Goal: Task Accomplishment & Management: Manage account settings

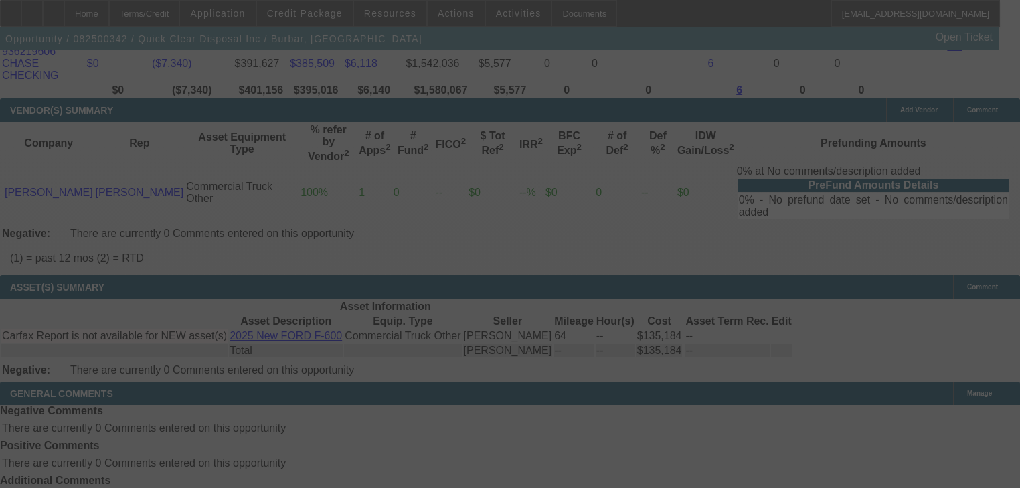
scroll to position [2759, 0]
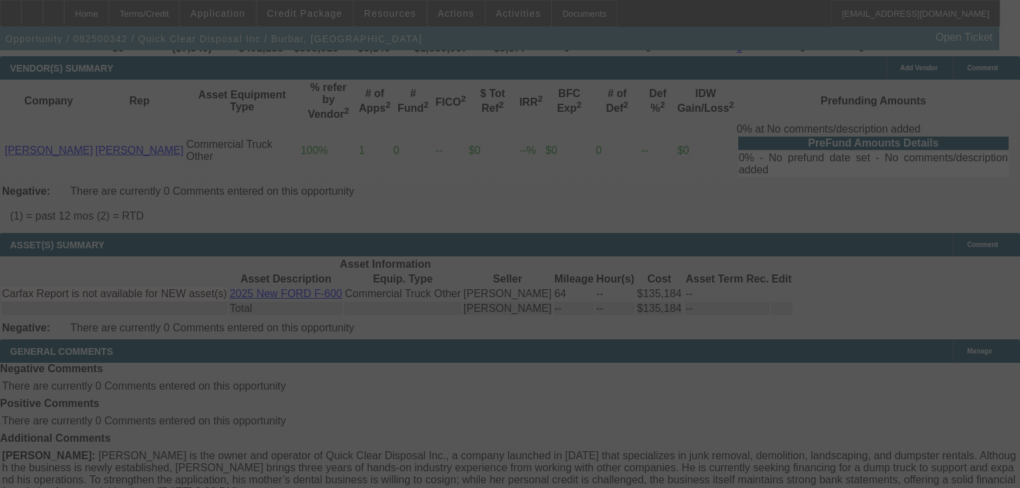
select select "0"
select select "2"
select select "0"
select select "21"
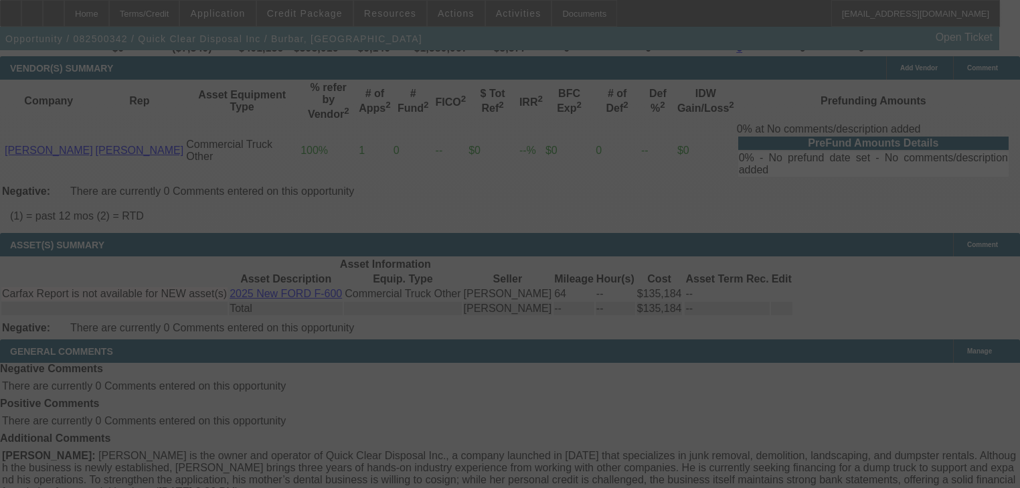
select select "0"
select select "2"
select select "0"
select select "21"
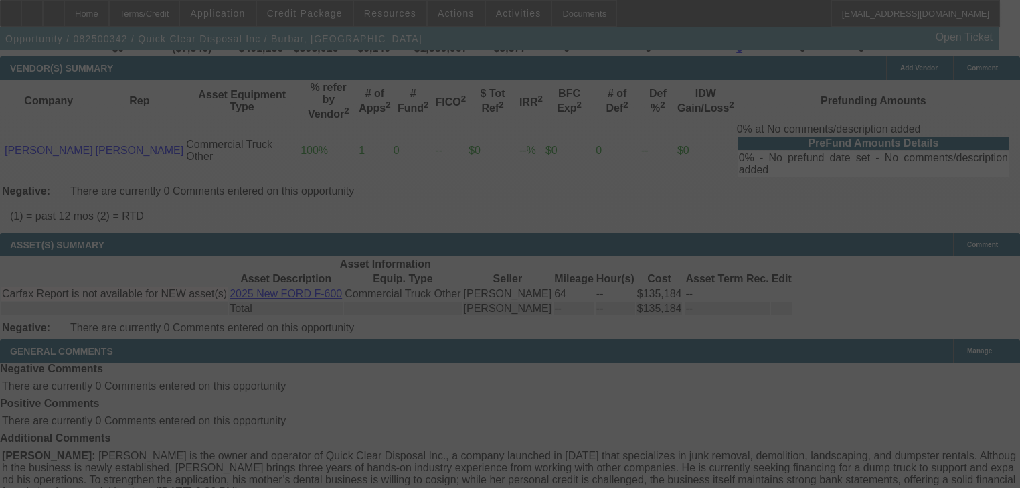
select select "0"
select select "2"
select select "0"
select select "21"
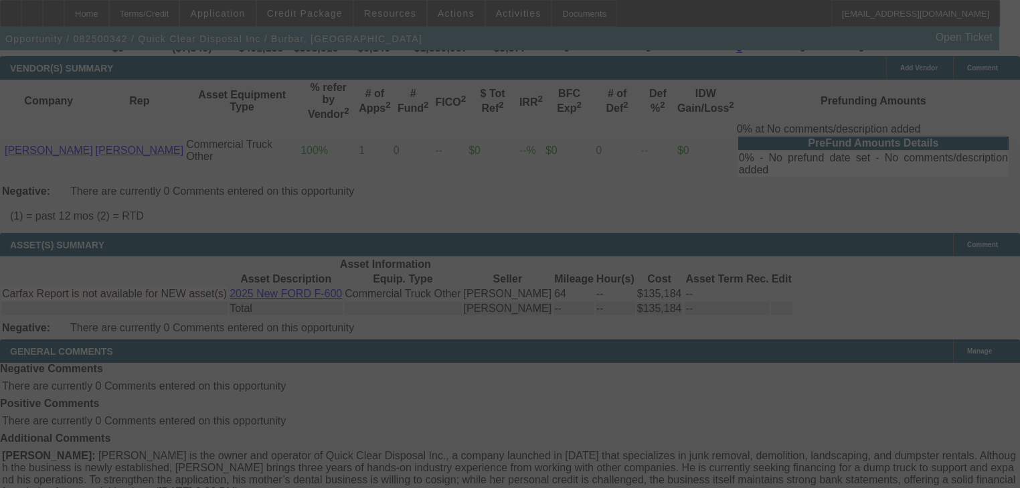
select select "0"
select select "2"
select select "0"
select select "19"
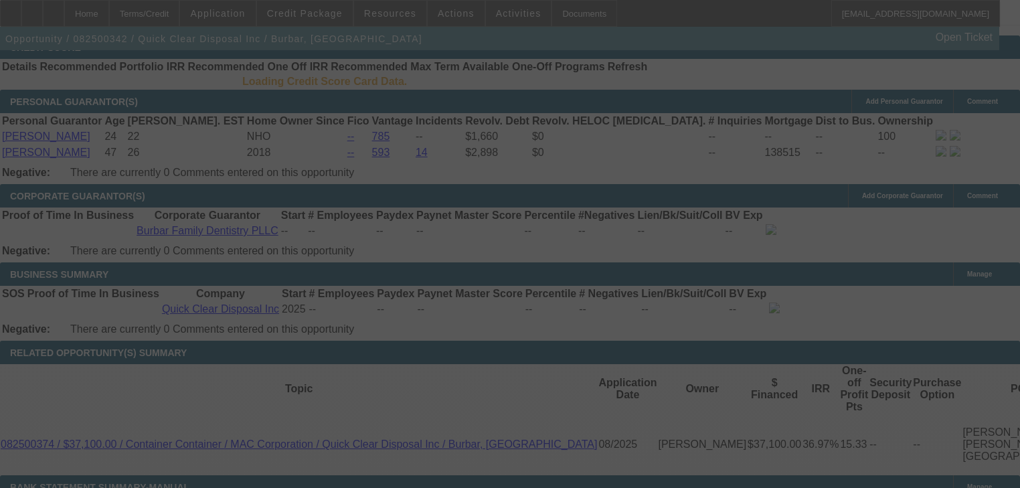
scroll to position [1879, 0]
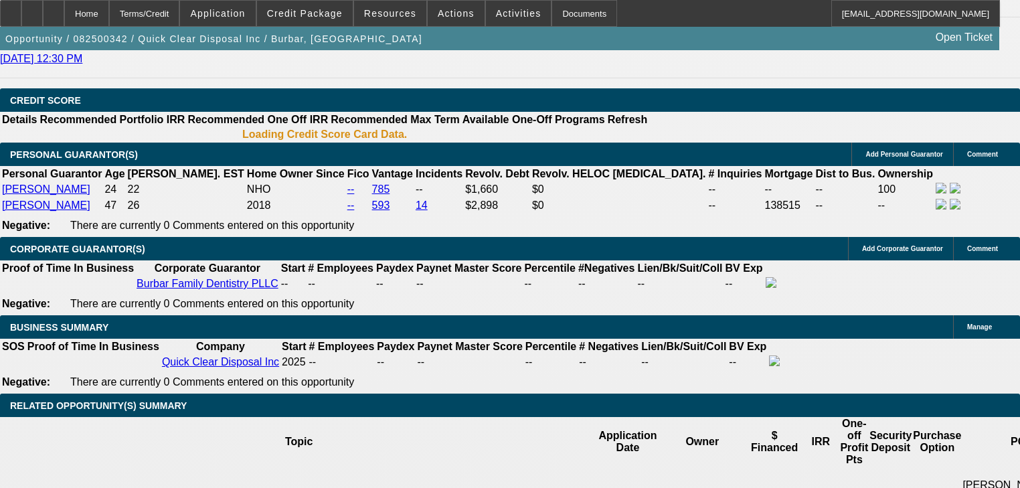
select select "0"
select select "2"
select select "0"
select select "21"
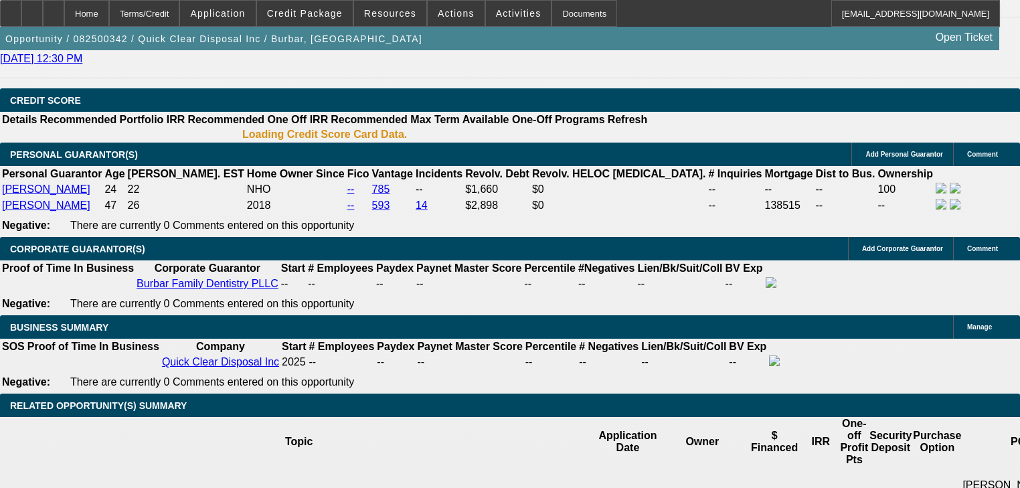
select select "0"
select select "2"
select select "0"
select select "21"
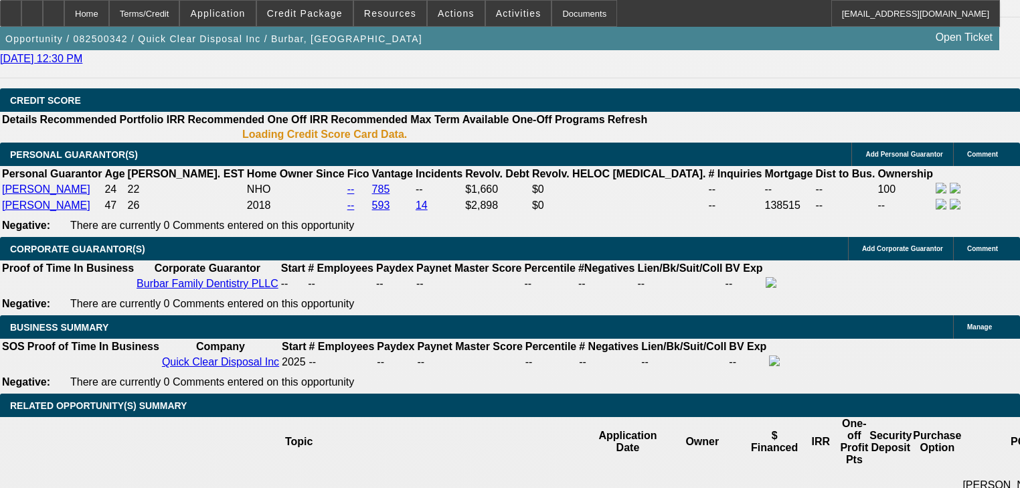
select select "0"
select select "2"
select select "0"
select select "21"
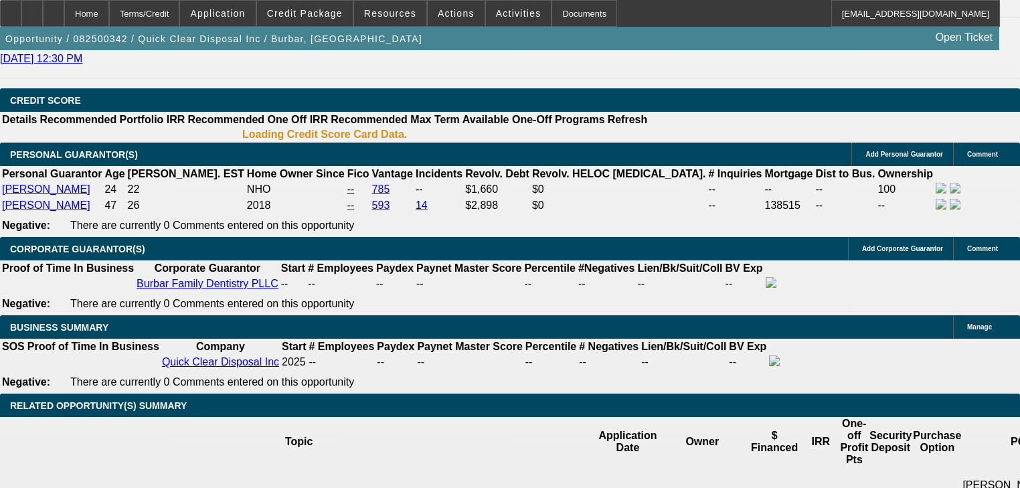
select select "0"
select select "2"
select select "0"
select select "19"
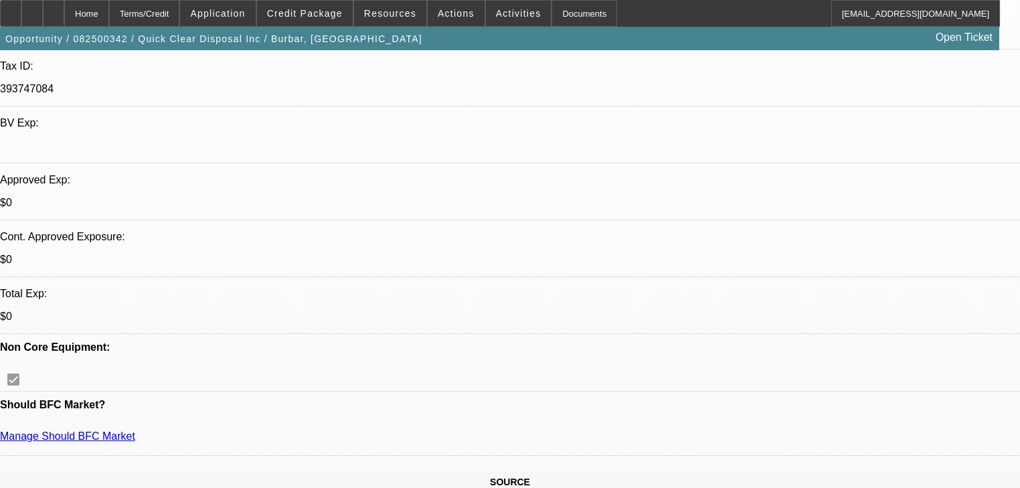
scroll to position [217, 0]
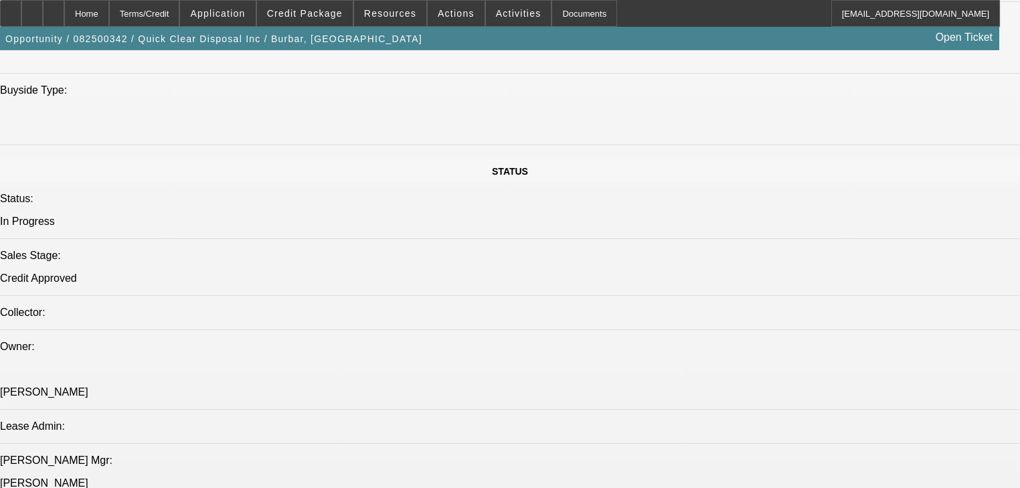
scroll to position [1449, 0]
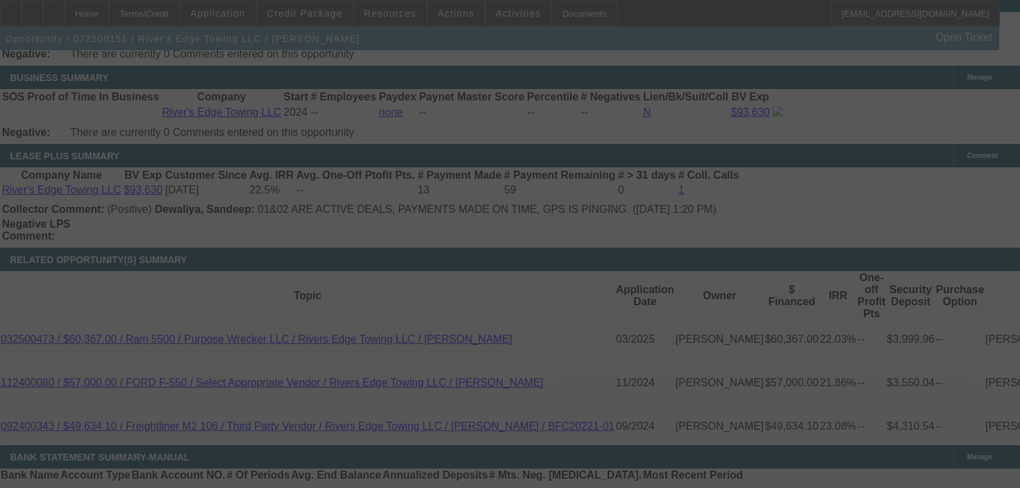
scroll to position [2394, 0]
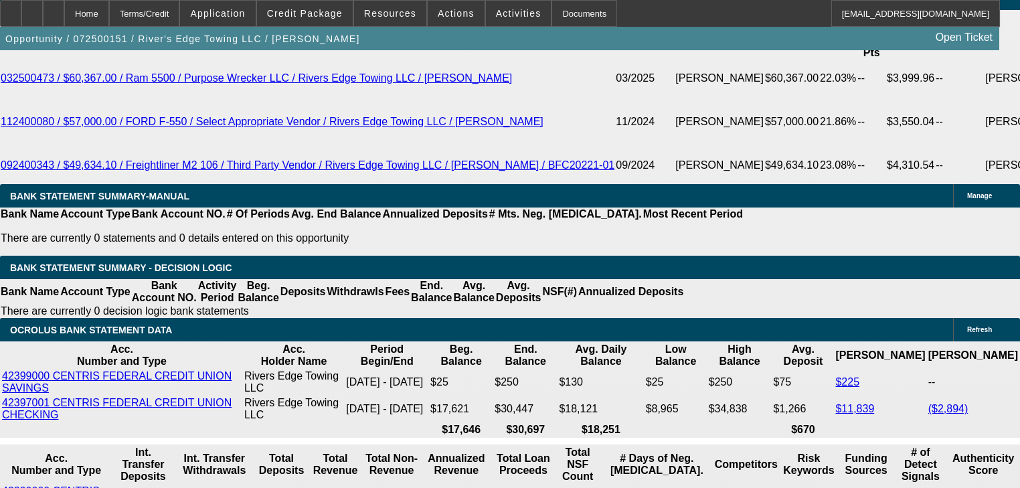
select select "0"
select select "2"
select select "0"
select select "6"
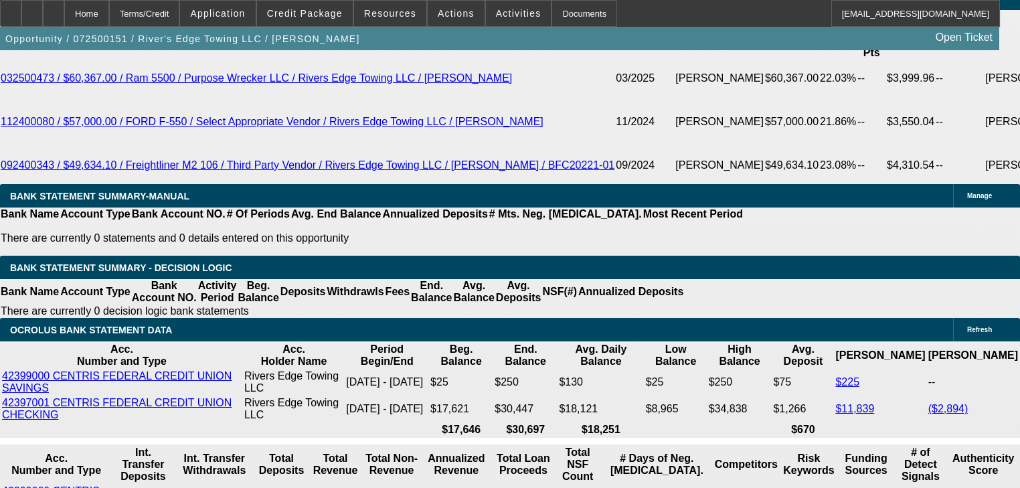
select select "0"
select select "6"
select select "0"
select select "2"
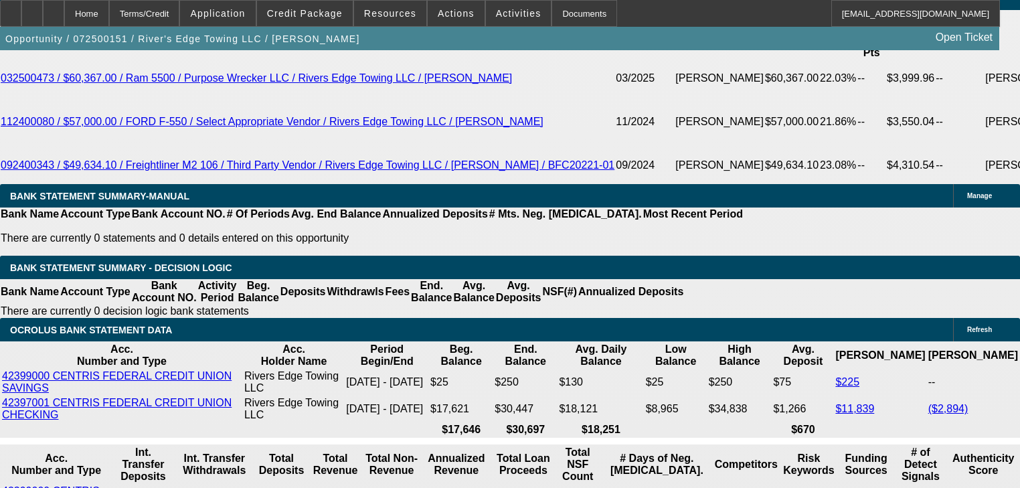
select select "2"
select select "0"
select select "6"
select select "0"
select select "2"
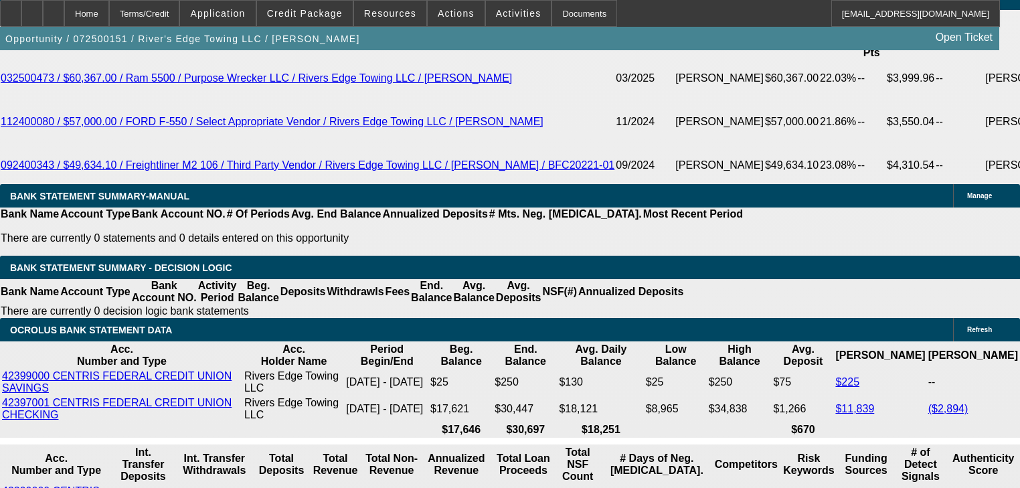
select select "2"
select select "0"
select select "6"
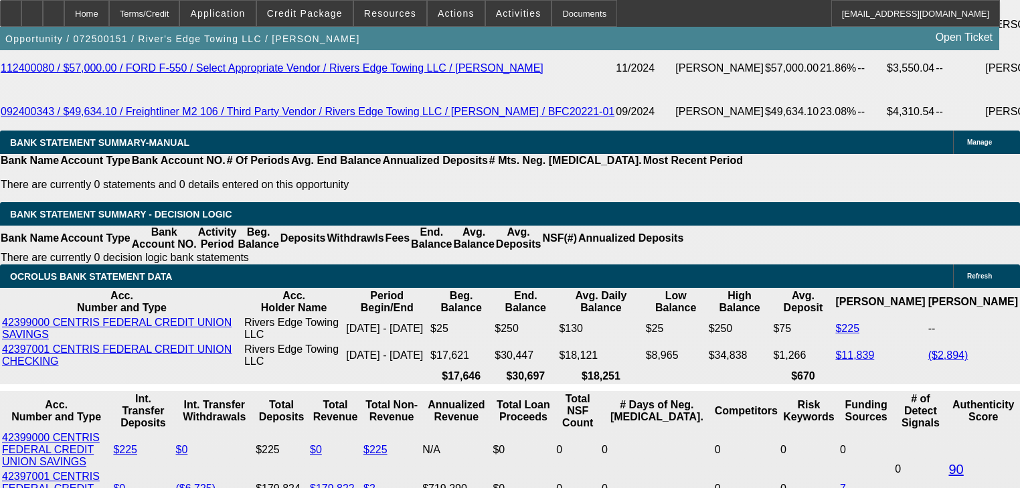
type input "$20,750.00"
type input "UNKNOWN"
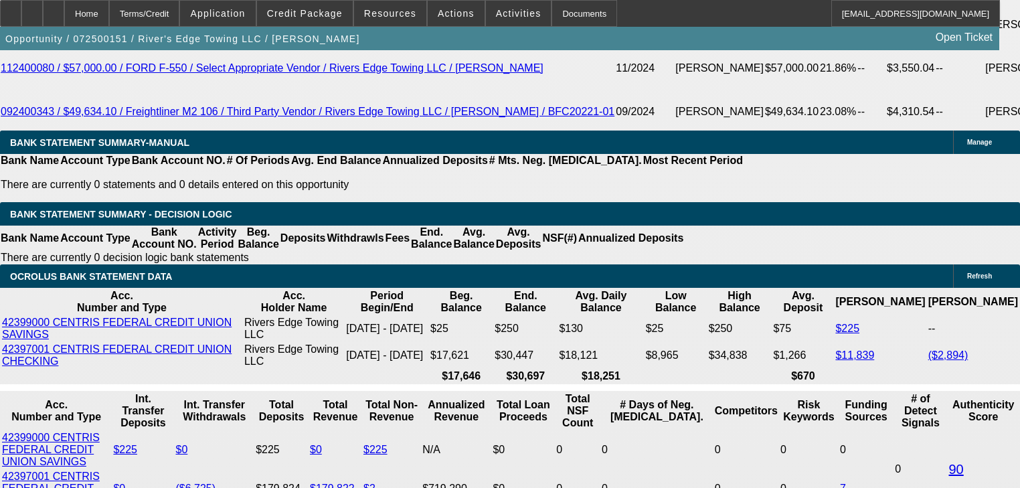
type input "$2,885.50"
type input "$5,771.00"
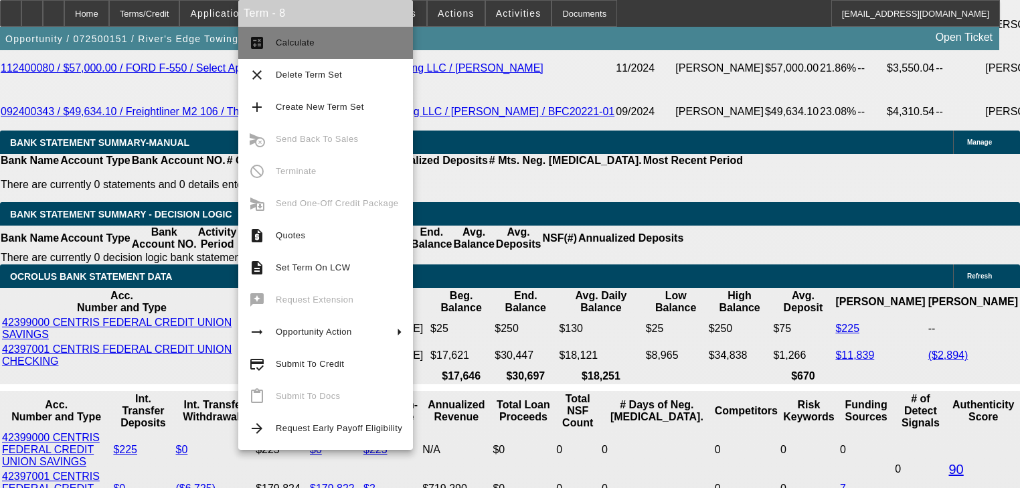
click at [297, 47] on span "Calculate" at bounding box center [295, 42] width 39 height 10
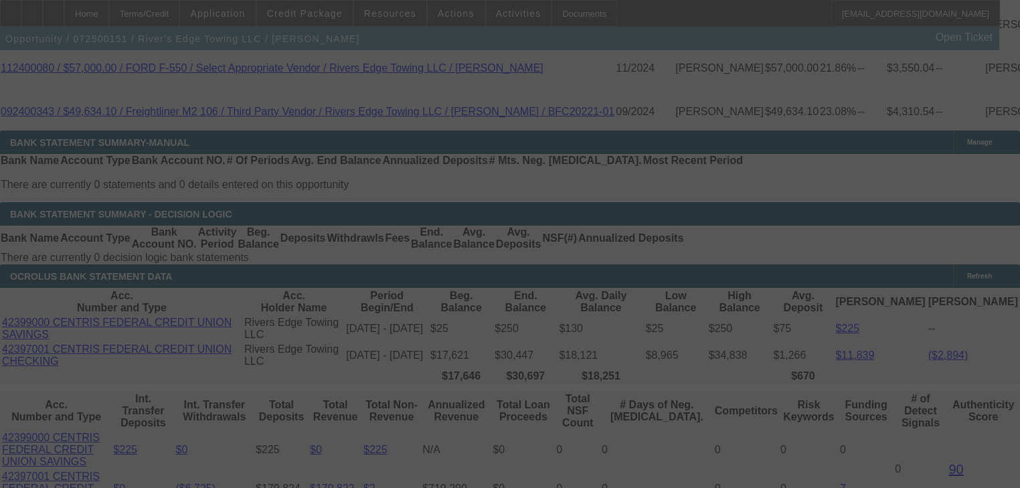
select select "0"
select select "2"
select select "0"
select select "6"
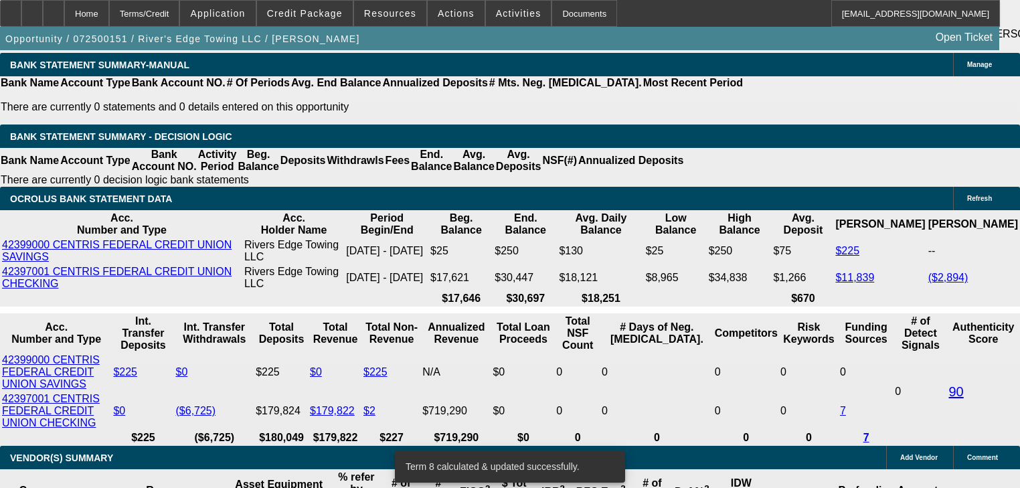
scroll to position [2555, 0]
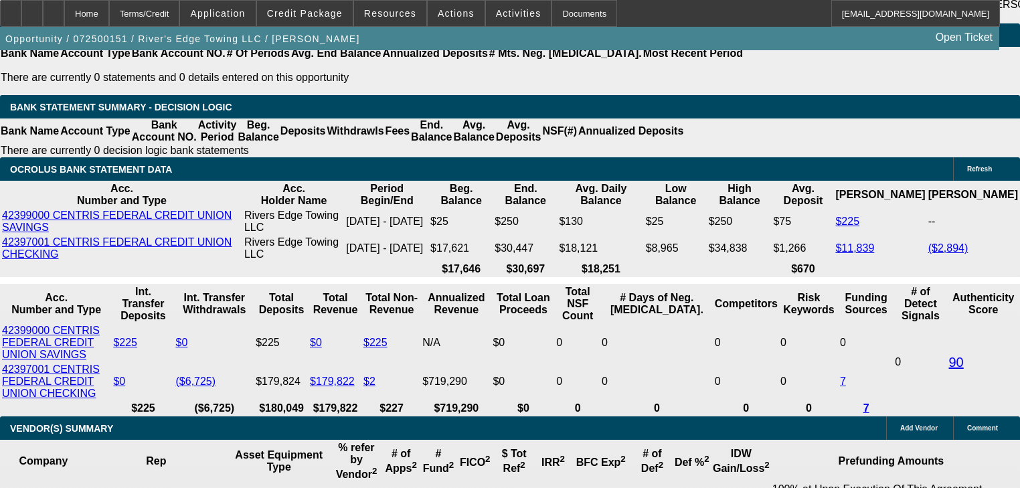
type input "6"
type input "UNKNOWN"
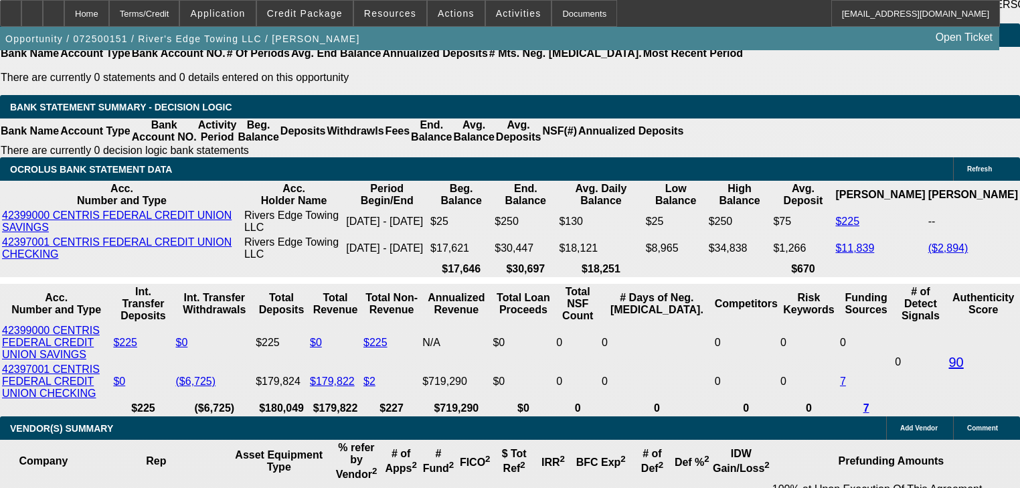
type input "60"
type input "$35,005.48"
type input "$17,502.74"
type input "$4,970.52"
type input "$2,485.26"
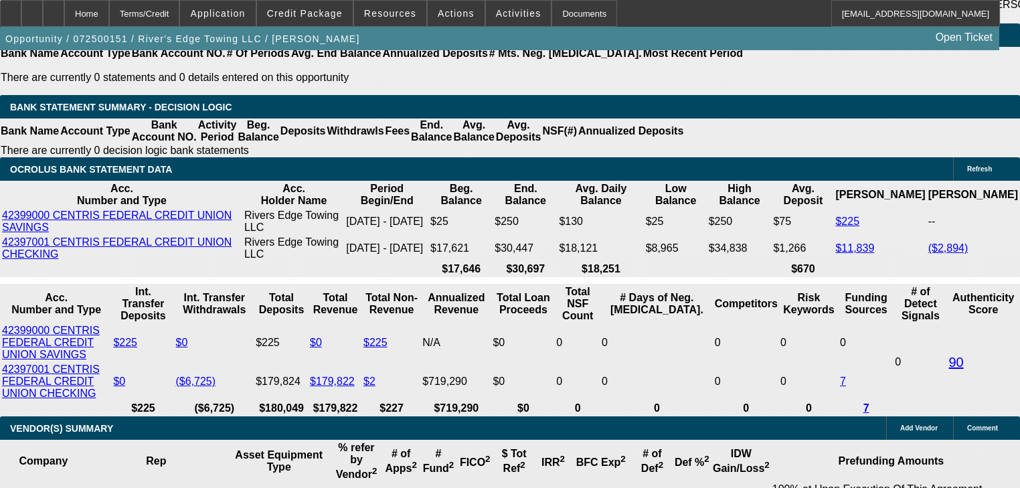
type input "60"
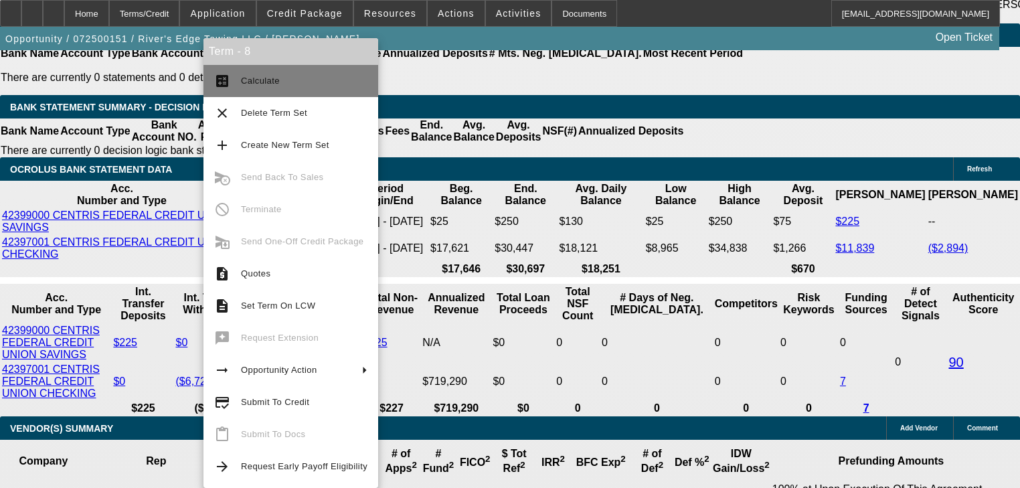
click at [238, 75] on button "calculate Calculate" at bounding box center [290, 81] width 175 height 32
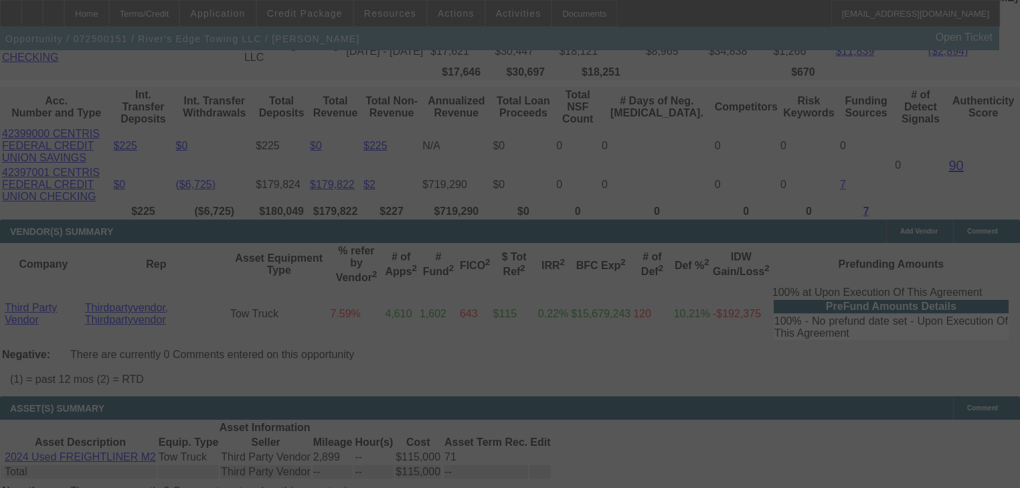
scroll to position [2769, 0]
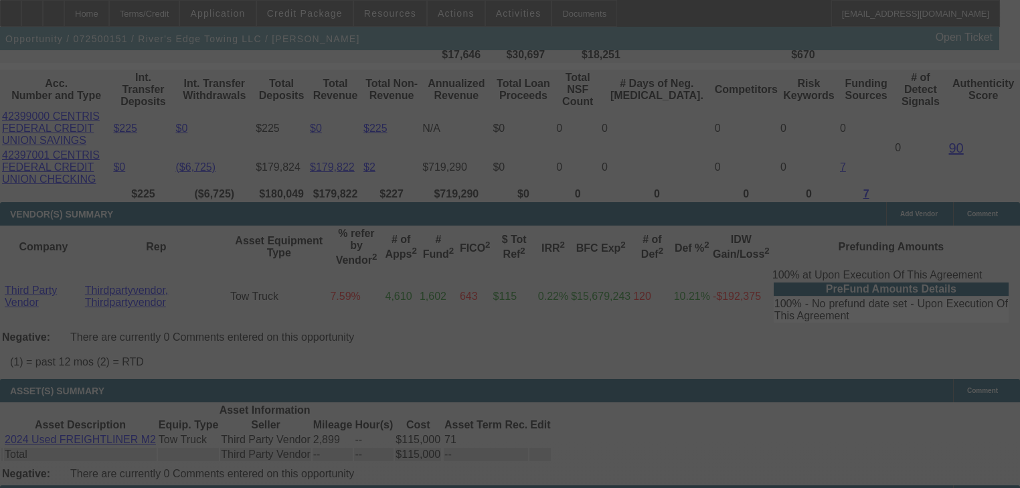
select select "0"
select select "2"
select select "0"
select select "6"
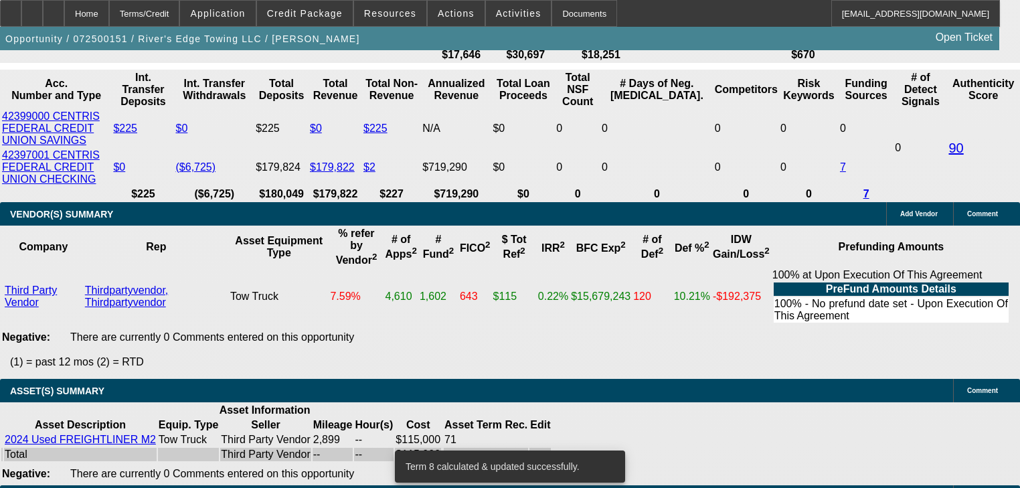
type input "UNKNOWN"
type input "1"
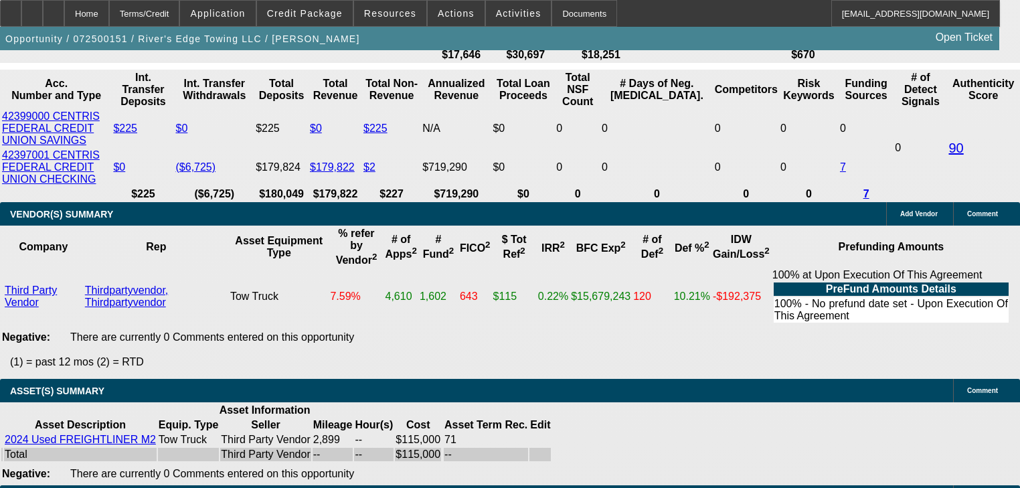
type input "$3,418.74"
type input "$1,709.37"
type input "18"
type input "12000"
type input "$5,078.68"
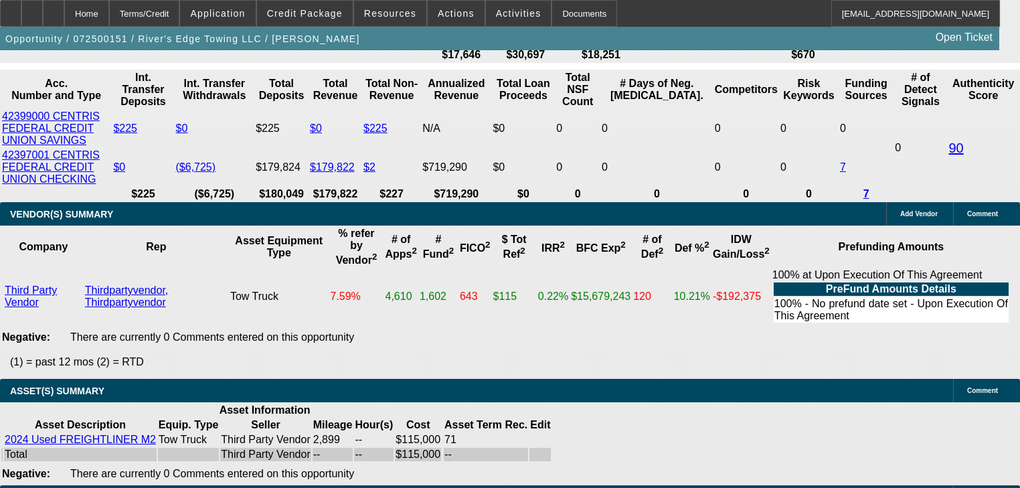
type input "$2,539.34"
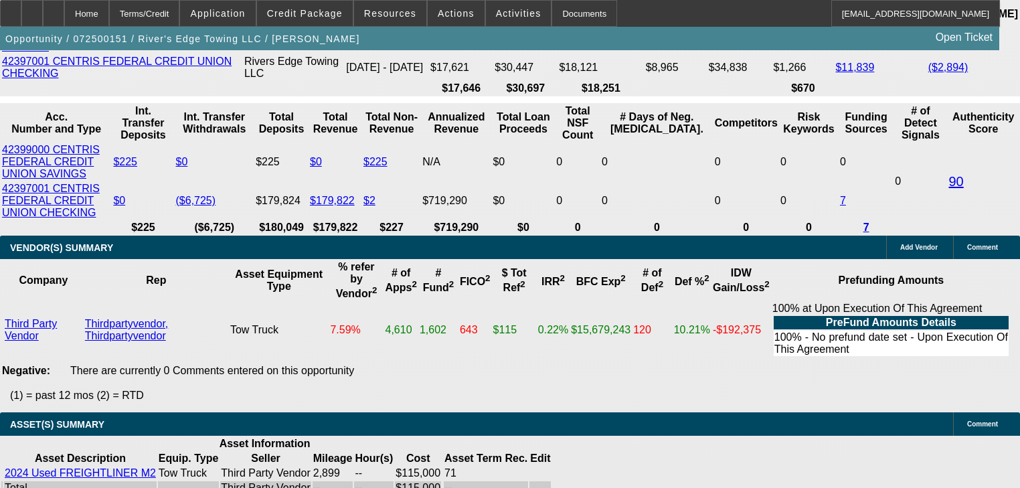
scroll to position [2608, 0]
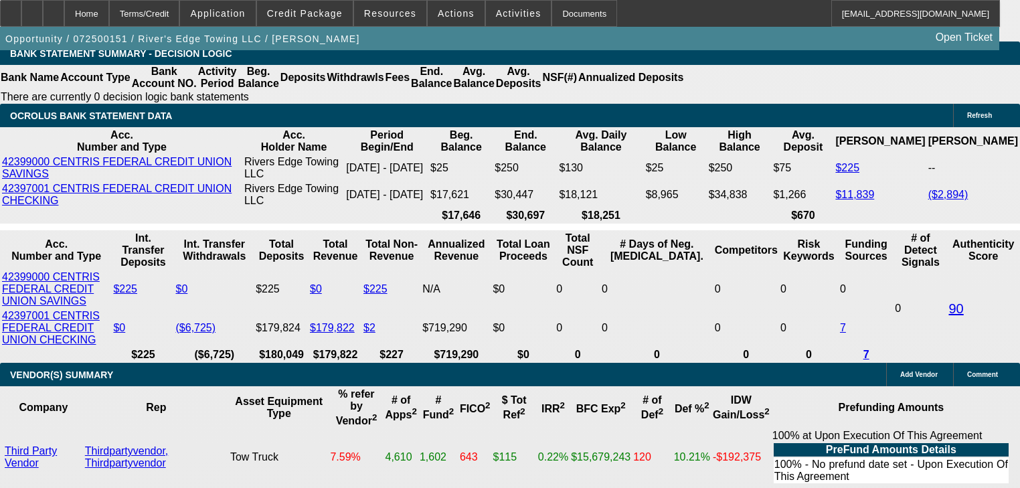
type input "$12,000.00"
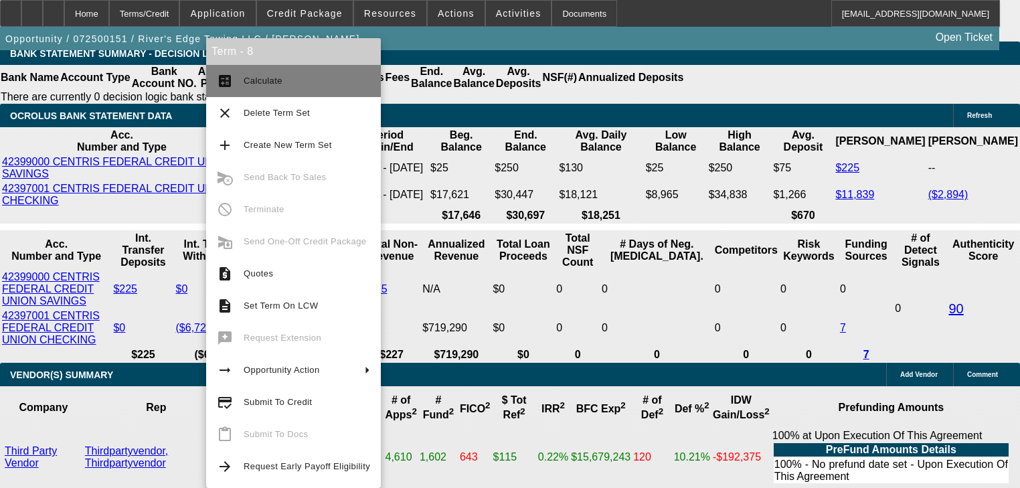
click at [232, 73] on mat-icon "calculate" at bounding box center [225, 81] width 16 height 16
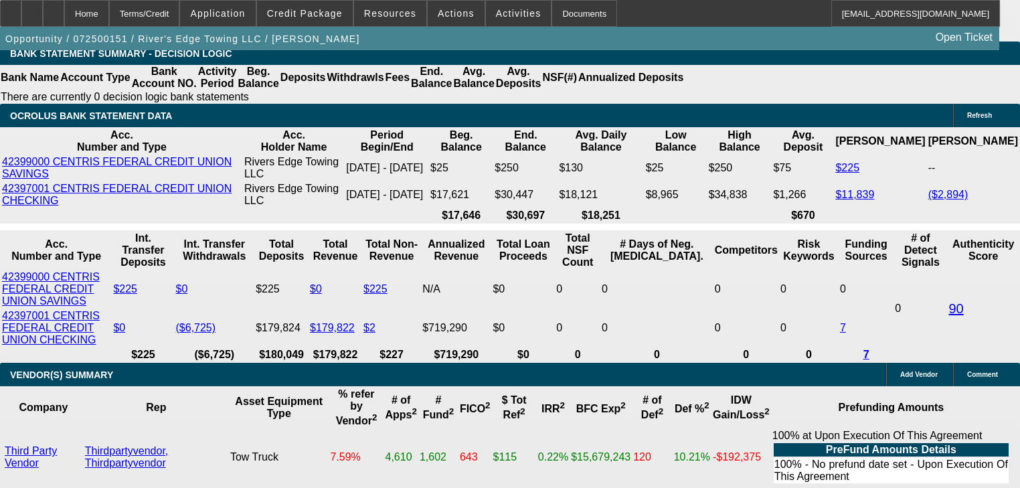
scroll to position [2715, 0]
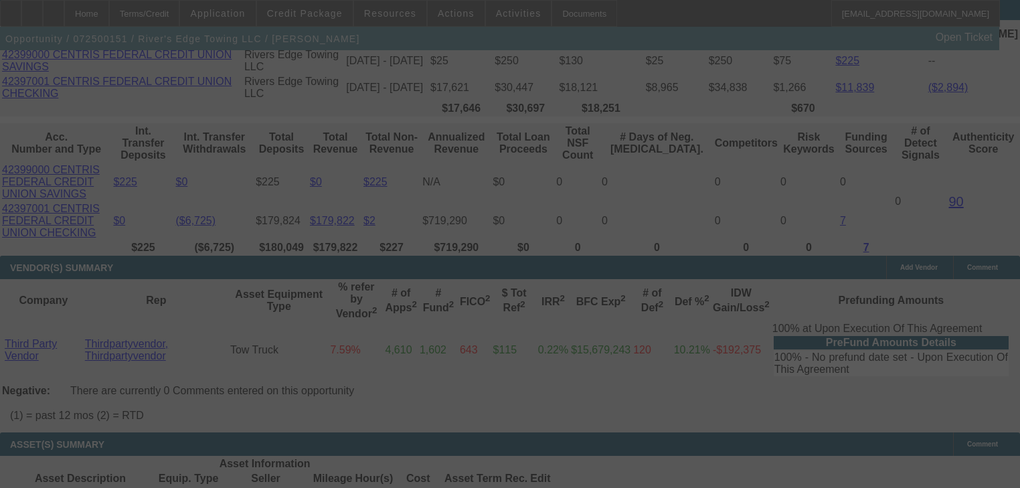
select select "0"
select select "2"
select select "0"
select select "6"
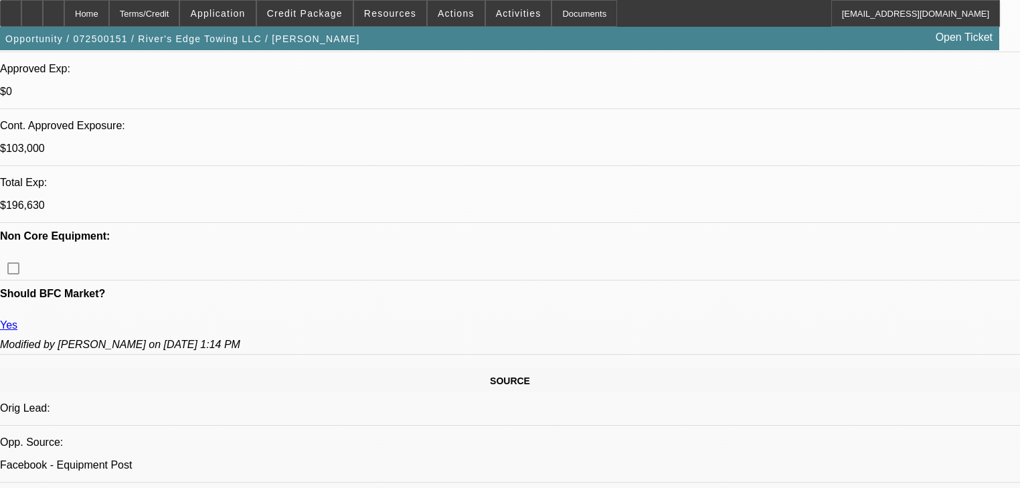
scroll to position [360, 0]
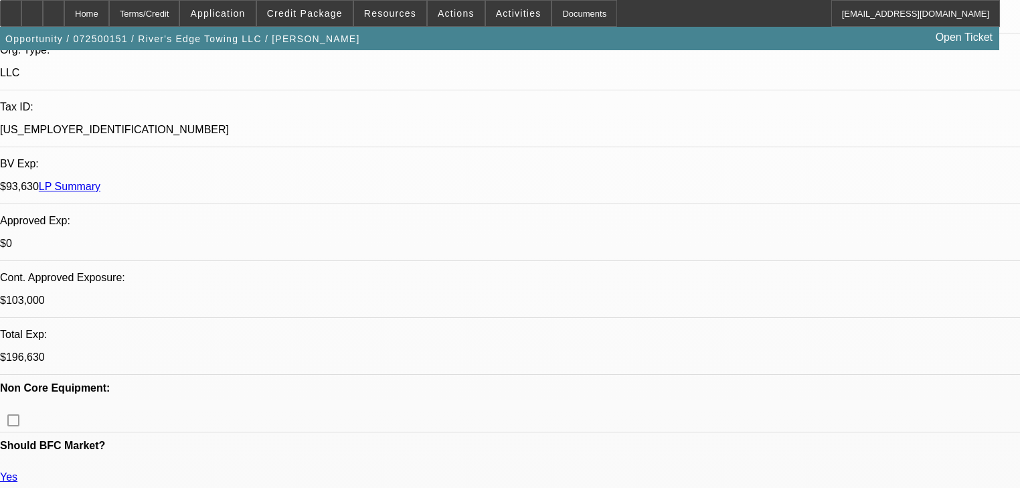
scroll to position [54, 0]
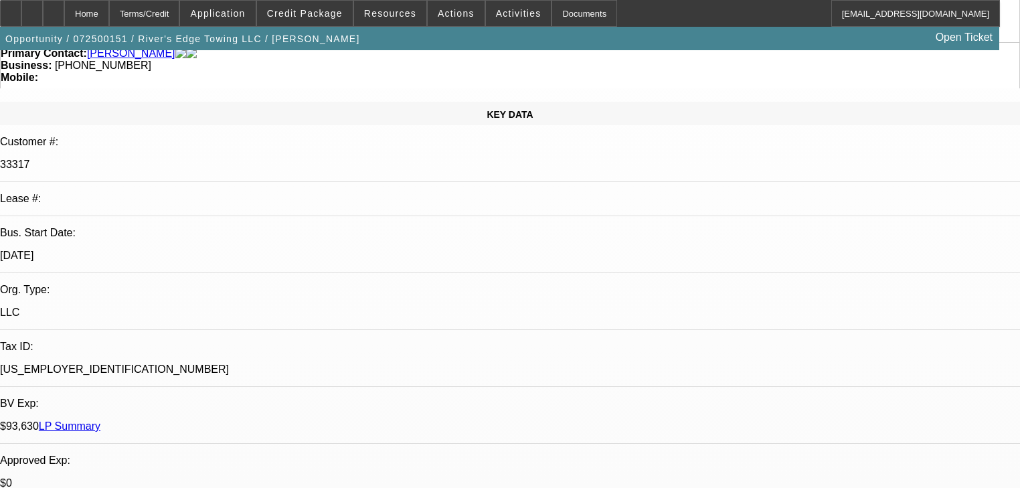
scroll to position [116, 0]
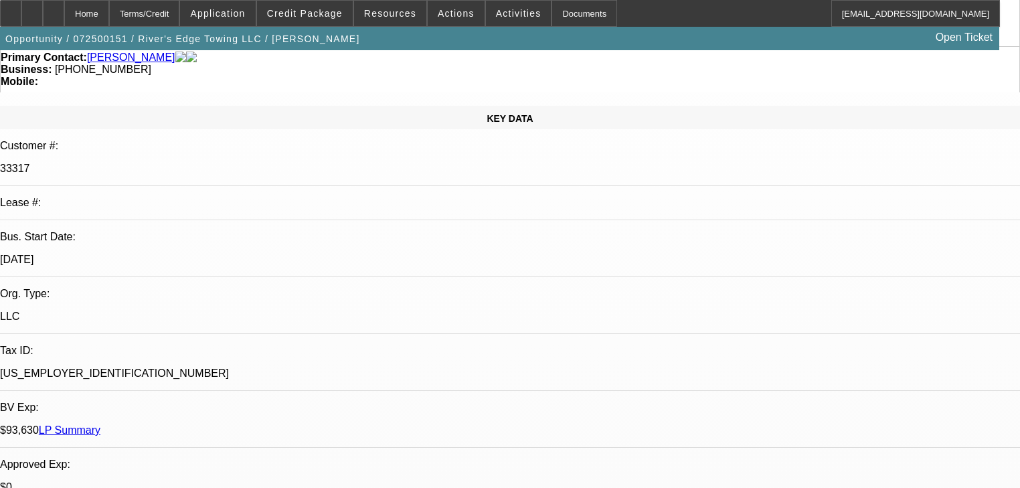
drag, startPoint x: 431, startPoint y: 231, endPoint x: 353, endPoint y: 217, distance: 78.9
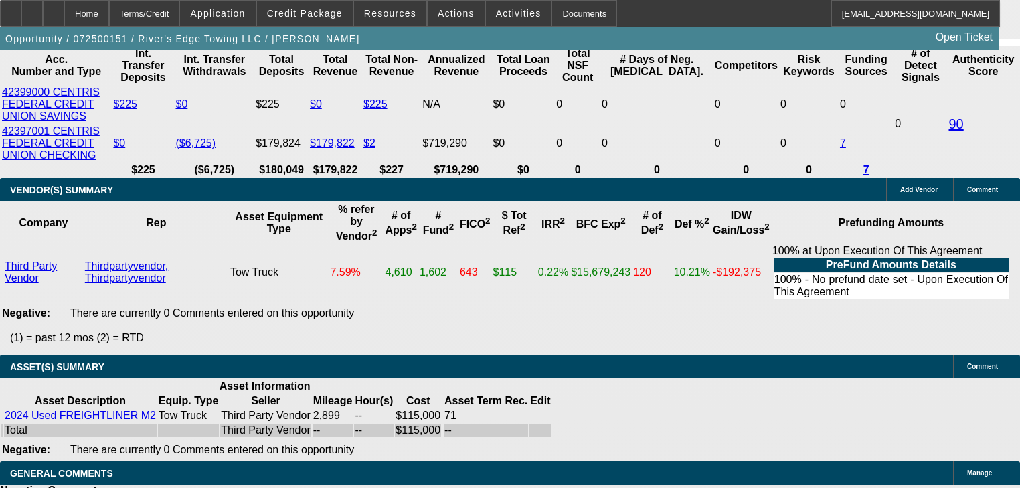
scroll to position [2418, 0]
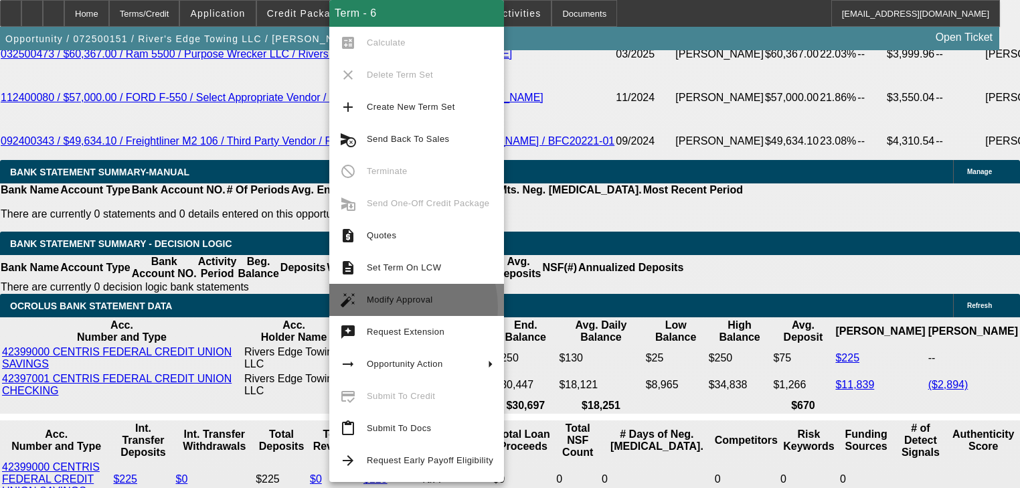
click at [393, 307] on span "Modify Approval" at bounding box center [430, 300] width 126 height 16
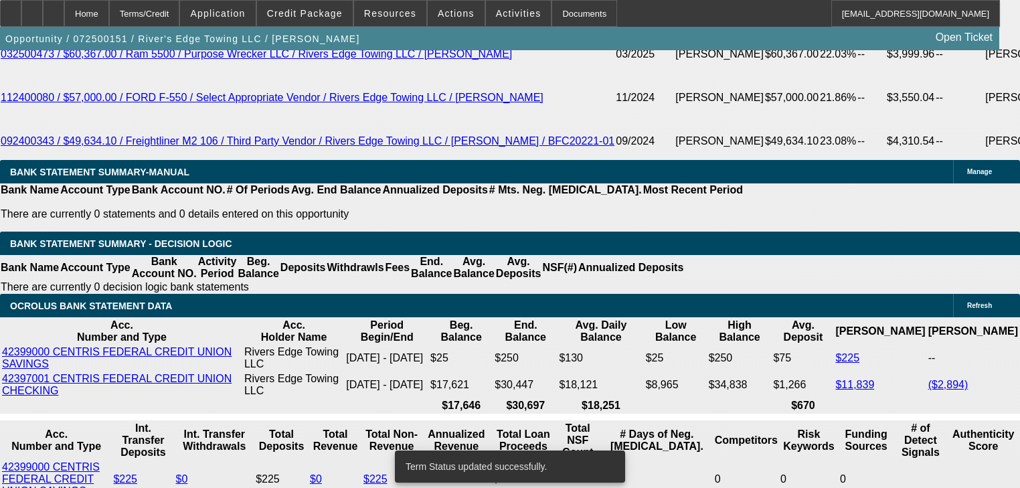
select select "0"
select select "2"
select select "0"
select select "6"
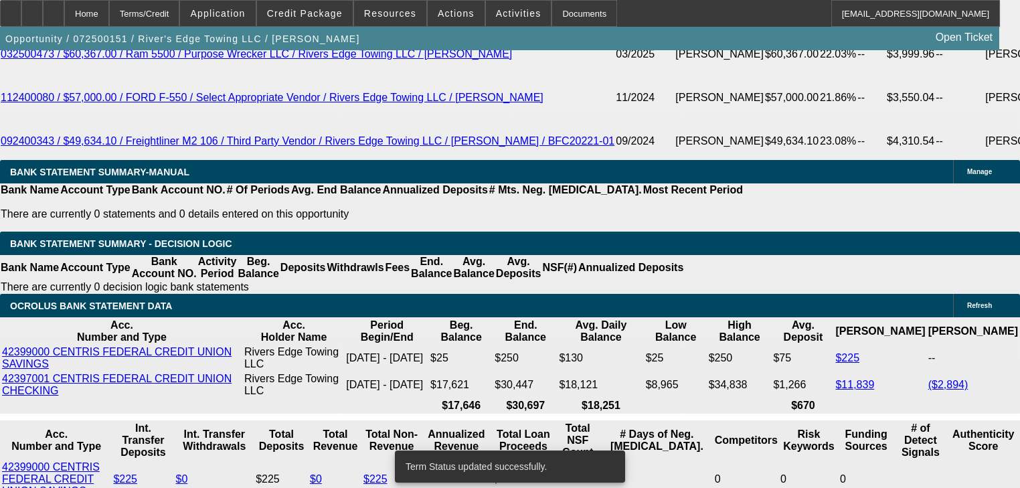
select select "0"
select select "2"
select select "0"
select select "6"
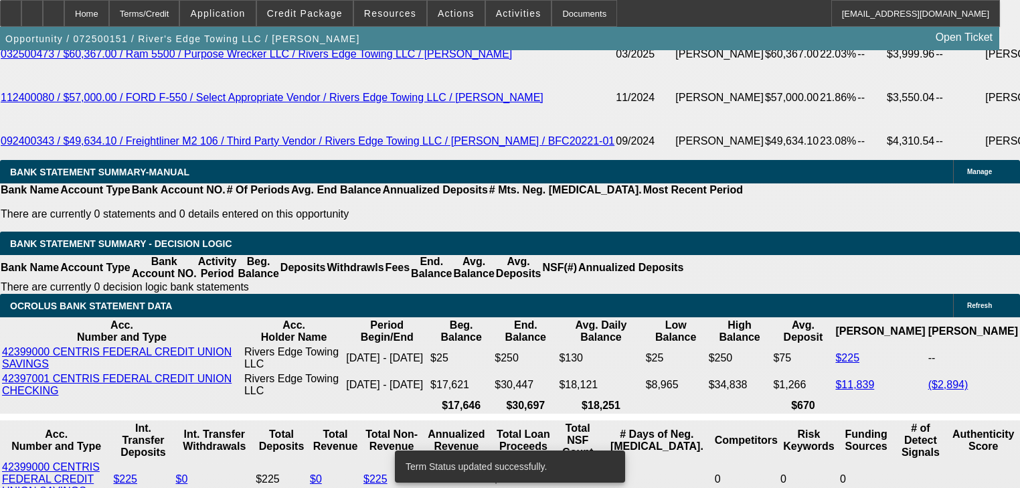
select select "0"
select select "6"
select select "0"
select select "2"
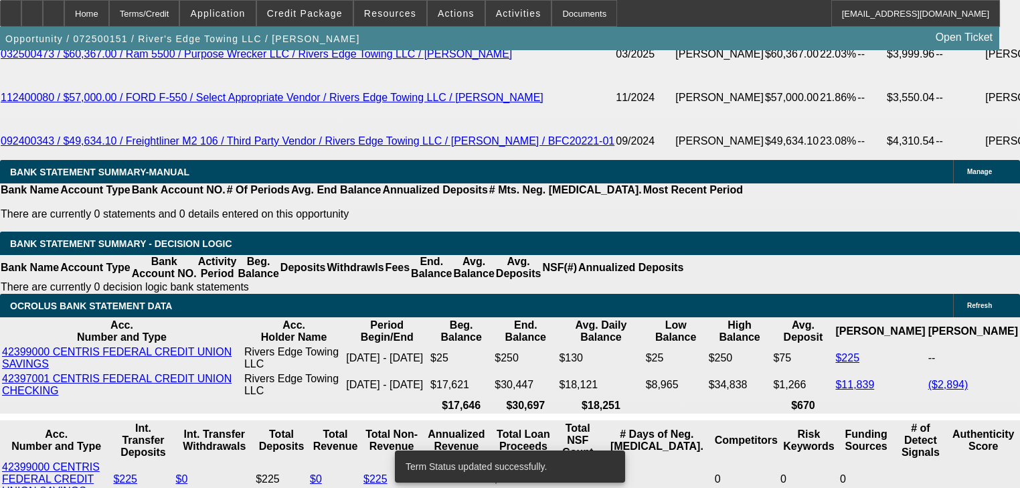
select select "2"
select select "0"
select select "6"
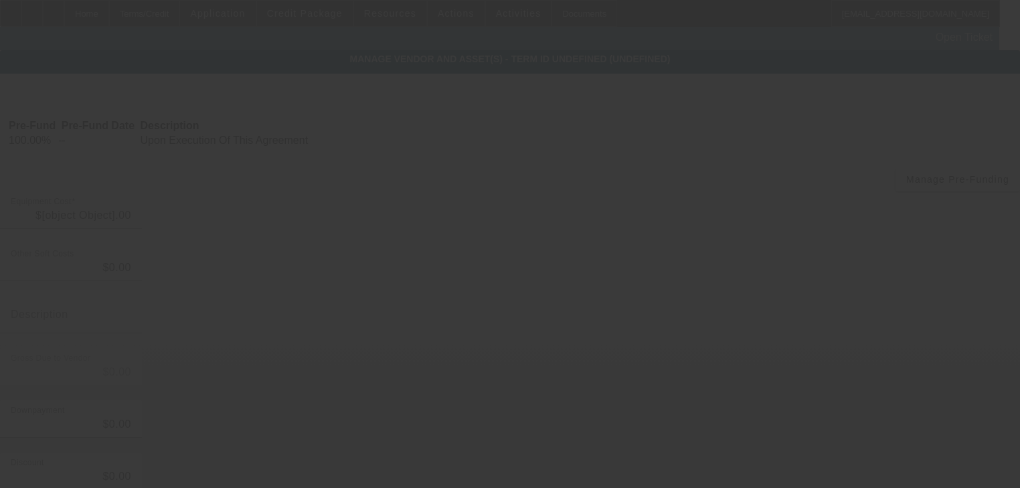
type input "$115,000.00"
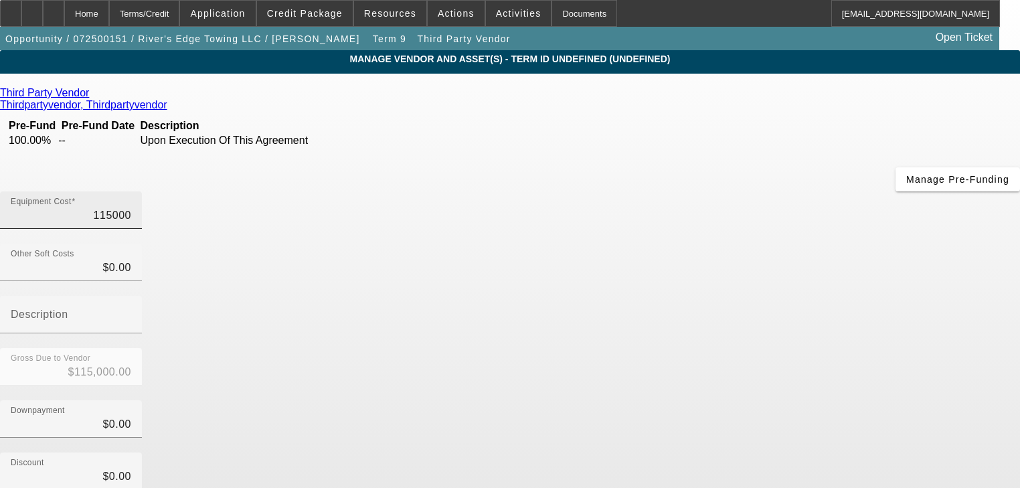
click at [131, 207] on input "115000" at bounding box center [71, 215] width 120 height 16
type input "1"
type input "$1.00"
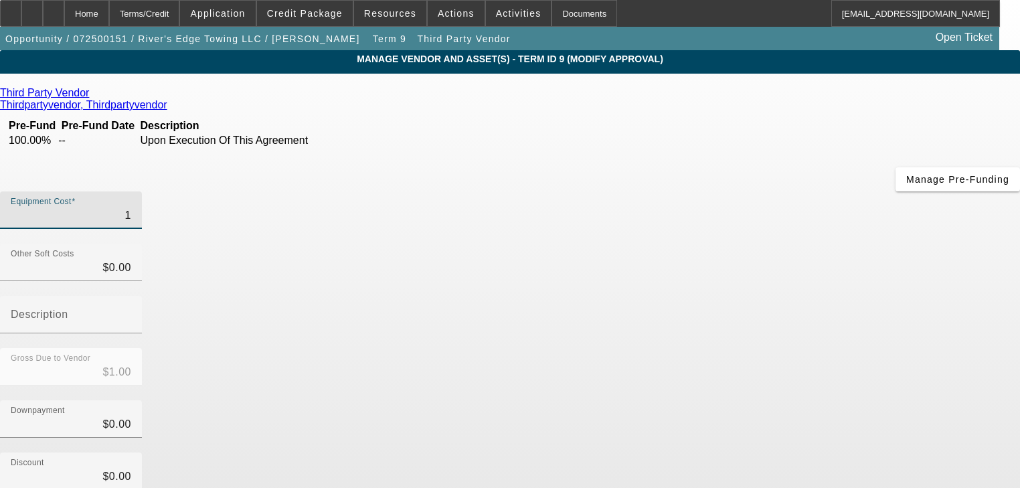
type input "11"
type input "$11.00"
type input "110"
type input "$110.00"
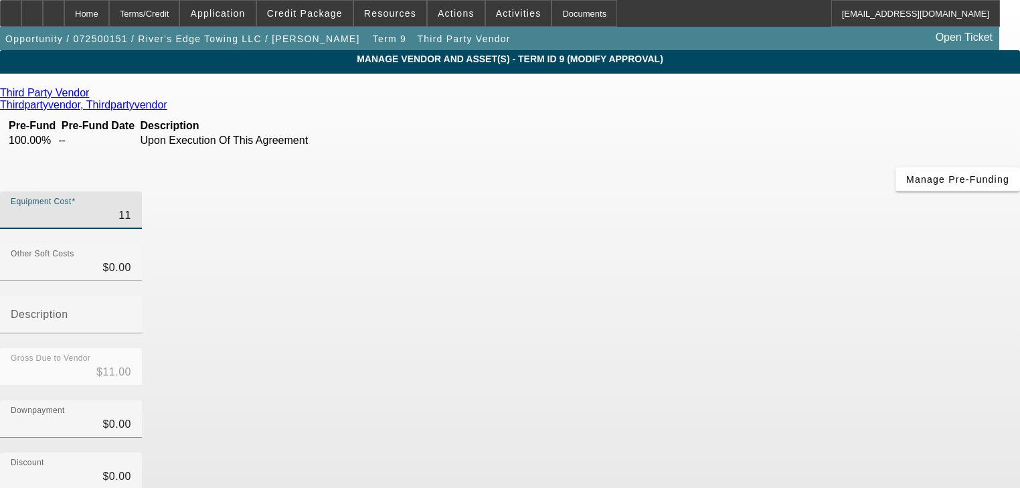
type input "$110.00"
type input "1100"
type input "$1,100.00"
type input "11000"
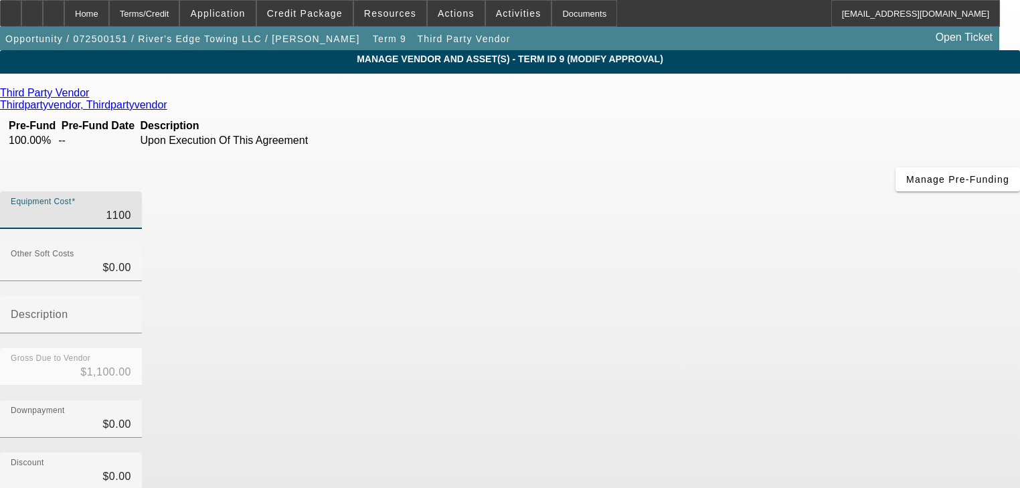
type input "$11,000.00"
type input "110000"
type input "$110,000.00"
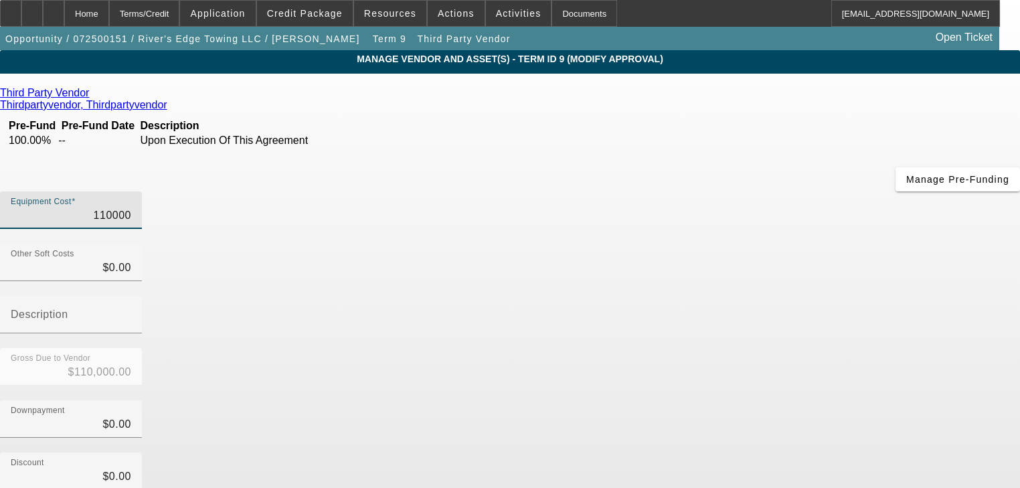
type input "$110,000.00"
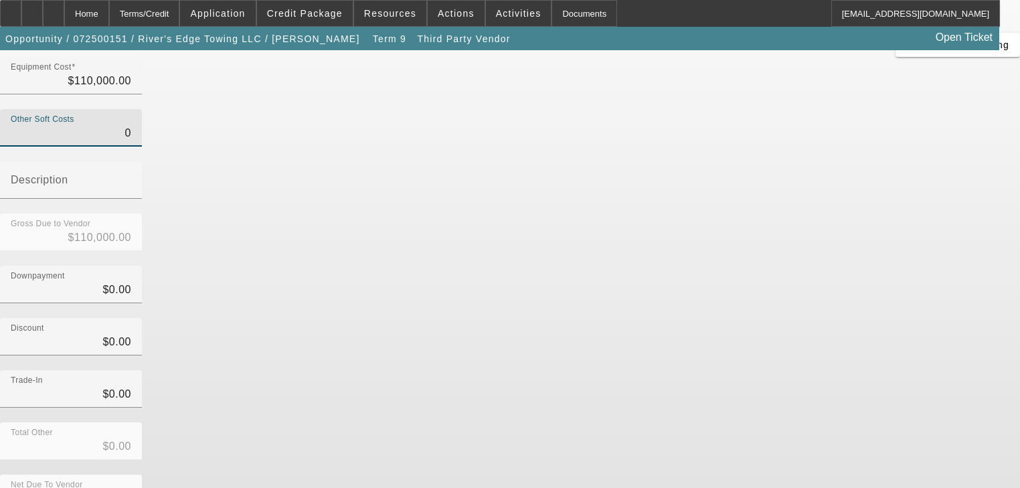
scroll to position [137, 0]
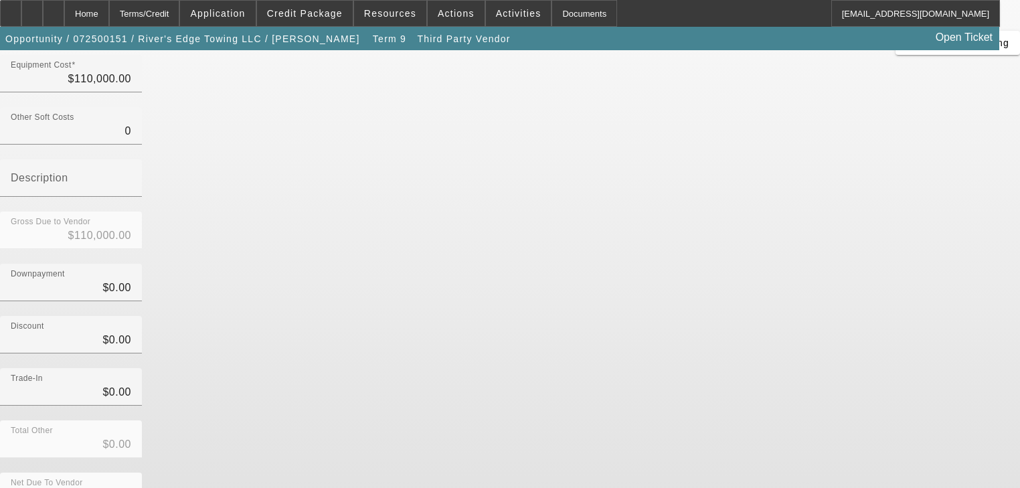
type input "$0.00"
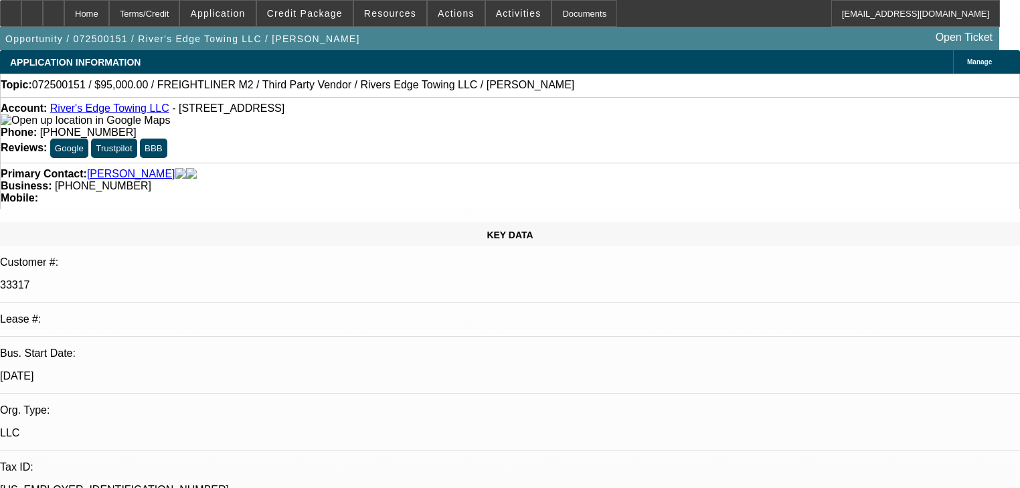
select select "0"
select select "2"
select select "0"
select select "6"
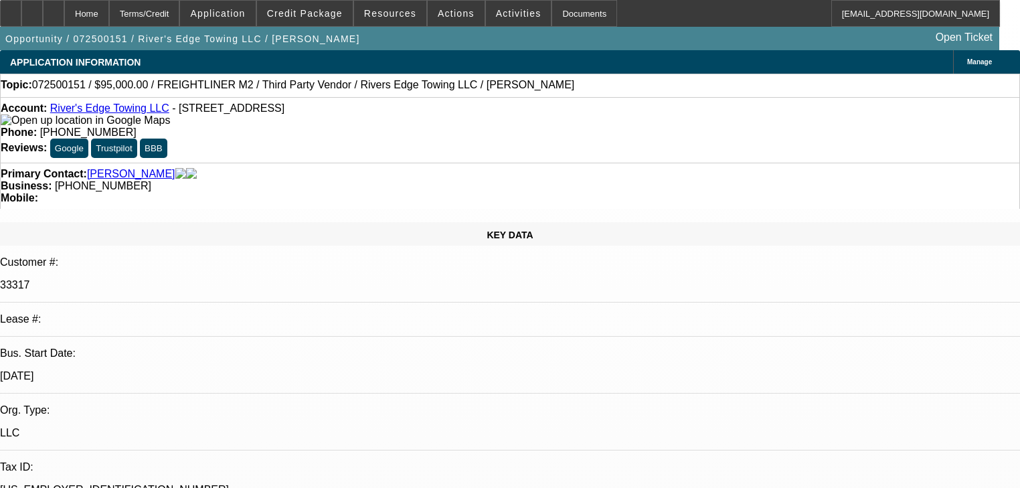
select select "0"
select select "2"
select select "0"
select select "6"
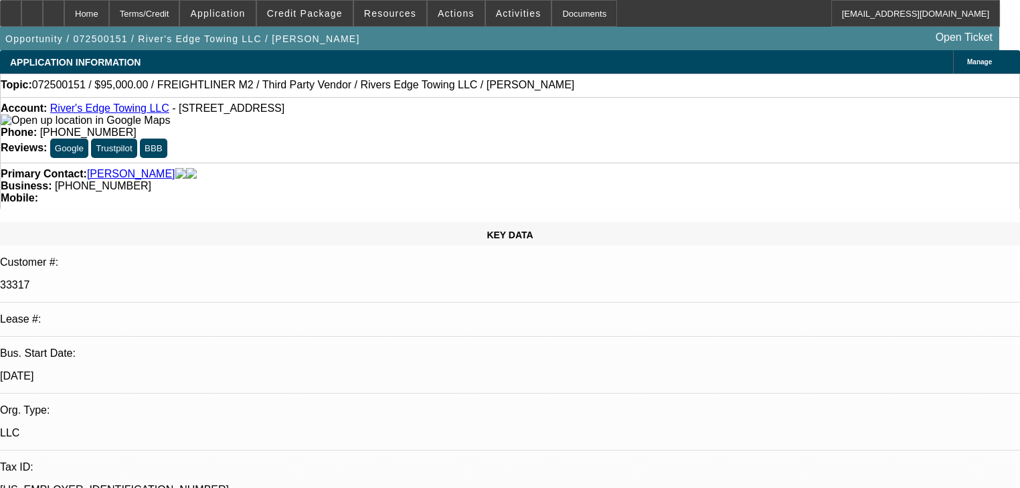
select select "0"
select select "6"
select select "0"
select select "2"
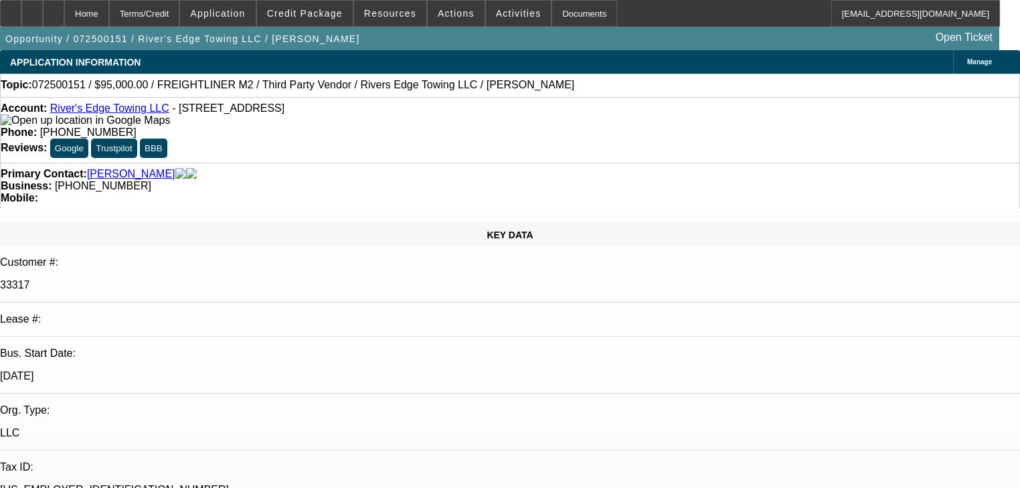
select select "2"
select select "0"
select select "6"
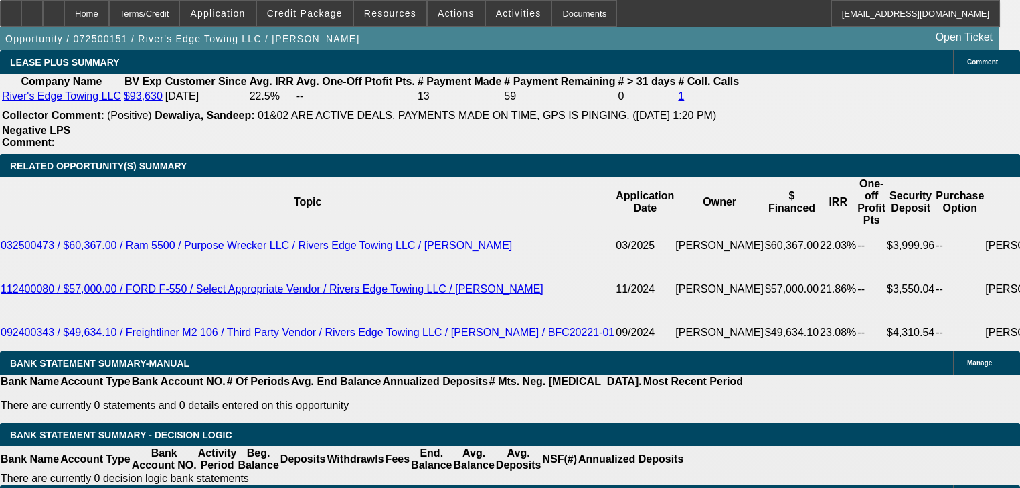
scroll to position [2462, 0]
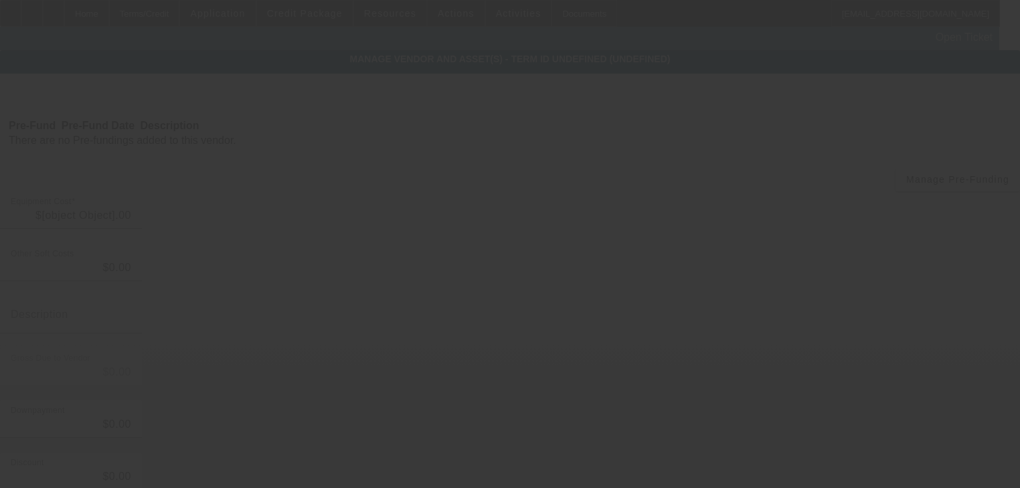
type input "$5,750.00"
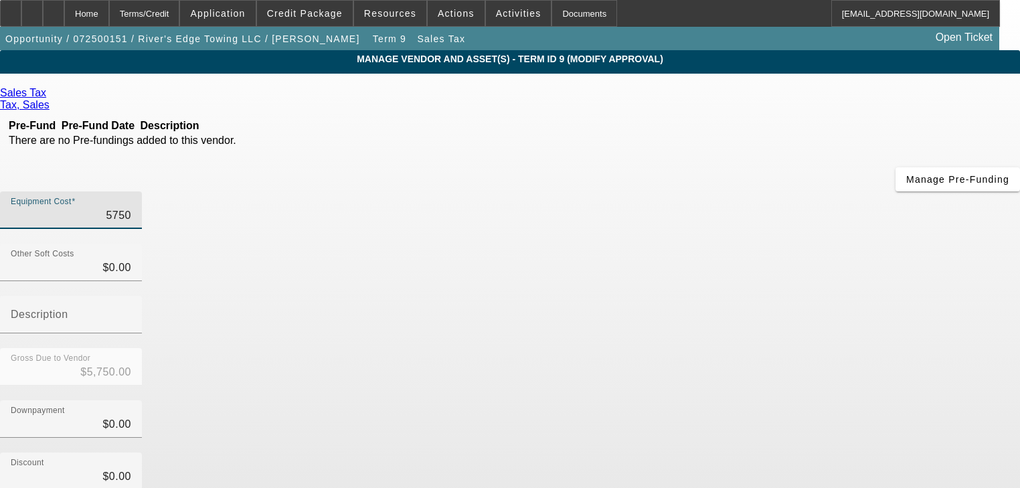
click at [131, 207] on input "5750" at bounding box center [71, 215] width 120 height 16
type input "5"
type input "$5.00"
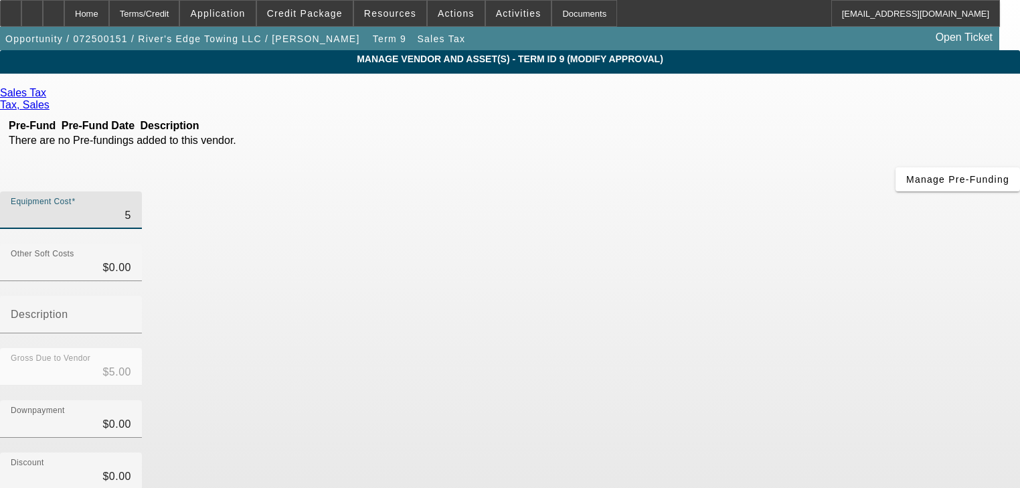
type input "50"
type input "$50.00"
type input "500"
type input "$500.00"
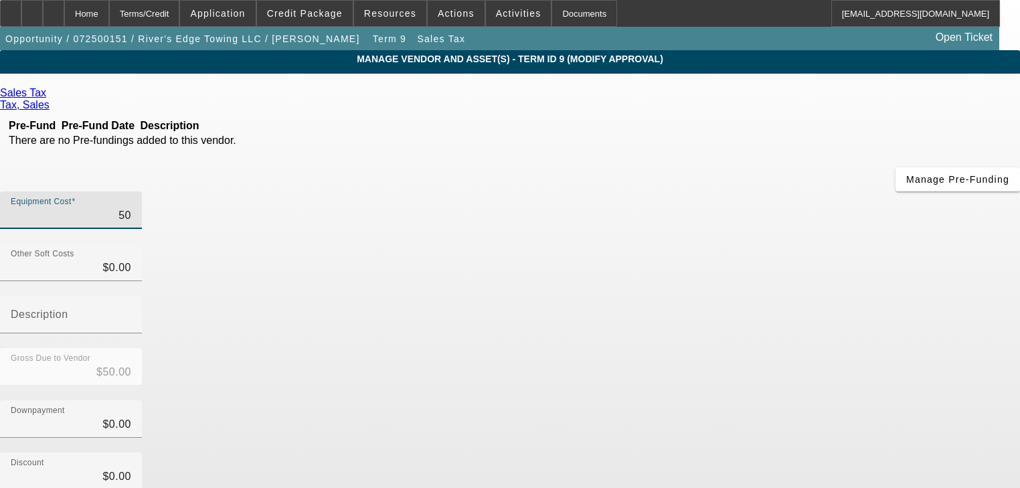
type input "$500.00"
type input "5000"
type input "$5,000.00"
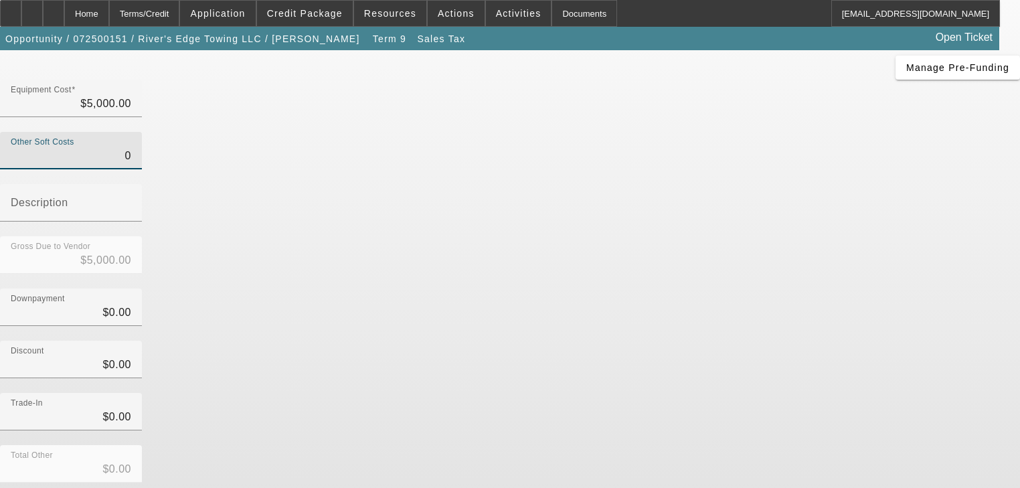
scroll to position [131, 0]
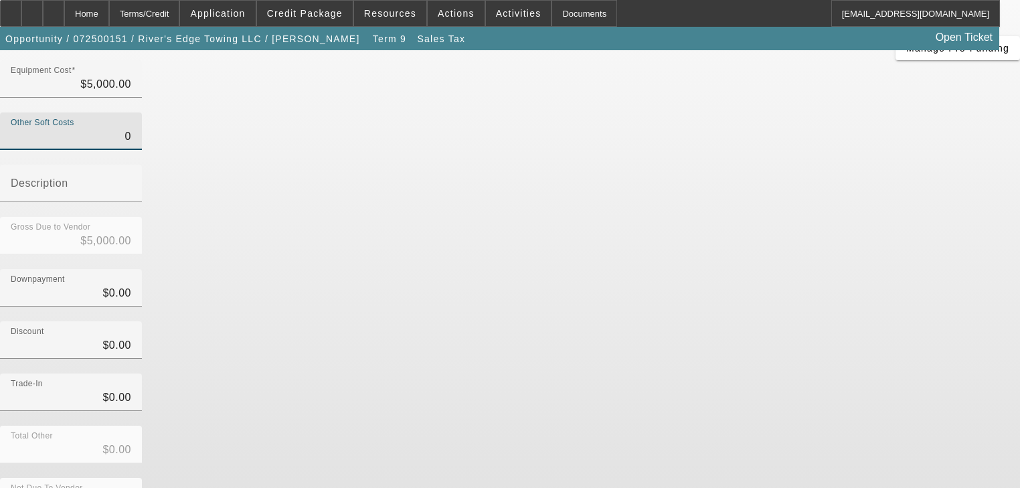
type input "$0.00"
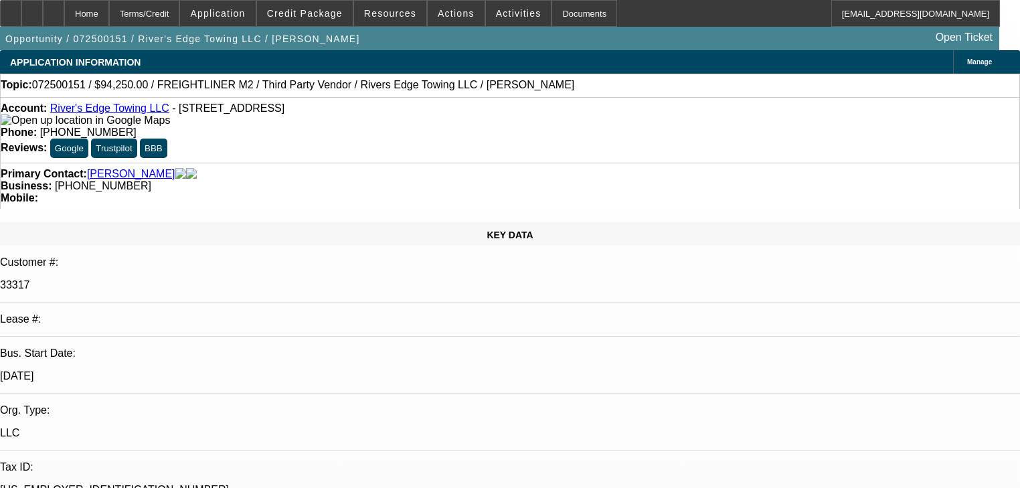
select select "0"
select select "2"
select select "0"
select select "6"
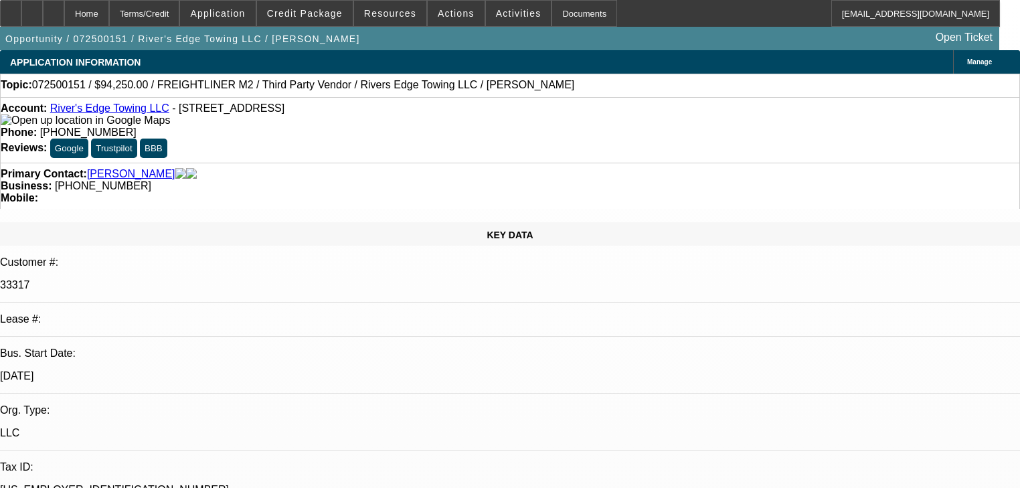
select select "0"
select select "2"
select select "0"
select select "6"
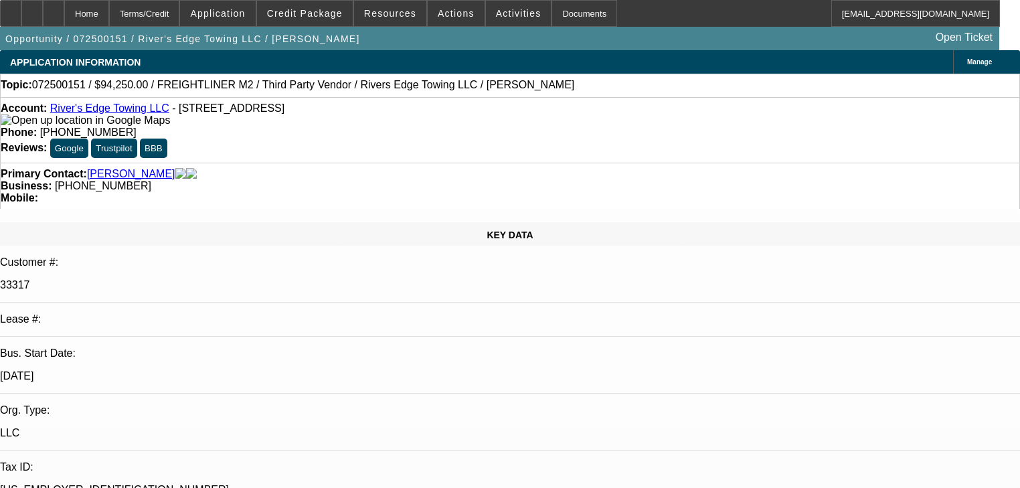
select select "0"
select select "6"
select select "0"
select select "2"
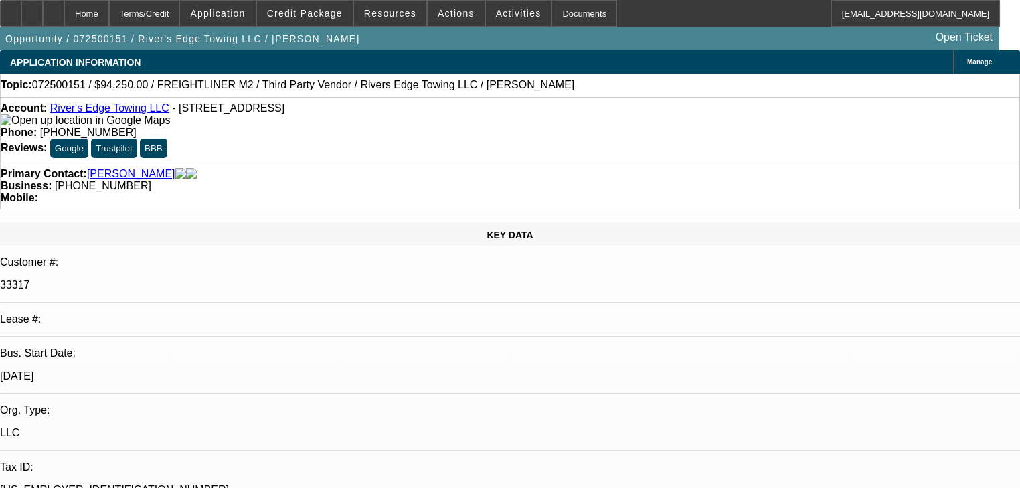
select select "2"
select select "0"
select select "6"
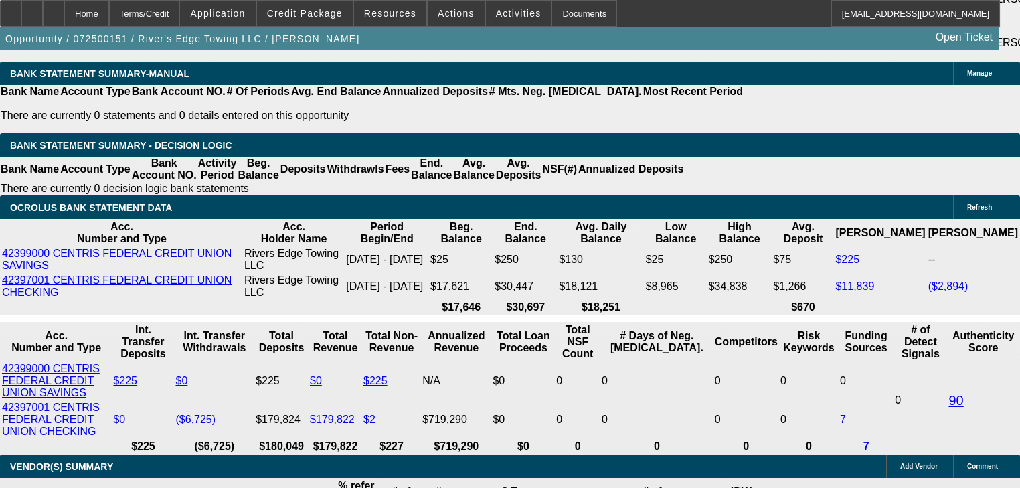
scroll to position [2498, 0]
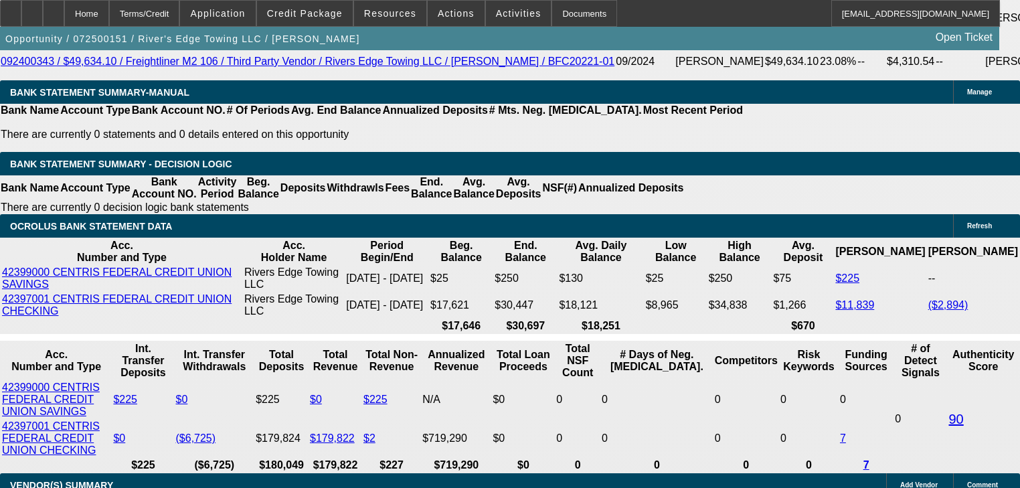
type input "$18,000.00"
type input "UNKNOWN"
type input "$2,569.53"
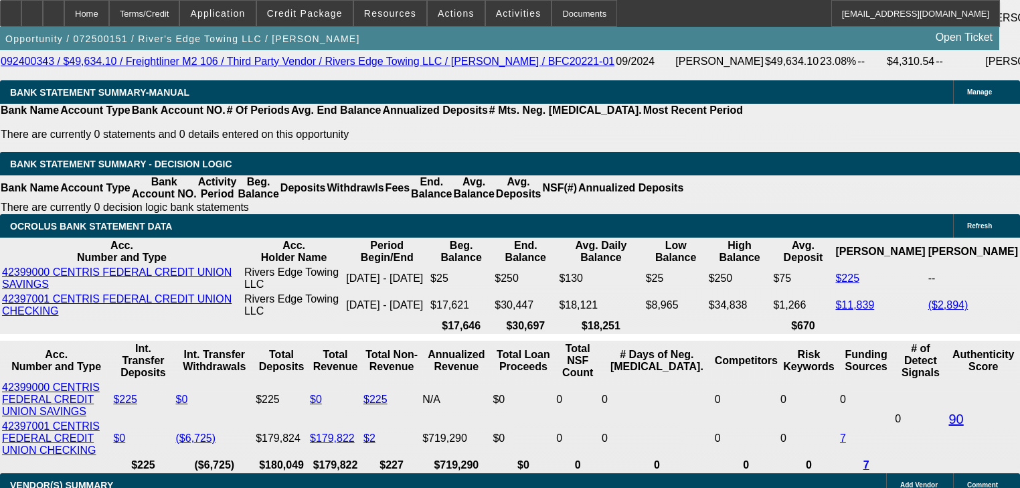
type input "$5,139.06"
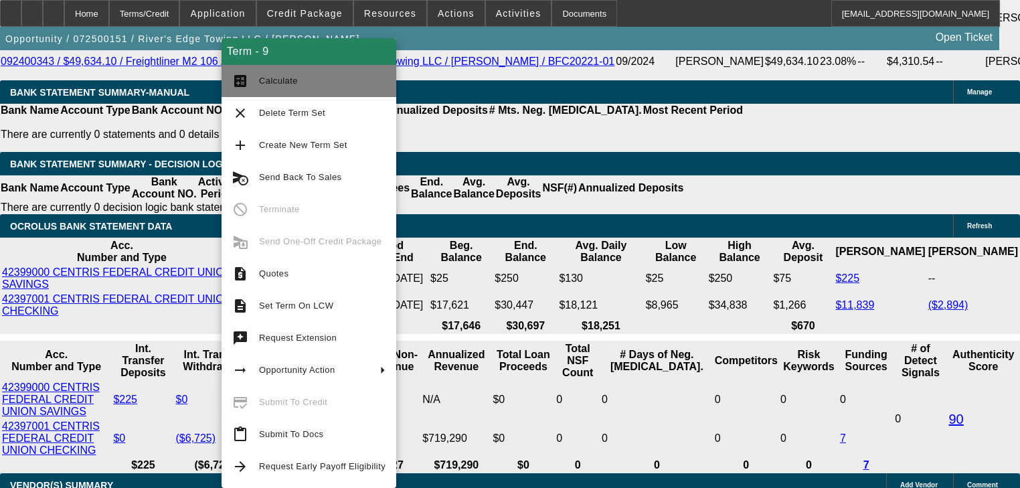
click at [327, 80] on span "Calculate" at bounding box center [322, 81] width 126 height 16
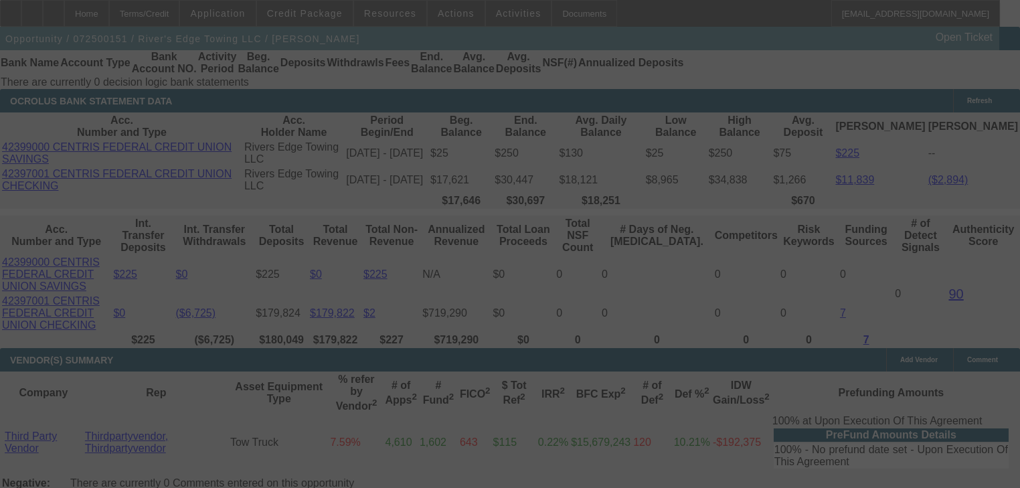
scroll to position [2712, 0]
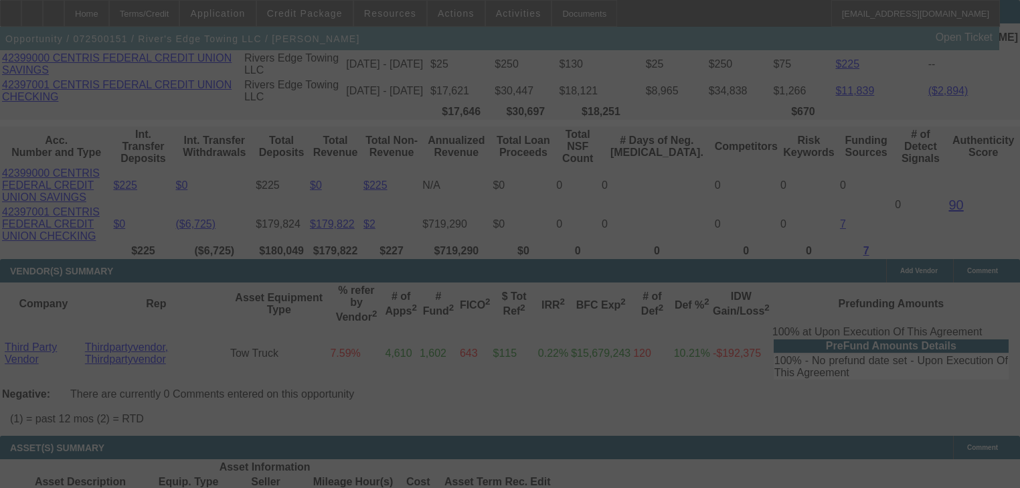
drag, startPoint x: 313, startPoint y: 114, endPoint x: 918, endPoint y: 308, distance: 635.1
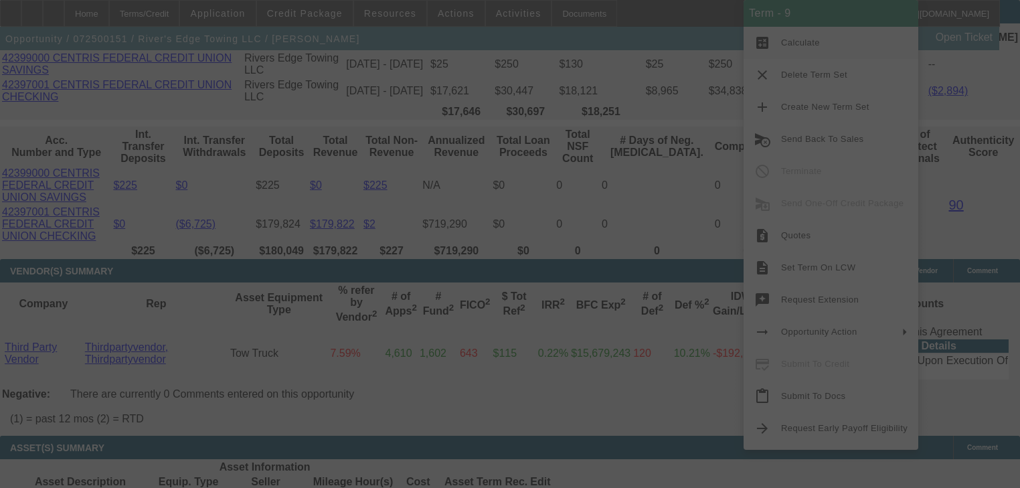
select select "0"
select select "2"
select select "0"
select select "6"
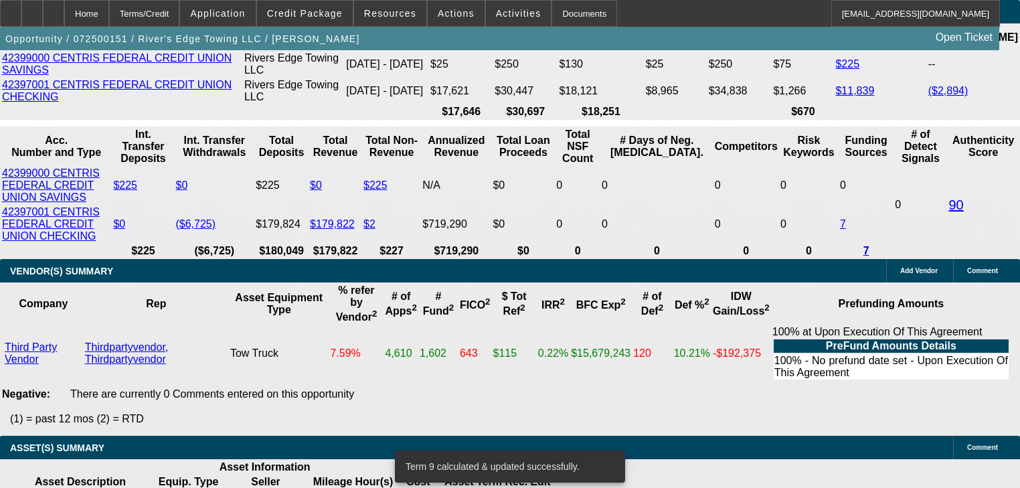
click at [998, 417] on div at bounding box center [510, 244] width 1020 height 488
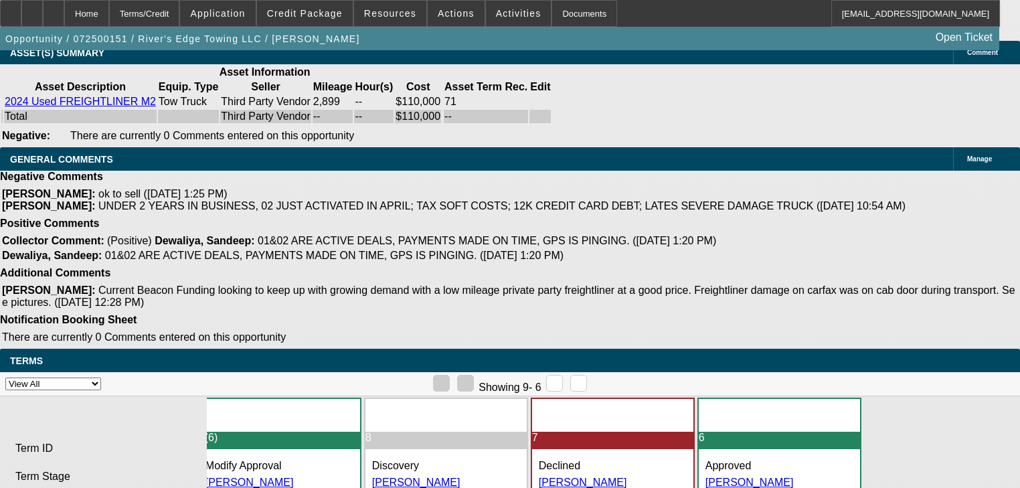
scroll to position [3172, 0]
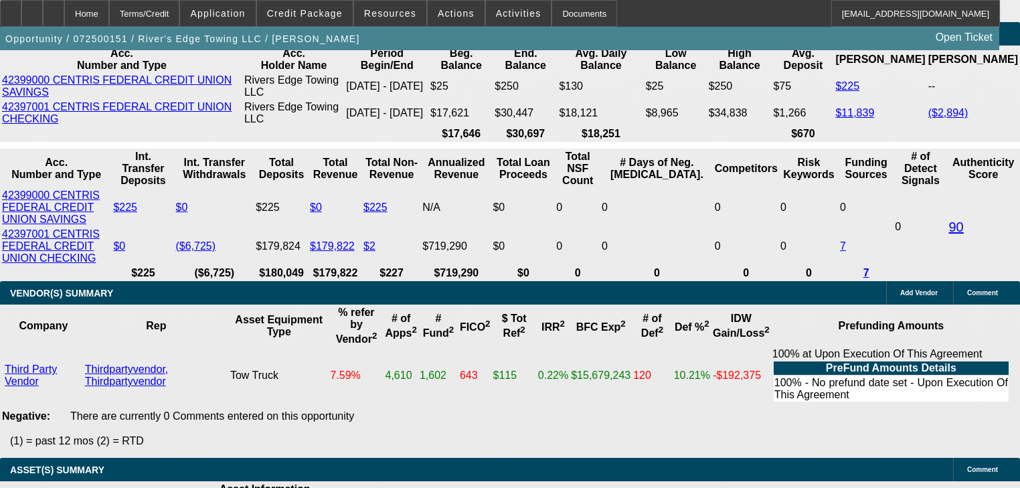
scroll to position [2530, 0]
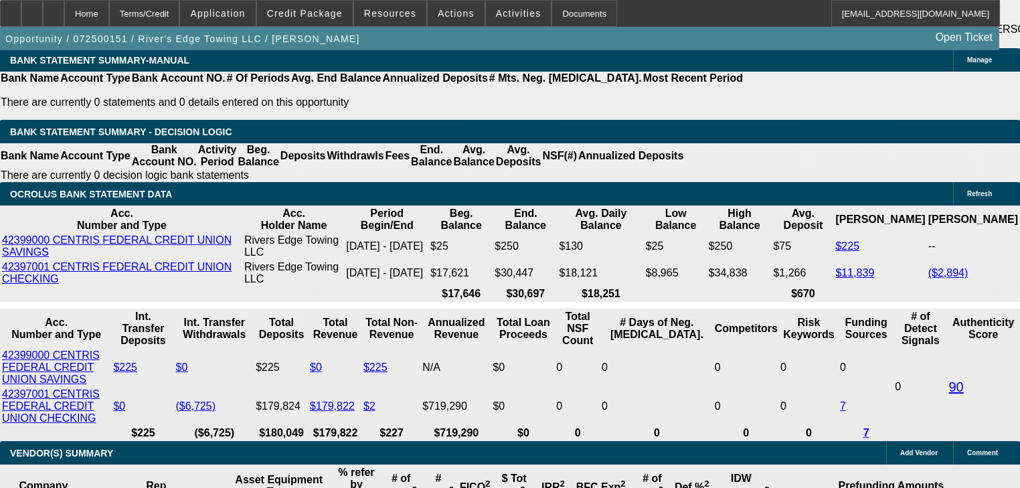
type input "$19,000.00"
type input "UNKNOWN"
type input "$2,543.04"
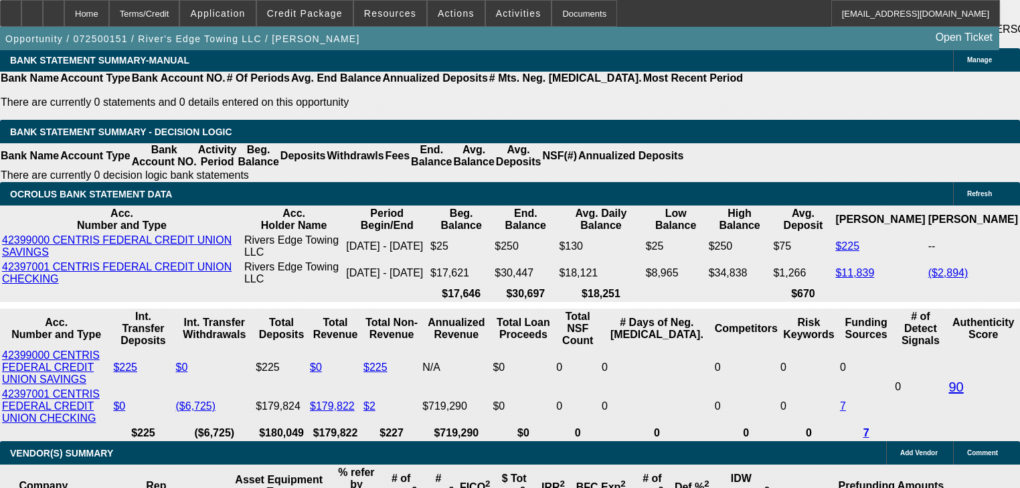
type input "$5,086.08"
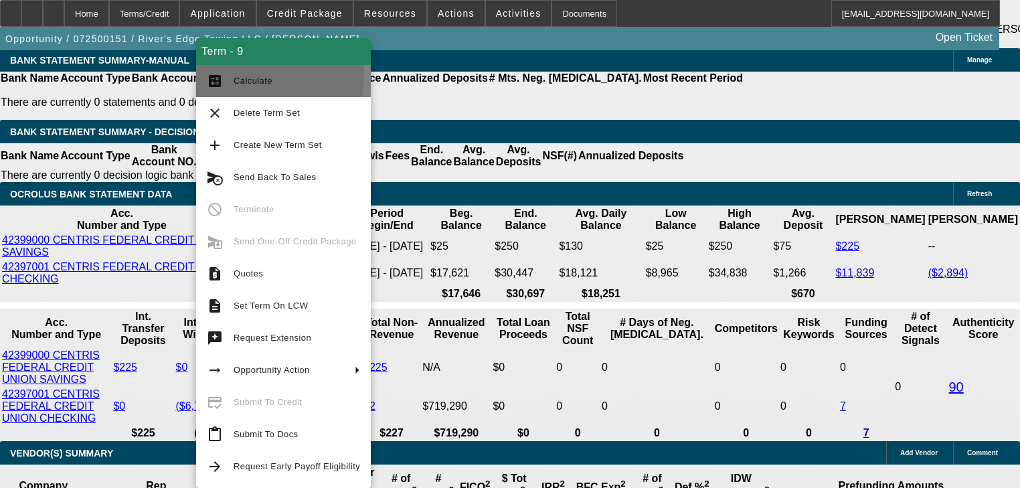
click at [257, 76] on span "Calculate" at bounding box center [253, 81] width 39 height 10
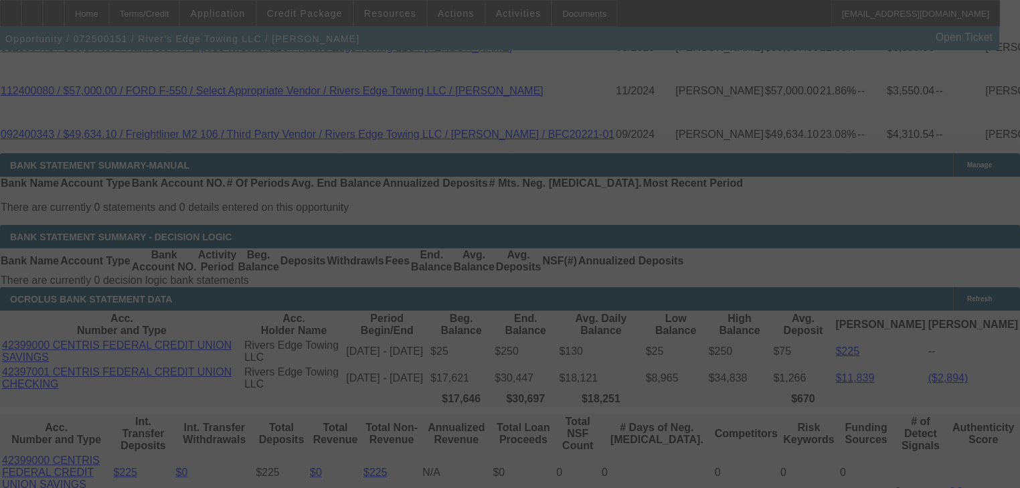
scroll to position [2423, 0]
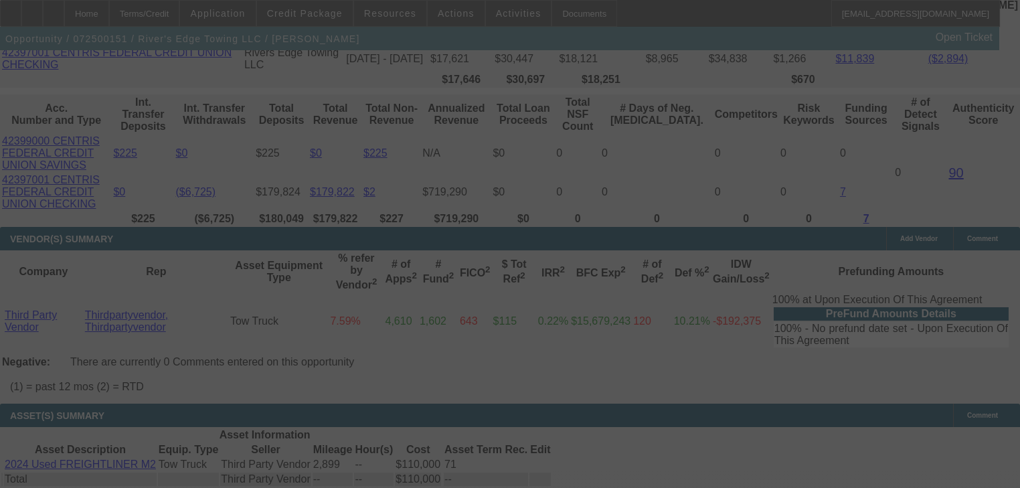
select select "0"
select select "2"
select select "0"
select select "6"
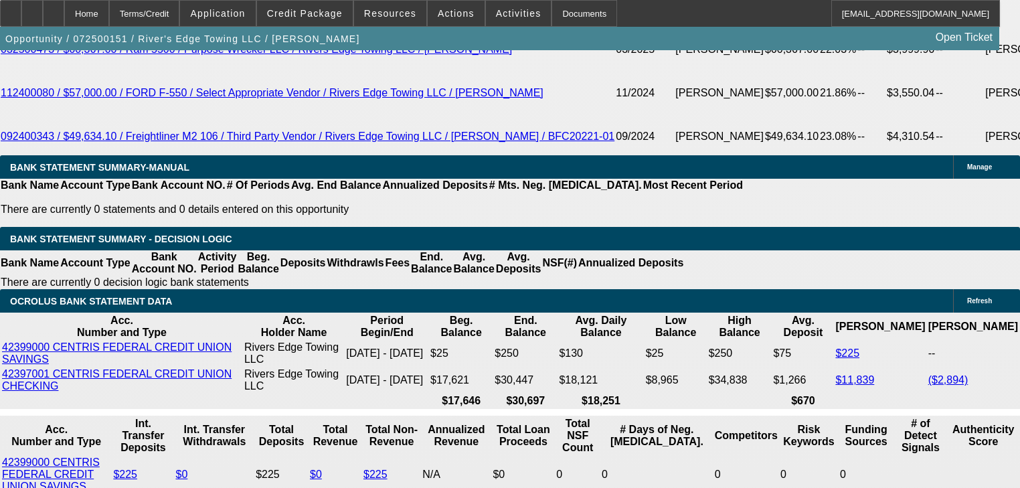
type input "$19,500.00"
type input "UNKNOWN"
type input "$5,059.58"
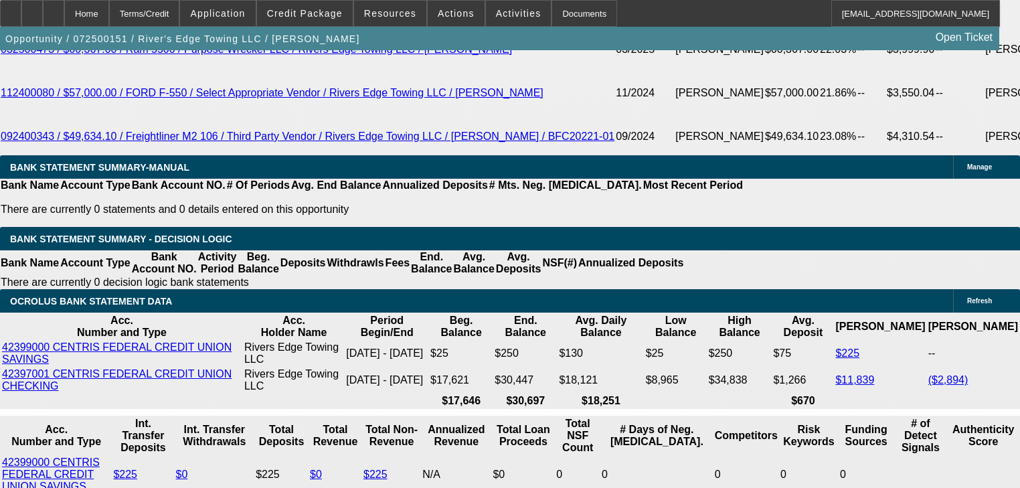
type input "$2,529.79"
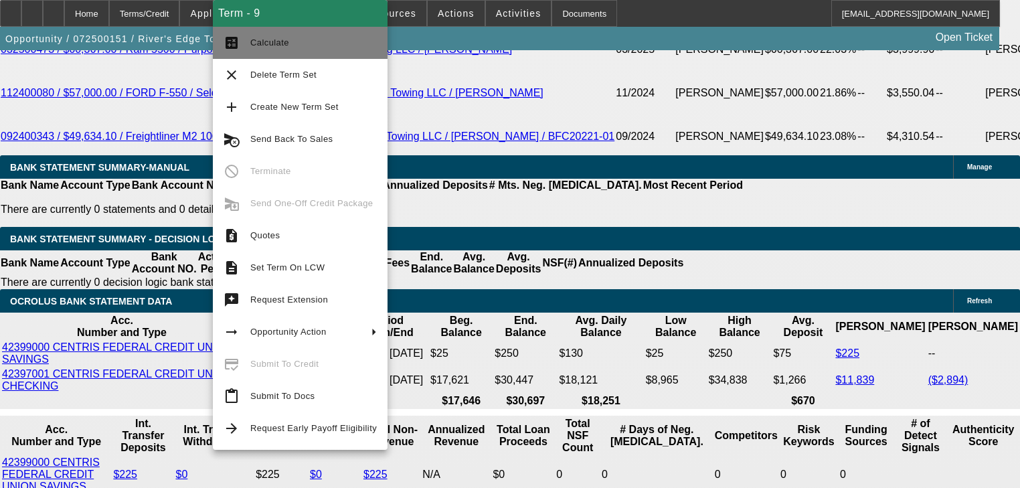
click at [268, 44] on span "Calculate" at bounding box center [269, 42] width 39 height 10
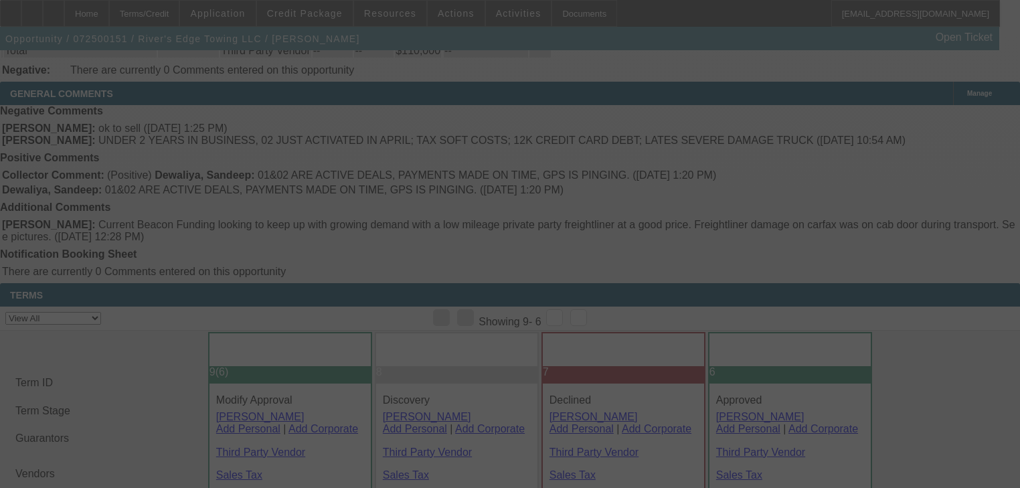
scroll to position [3157, 0]
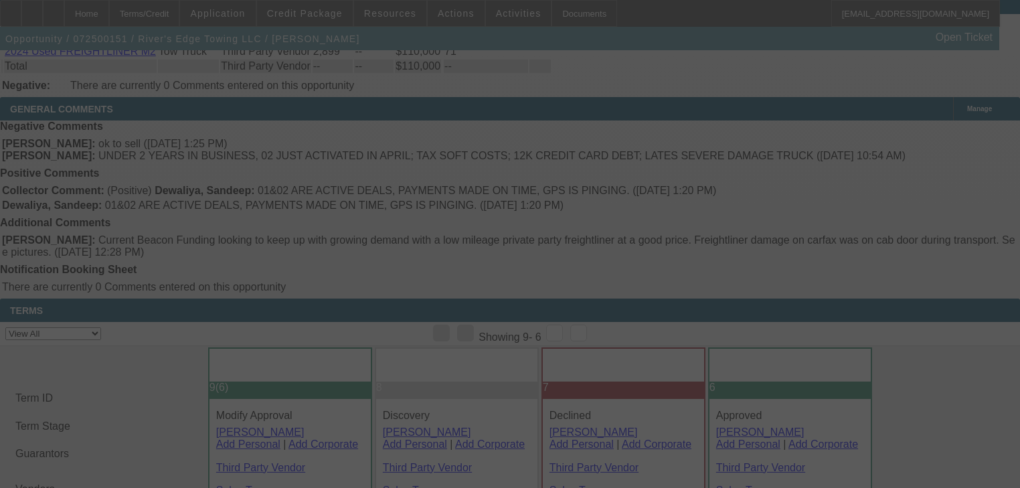
select select "0"
select select "2"
select select "0"
select select "6"
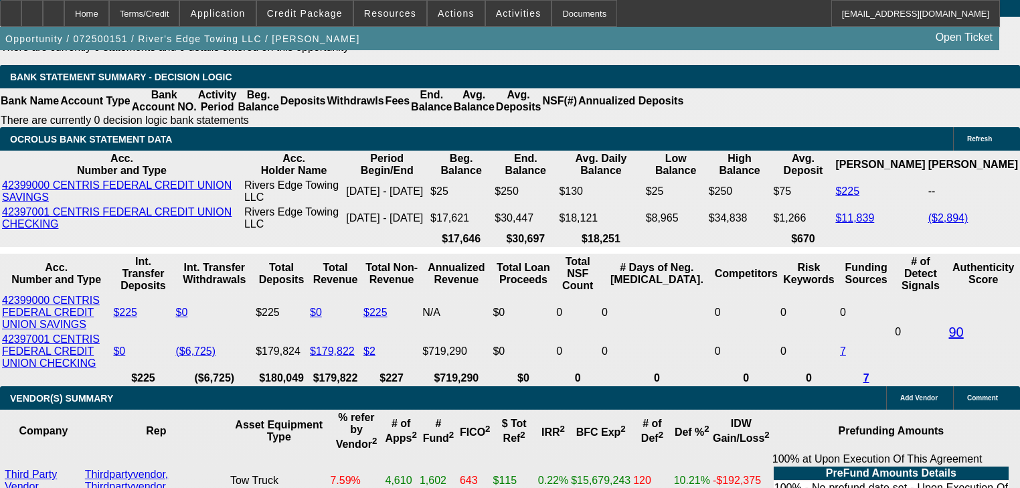
scroll to position [2568, 0]
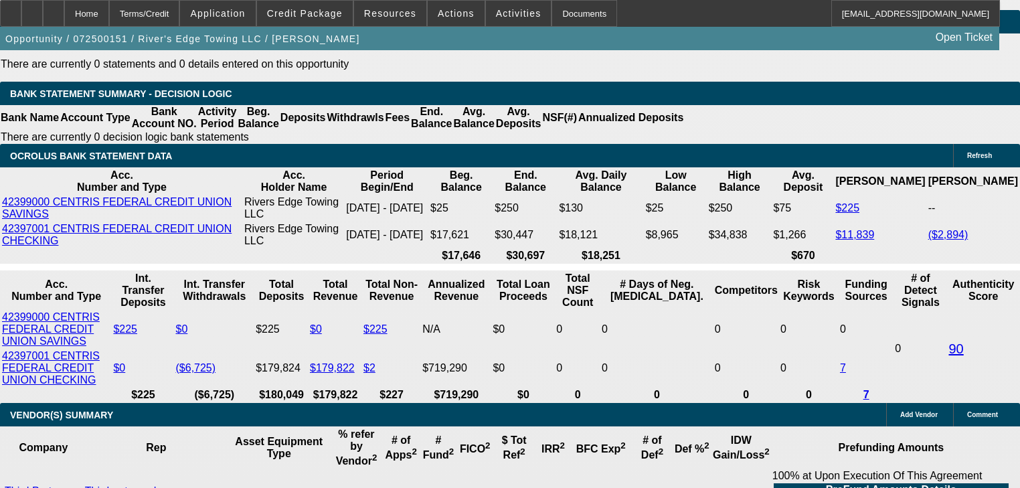
type input "$19,750.00"
type input "UNKNOWN"
type input "$2,523.17"
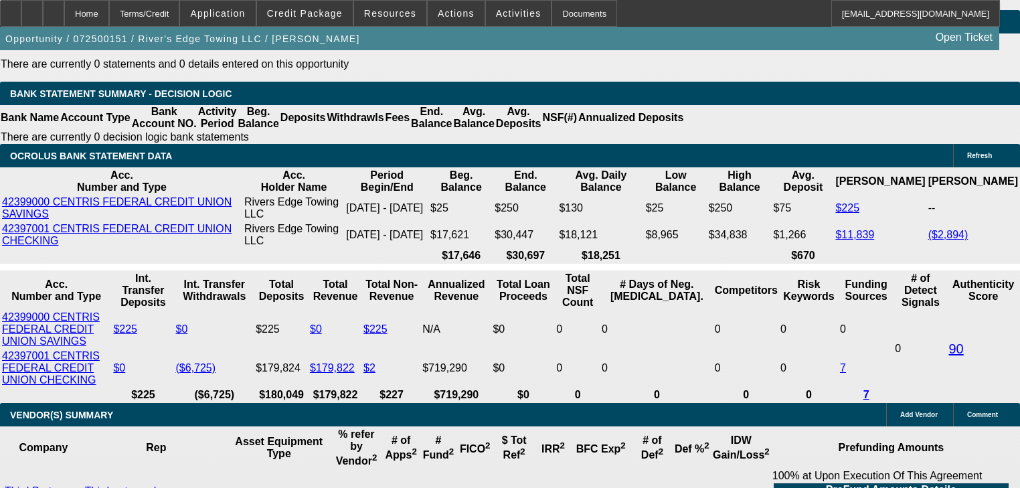
type input "$5,046.34"
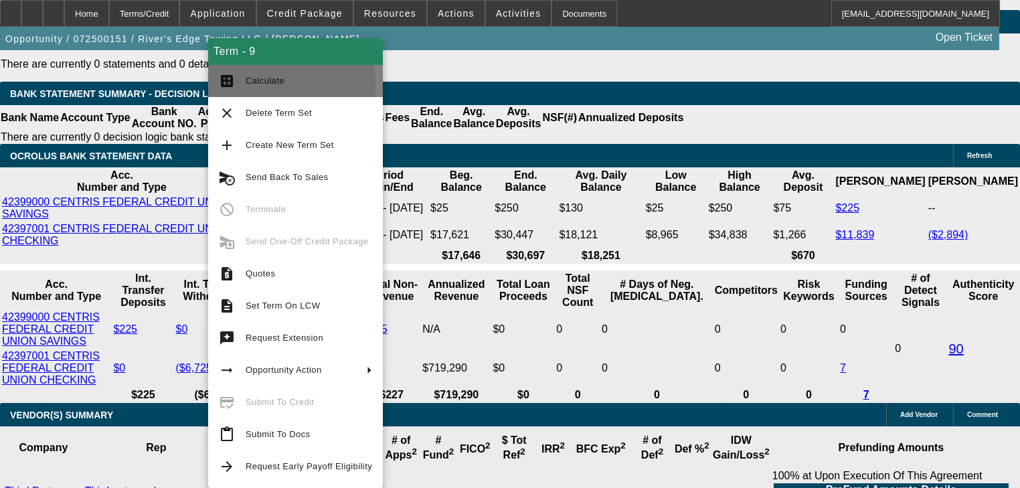
click at [217, 84] on button "calculate Calculate" at bounding box center [295, 81] width 175 height 32
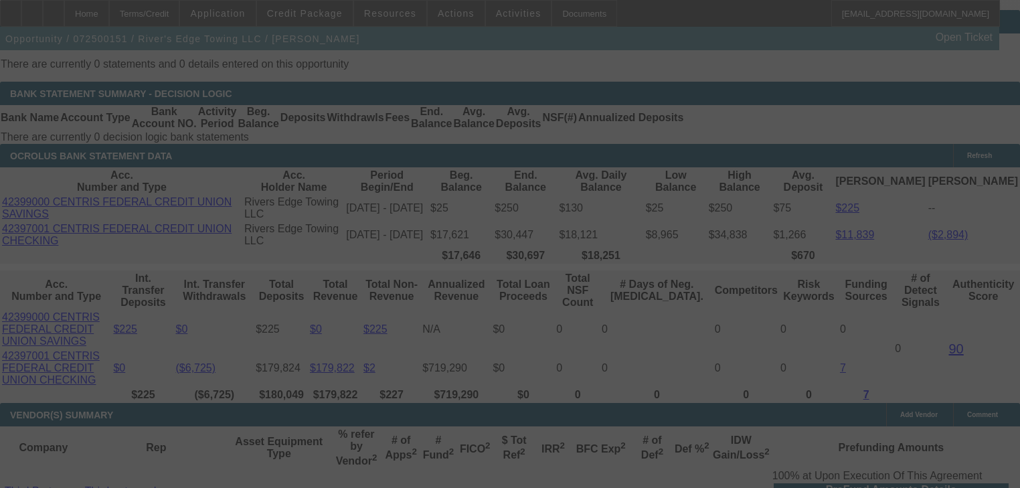
select select "0"
select select "2"
select select "0"
select select "6"
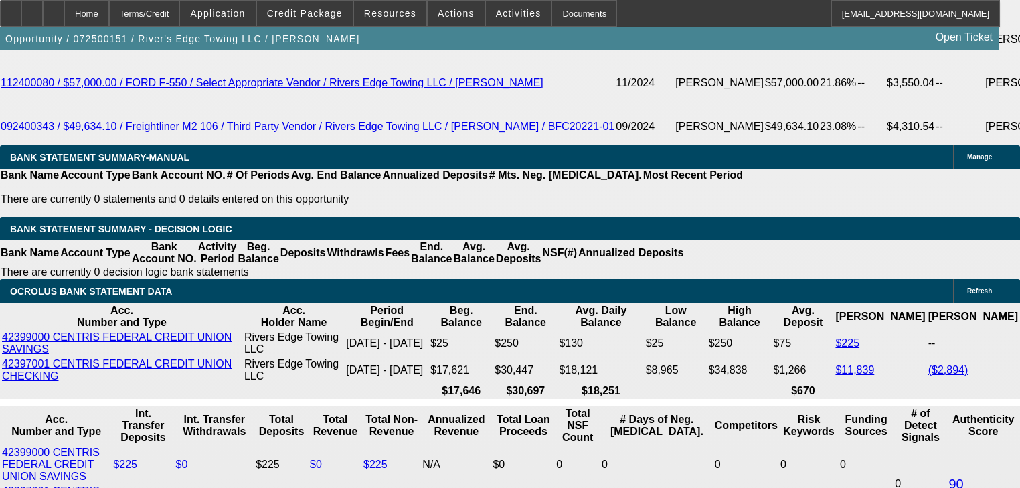
scroll to position [2400, 0]
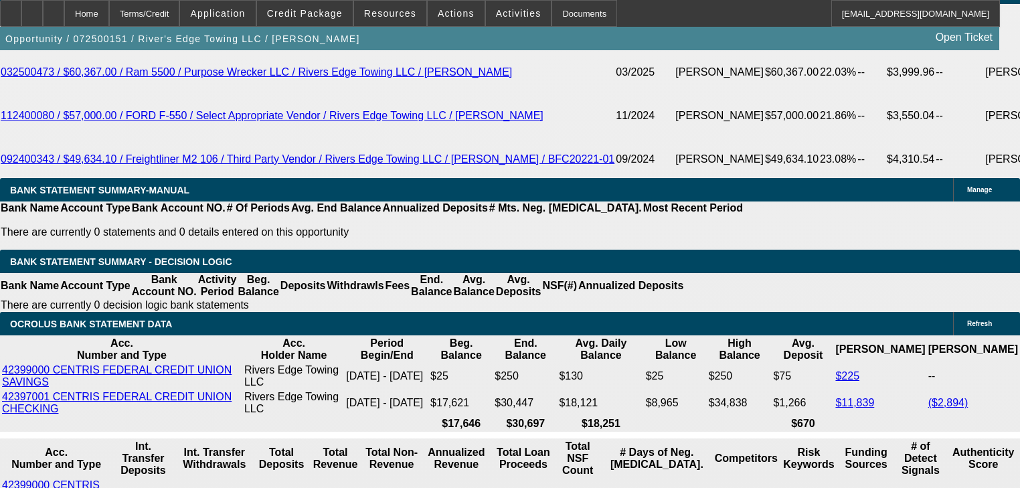
type input "2"
type input "$4.00"
type input "UNKNOWN"
type input "2524"
type input "$5,048.00"
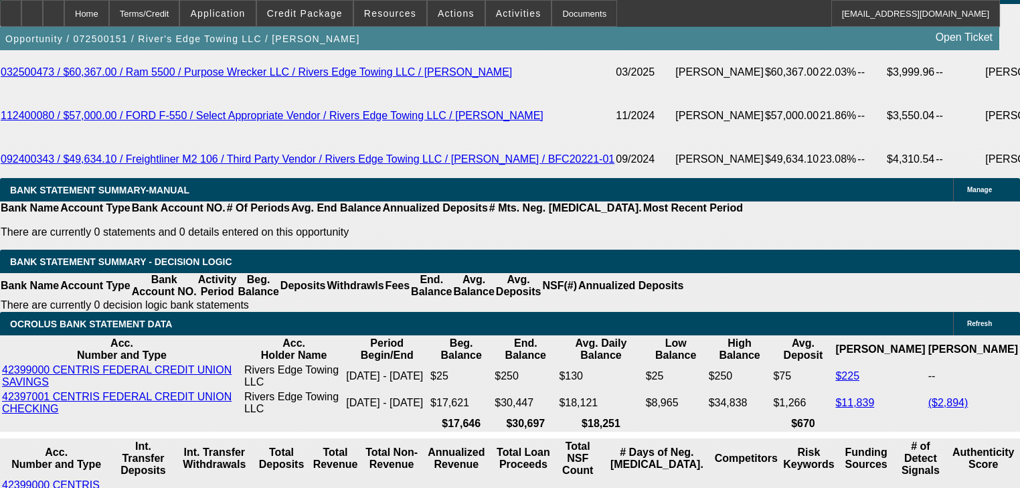
type input "20"
type input "$2,524.00"
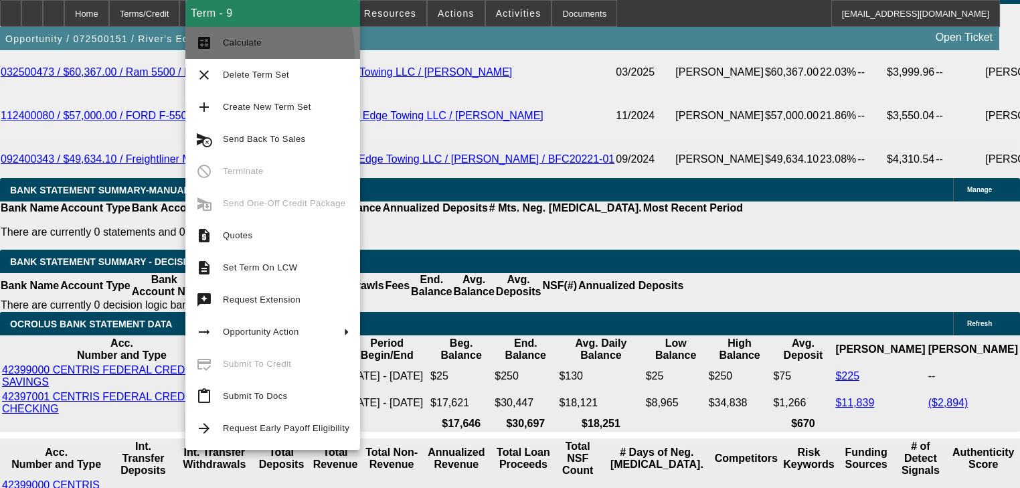
click at [248, 52] on button "calculate Calculate" at bounding box center [272, 43] width 175 height 32
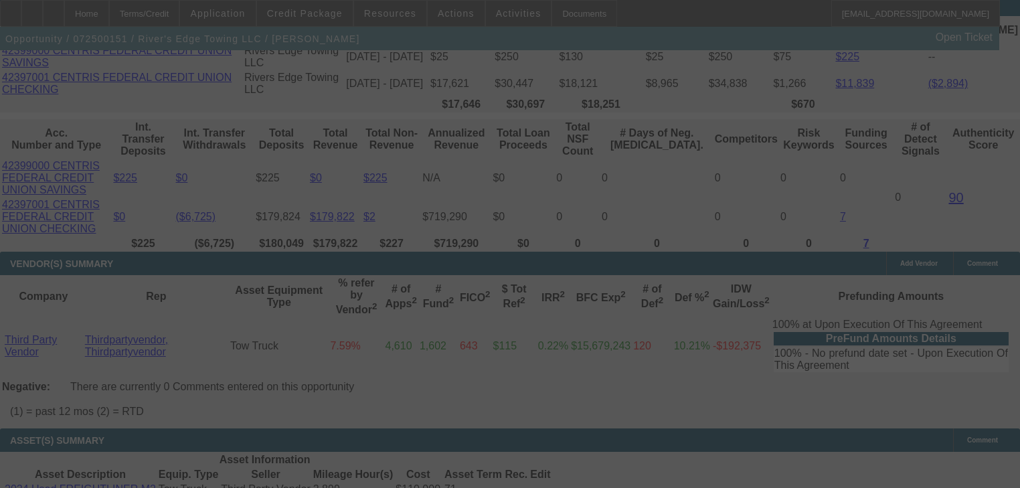
scroll to position [2721, 0]
select select "0"
select select "2"
select select "0"
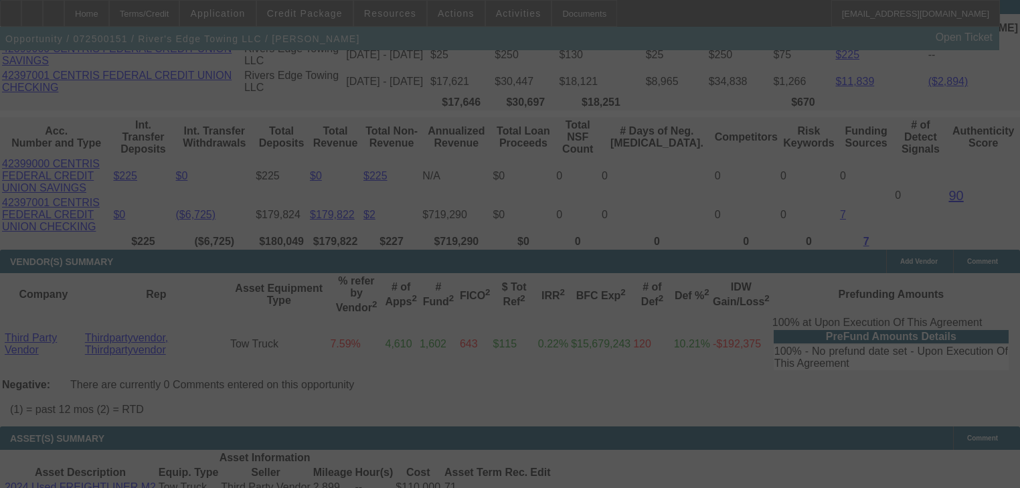
select select "6"
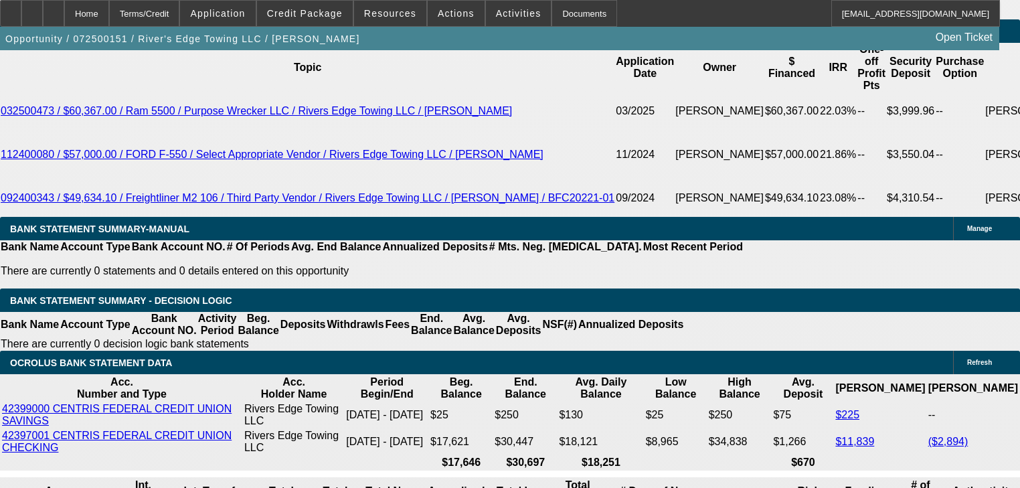
scroll to position [2262, 0]
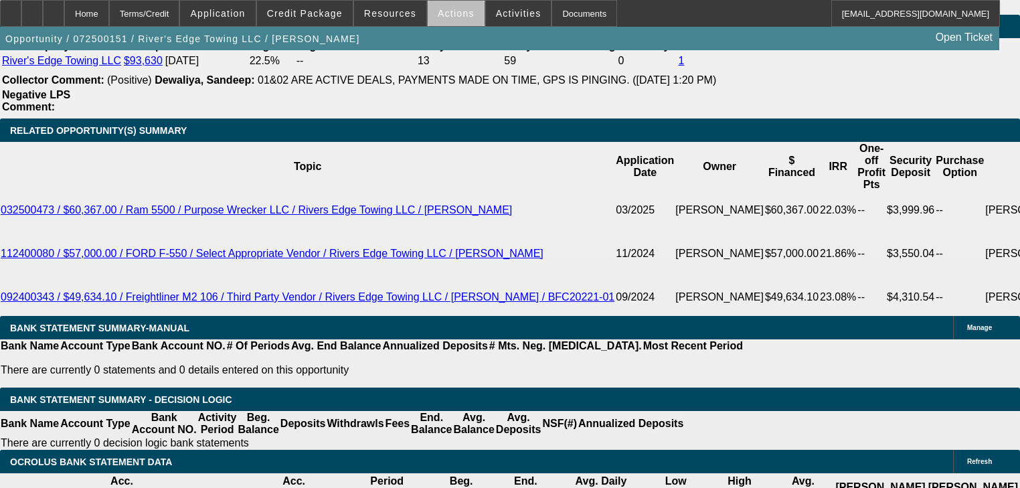
click at [454, 17] on span "Actions" at bounding box center [456, 13] width 37 height 11
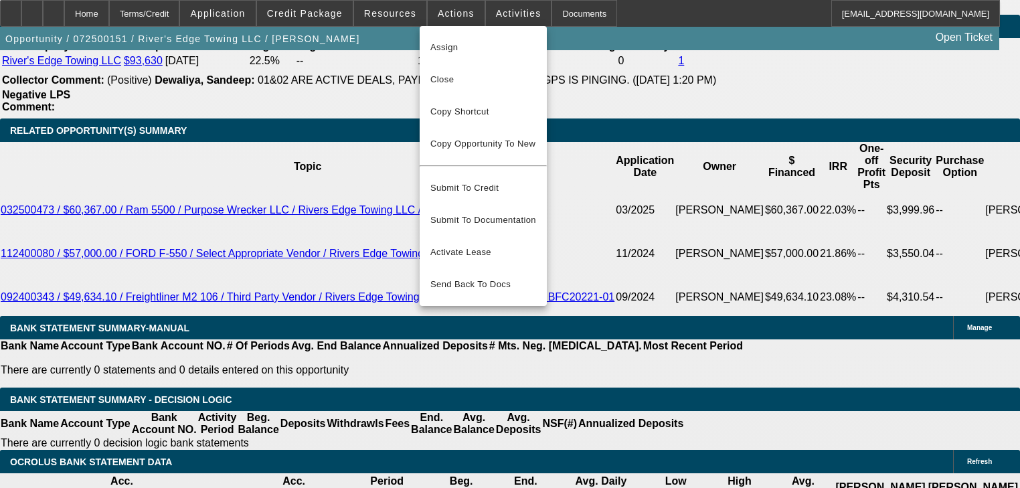
click at [390, 19] on div at bounding box center [510, 244] width 1020 height 488
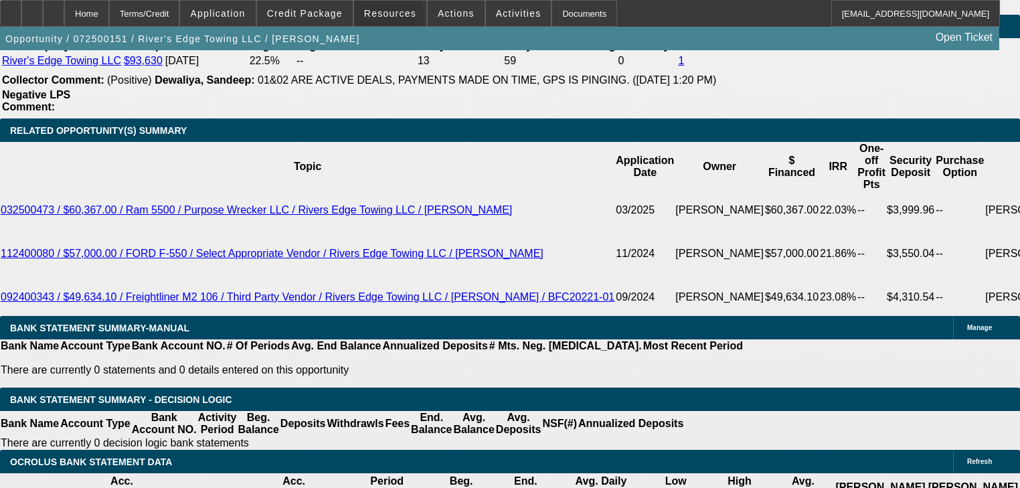
click at [390, 19] on span at bounding box center [390, 13] width 72 height 32
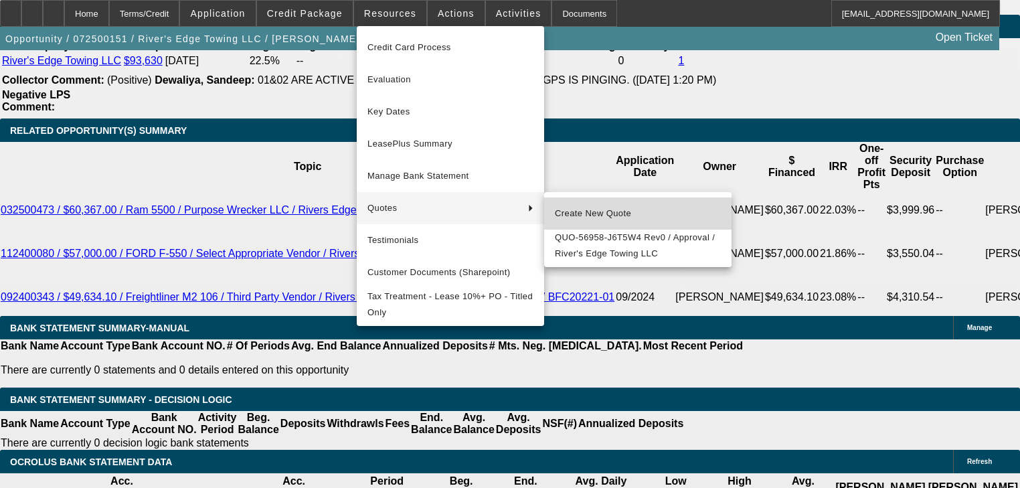
click at [613, 221] on span "Create New Quote" at bounding box center [638, 213] width 166 height 16
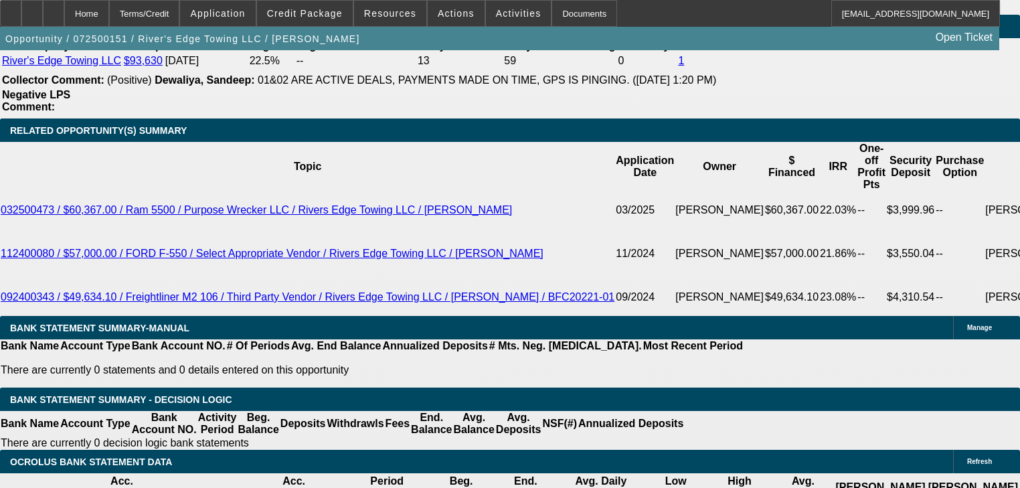
radio input "true"
type textarea "Jason Curry 563-506-0319"
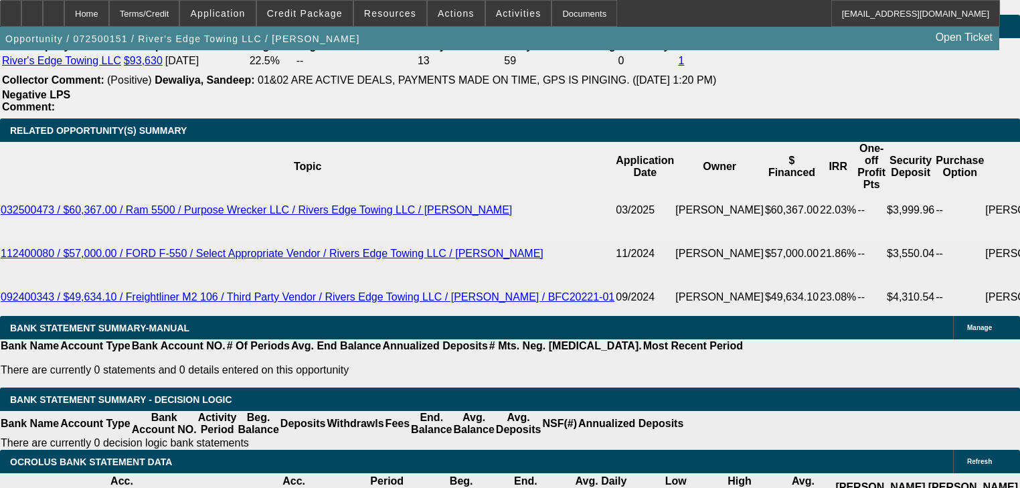
radio input "true"
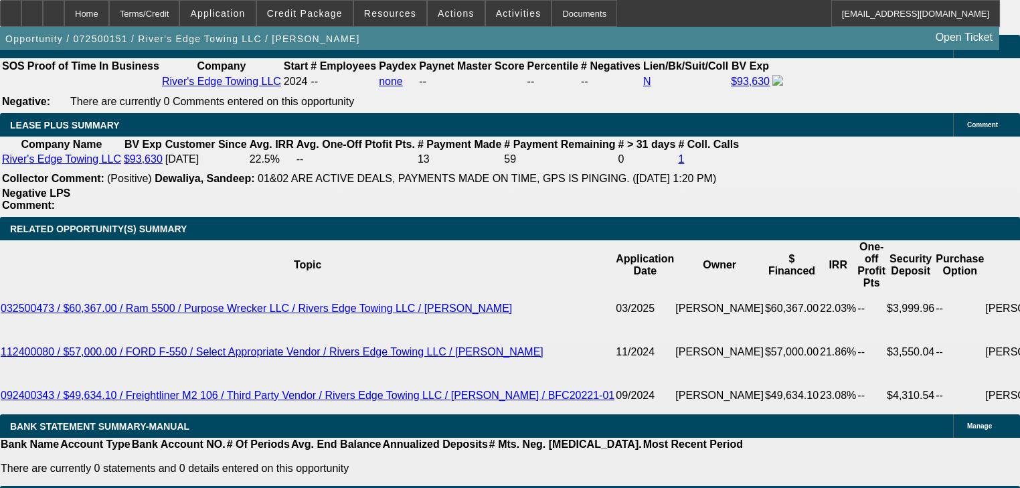
scroll to position [2155, 0]
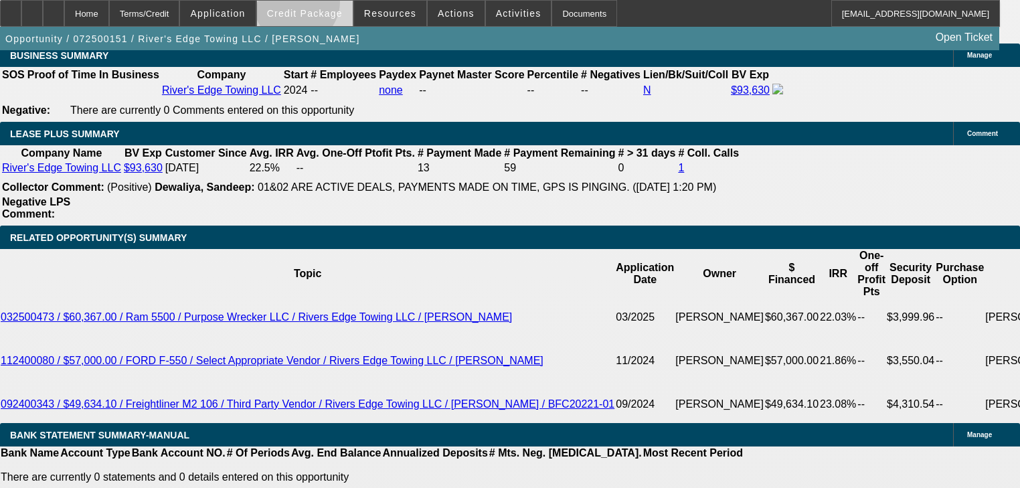
click at [316, 5] on span at bounding box center [305, 13] width 96 height 32
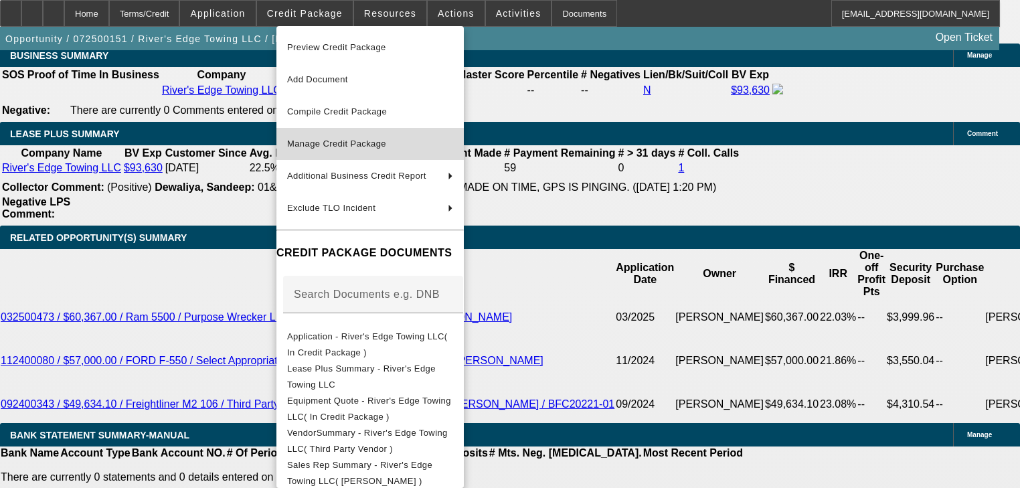
click at [335, 134] on button "Manage Credit Package" at bounding box center [369, 144] width 187 height 32
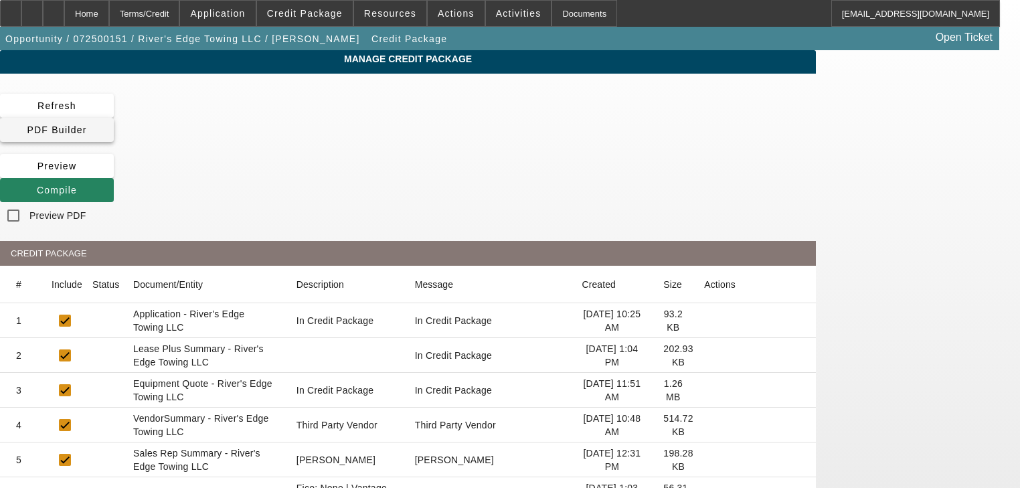
click at [114, 116] on span at bounding box center [57, 130] width 114 height 32
click at [114, 174] on span at bounding box center [57, 190] width 114 height 32
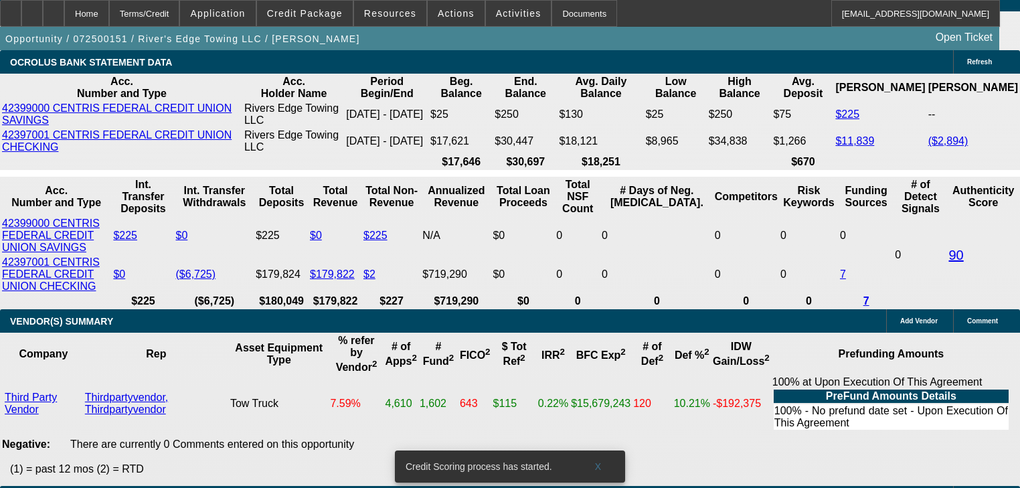
scroll to position [2654, 0]
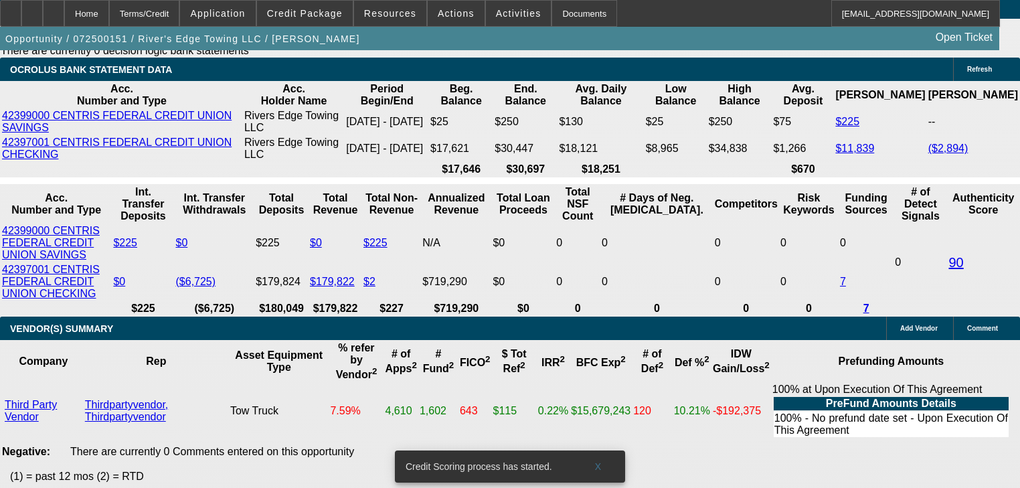
drag, startPoint x: 803, startPoint y: 62, endPoint x: 803, endPoint y: 72, distance: 9.4
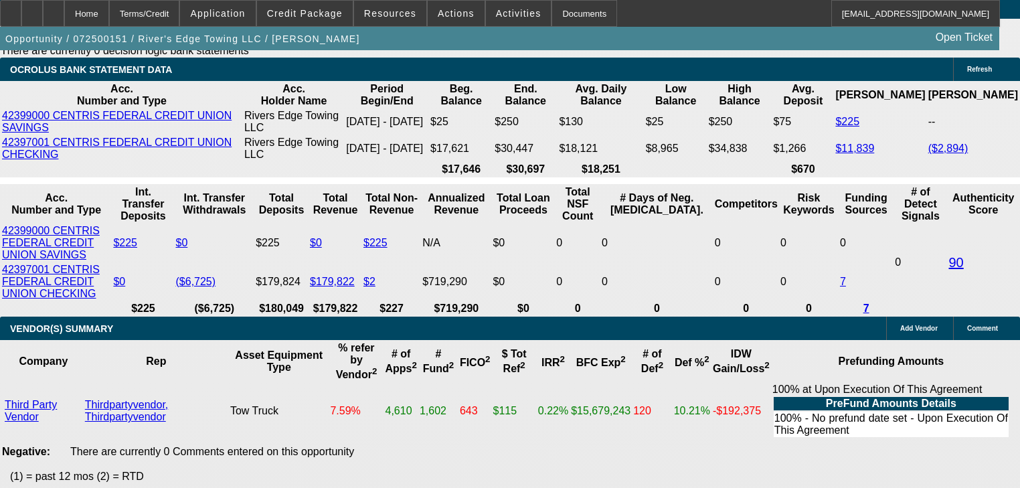
scroll to position [2649, 0]
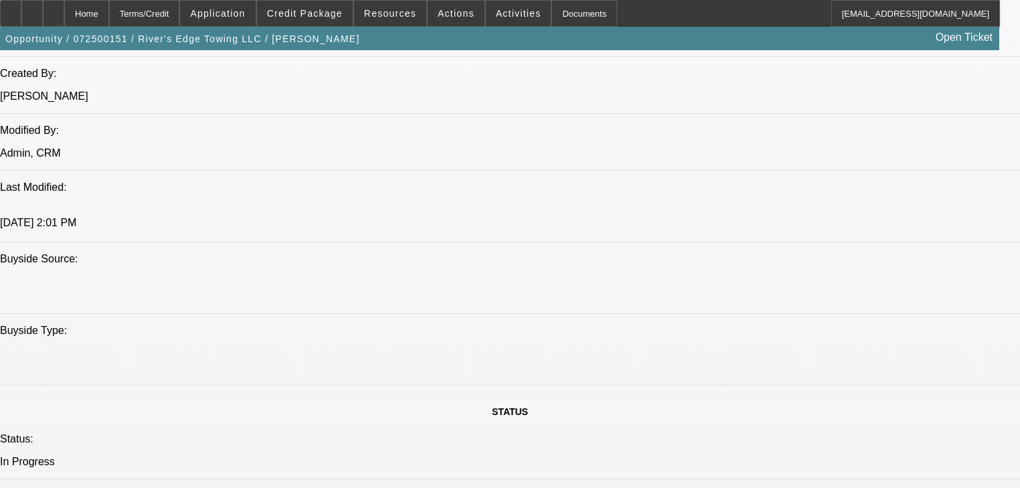
scroll to position [1525, 0]
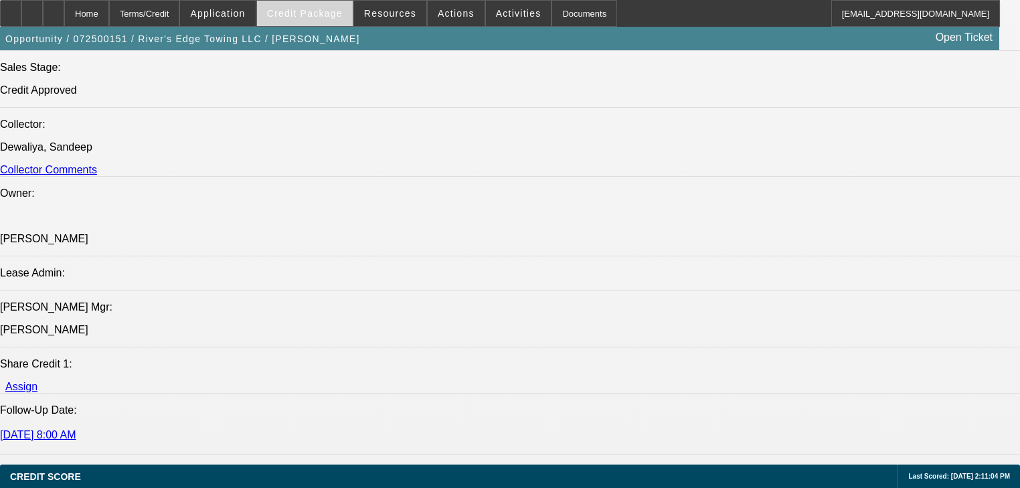
click at [325, 24] on span at bounding box center [305, 13] width 96 height 32
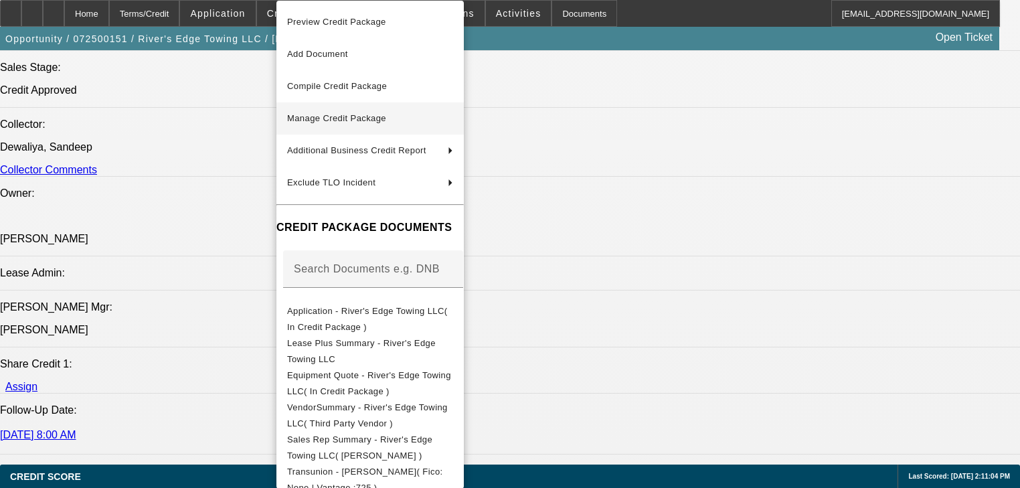
click at [357, 122] on span "Manage Credit Package" at bounding box center [336, 118] width 99 height 10
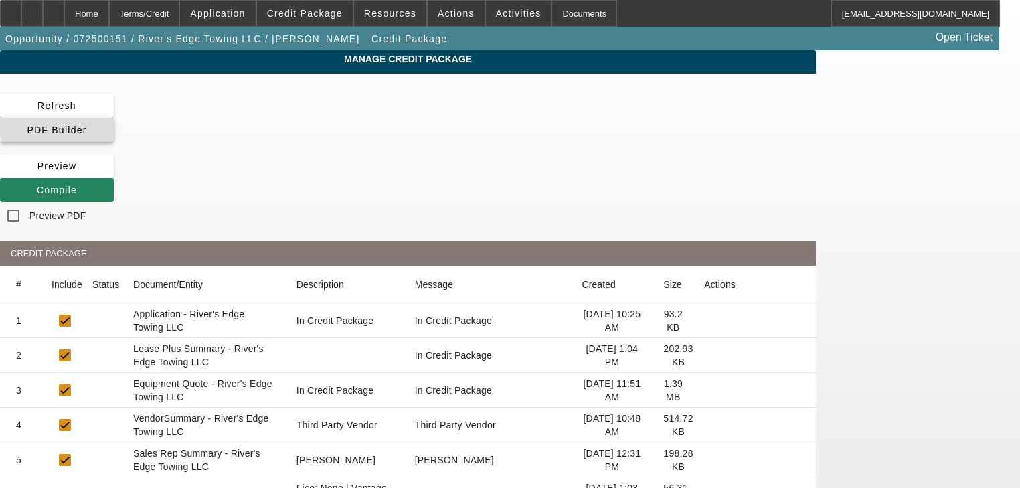
click at [86, 124] on span "PDF Builder" at bounding box center [57, 129] width 60 height 11
click at [505, 118] on div "Refresh PDF Builder Preview Compile Preview PDF" at bounding box center [408, 161] width 816 height 135
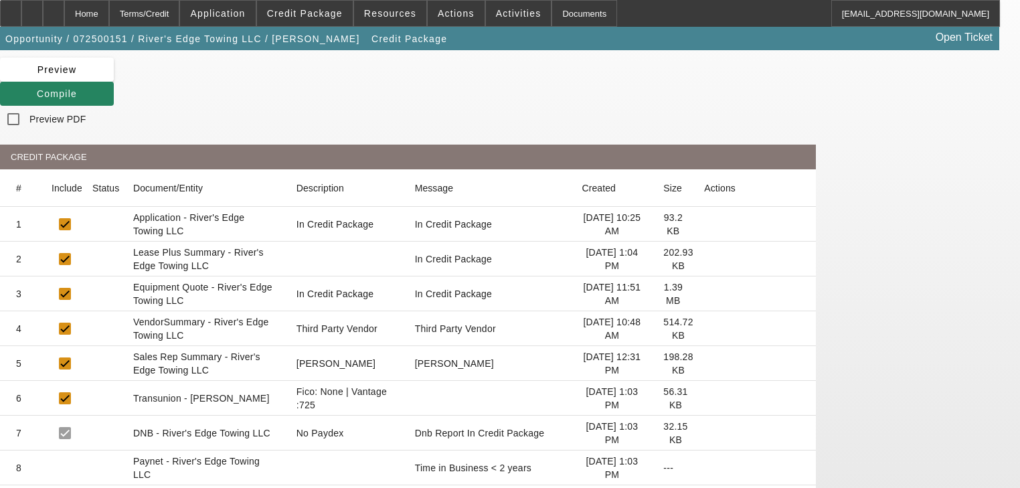
scroll to position [107, 0]
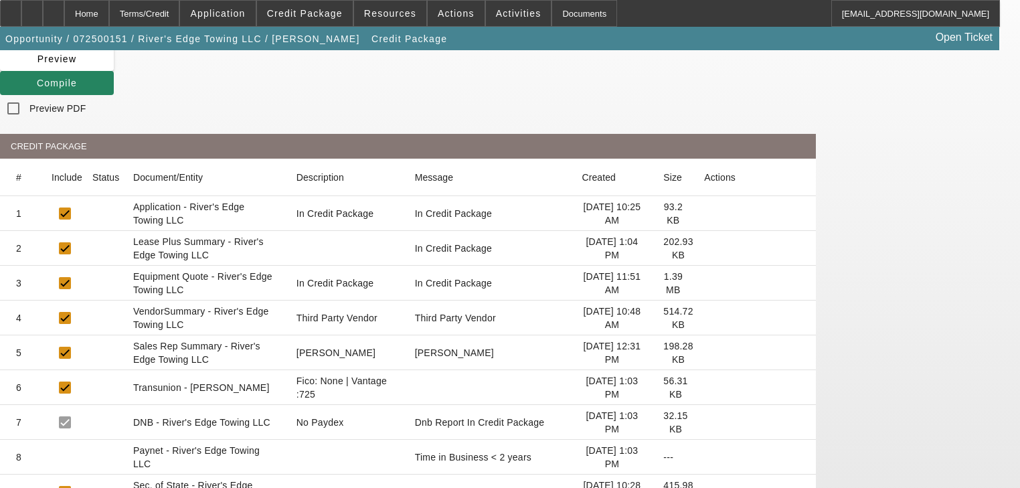
click at [704, 283] on icon at bounding box center [704, 283] width 0 height 0
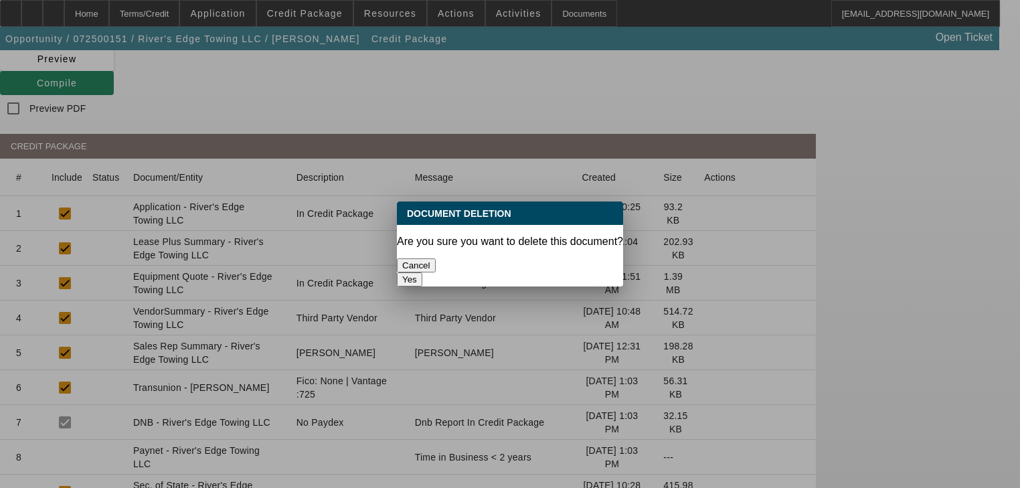
scroll to position [0, 0]
click at [422, 272] on button "Yes" at bounding box center [409, 279] width 25 height 14
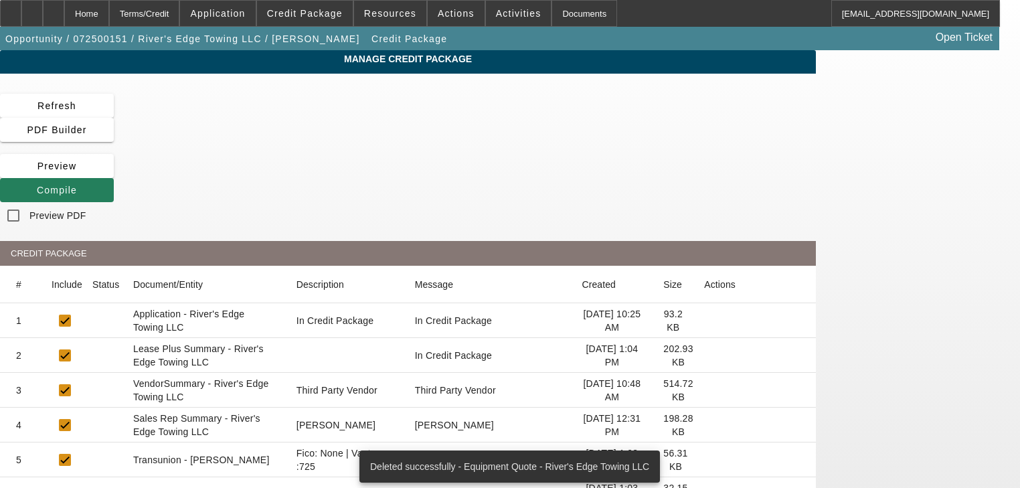
click at [114, 174] on span at bounding box center [57, 190] width 114 height 32
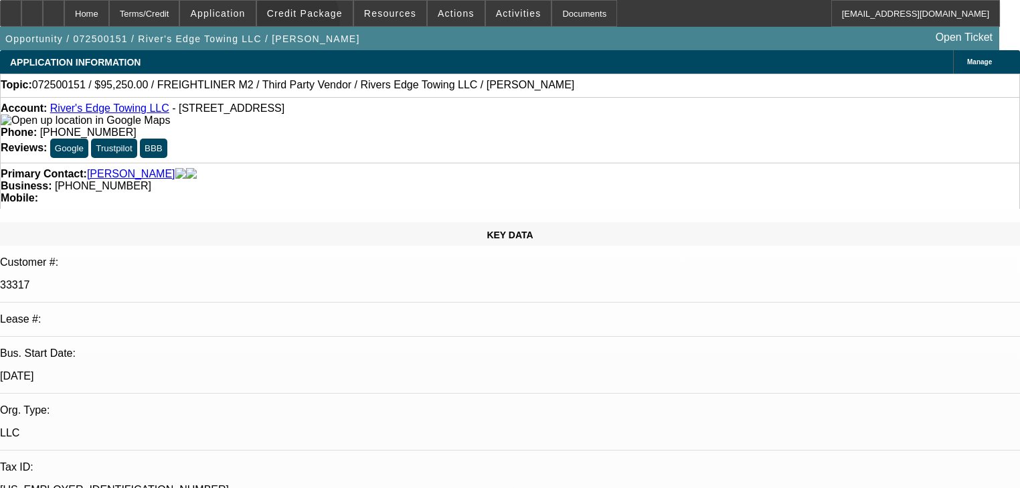
click at [313, 23] on span at bounding box center [305, 13] width 96 height 32
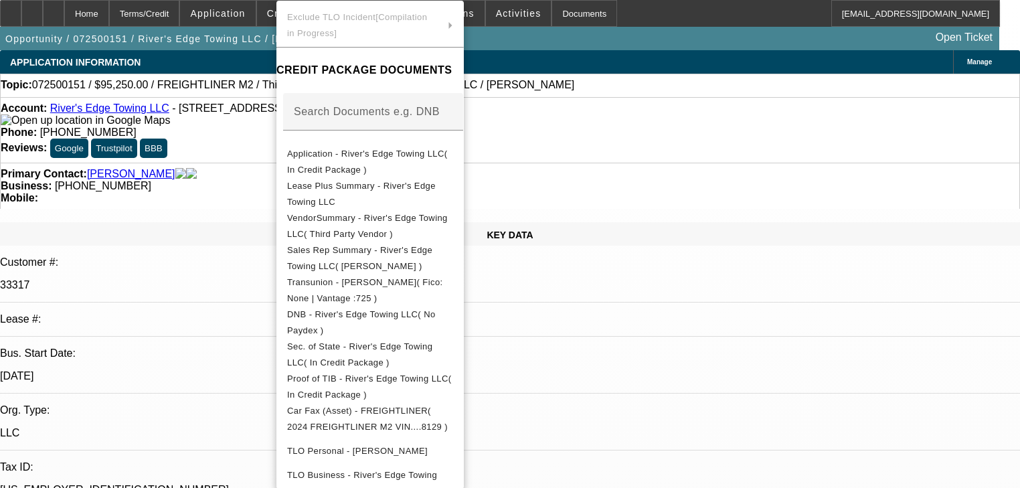
scroll to position [296, 0]
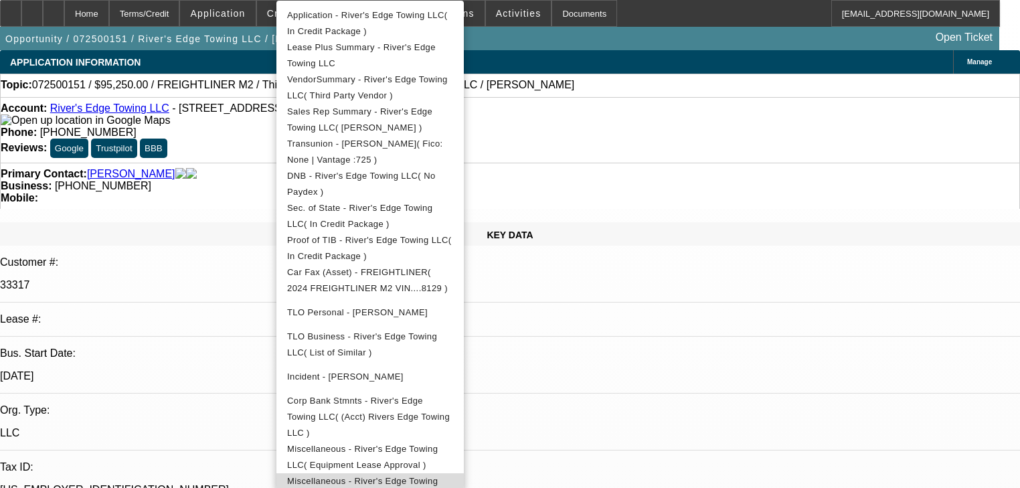
click at [379, 476] on button "Miscellaneous - River's Edge Towing LLC( Equipment Lease Approval )" at bounding box center [369, 489] width 187 height 32
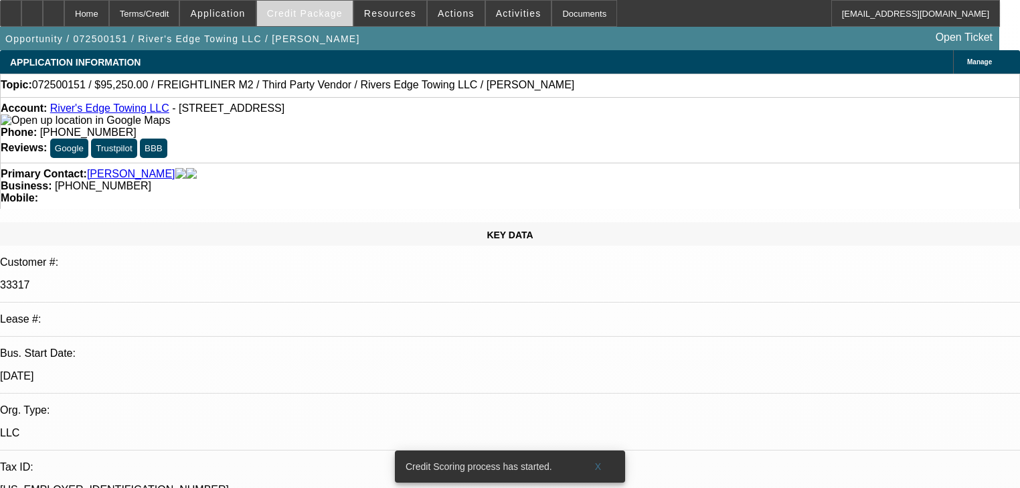
click at [314, 17] on span "Credit Package" at bounding box center [305, 13] width 76 height 11
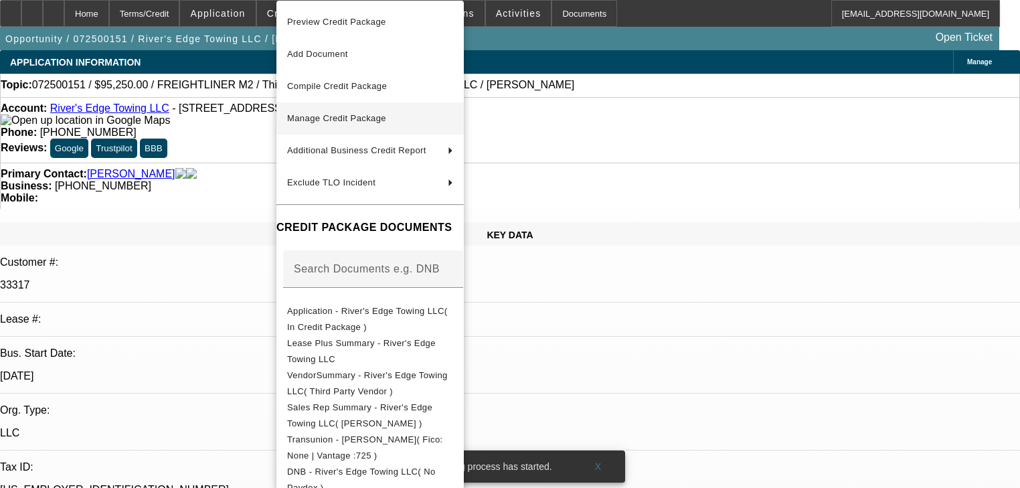
click at [361, 121] on span "Manage Credit Package" at bounding box center [336, 118] width 99 height 10
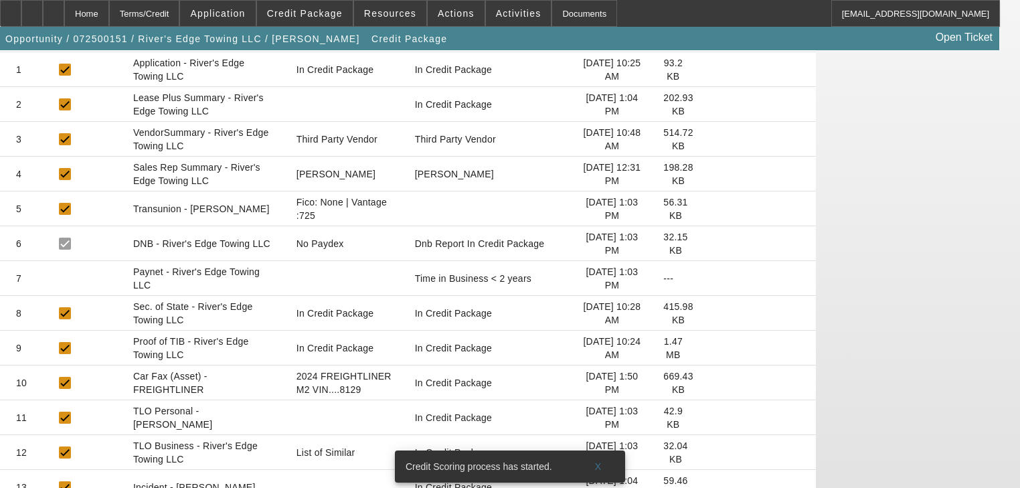
scroll to position [332, 0]
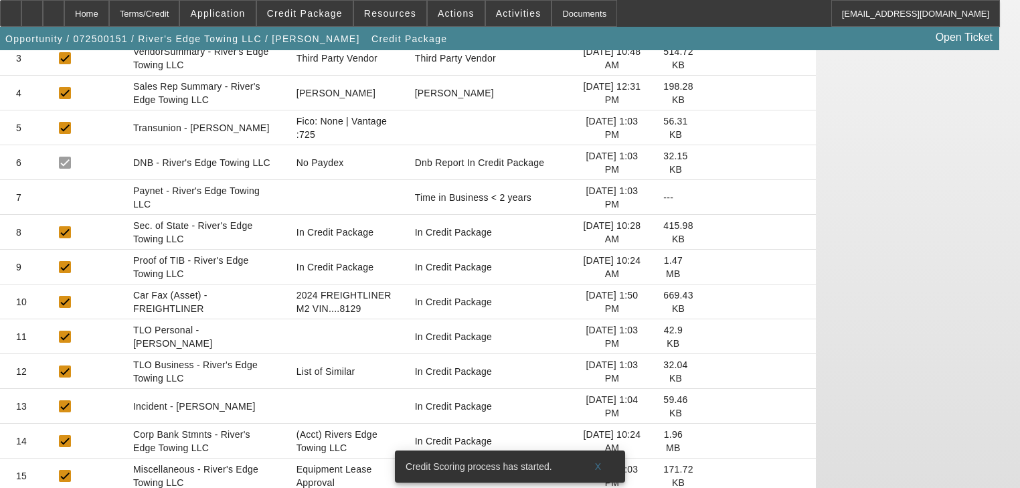
click at [704, 476] on icon at bounding box center [704, 476] width 0 height 0
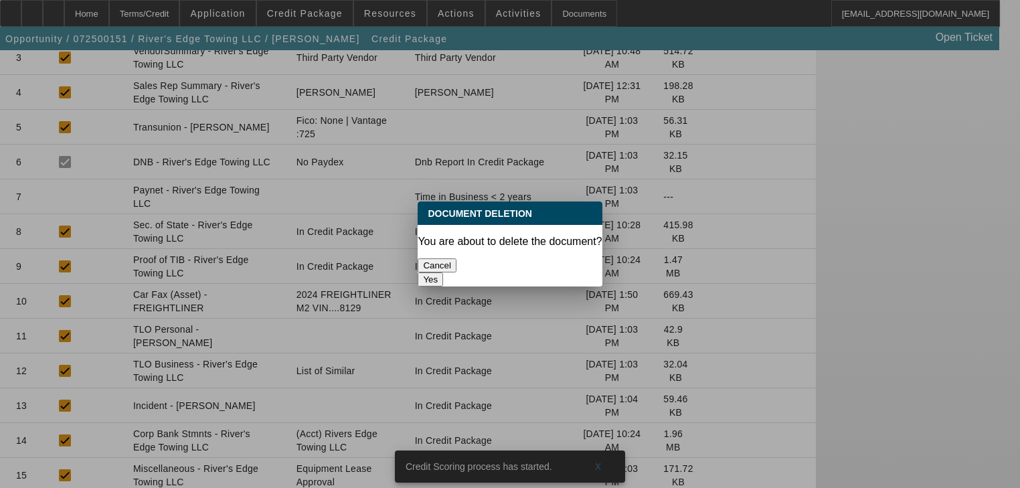
click at [443, 272] on button "Yes" at bounding box center [430, 279] width 25 height 14
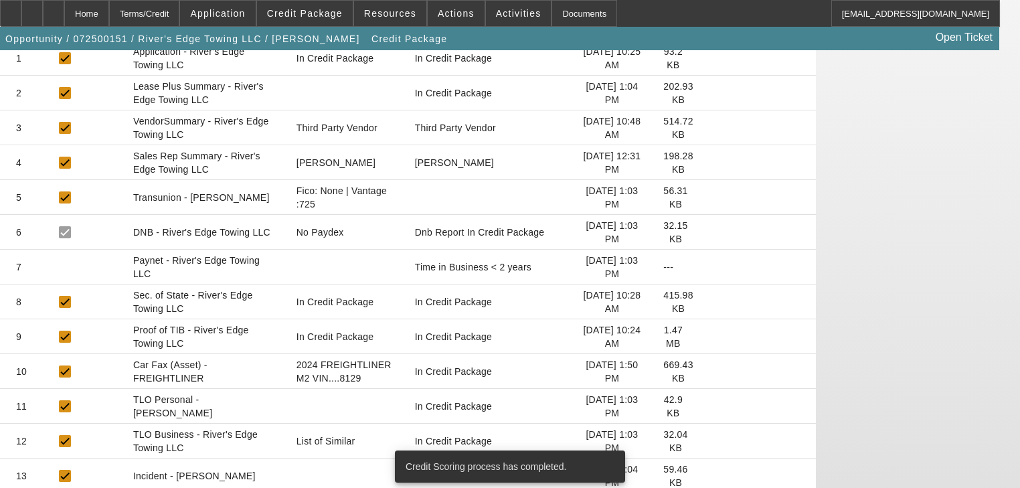
scroll to position [297, 0]
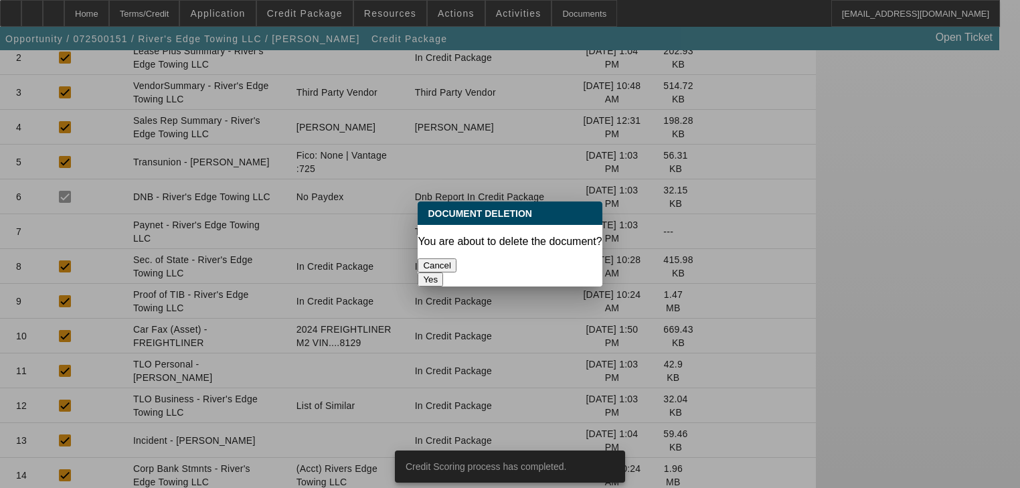
click at [443, 272] on button "Yes" at bounding box center [430, 279] width 25 height 14
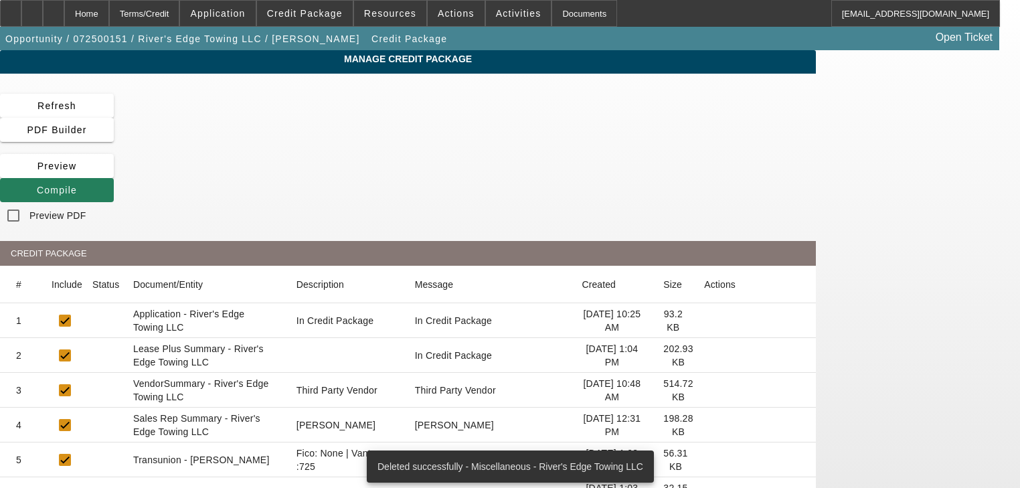
click at [114, 174] on span at bounding box center [57, 190] width 114 height 32
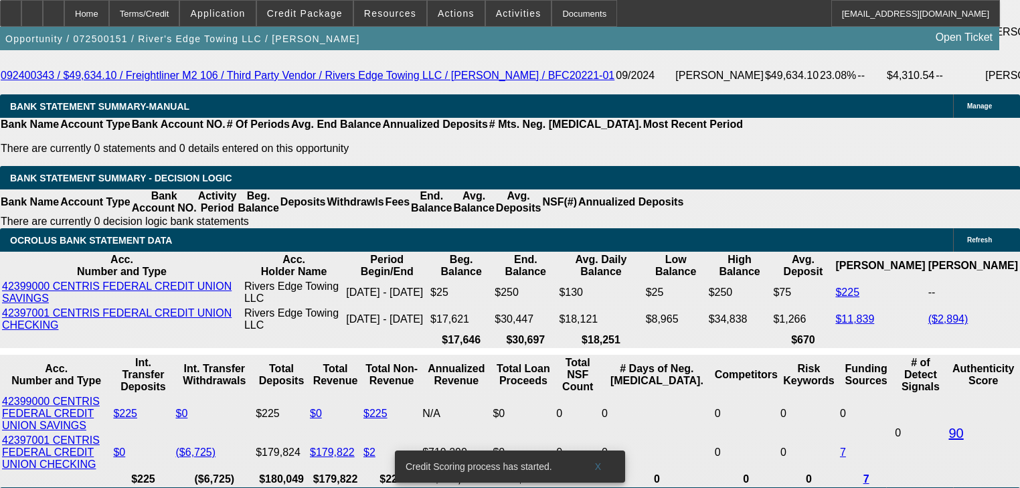
scroll to position [2433, 0]
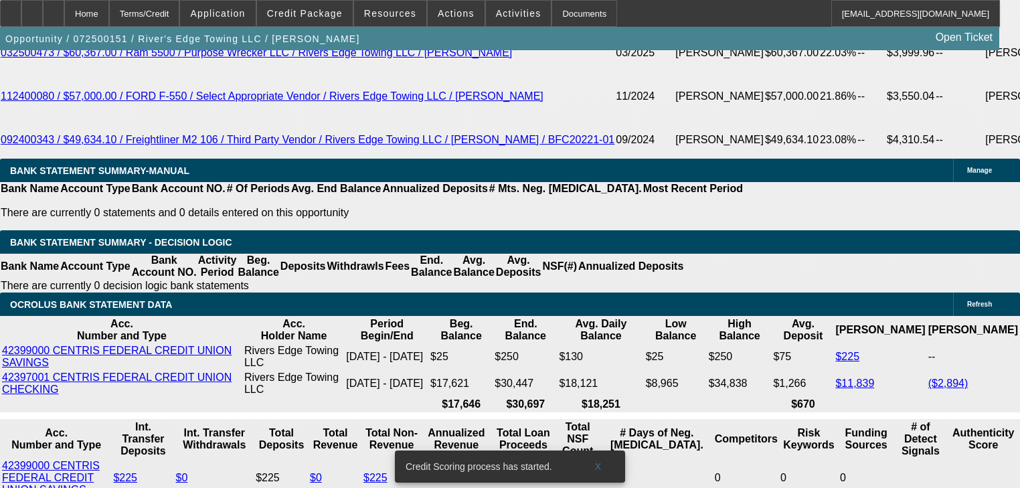
scroll to position [2379, 0]
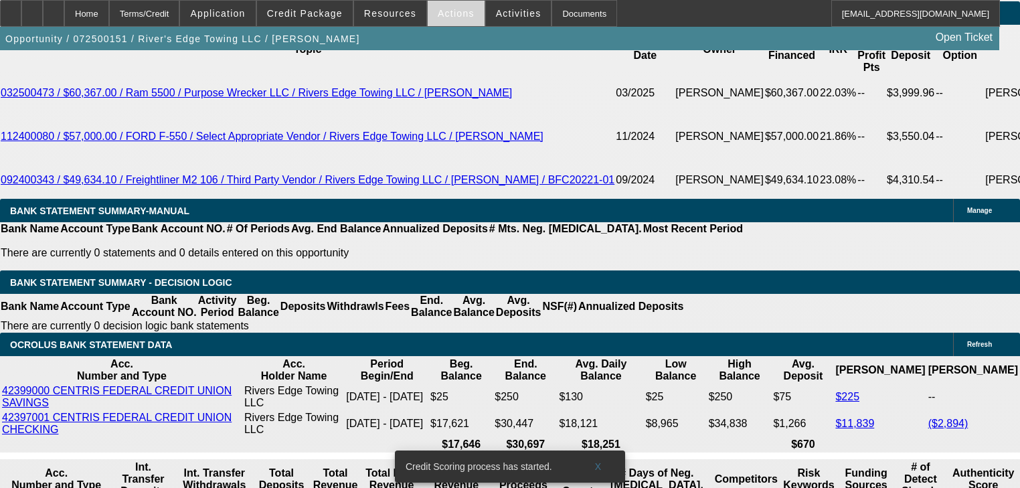
click at [454, 16] on span "Actions" at bounding box center [456, 13] width 37 height 11
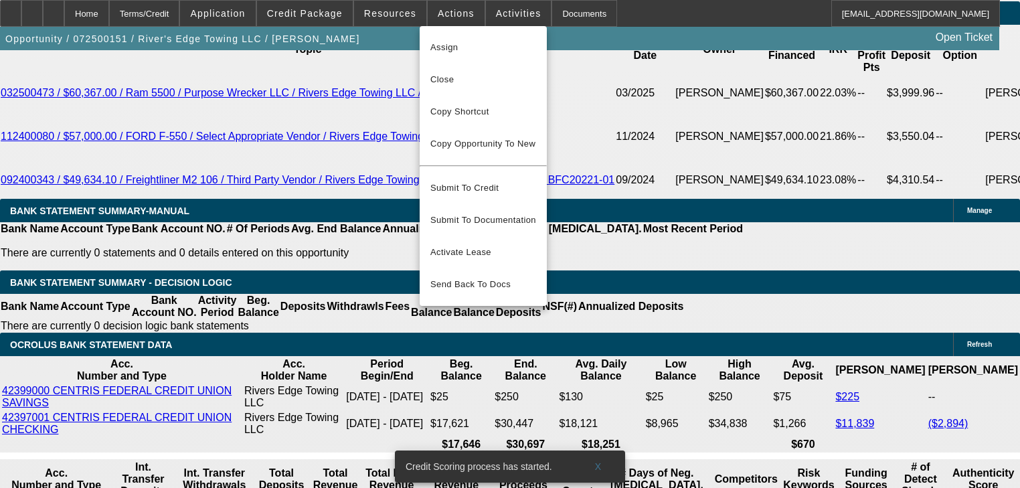
click at [470, 12] on div at bounding box center [510, 244] width 1020 height 488
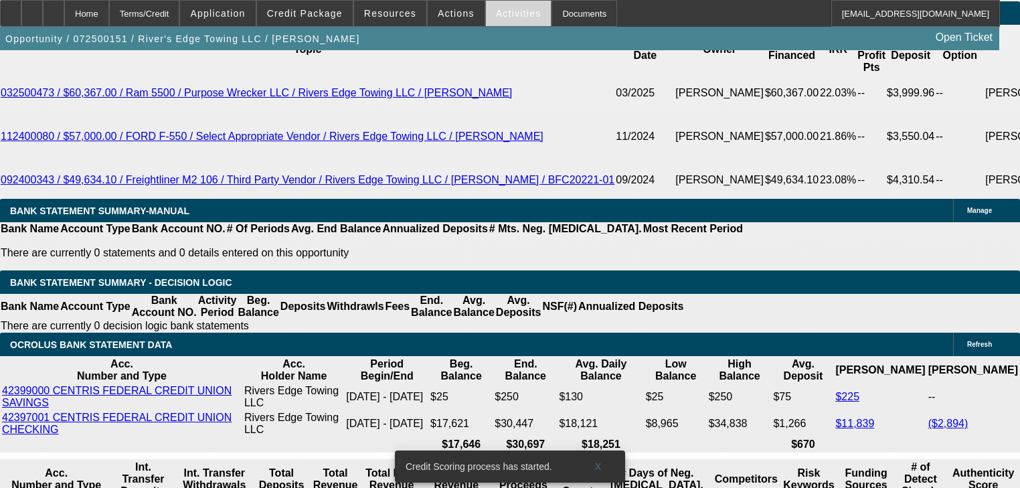
click at [486, 11] on span at bounding box center [519, 13] width 66 height 32
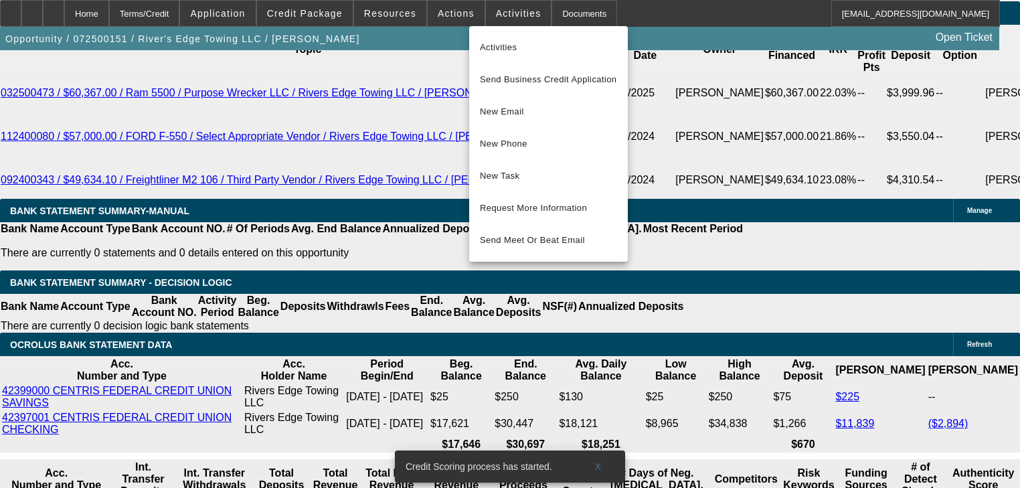
click at [393, 11] on div at bounding box center [510, 244] width 1020 height 488
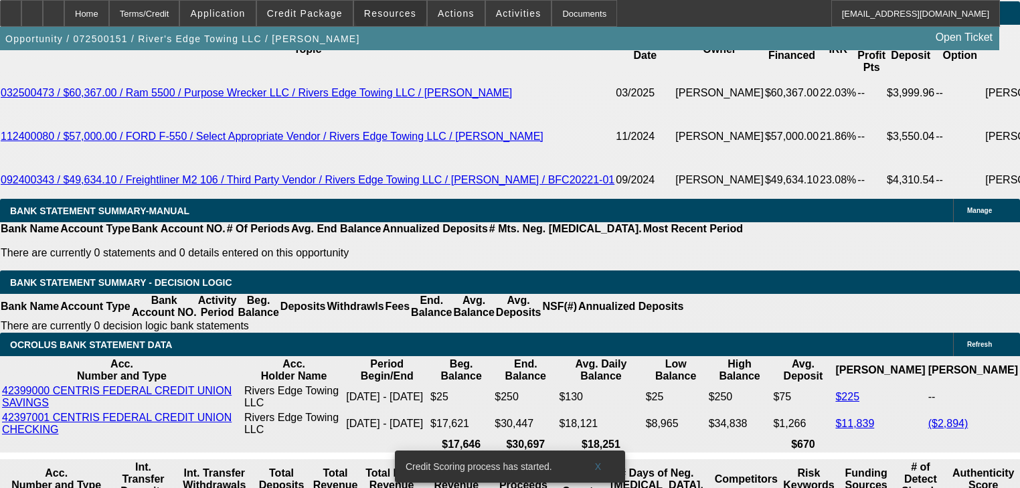
click at [393, 11] on span "Resources" at bounding box center [390, 13] width 52 height 11
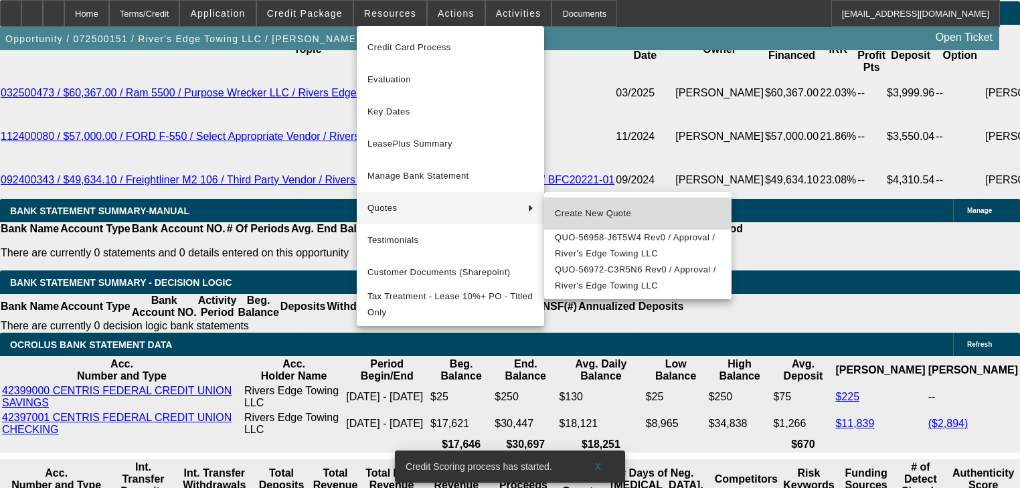
click at [658, 225] on button "Create New Quote" at bounding box center [637, 213] width 187 height 32
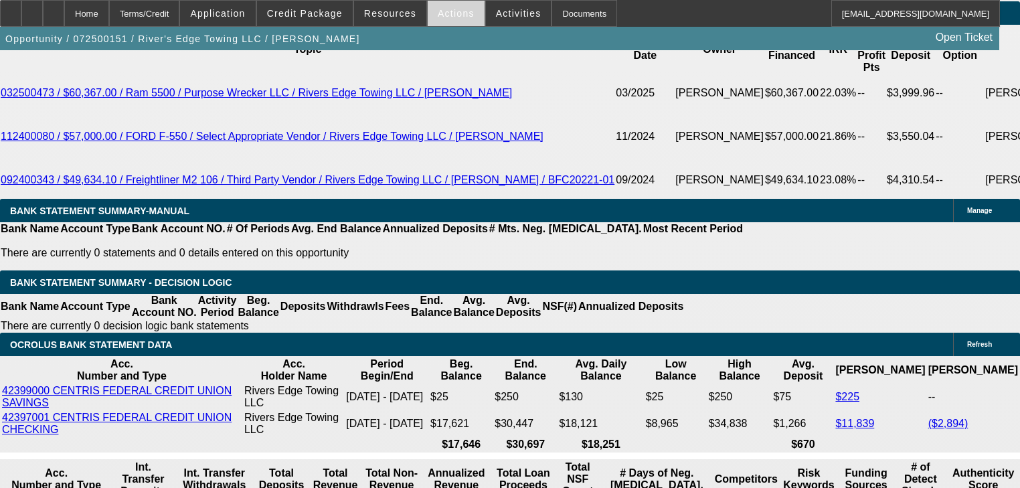
scroll to position [2374, 0]
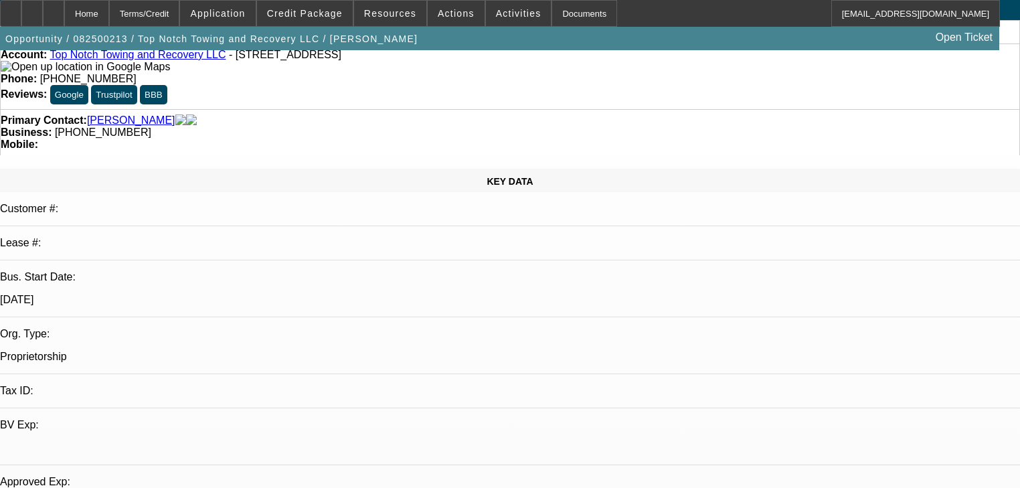
select select "0"
select select "2"
select select "0.1"
select select "4"
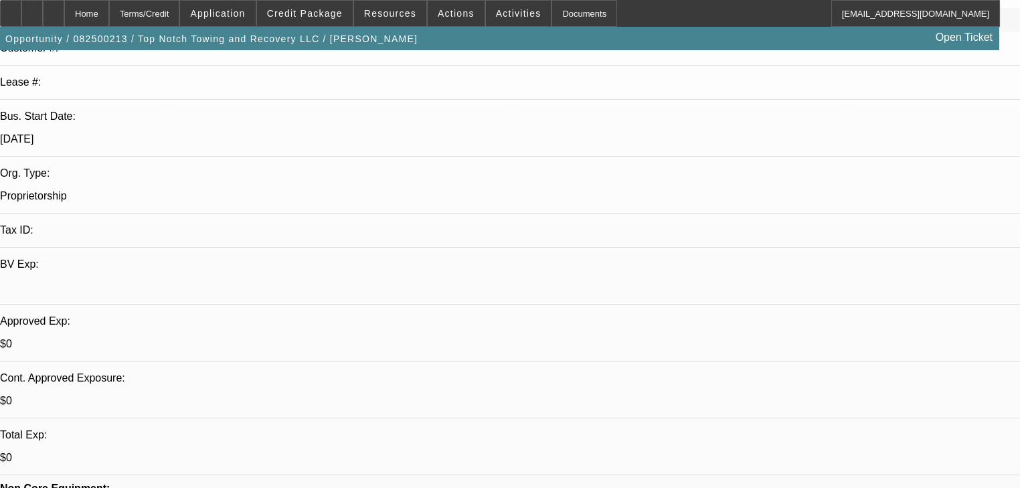
scroll to position [16, 0]
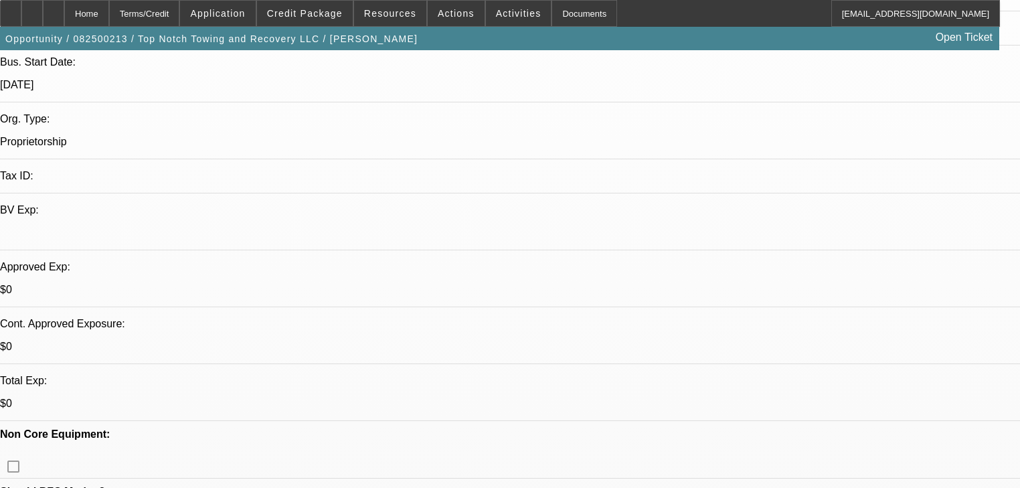
scroll to position [268, 0]
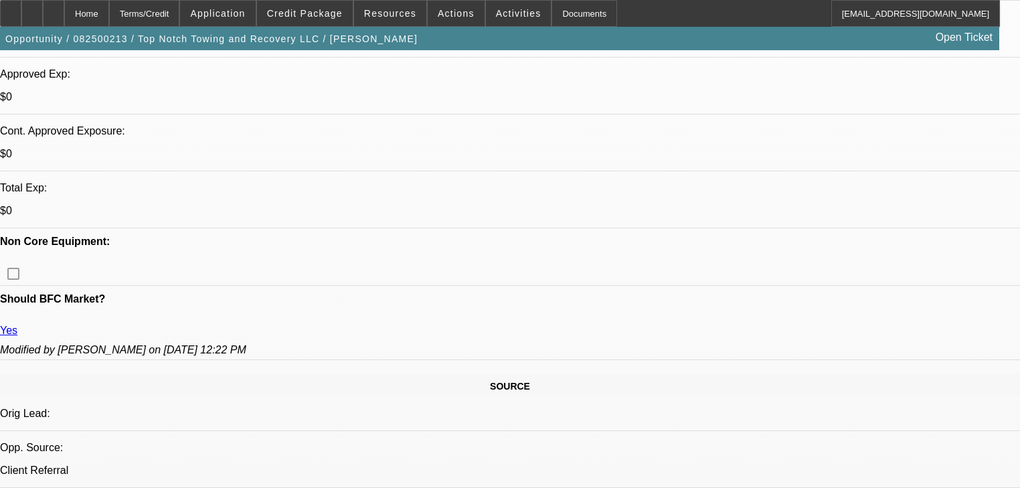
scroll to position [428, 0]
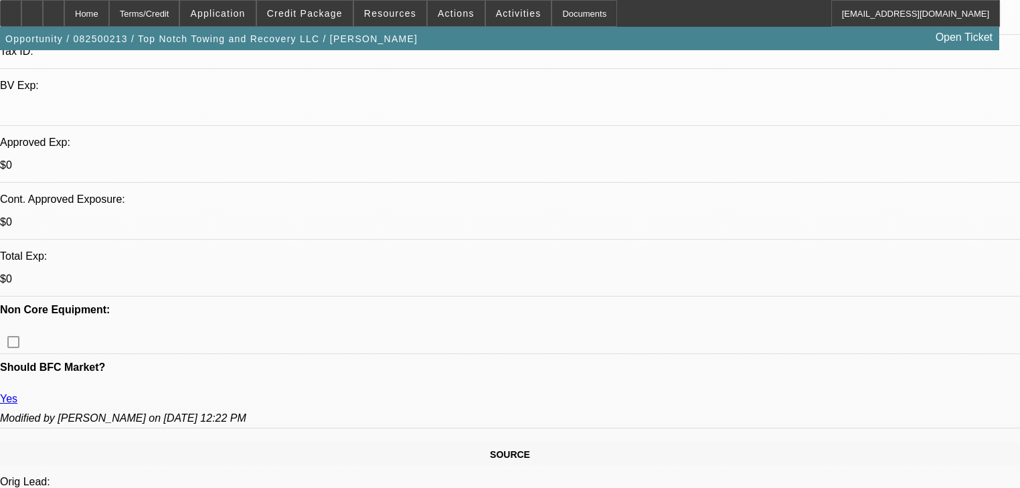
scroll to position [321, 0]
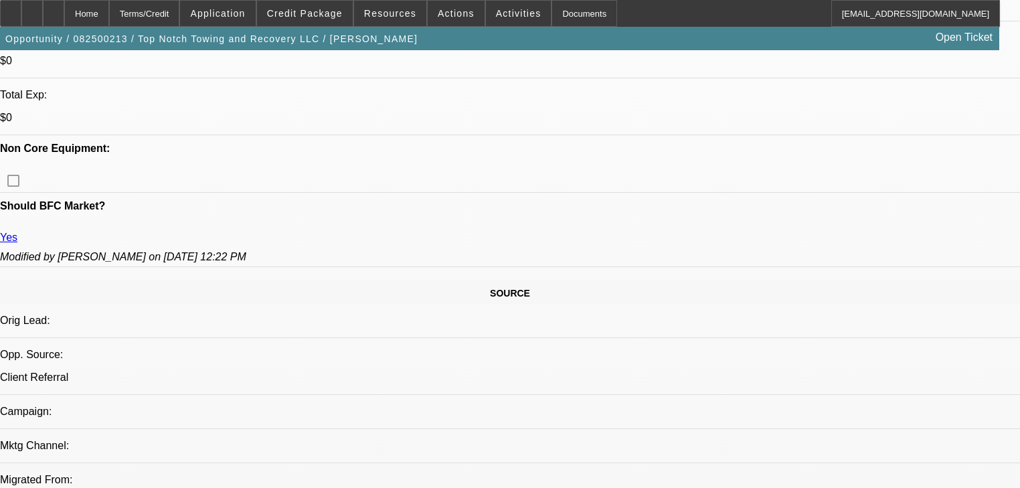
scroll to position [428, 0]
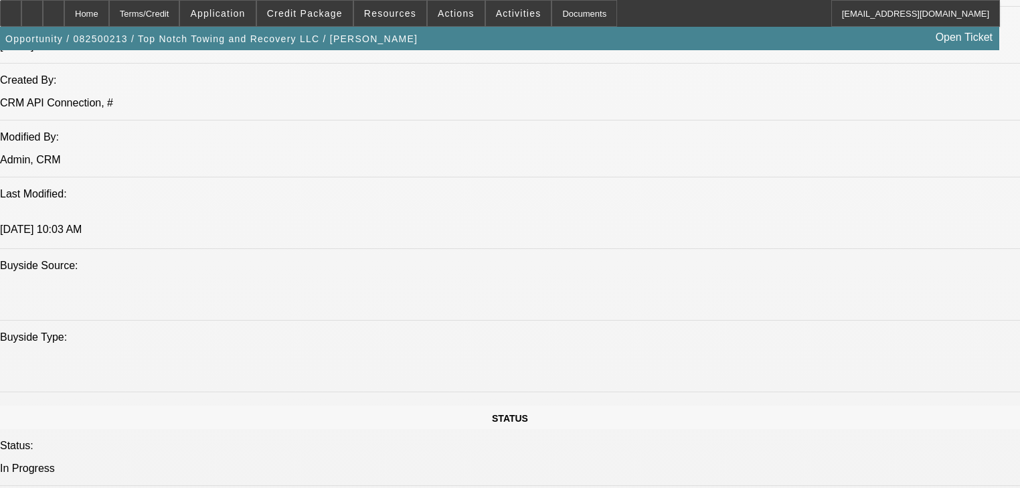
scroll to position [856, 0]
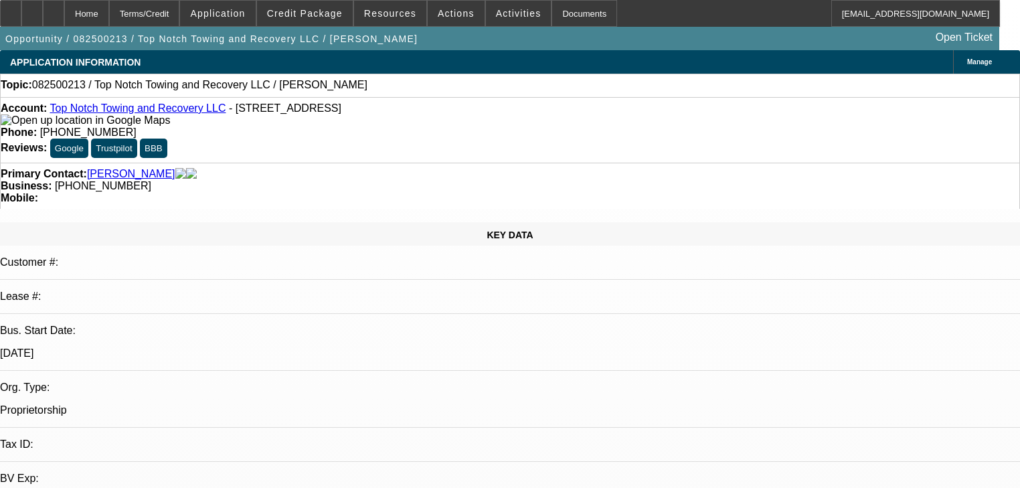
select select "0"
select select "2"
select select "0.1"
select select "4"
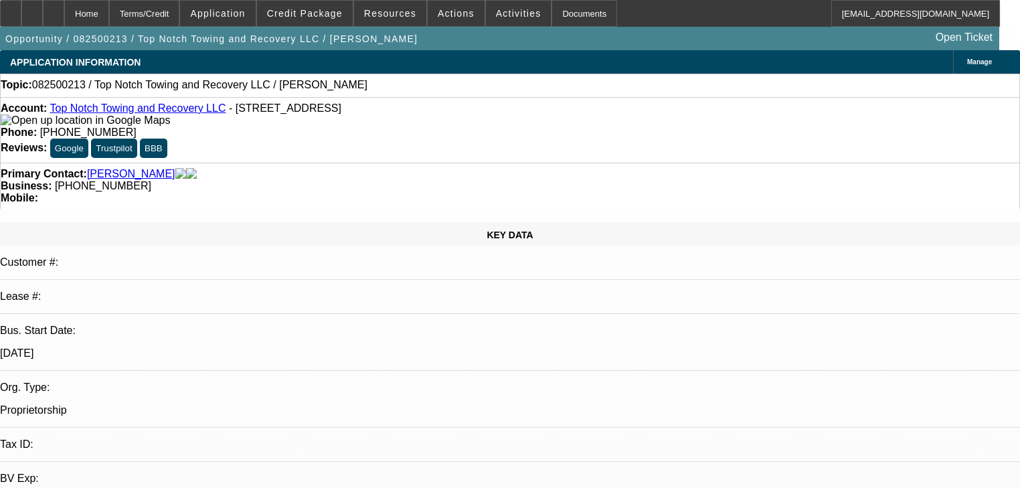
scroll to position [54, 0]
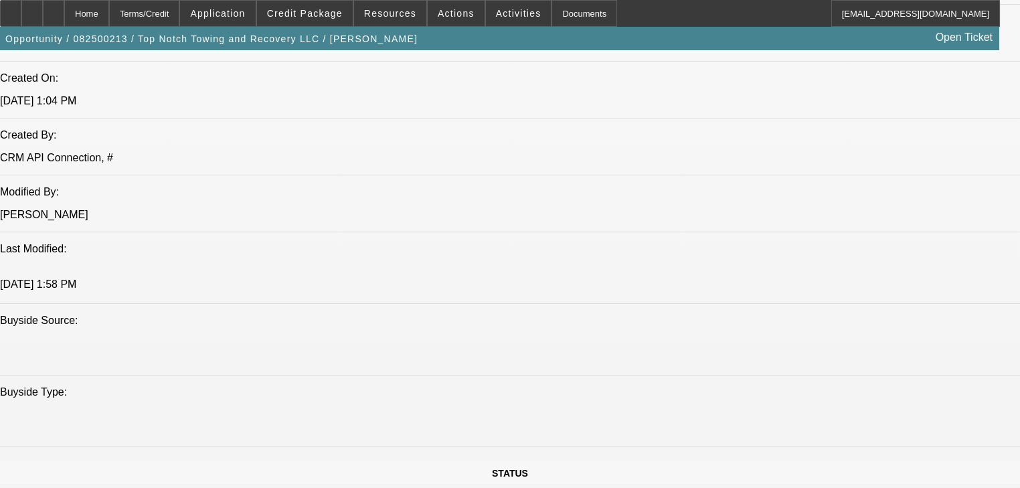
scroll to position [1071, 0]
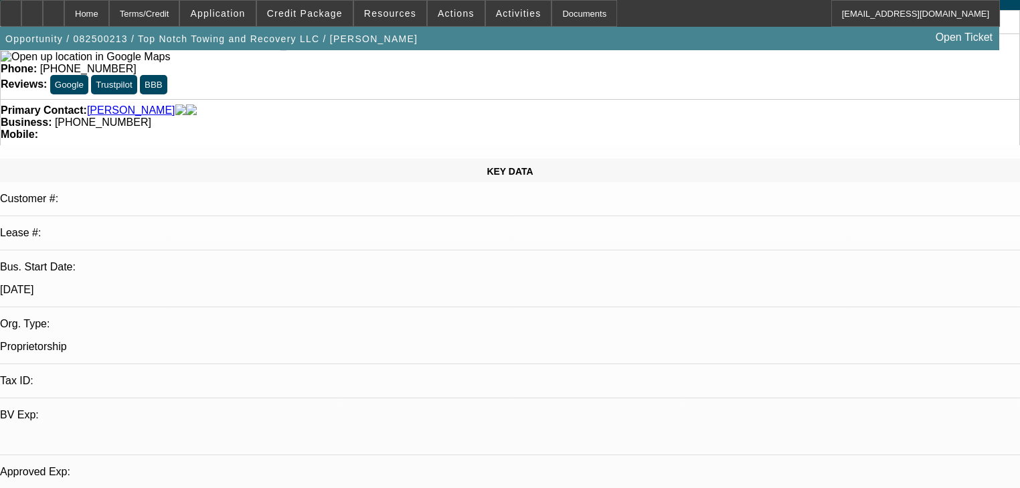
scroll to position [0, 0]
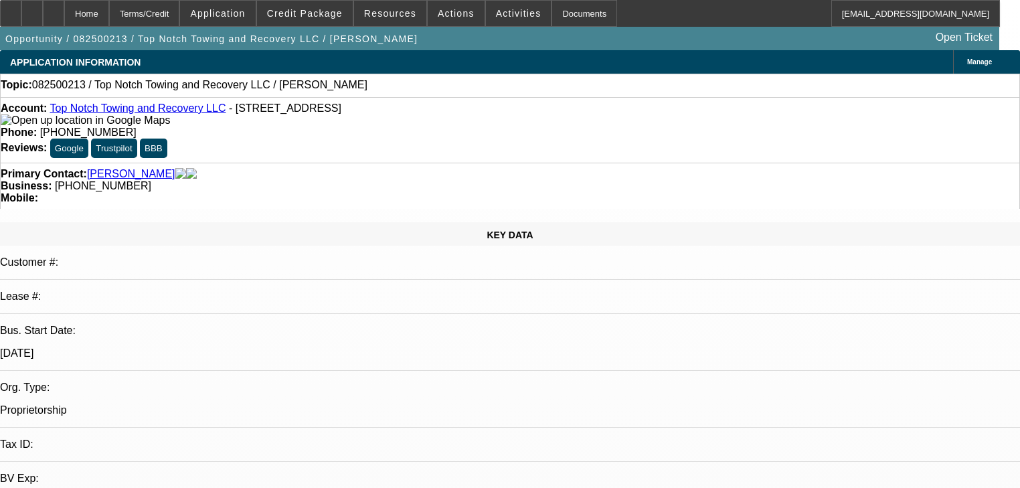
radio input "true"
type textarea "Ryan Jenkins Sent this guy over"
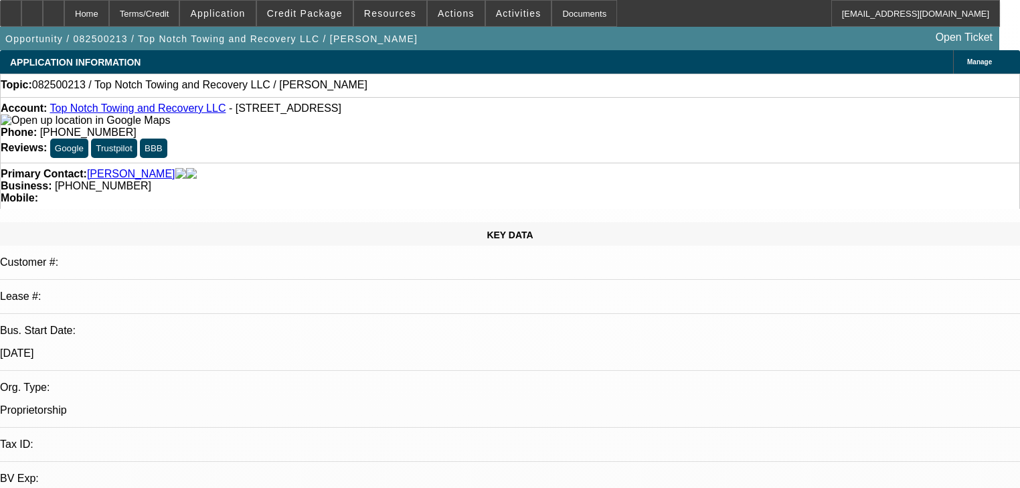
radio input "true"
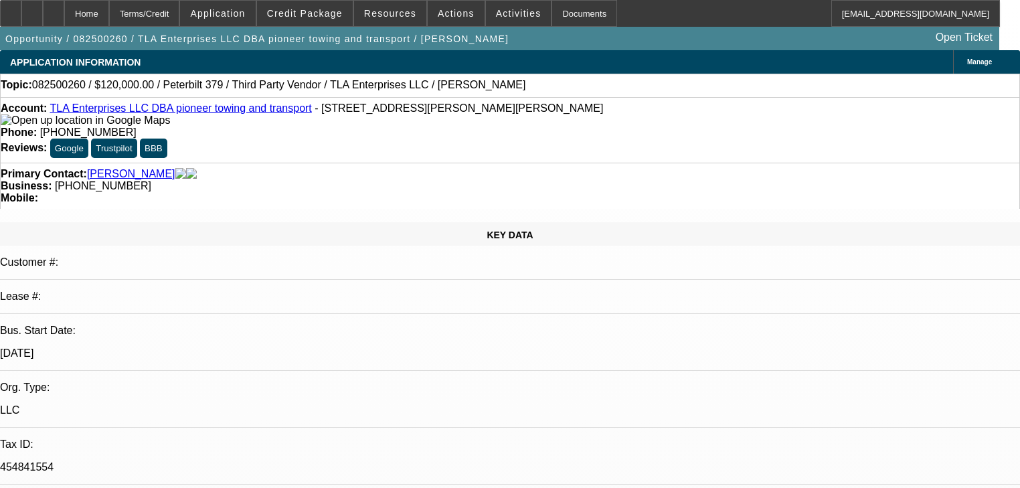
select select "0.2"
select select "2"
select select "0"
select select "6"
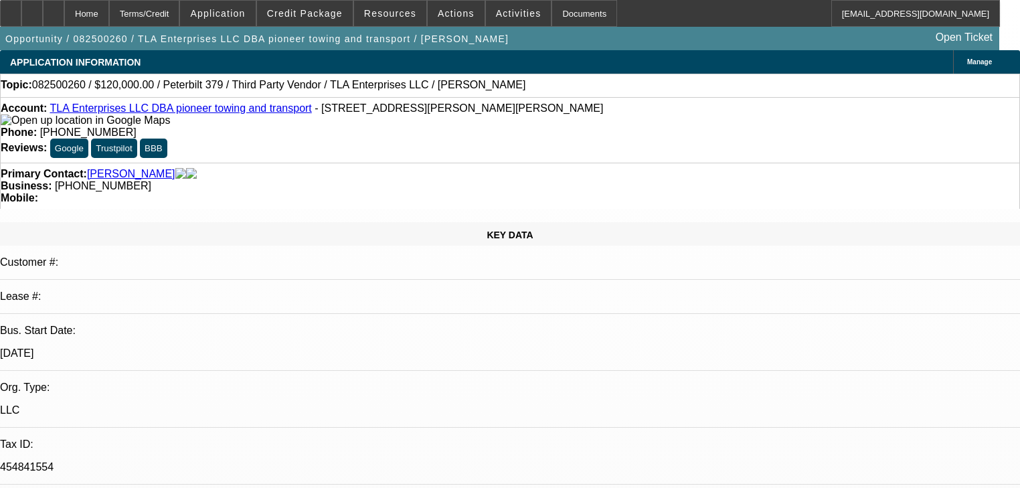
select select "0.2"
select select "2"
select select "0"
select select "6"
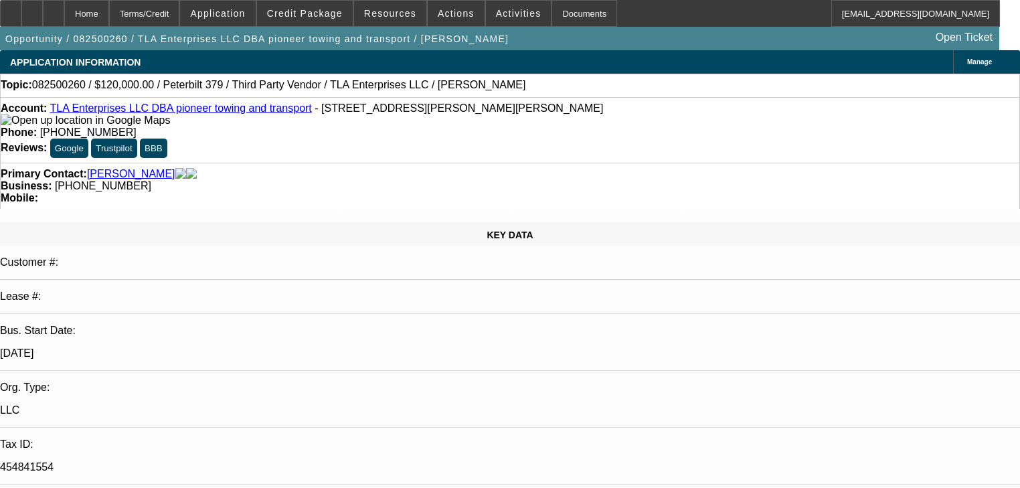
select select "0"
select select "6"
select select "0"
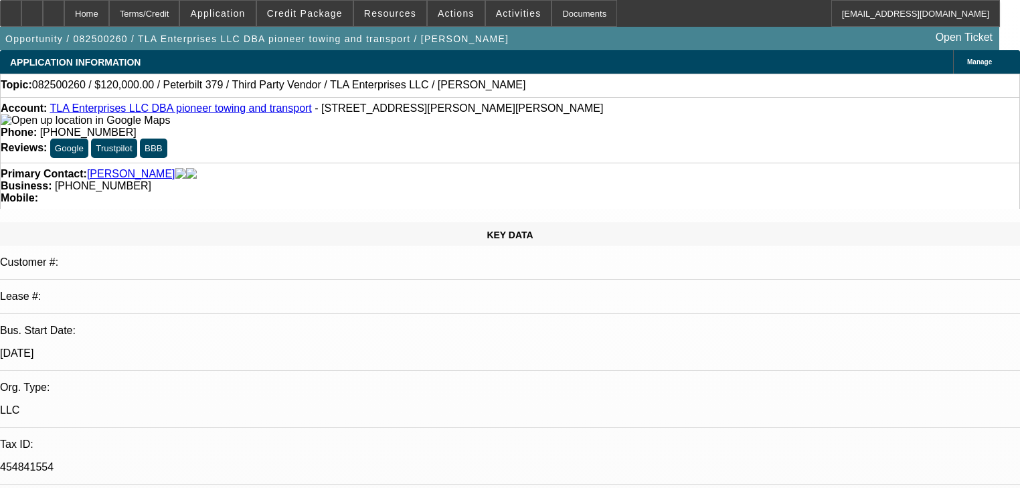
select select "0"
select select "6"
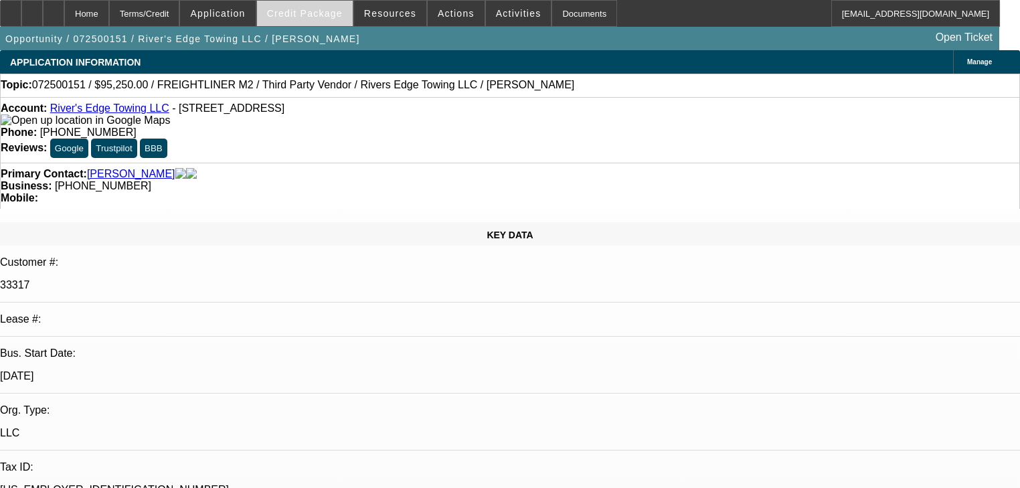
select select "0"
select select "2"
select select "0"
select select "6"
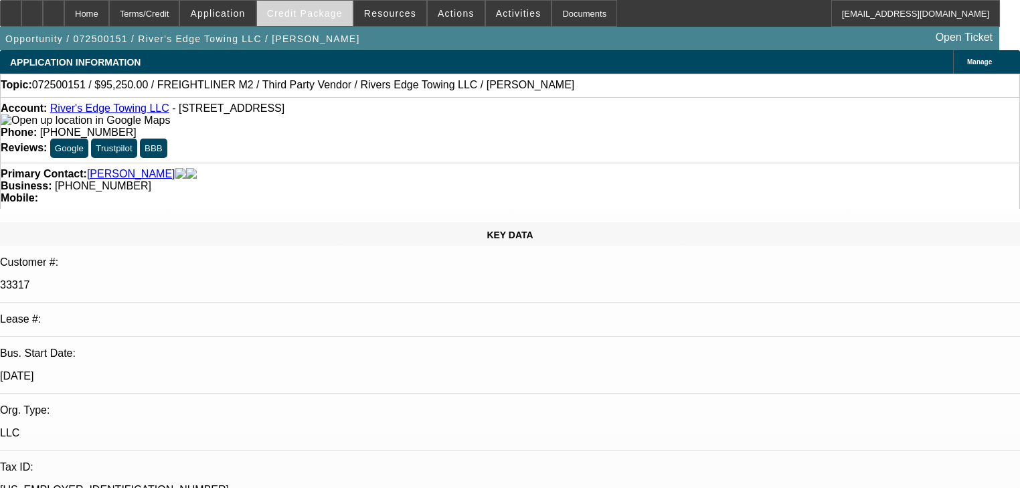
select select "0"
select select "2"
select select "0"
select select "6"
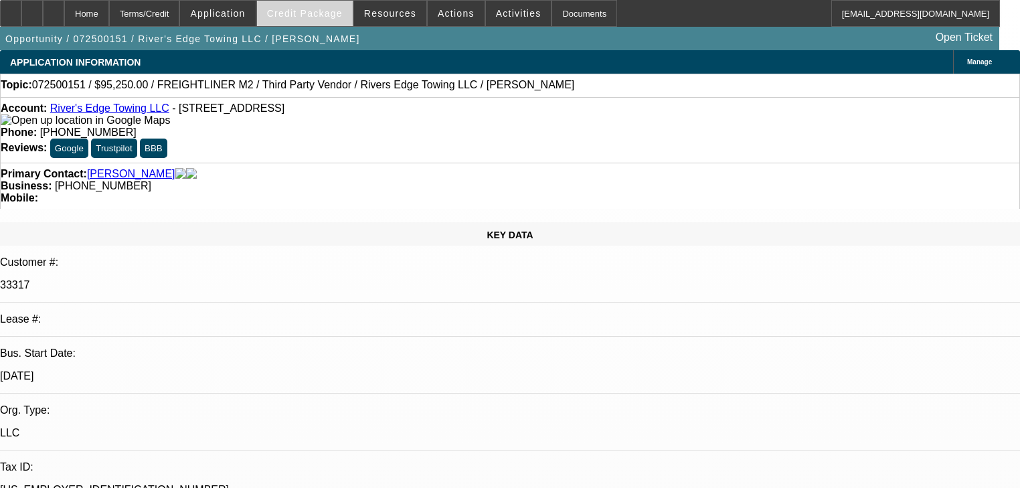
select select "0"
select select "6"
select select "0"
select select "2"
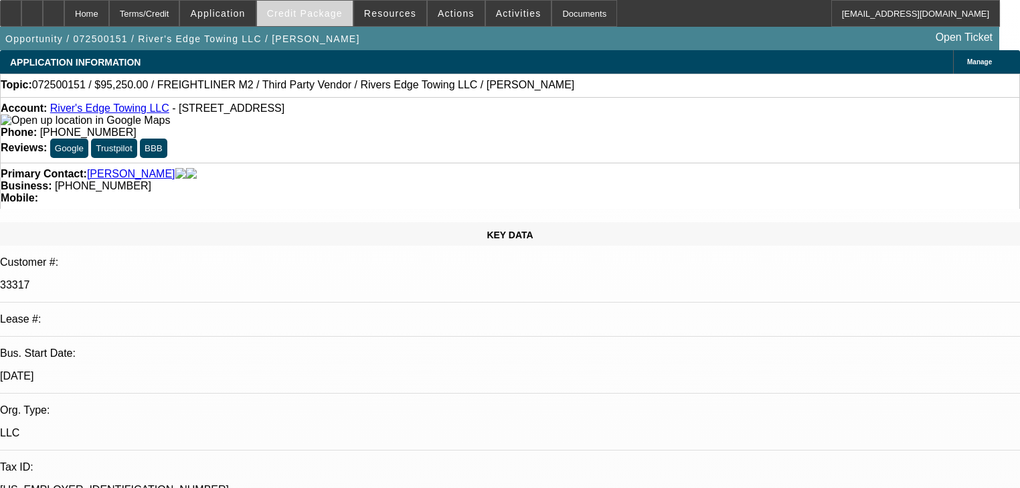
select select "2"
select select "0"
select select "6"
click at [329, 20] on span at bounding box center [305, 13] width 96 height 32
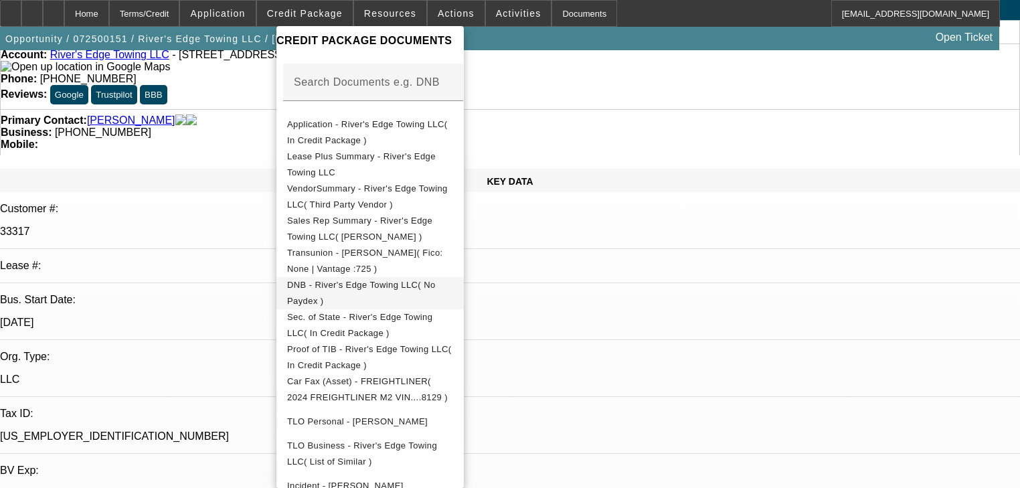
scroll to position [151, 0]
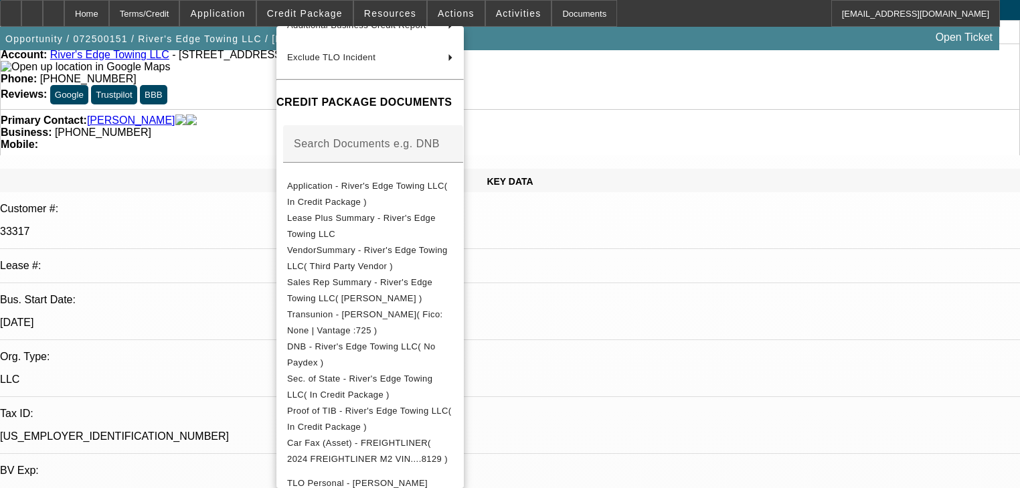
click at [247, 286] on div at bounding box center [510, 244] width 1020 height 488
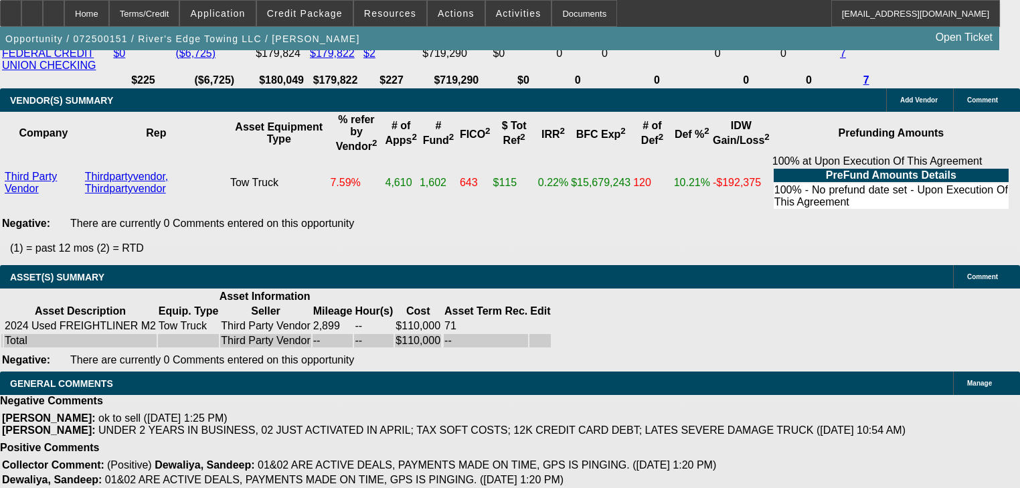
scroll to position [2883, 0]
click at [319, 17] on span "Credit Package" at bounding box center [305, 13] width 76 height 11
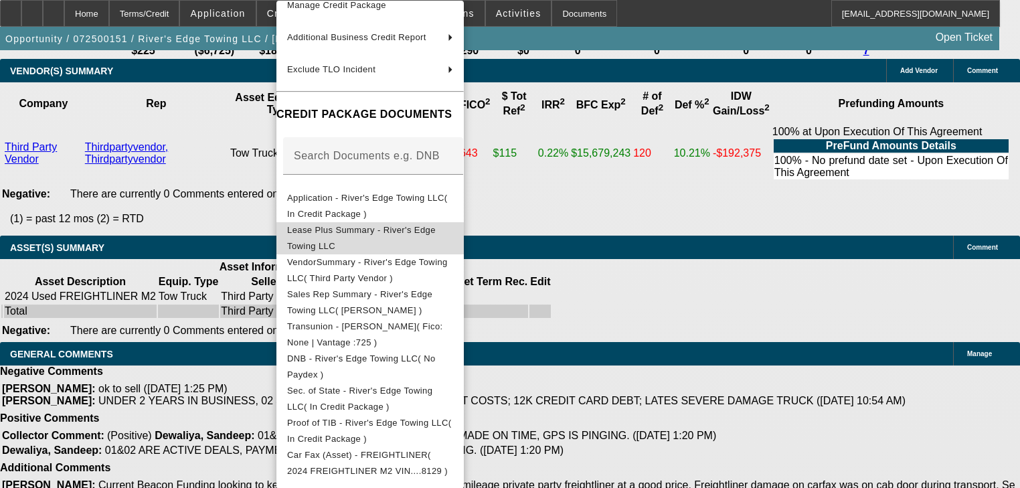
scroll to position [232, 0]
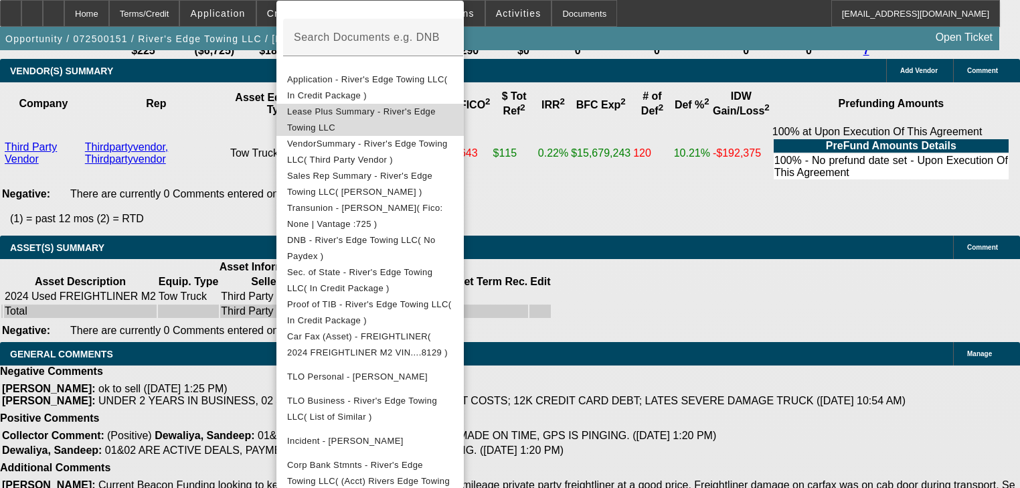
click at [392, 104] on button "Lease Plus Summary - River's Edge Towing LLC" at bounding box center [369, 120] width 187 height 32
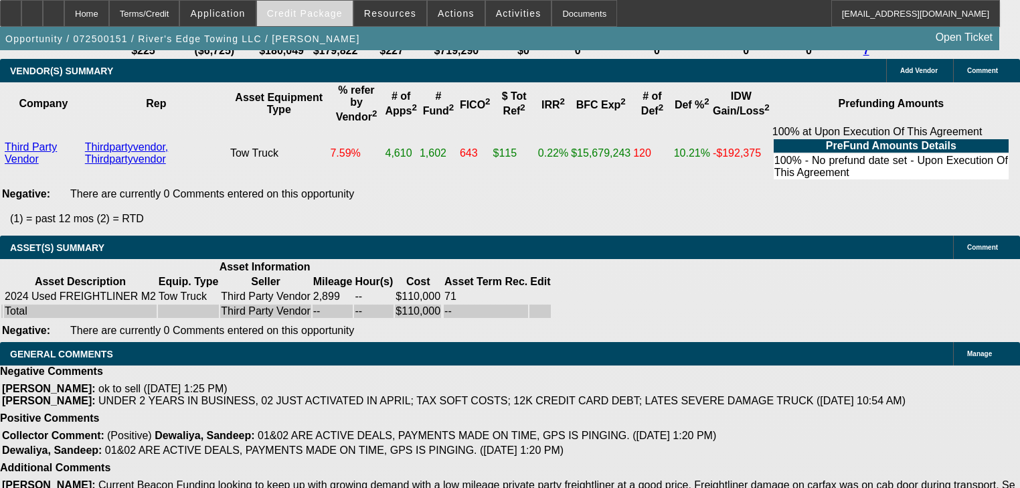
click at [314, 22] on span at bounding box center [305, 13] width 96 height 32
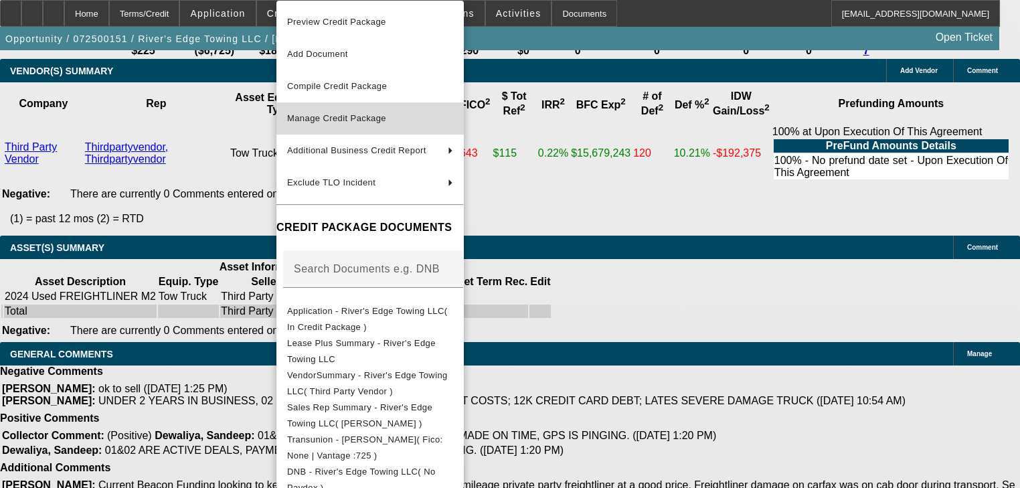
click at [329, 114] on span "Manage Credit Package" at bounding box center [336, 118] width 99 height 10
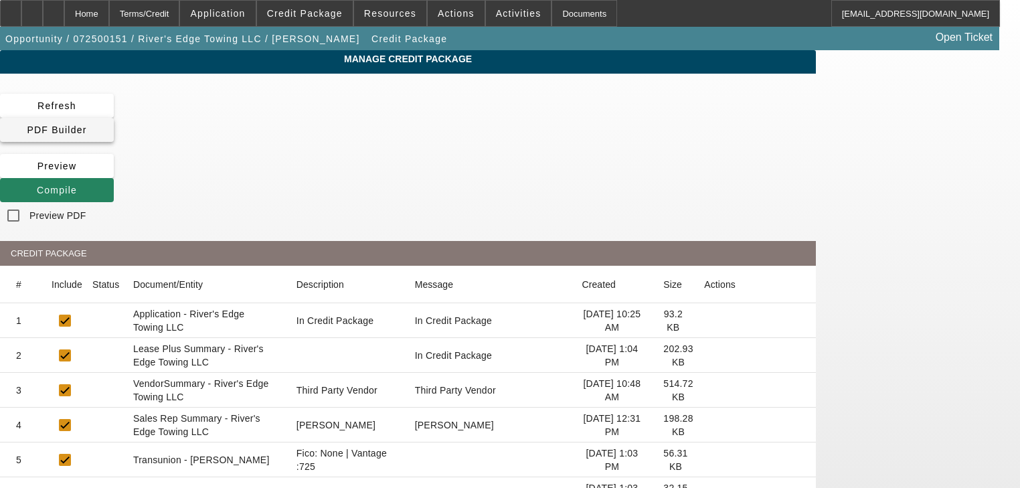
click at [86, 124] on span "PDF Builder" at bounding box center [57, 129] width 60 height 11
click at [501, 115] on div "Refresh PDF Builder Preview Compile Preview PDF" at bounding box center [408, 161] width 816 height 135
click at [77, 185] on span "Compile" at bounding box center [57, 190] width 40 height 11
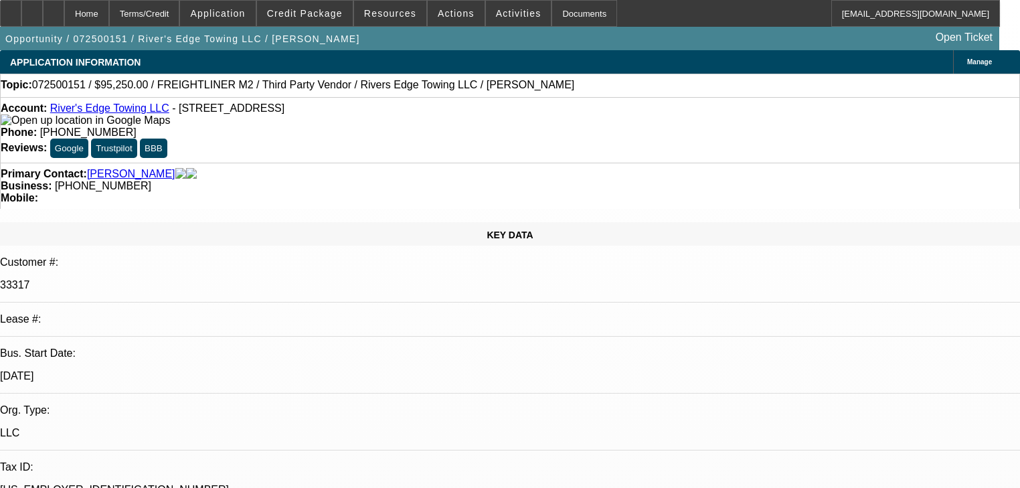
select select "0"
select select "2"
select select "0"
select select "6"
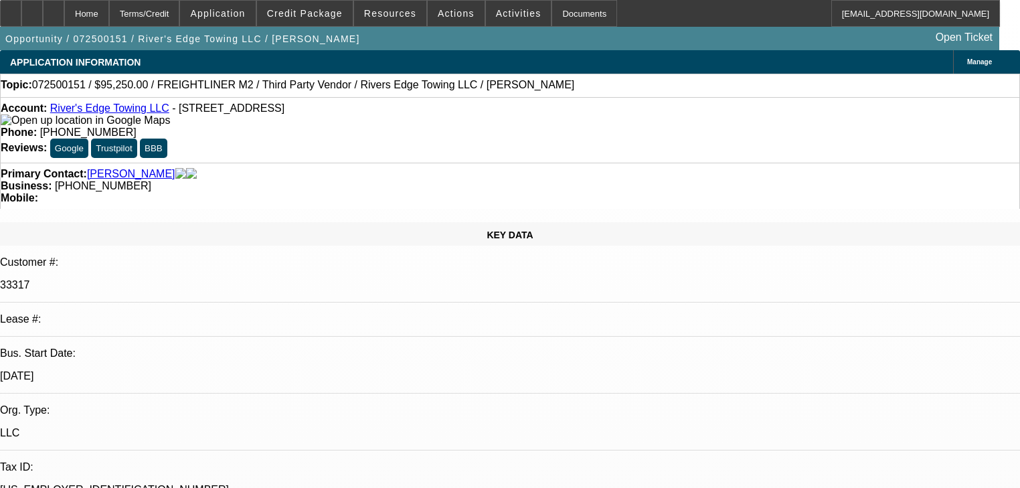
select select "0"
select select "2"
select select "0"
select select "6"
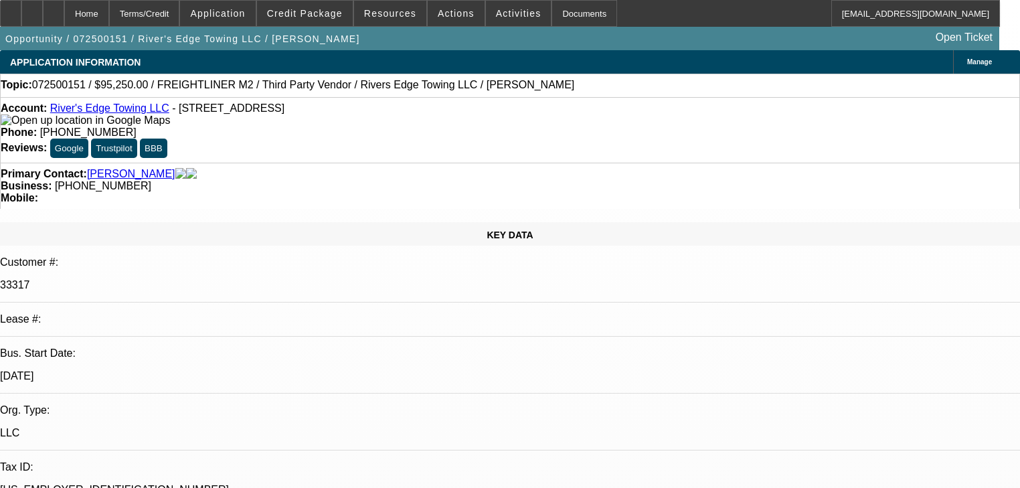
select select "0"
select select "6"
select select "0"
select select "2"
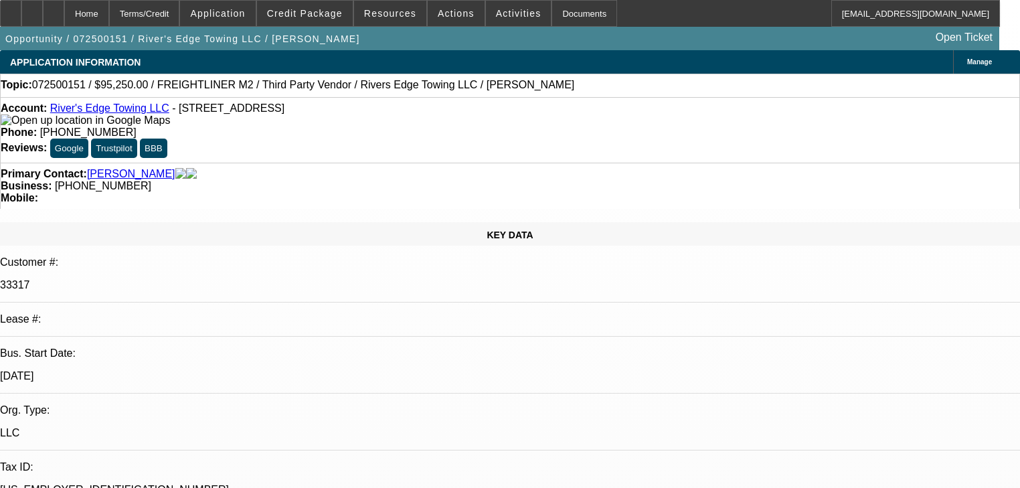
select select "2"
select select "0"
select select "6"
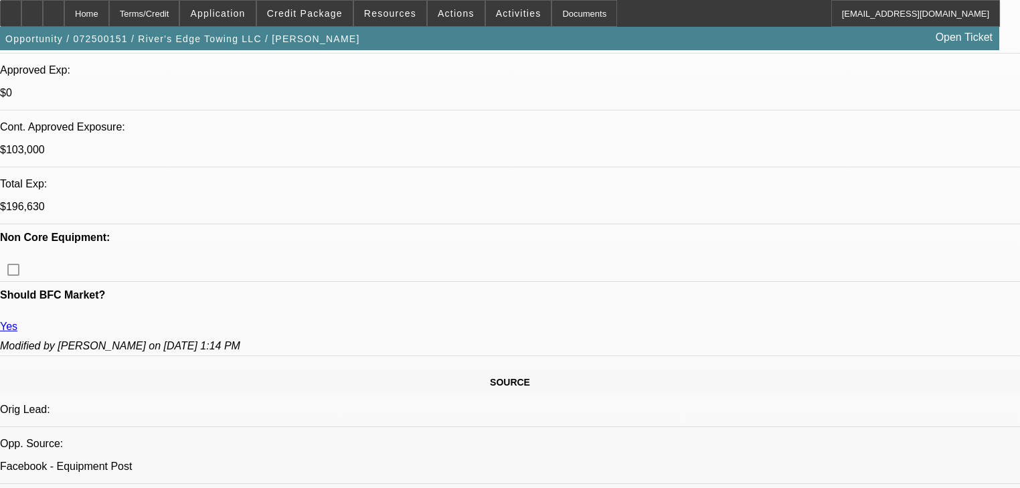
scroll to position [511, 0]
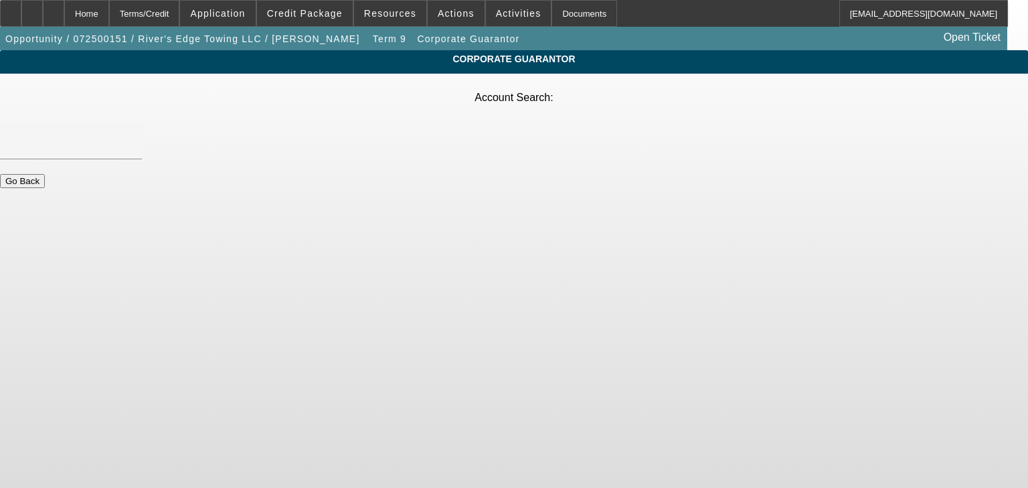
click at [45, 174] on button "Go Back" at bounding box center [22, 181] width 45 height 14
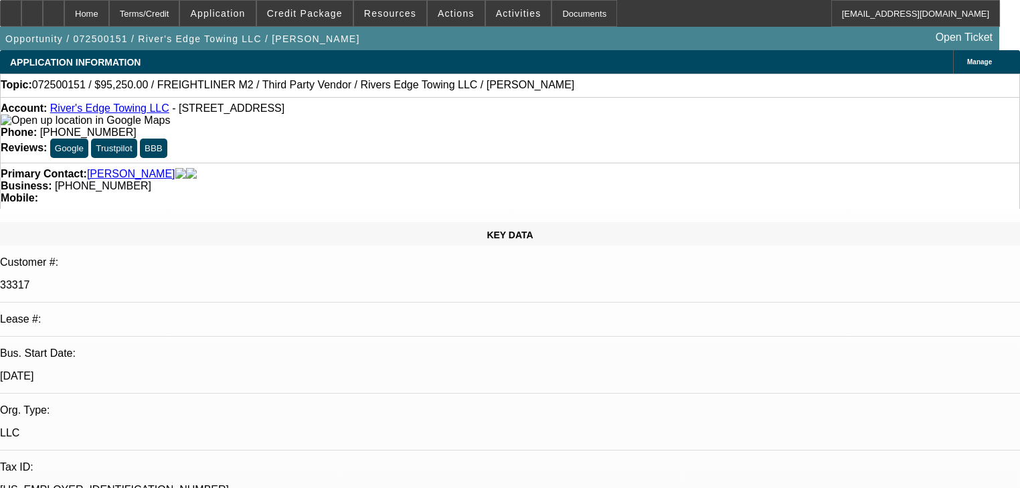
select select "0"
select select "2"
select select "0"
select select "6"
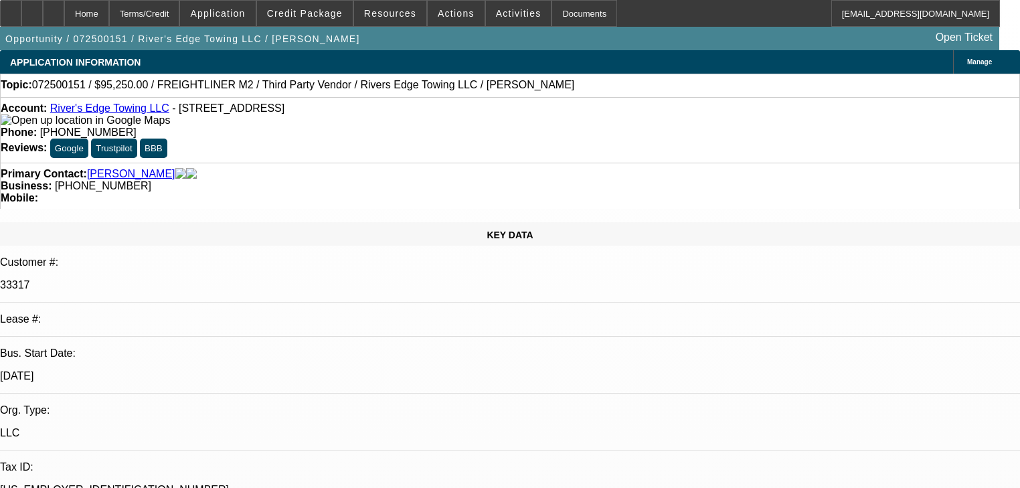
select select "0"
select select "2"
select select "0"
select select "6"
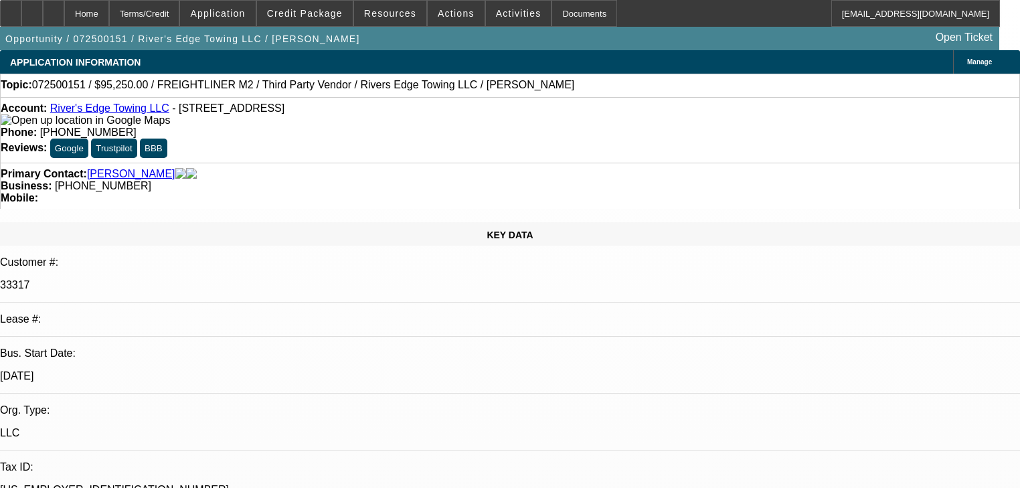
select select "0"
select select "6"
select select "0"
select select "2"
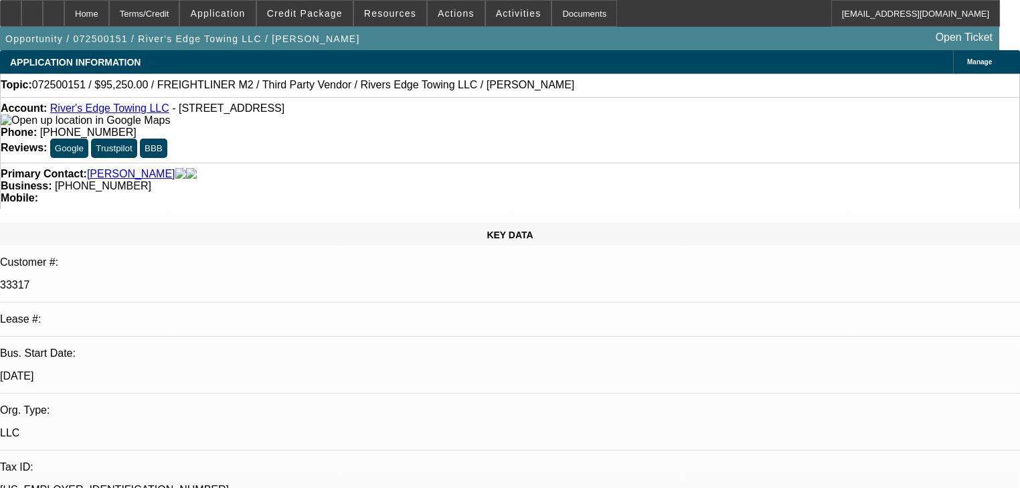
select select "2"
select select "0"
select select "6"
click at [503, 123] on div "Account: River's Edge Towing LLC - 1635 W Broadway, Council Bluffs, IA 51501 Ph…" at bounding box center [510, 130] width 1020 height 66
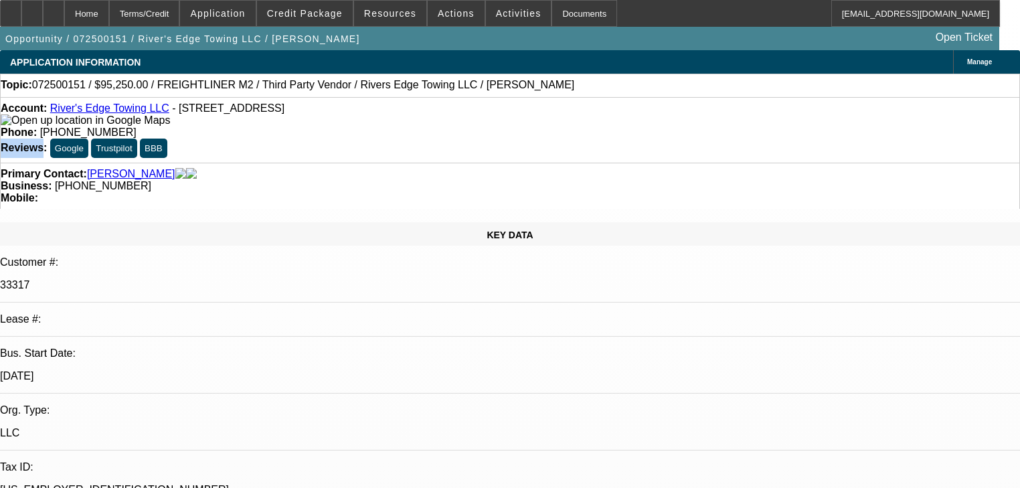
click at [503, 123] on div "Account: River's Edge Towing LLC - 1635 W Broadway, Council Bluffs, IA 51501 Ph…" at bounding box center [510, 130] width 1020 height 66
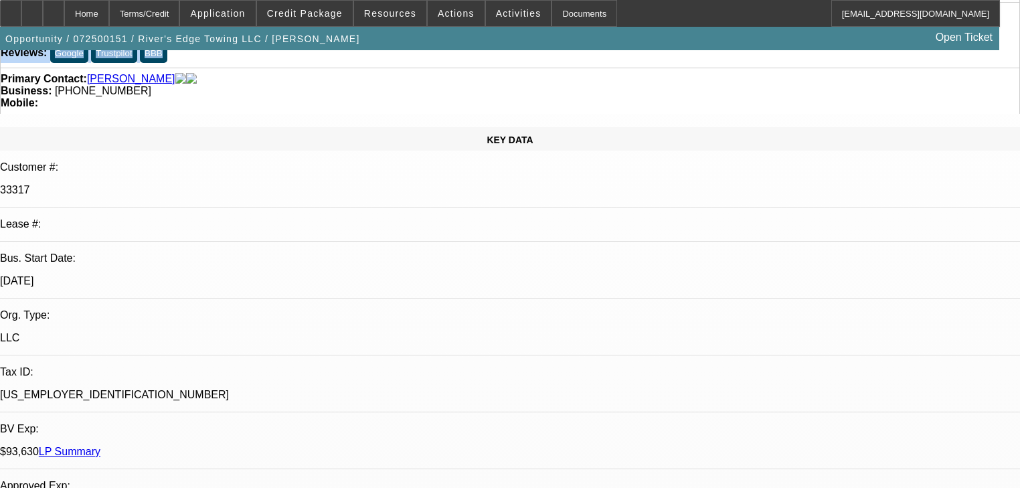
scroll to position [96, 0]
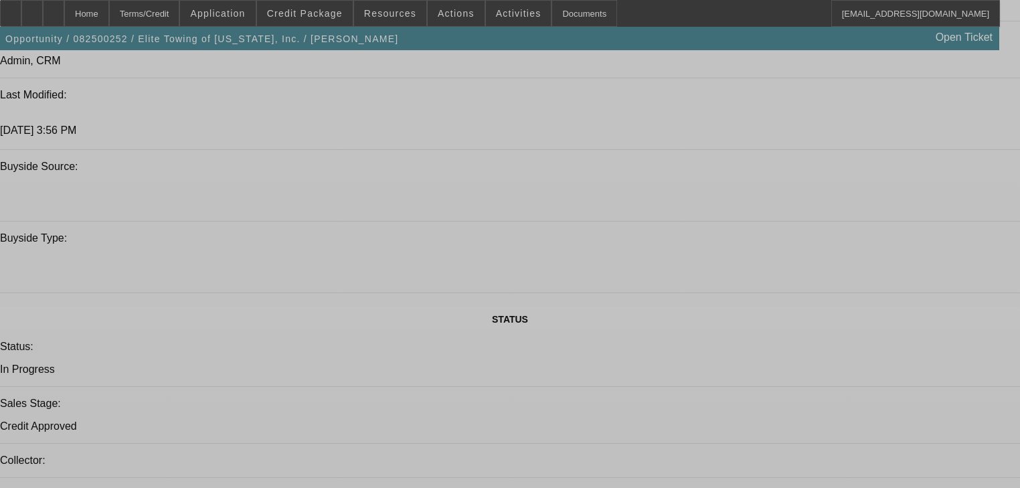
select select "0.1"
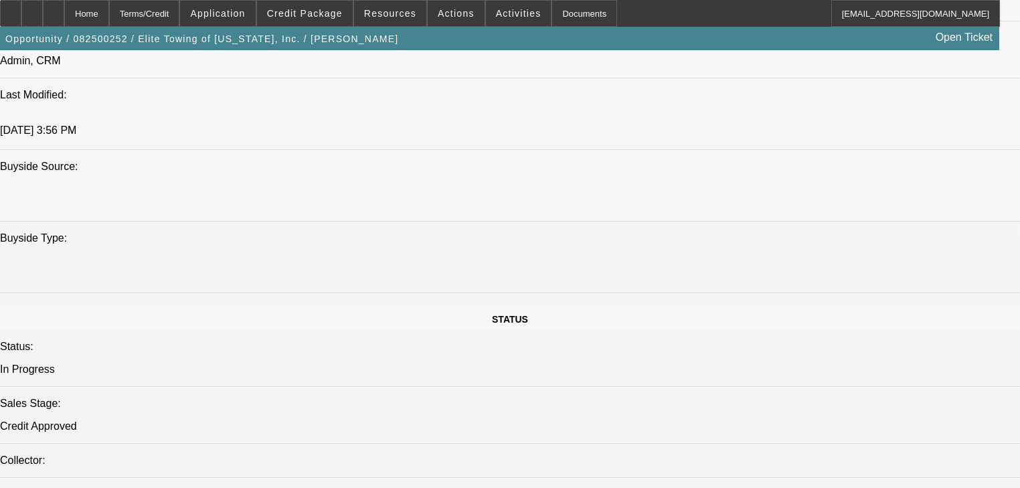
select select "0"
select select "6"
select select "0.1"
select select "0"
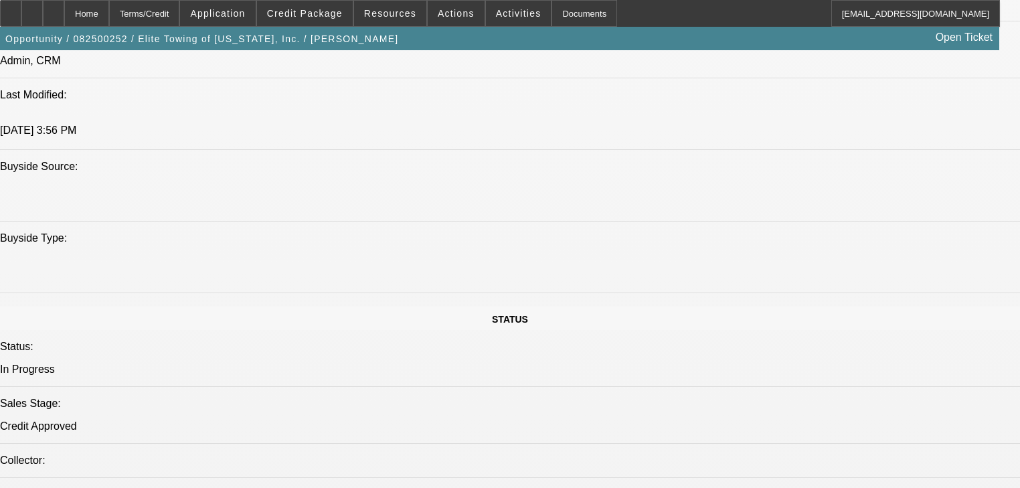
select select "0"
select select "6"
select select "0"
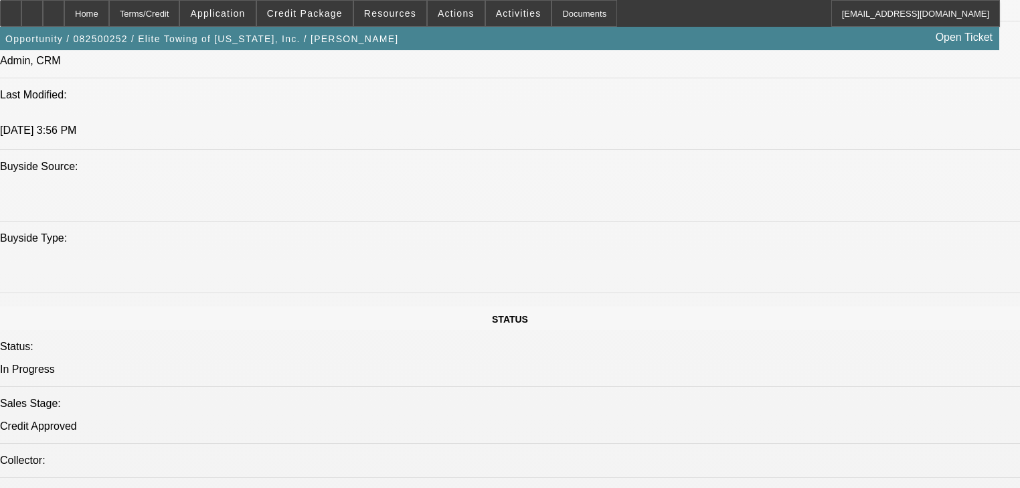
select select "6"
select select "0"
select select "6"
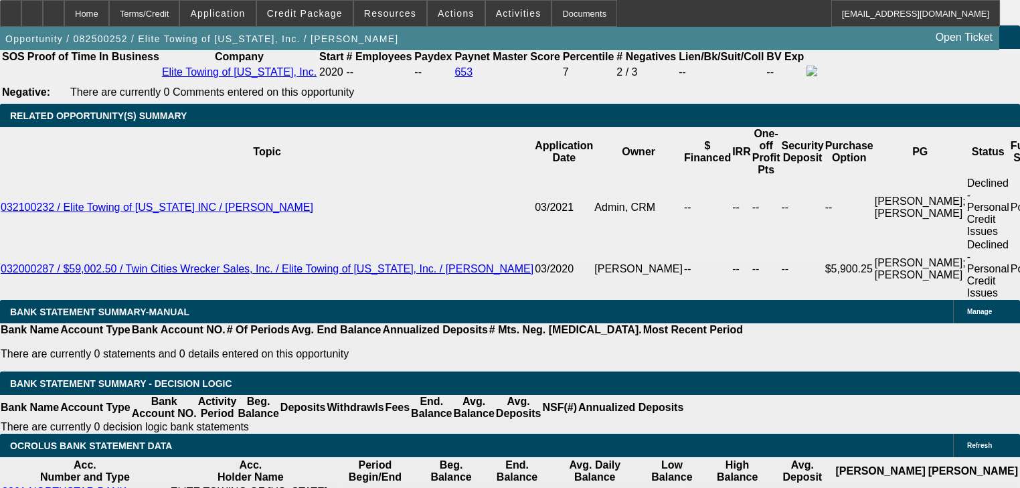
scroll to position [2130, 0]
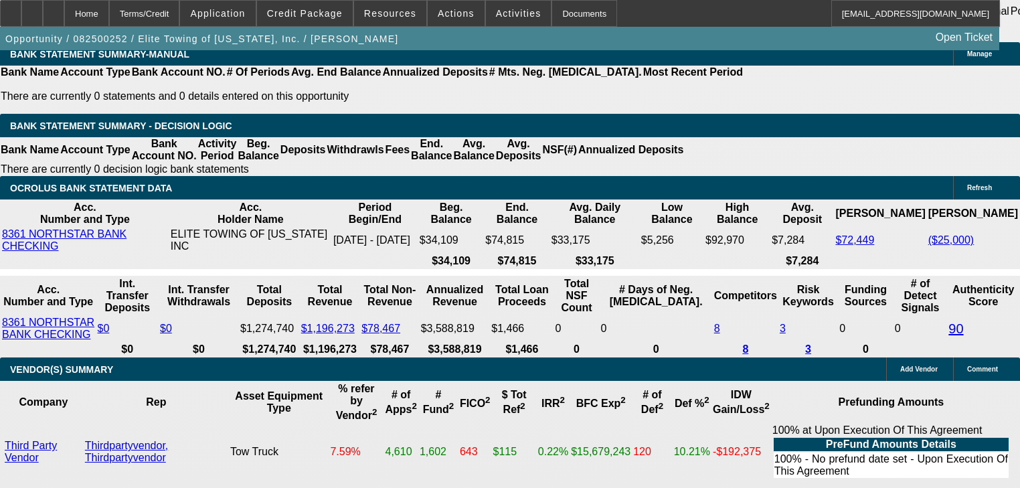
scroll to position [0, 0]
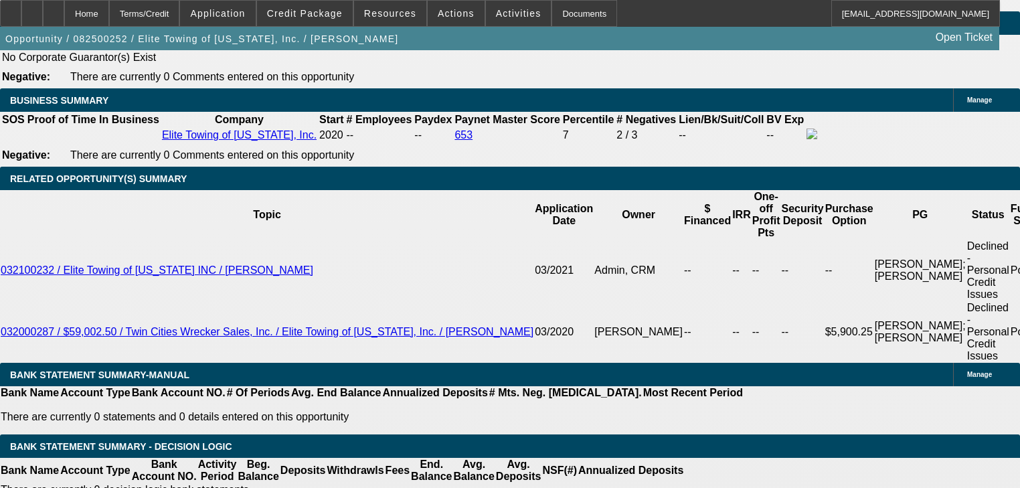
scroll to position [2130, 0]
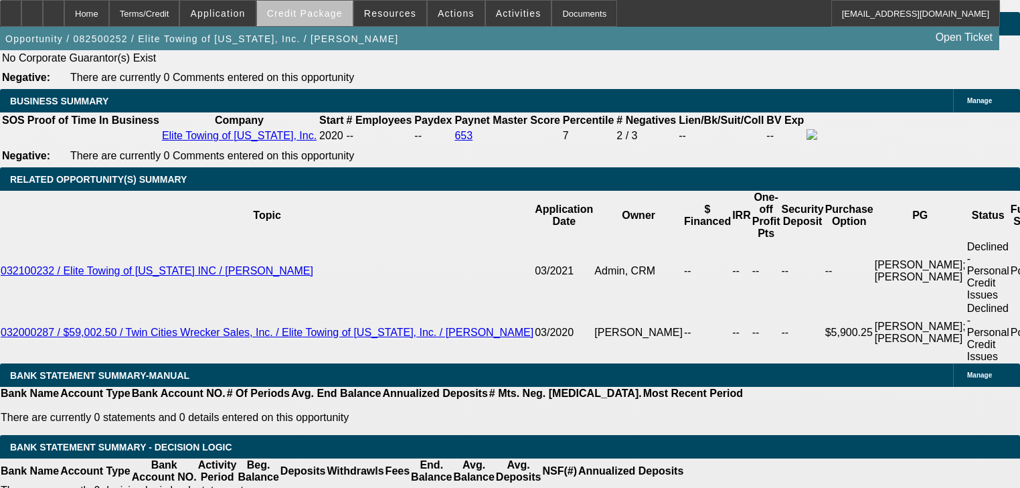
click at [329, 23] on span at bounding box center [305, 13] width 96 height 32
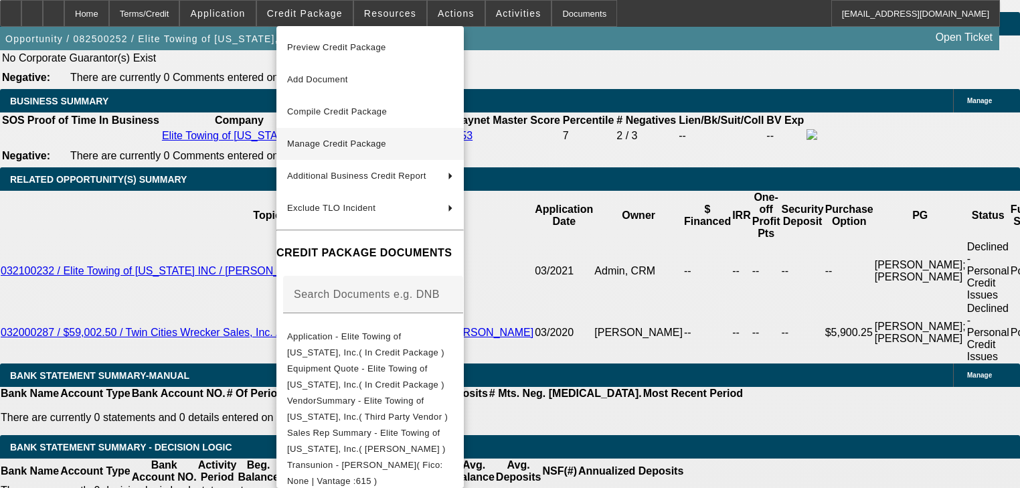
click at [341, 134] on button "Manage Credit Package" at bounding box center [369, 144] width 187 height 32
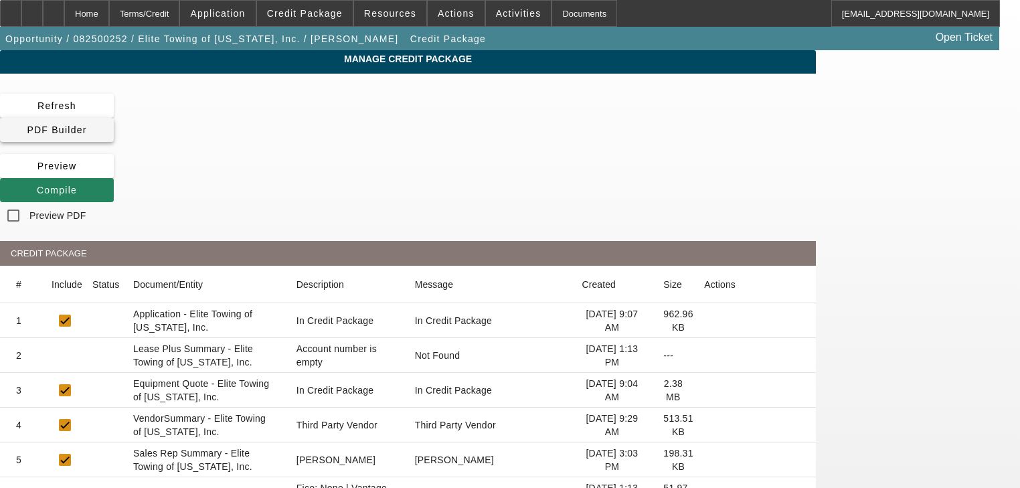
click at [114, 120] on span at bounding box center [57, 130] width 114 height 32
click at [77, 185] on span "Compile" at bounding box center [57, 190] width 40 height 11
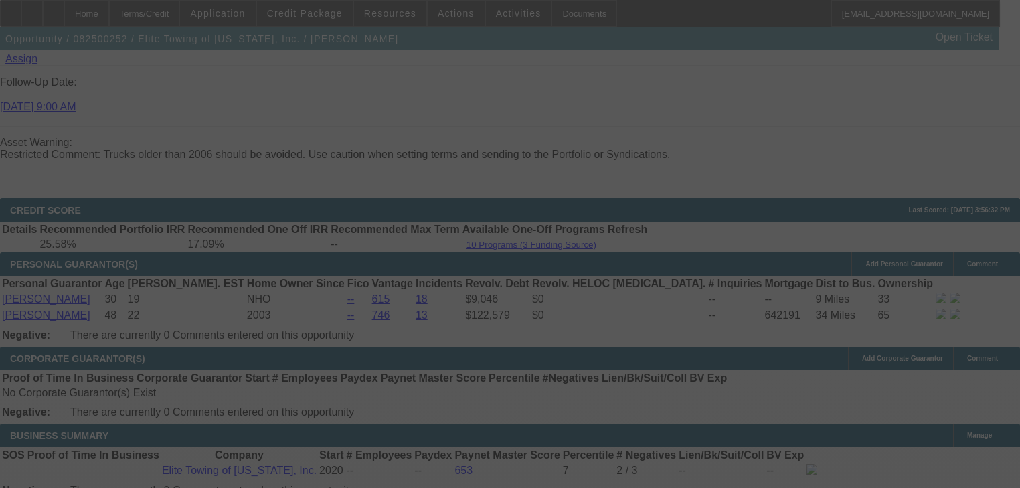
scroll to position [2029, 0]
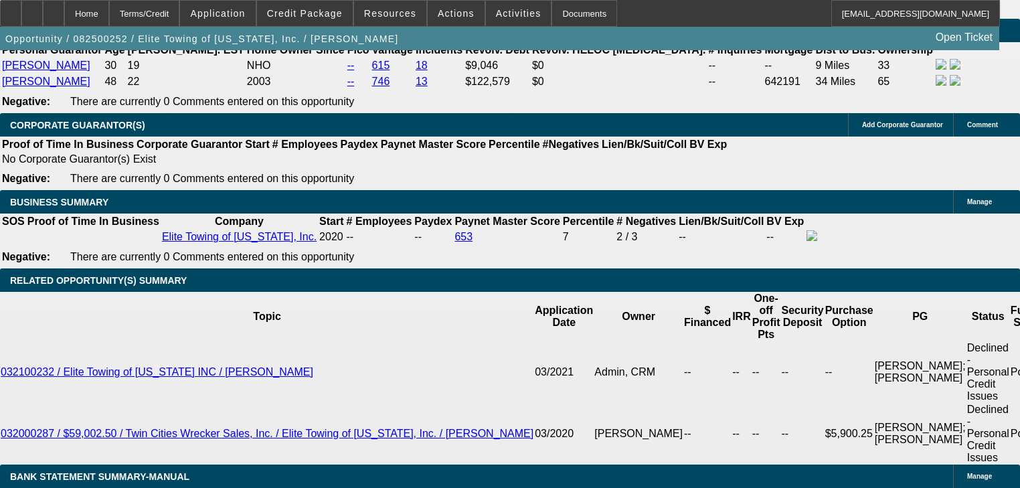
select select "0.1"
select select "0"
select select "6"
select select "0.1"
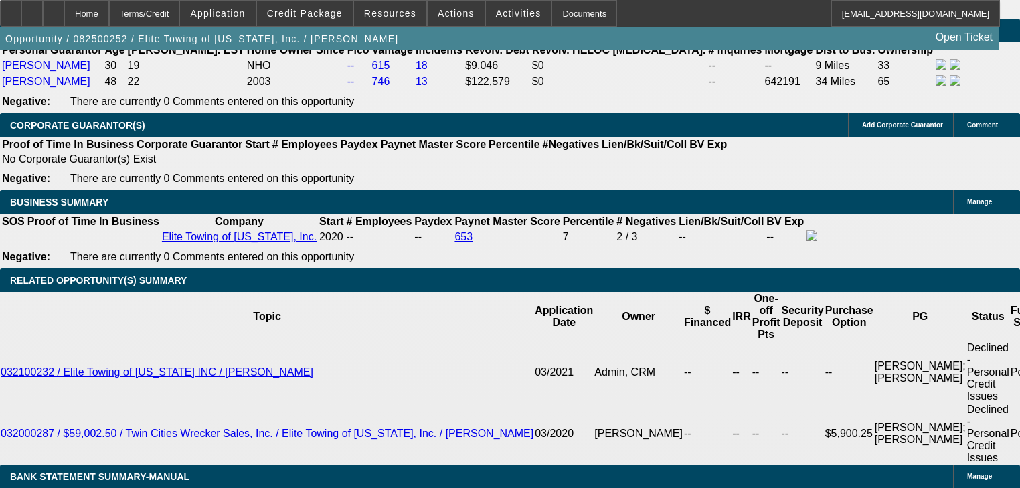
select select "0"
select select "6"
select select "0"
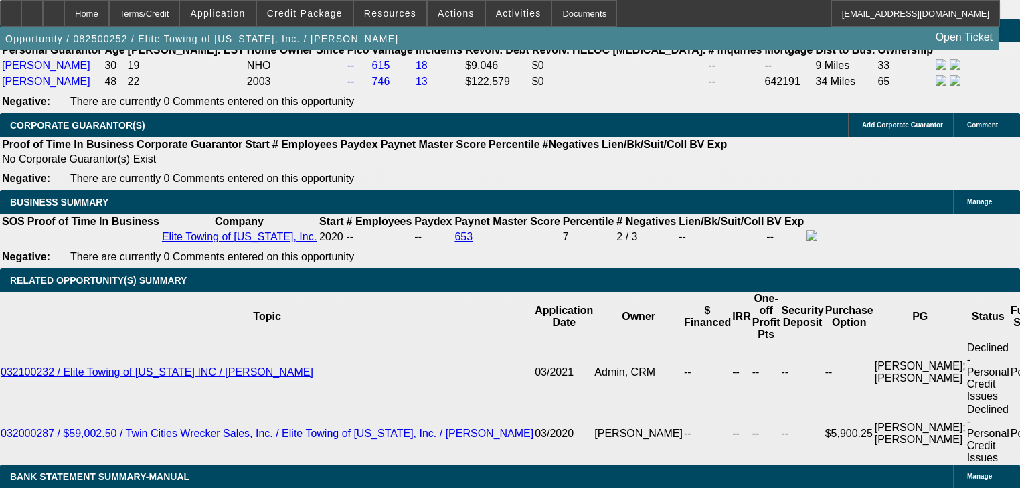
select select "0"
select select "6"
select select "0"
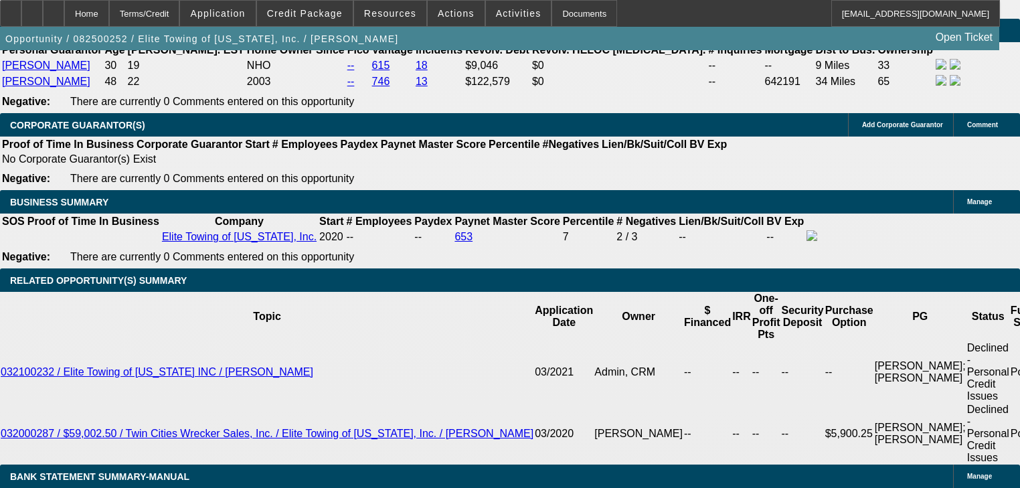
select select "6"
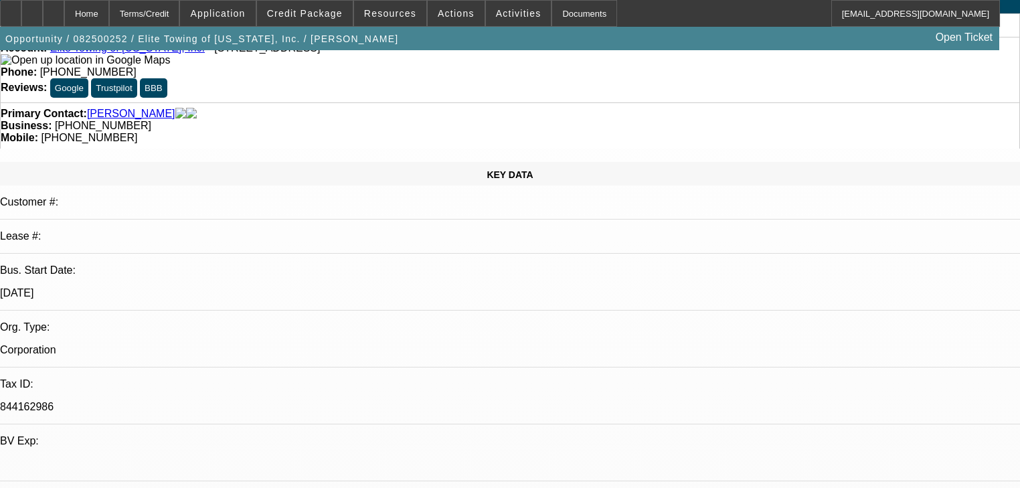
scroll to position [0, 0]
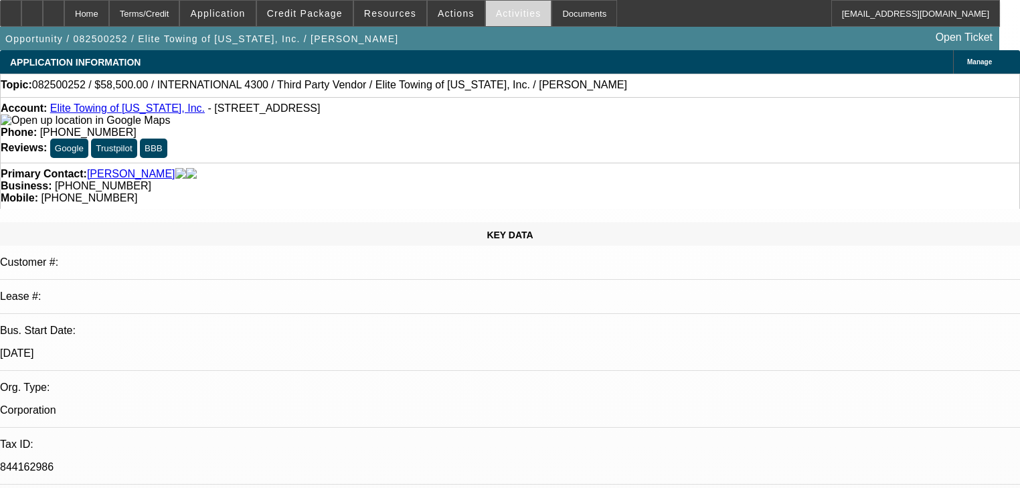
click at [507, 11] on span "Activities" at bounding box center [519, 13] width 46 height 11
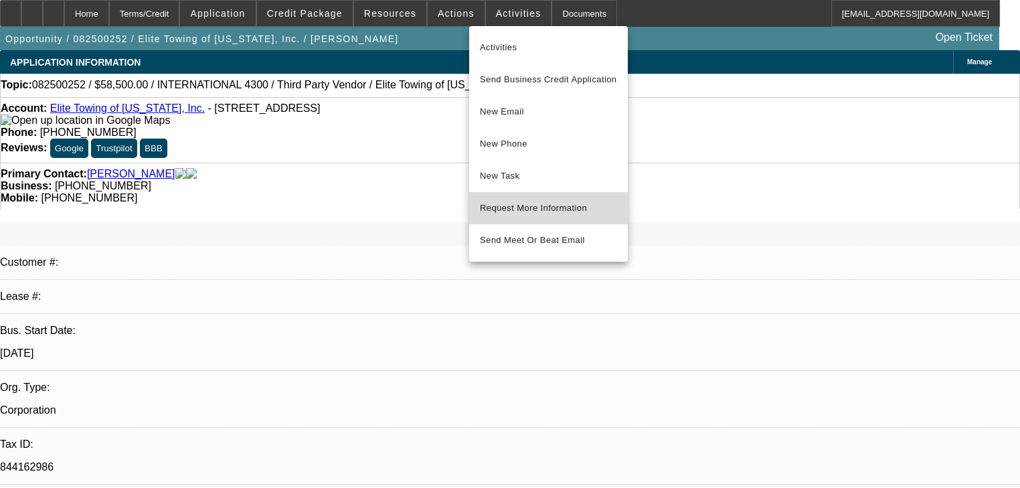
click at [564, 203] on span "Request More Information" at bounding box center [548, 208] width 137 height 16
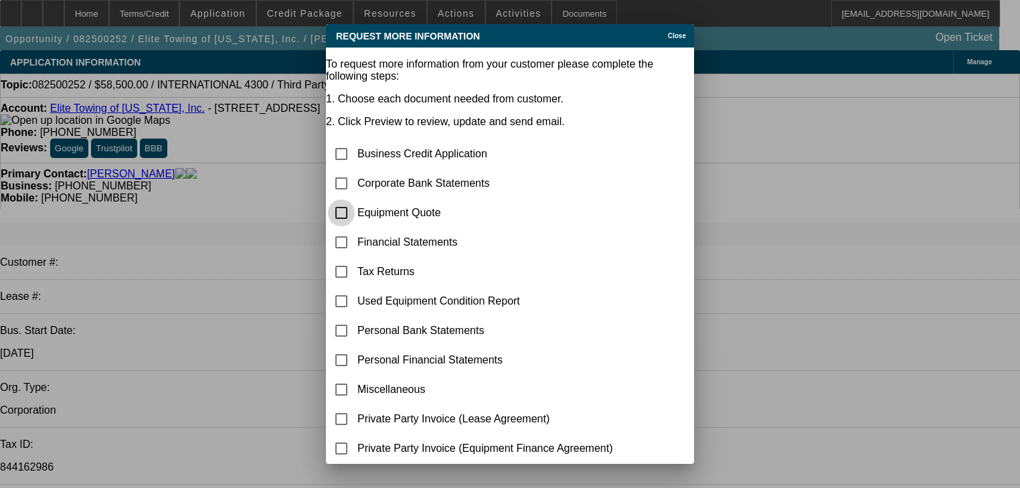
click at [355, 199] on input "checkbox" at bounding box center [341, 212] width 27 height 27
checkbox input "true"
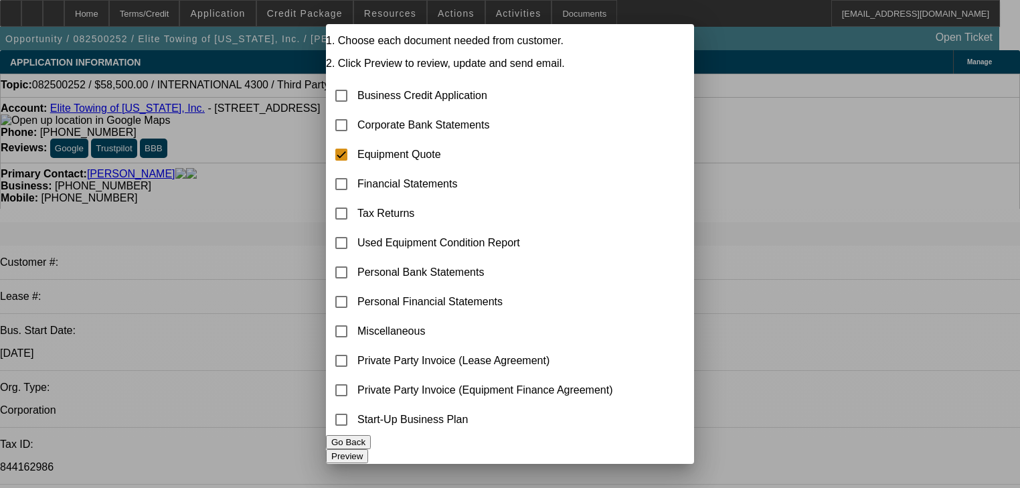
drag, startPoint x: 613, startPoint y: 439, endPoint x: 587, endPoint y: 448, distance: 26.9
click at [368, 449] on button "Preview" at bounding box center [347, 456] width 42 height 14
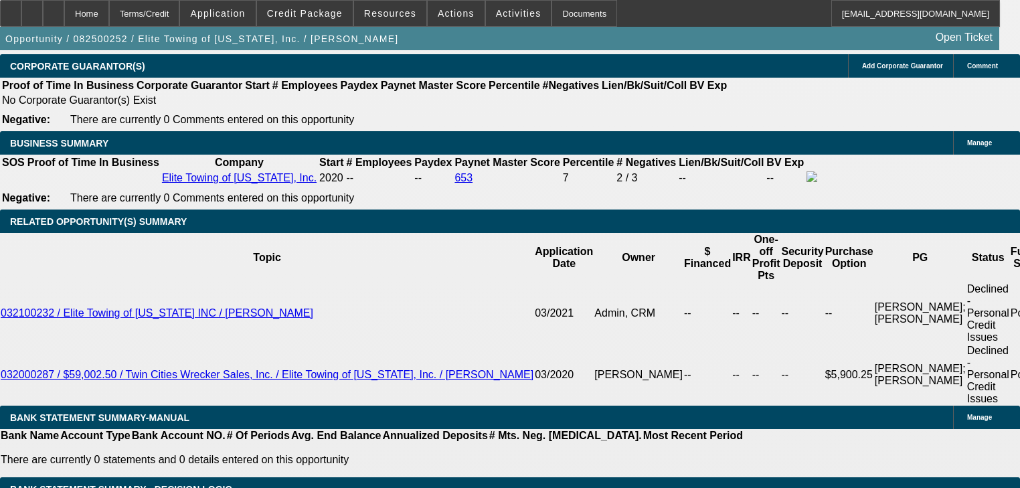
scroll to position [2141, 0]
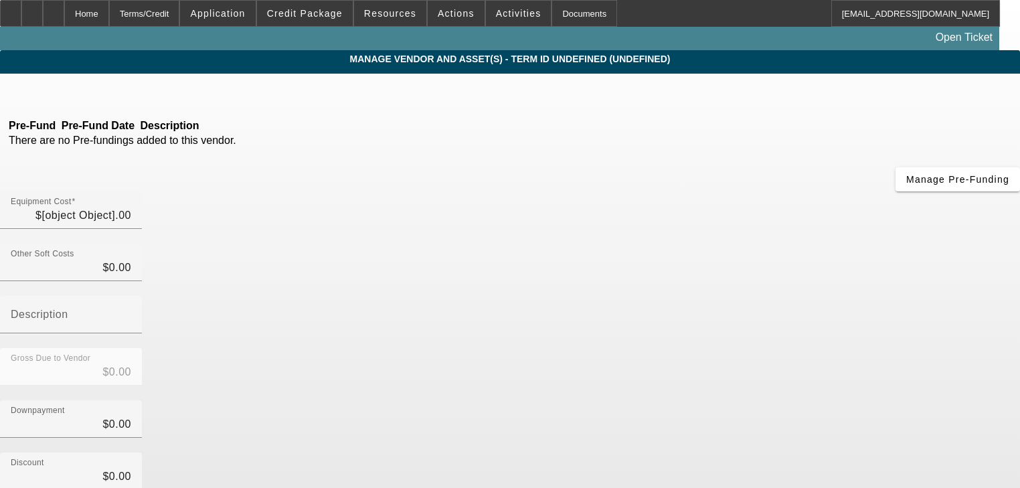
type input "$65,000.00"
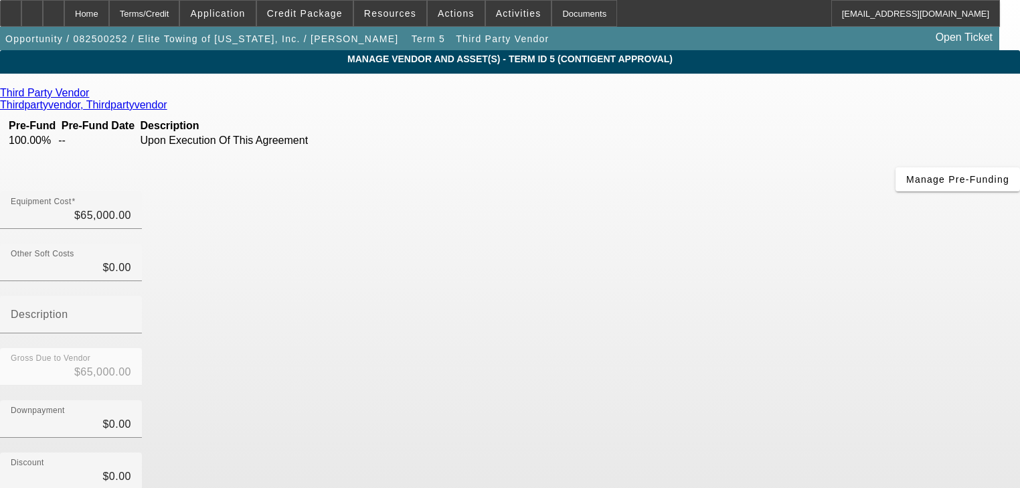
scroll to position [137, 0]
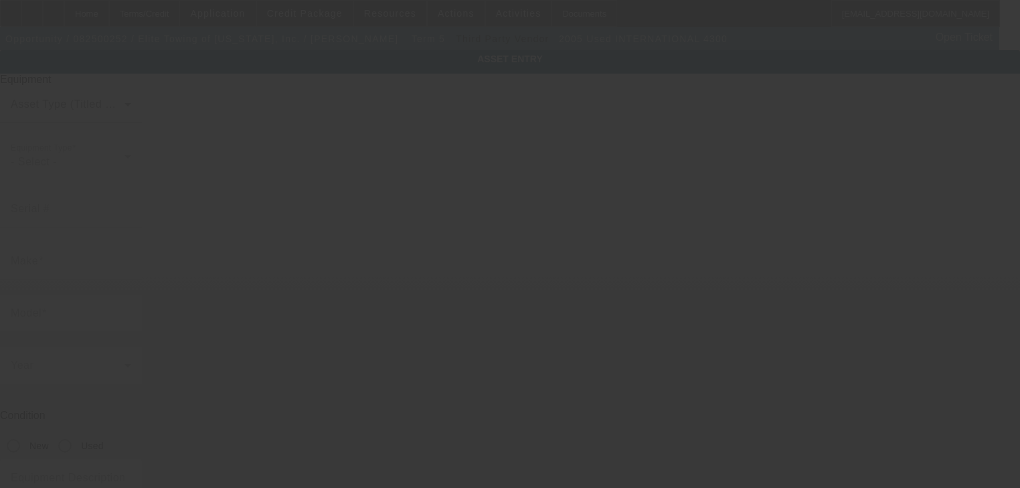
type input "[US_VEHICLE_IDENTIFICATION_NUMBER]"
type input "iNTERNATIONAL"
type input "4300"
radio input "true"
type textarea "16 Ton Wrecker Body"
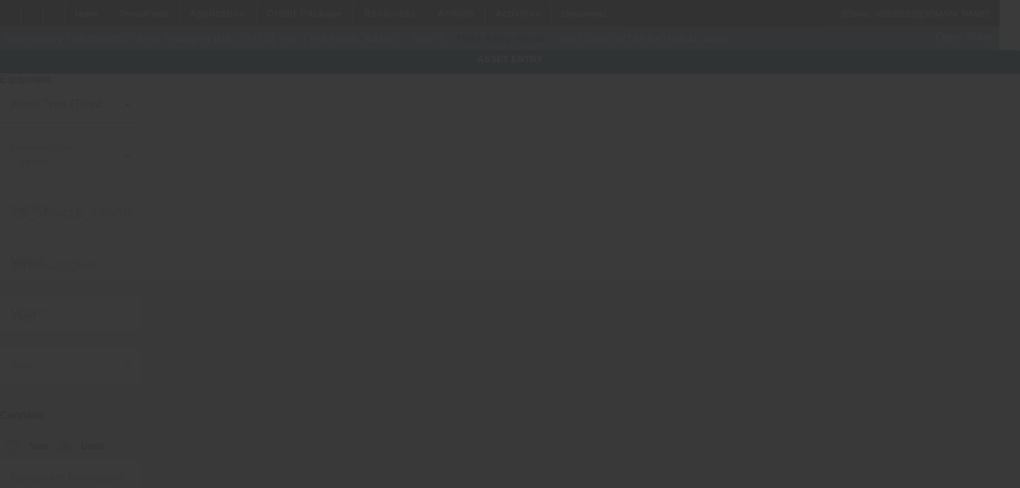
type input "[STREET_ADDRESS]"
type input "Savage"
type input "55378"
type input "[PERSON_NAME]"
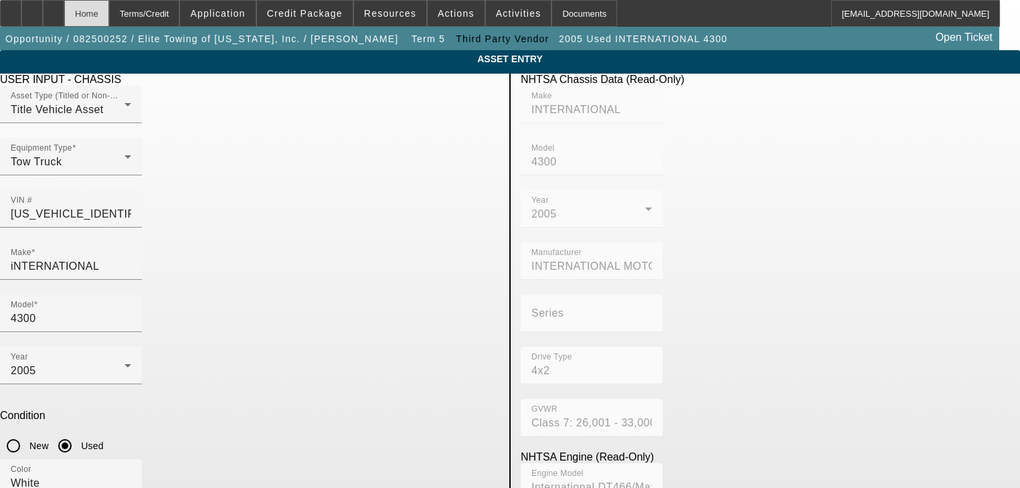
click at [108, 16] on div "Home" at bounding box center [86, 13] width 45 height 27
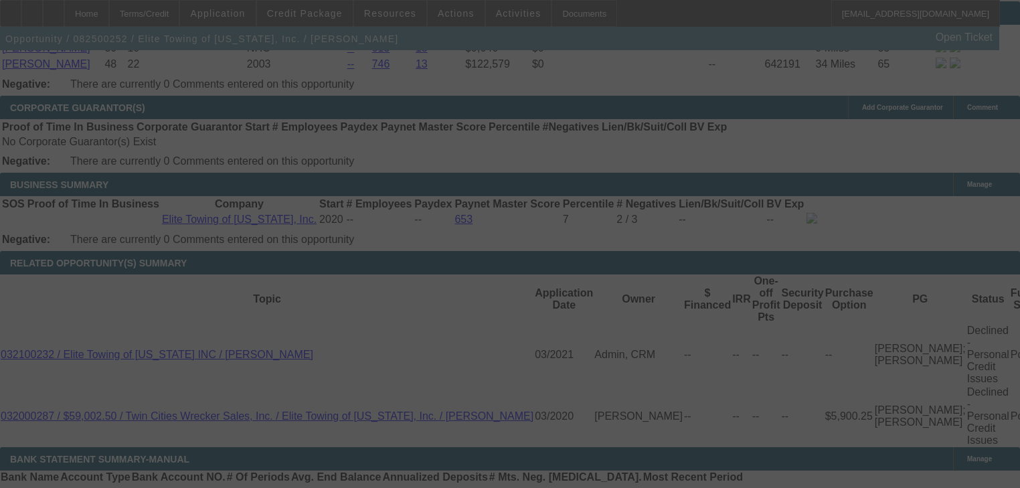
scroll to position [2066, 0]
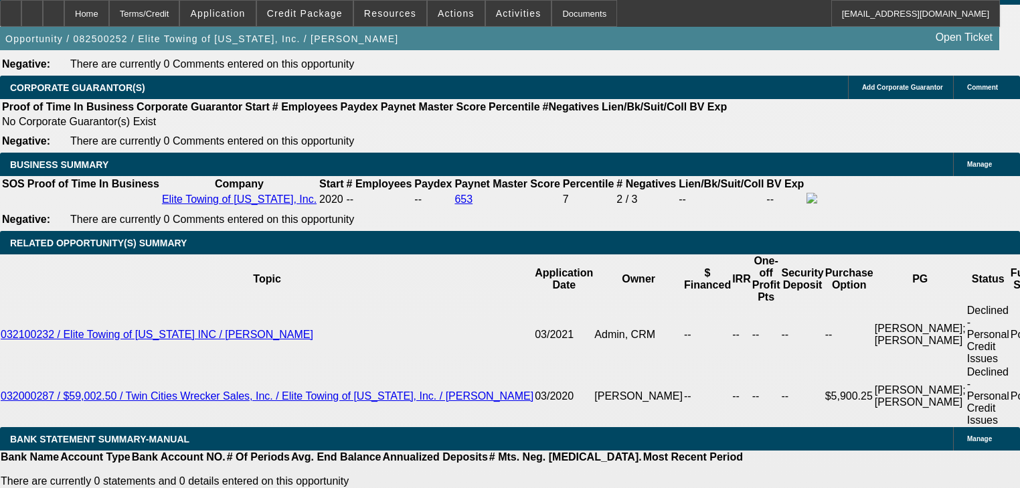
select select "0.1"
select select "0"
select select "6"
select select "0.1"
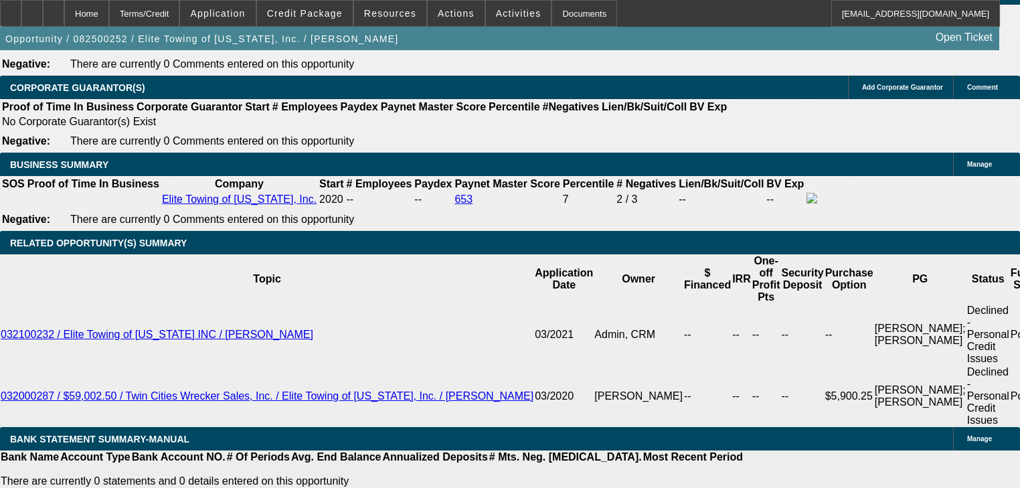
select select "0"
select select "6"
select select "0"
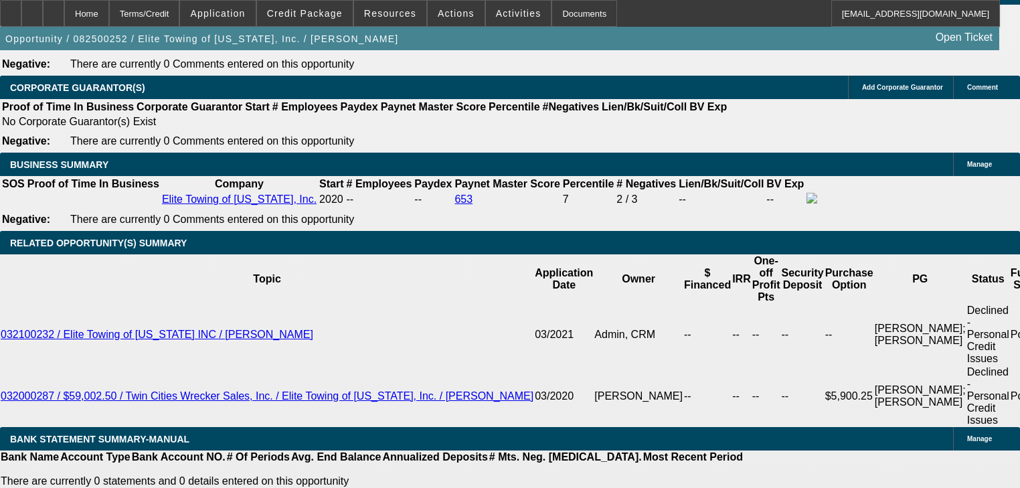
select select "0"
select select "6"
select select "0"
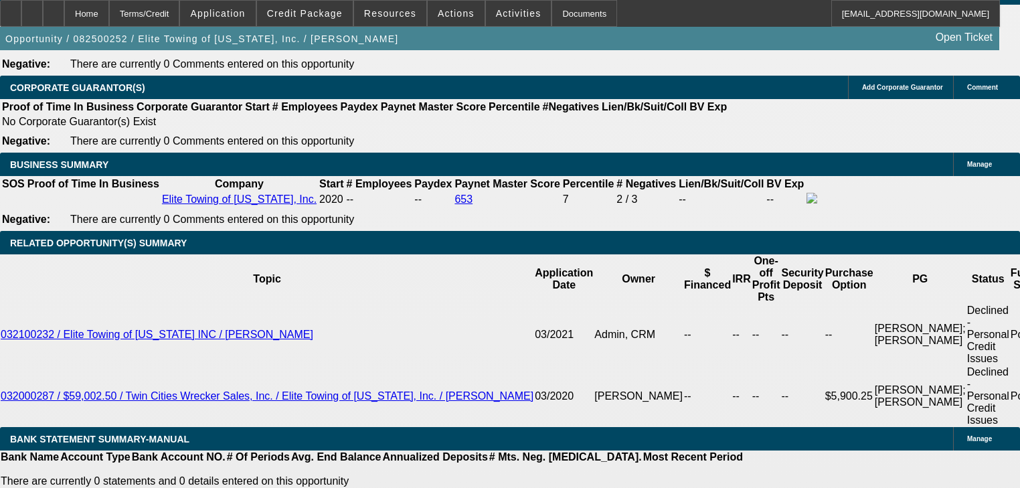
select select "6"
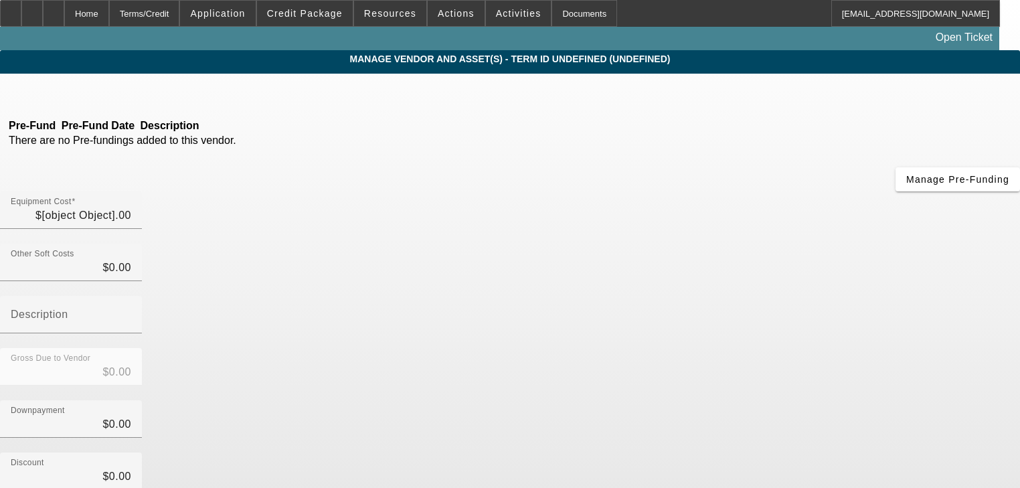
type input "$65,000.00"
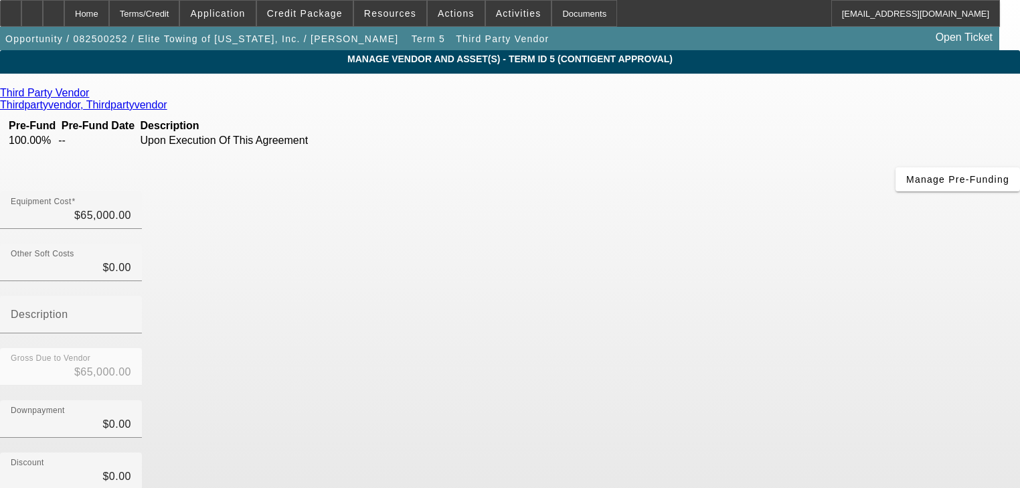
click at [92, 97] on icon at bounding box center [92, 92] width 0 height 11
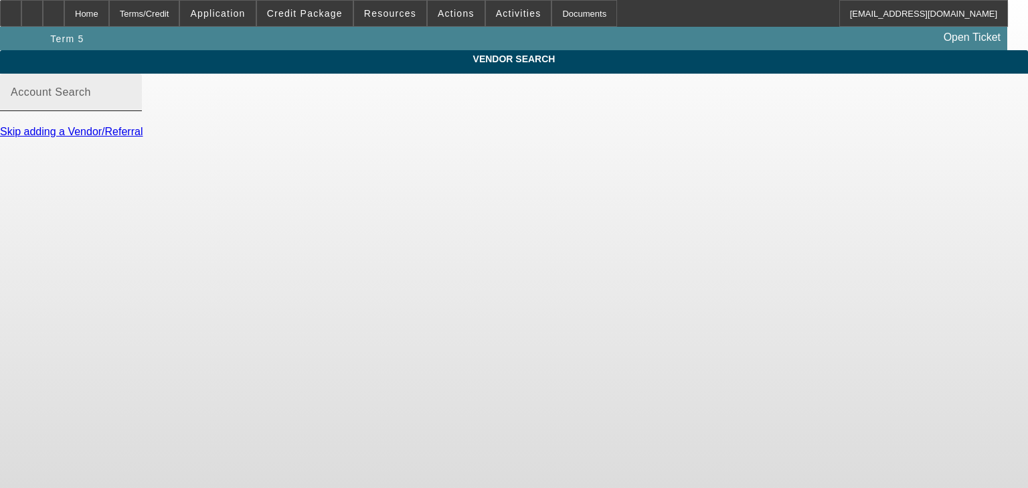
click at [131, 106] on input "Account Search" at bounding box center [71, 98] width 120 height 16
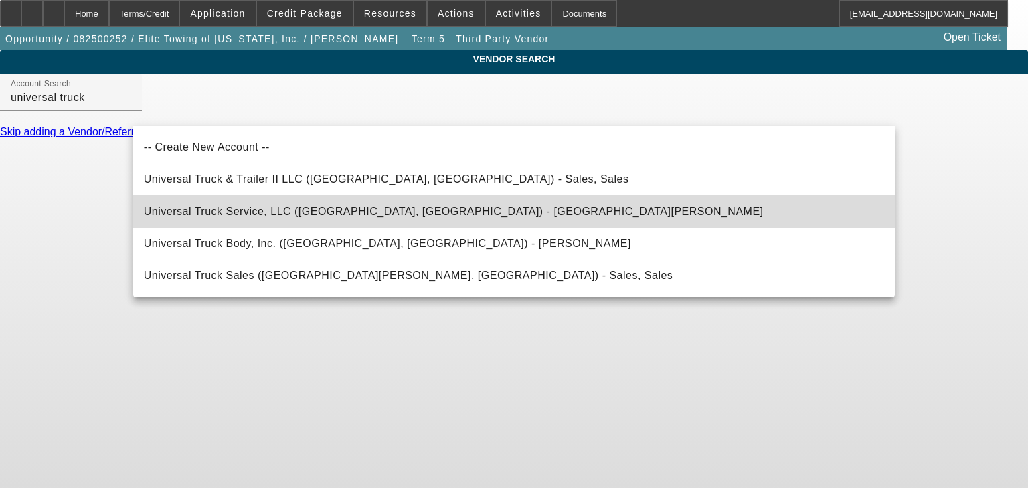
click at [314, 201] on mat-option "Universal Truck Service, LLC ([GEOGRAPHIC_DATA], [GEOGRAPHIC_DATA]) - [GEOGRAPH…" at bounding box center [513, 211] width 761 height 32
type input "Universal Truck Service, LLC ([GEOGRAPHIC_DATA], [GEOGRAPHIC_DATA]) - [GEOGRAPH…"
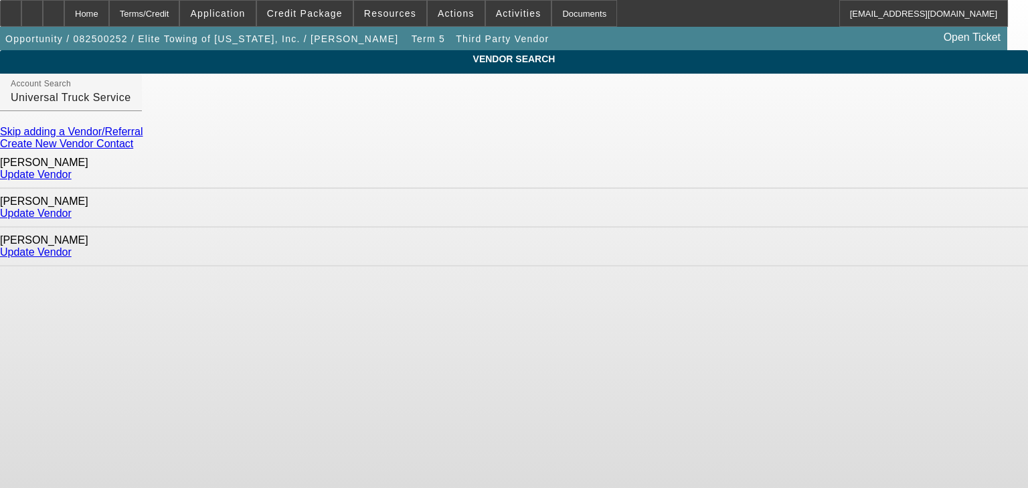
click at [72, 173] on link "Update Vendor" at bounding box center [36, 174] width 72 height 11
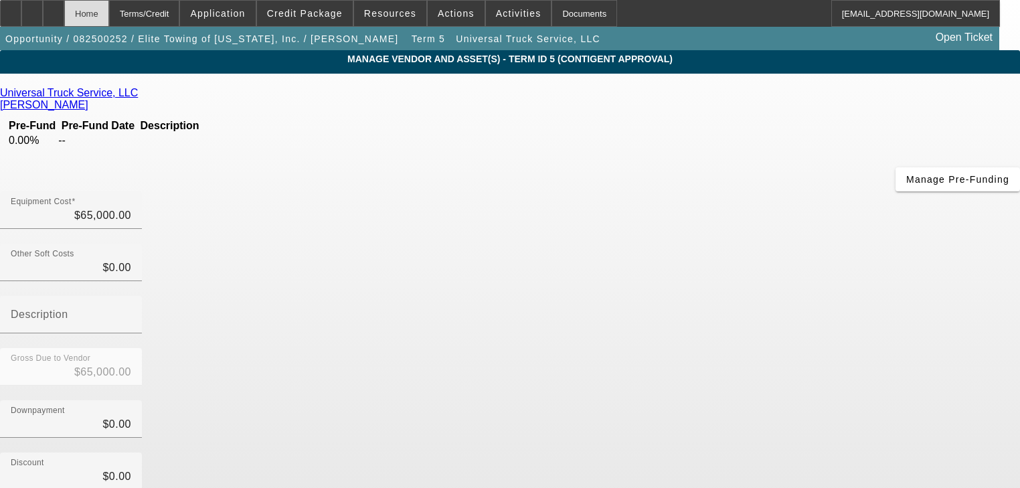
click at [106, 19] on div "Home" at bounding box center [86, 13] width 45 height 27
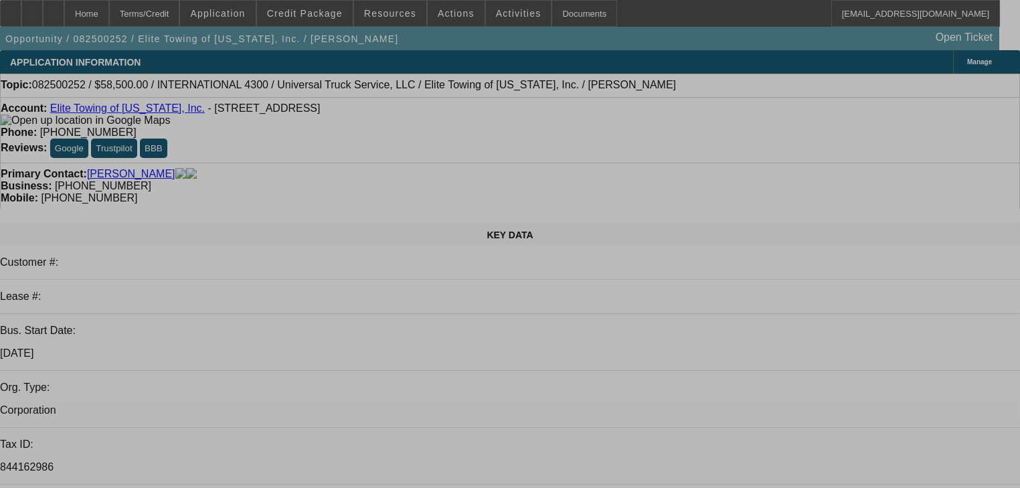
select select "0.1"
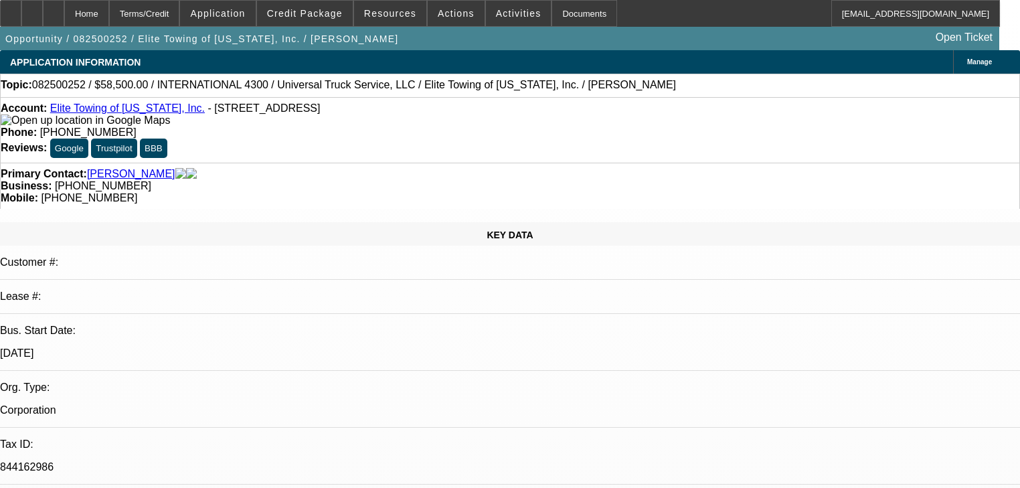
select select "0"
select select "6"
select select "0.1"
select select "0"
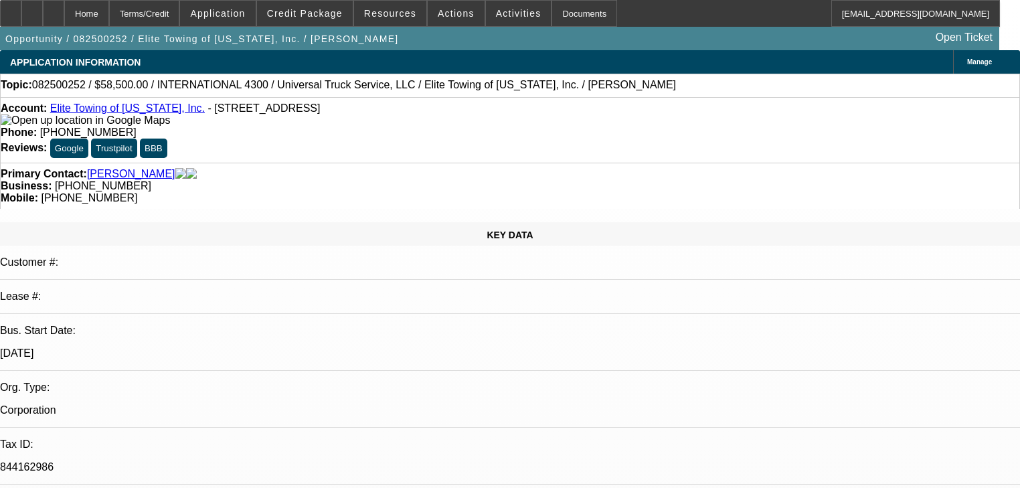
select select "0"
select select "6"
select select "0"
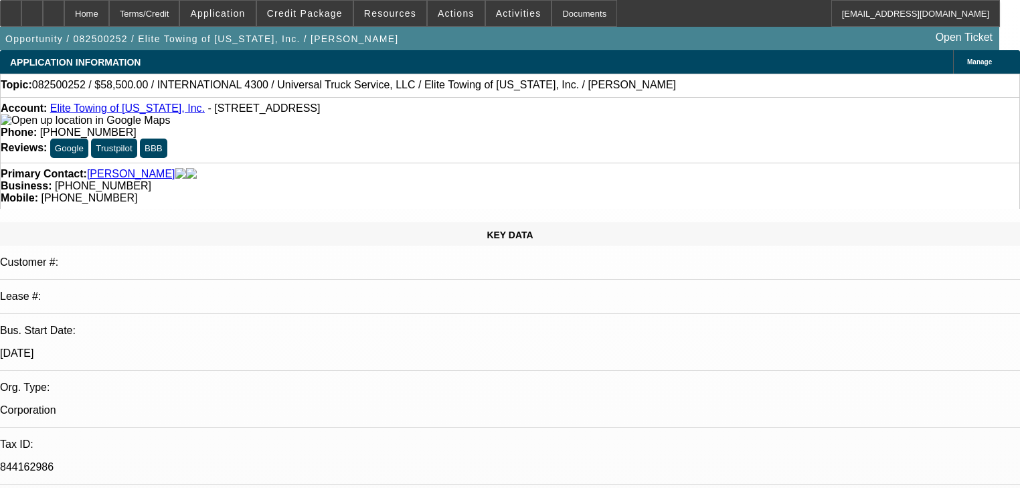
select select "6"
select select "0"
select select "6"
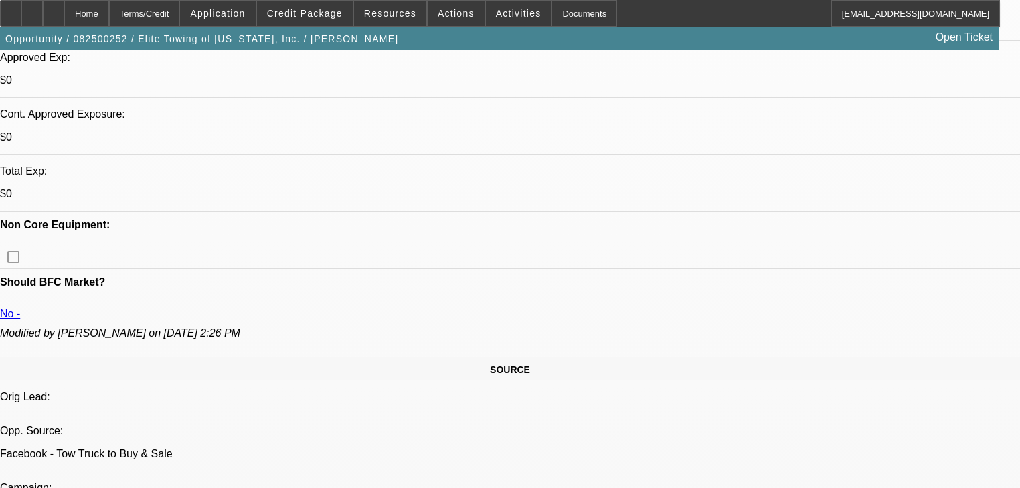
scroll to position [696, 0]
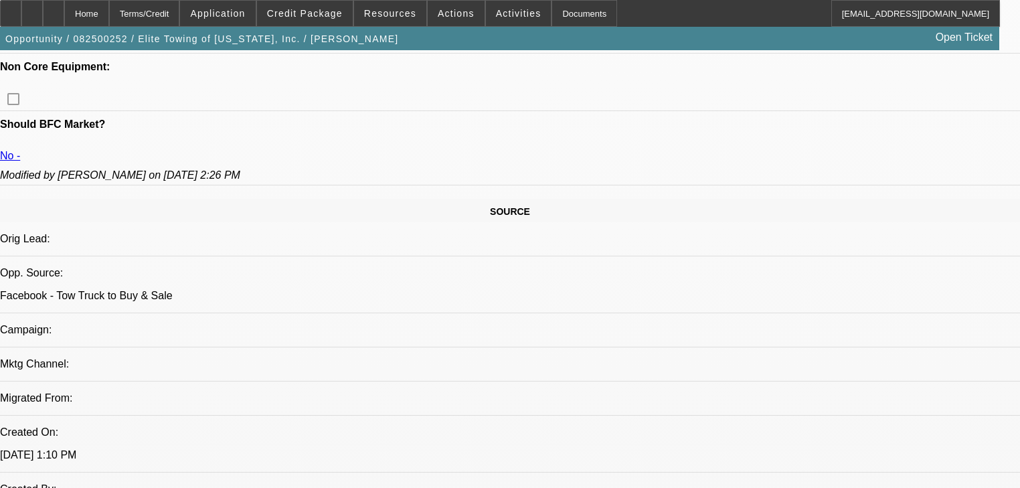
scroll to position [482, 0]
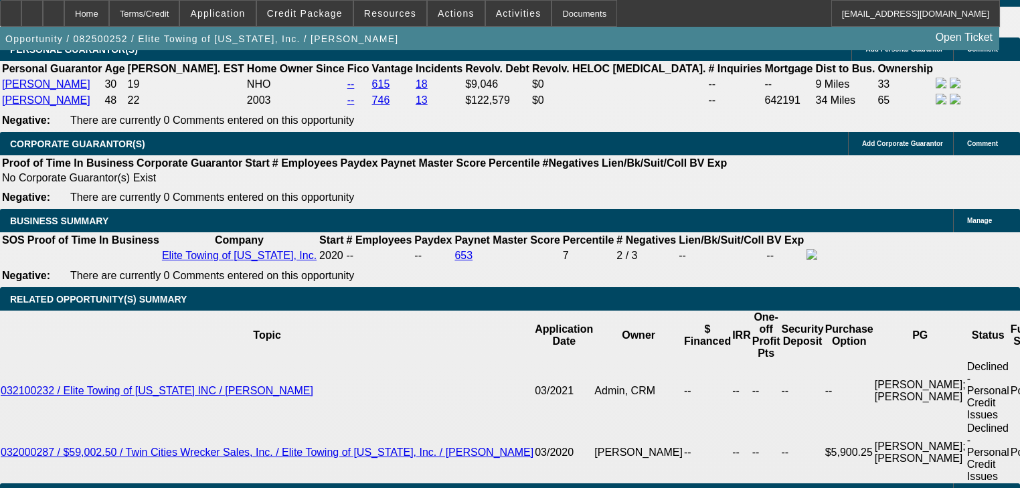
scroll to position [2248, 0]
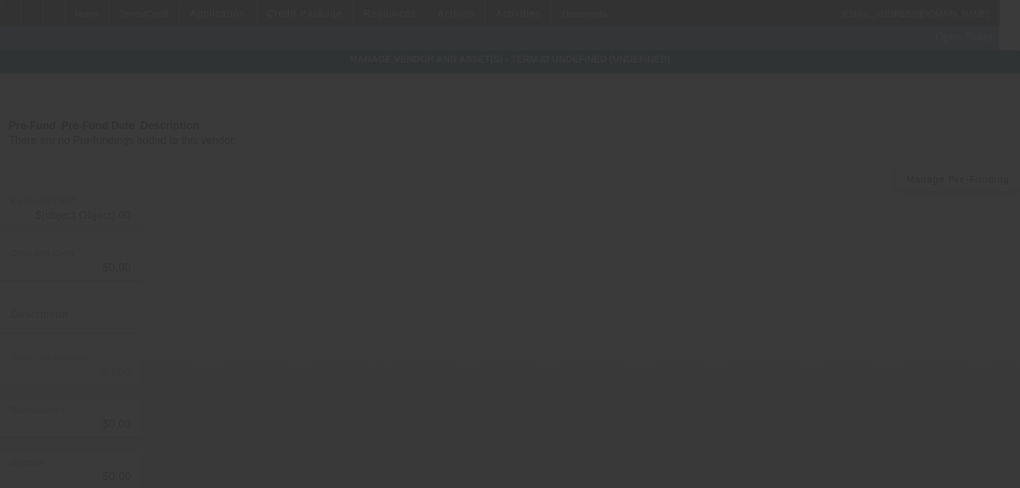
type input "$65,000.00"
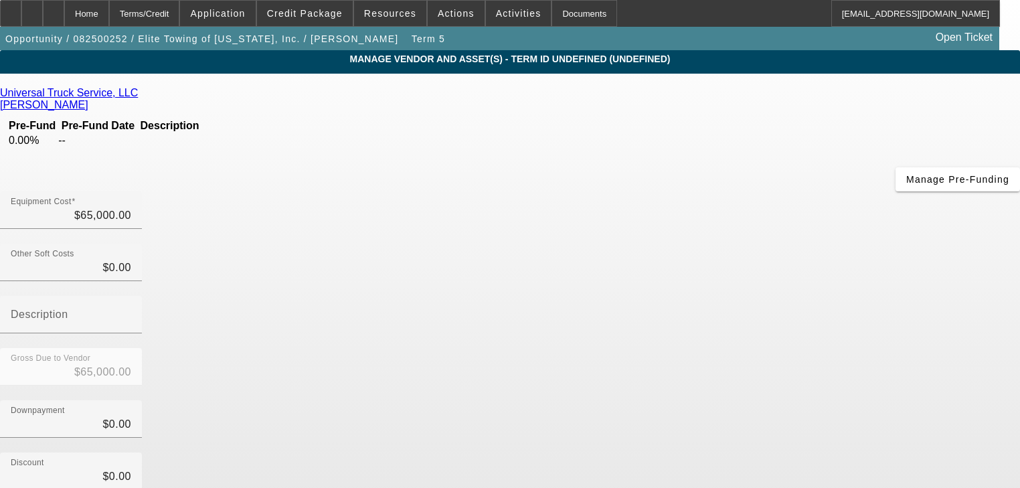
click at [138, 93] on link "Universal Truck Service, LLC" at bounding box center [69, 93] width 138 height 12
click at [109, 11] on div "Home" at bounding box center [86, 13] width 45 height 27
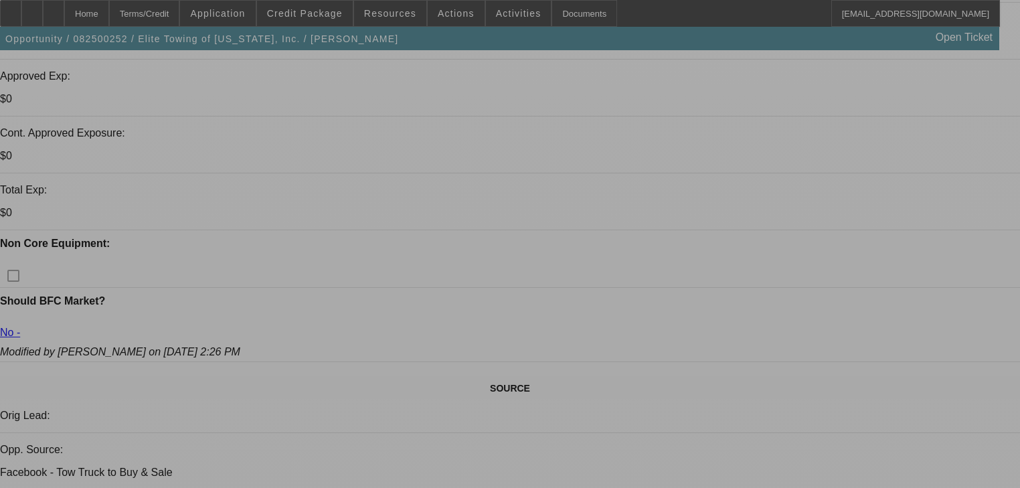
select select "0.1"
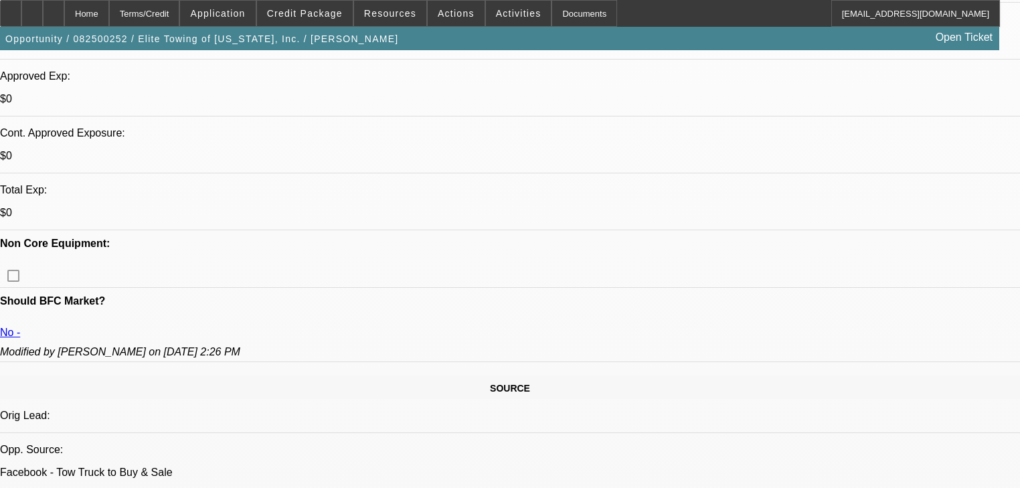
select select "0"
select select "6"
select select "0.1"
select select "0"
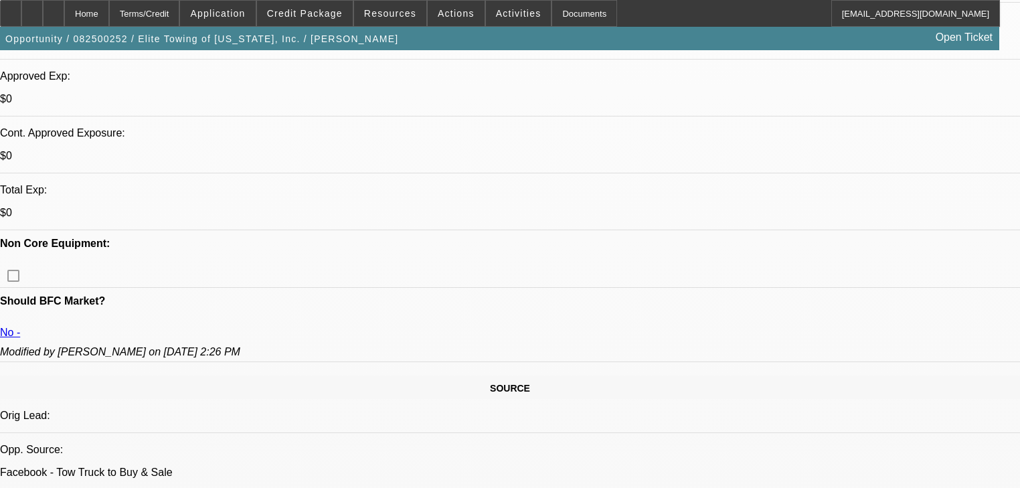
select select "0"
select select "6"
select select "0"
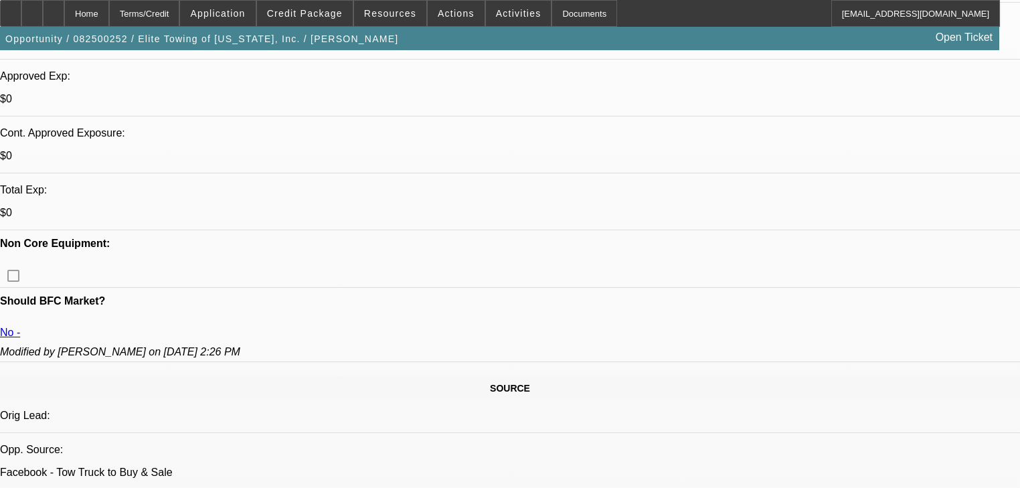
select select "6"
select select "0"
select select "6"
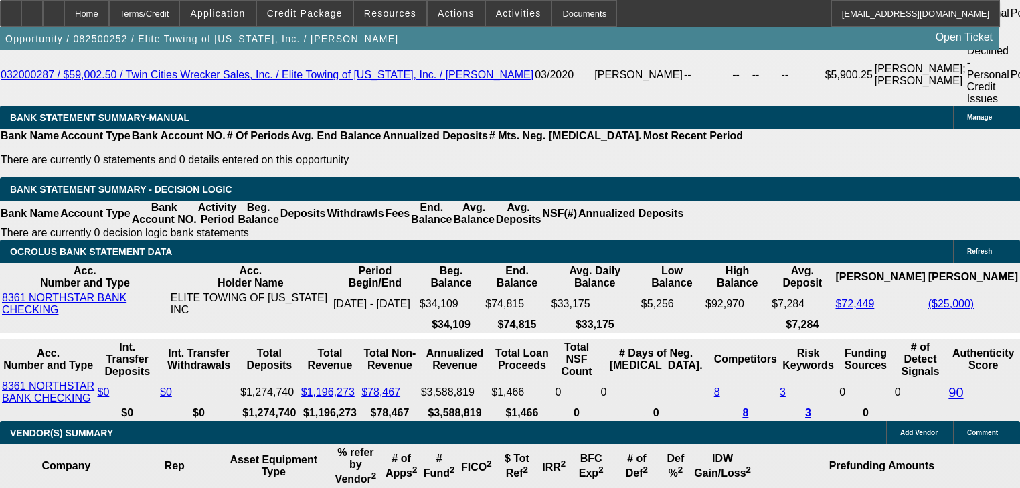
scroll to position [2569, 0]
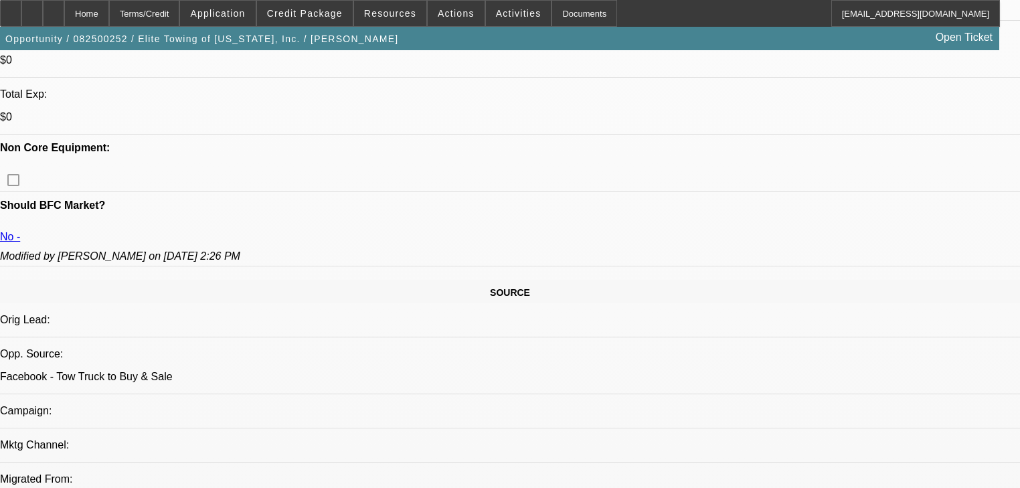
scroll to position [589, 0]
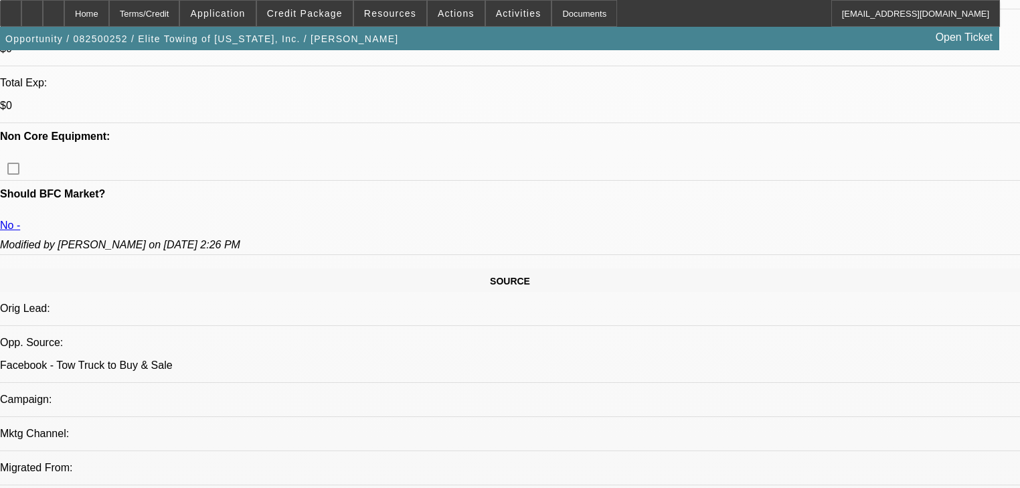
radio input "true"
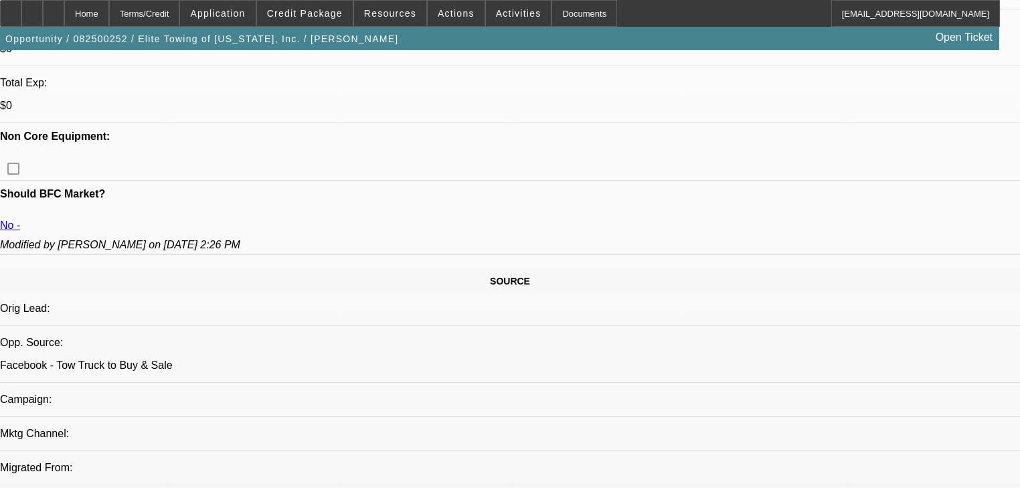
type textarea "Company Title Name, Seller Information, Email, & his phone number."
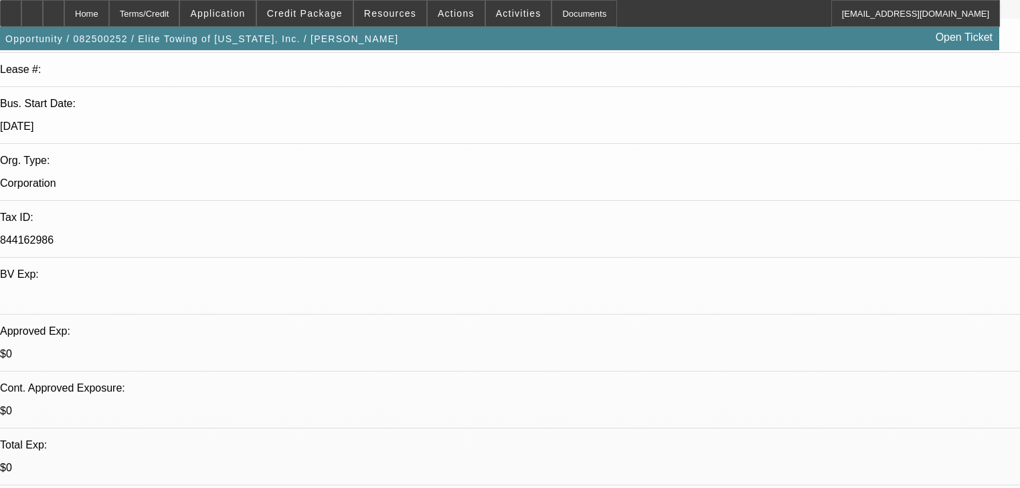
scroll to position [54, 0]
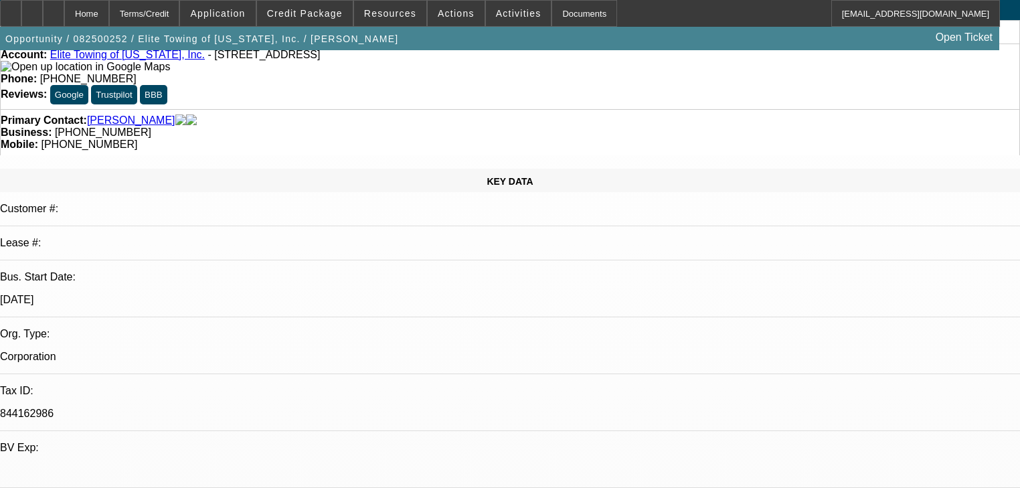
radio input "true"
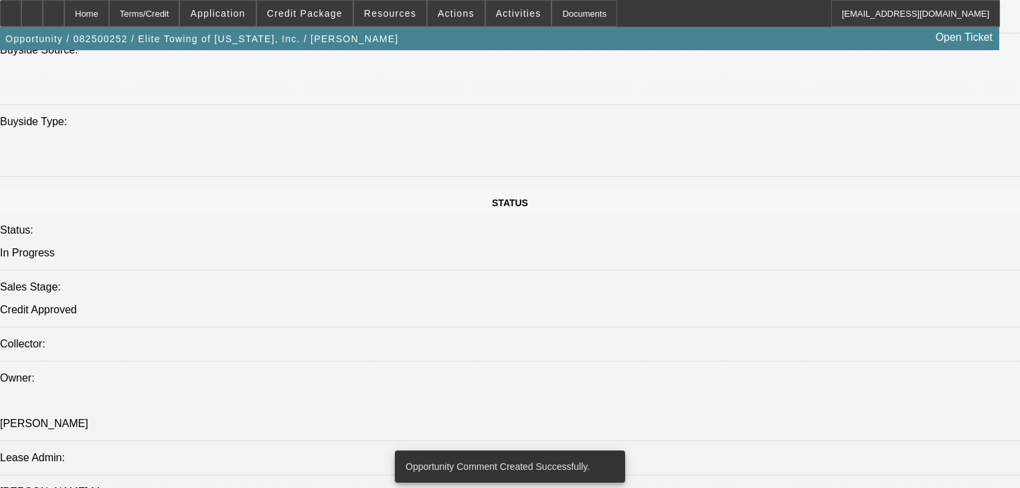
scroll to position [1285, 0]
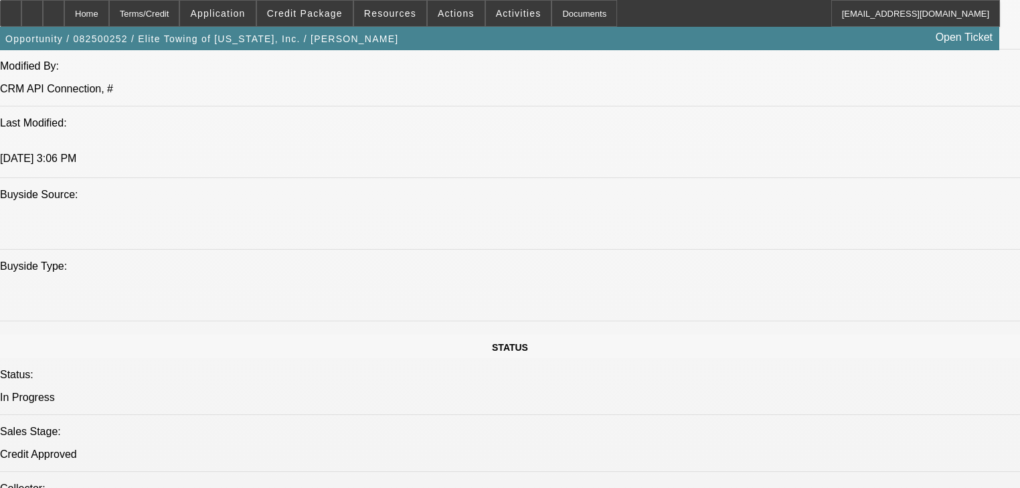
scroll to position [1124, 0]
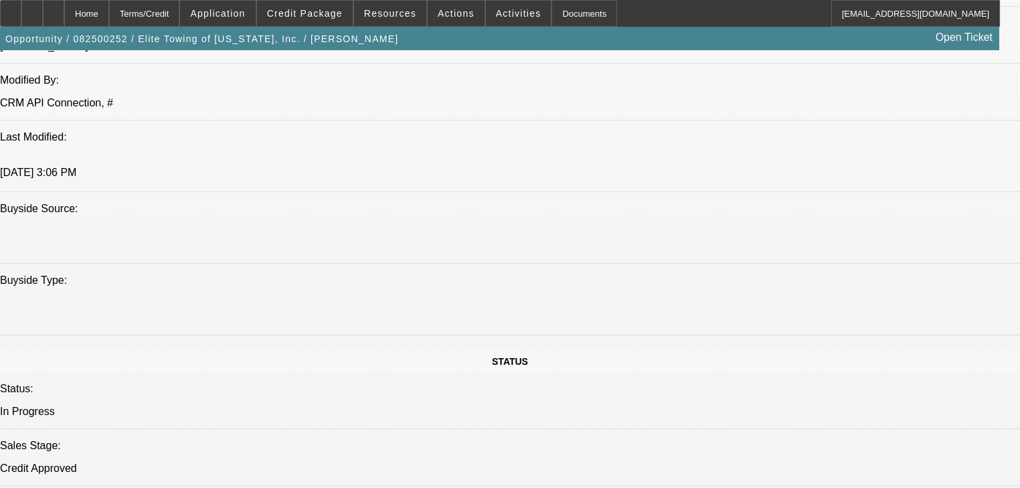
click at [774, 196] on mat-icon "reply_all" at bounding box center [771, 201] width 16 height 16
drag, startPoint x: 854, startPoint y: 124, endPoint x: 848, endPoint y: 130, distance: 8.6
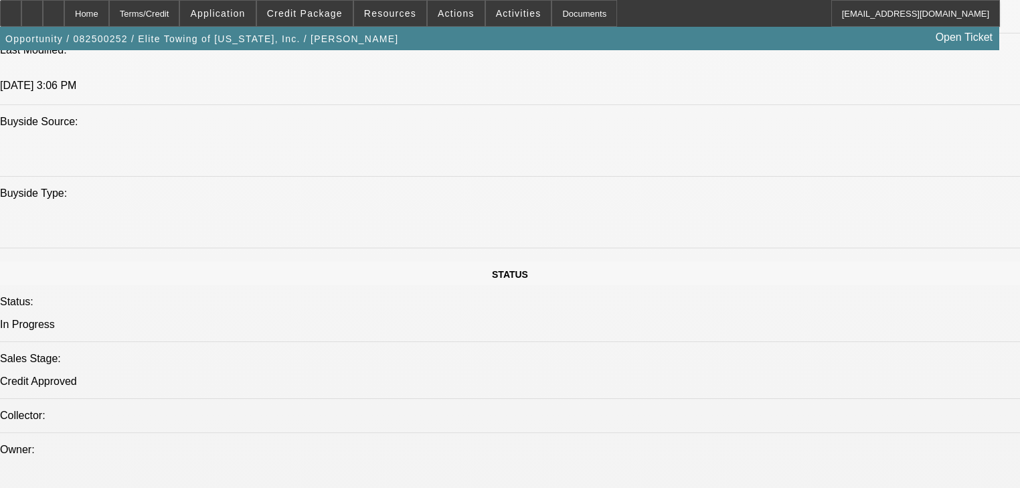
scroll to position [1338, 0]
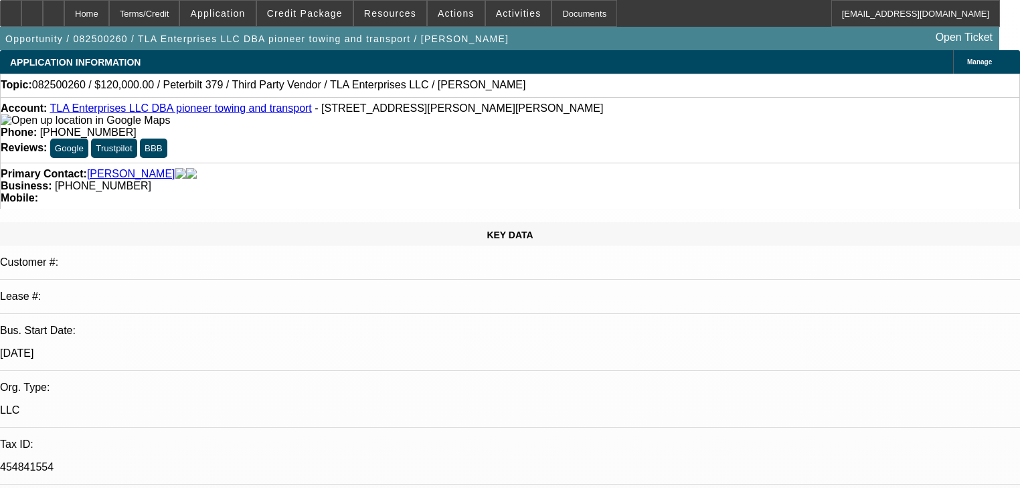
select select "0.2"
select select "2"
select select "0"
select select "6"
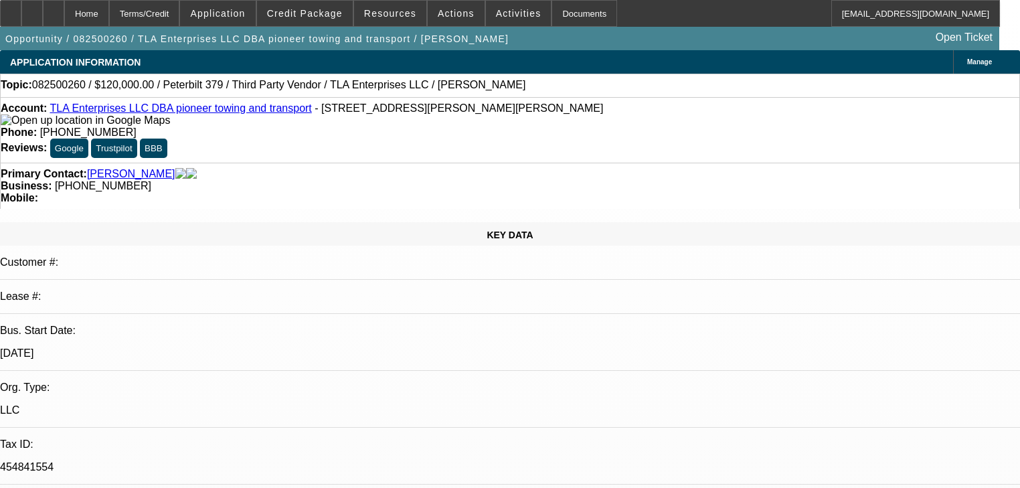
select select "0.2"
select select "2"
select select "0"
select select "6"
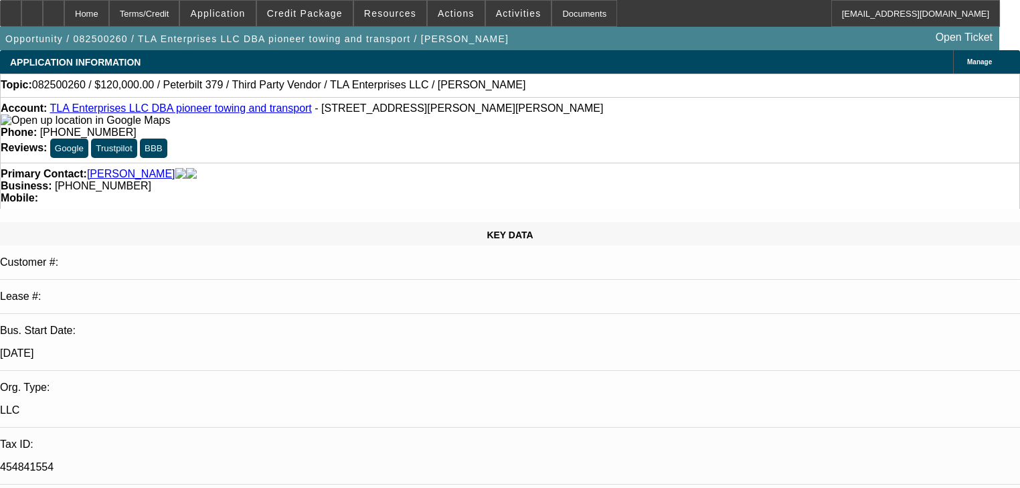
select select "0"
select select "6"
select select "0"
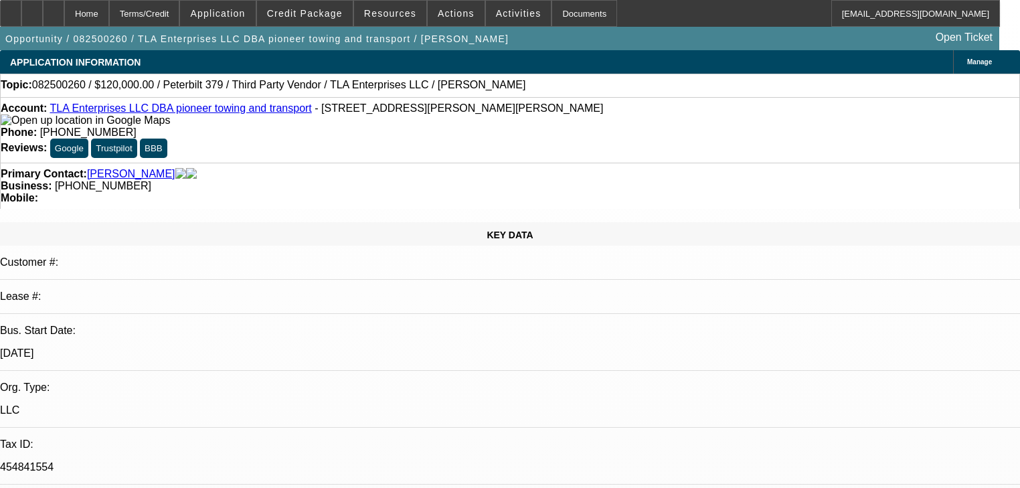
select select "0"
select select "6"
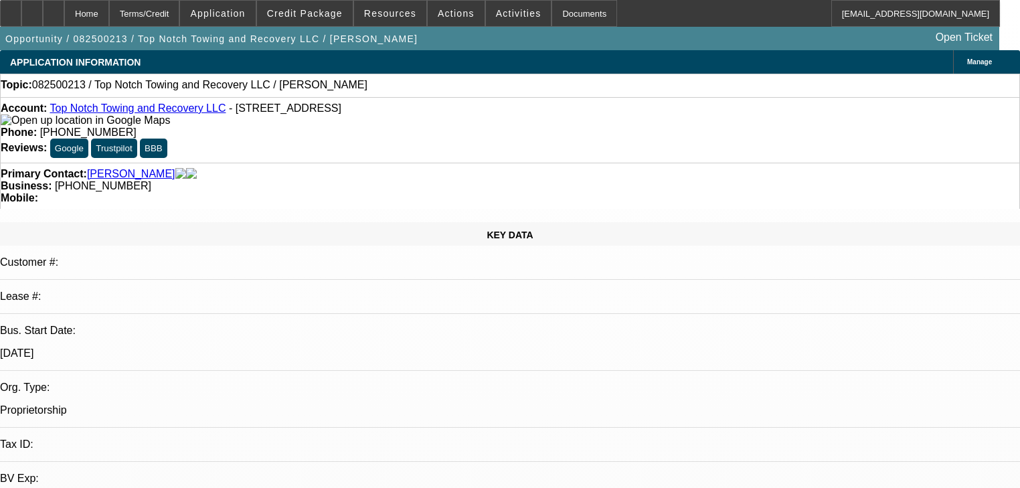
select select "0"
select select "2"
select select "0.1"
select select "4"
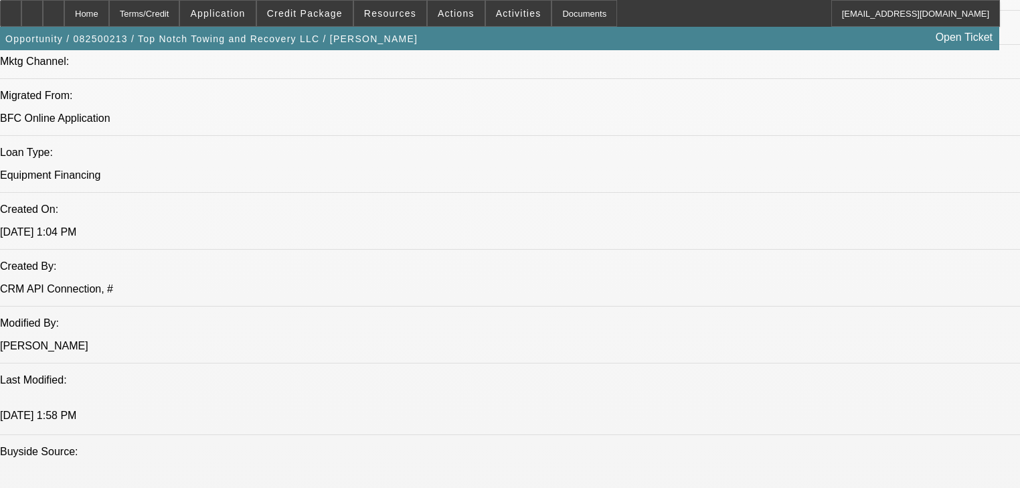
scroll to position [1071, 0]
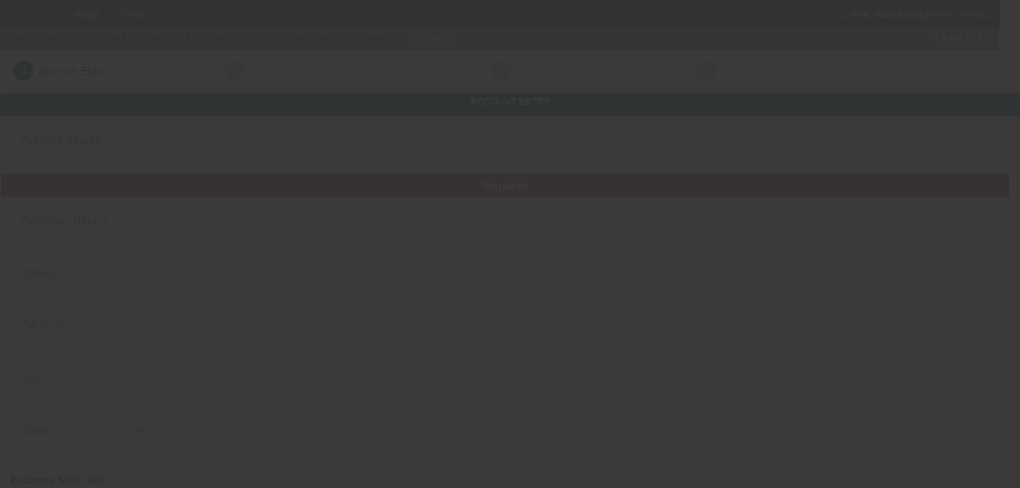
type input "Michaels Automotive Core Supply"
type input "[PHONE_NUMBER]"
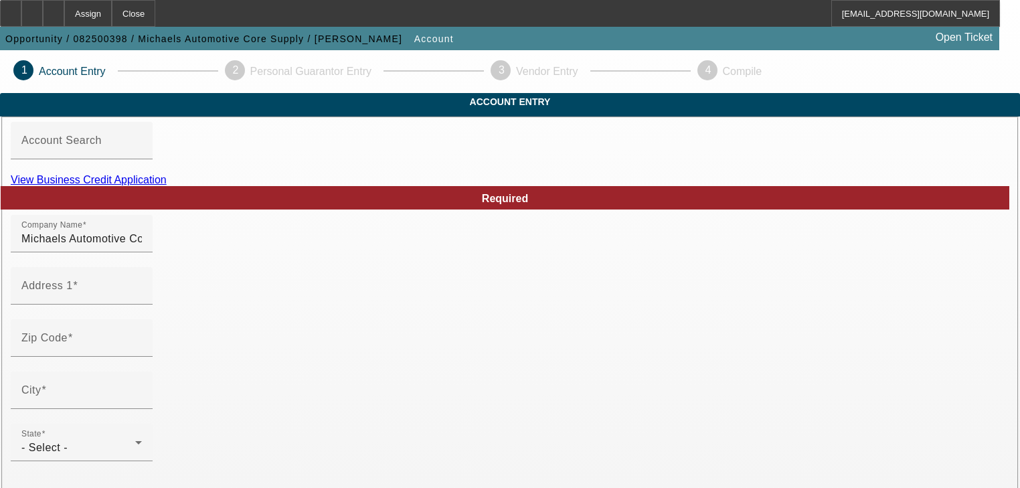
click at [167, 185] on link "View Business Credit Application" at bounding box center [89, 179] width 156 height 11
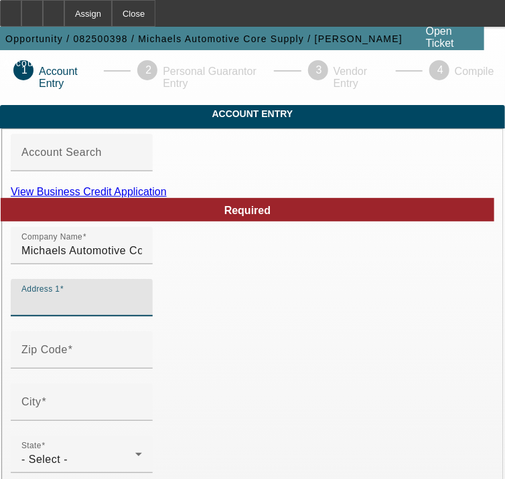
click at [142, 311] on input "Address 1" at bounding box center [81, 303] width 120 height 16
paste input "1119 w 26th st"
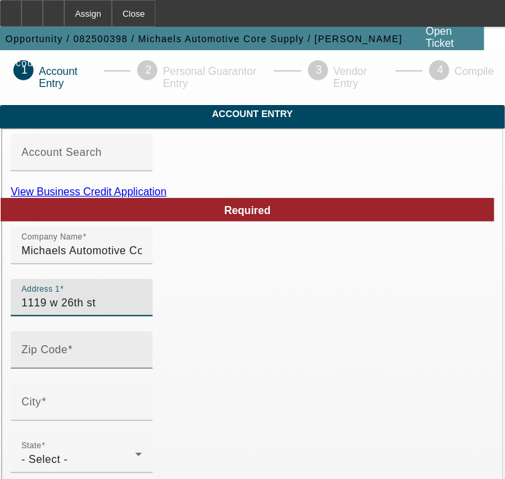
type input "1119 w 26th st"
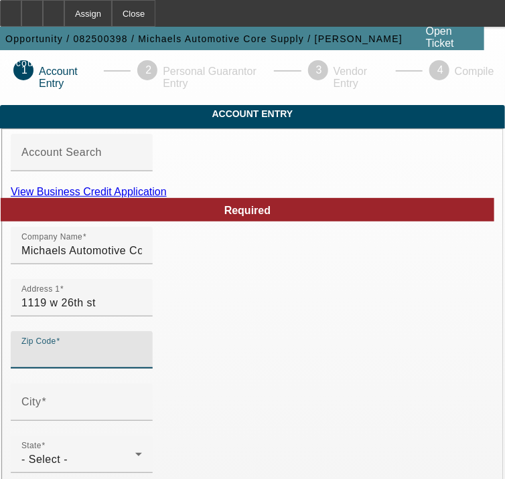
click at [142, 363] on input "Zip Code" at bounding box center [81, 355] width 120 height 16
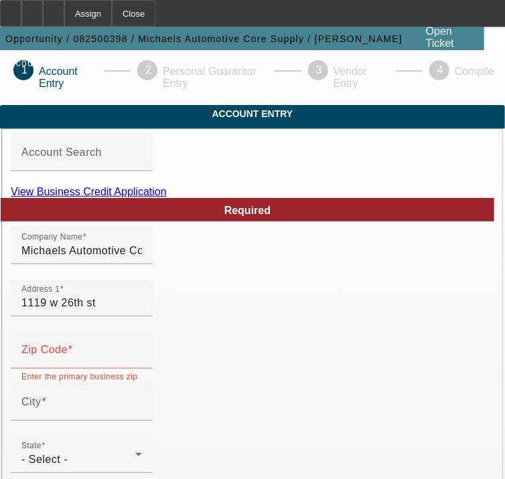
click at [59, 392] on mat-error "Enter the primary business zip code" at bounding box center [81, 383] width 120 height 28
click at [62, 369] on div "Zip Code" at bounding box center [81, 349] width 120 height 37
paste input "16508"
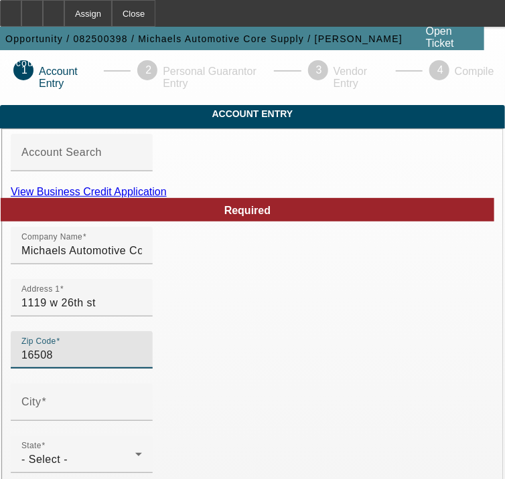
type input "16508"
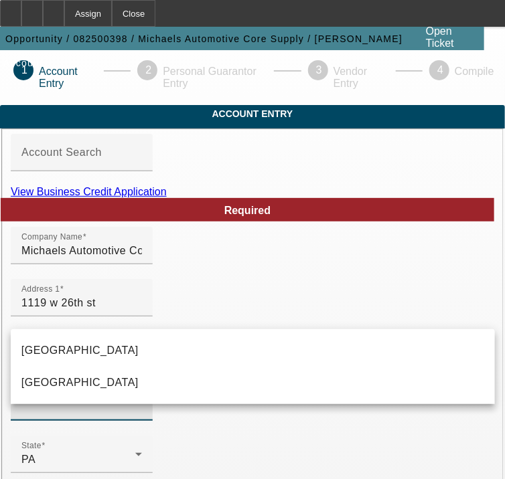
type input "[GEOGRAPHIC_DATA]"
click at [58, 415] on div "City" at bounding box center [81, 401] width 120 height 37
click at [58, 416] on input "City" at bounding box center [81, 407] width 120 height 16
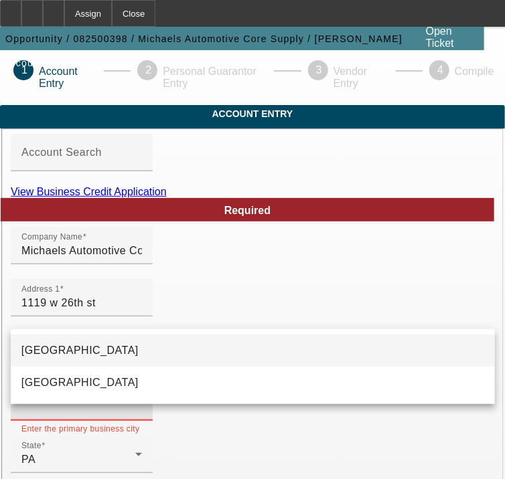
click at [67, 357] on mat-option "[GEOGRAPHIC_DATA]" at bounding box center [253, 351] width 484 height 32
type input "[GEOGRAPHIC_DATA]"
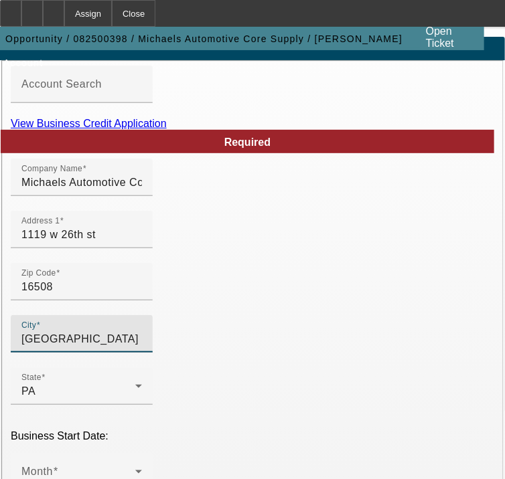
scroll to position [161, 0]
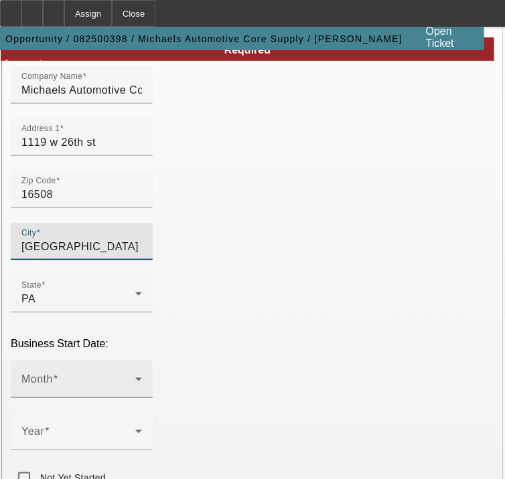
click at [102, 375] on div "Month" at bounding box center [81, 379] width 120 height 37
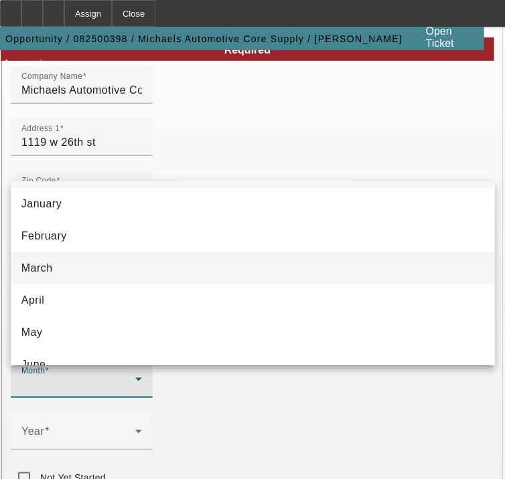
scroll to position [0, 0]
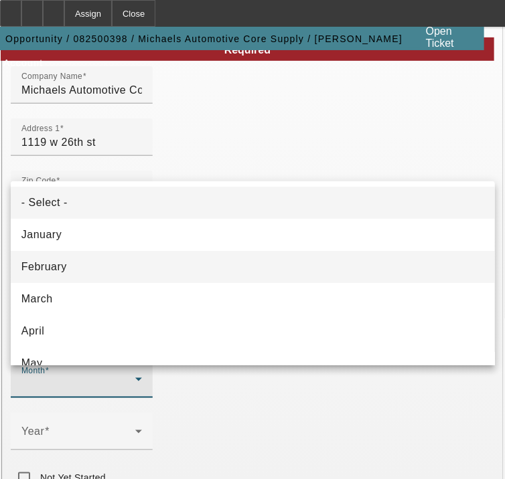
click at [114, 262] on mat-option "February" at bounding box center [253, 267] width 484 height 32
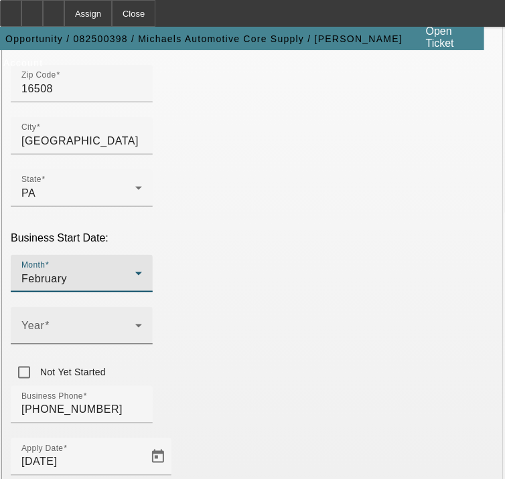
scroll to position [268, 0]
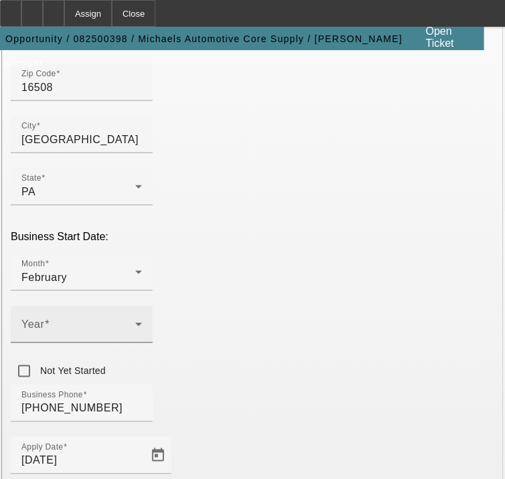
click at [142, 343] on div "Year" at bounding box center [81, 324] width 120 height 37
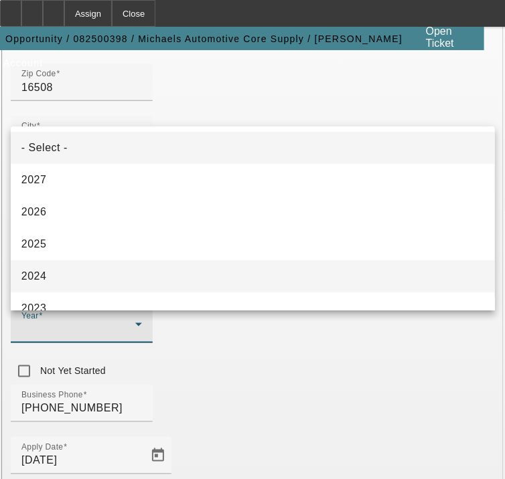
click at [92, 278] on mat-option "2024" at bounding box center [253, 276] width 484 height 32
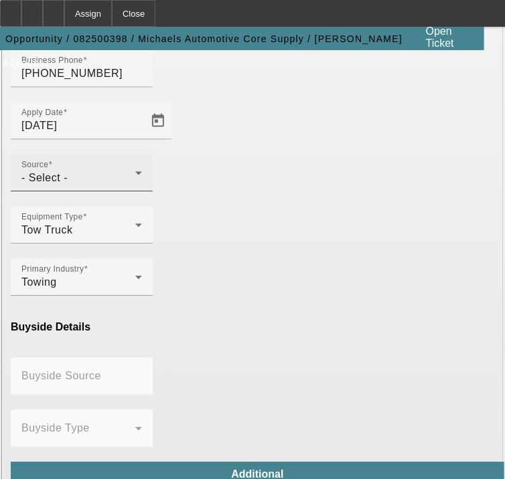
scroll to position [589, 0]
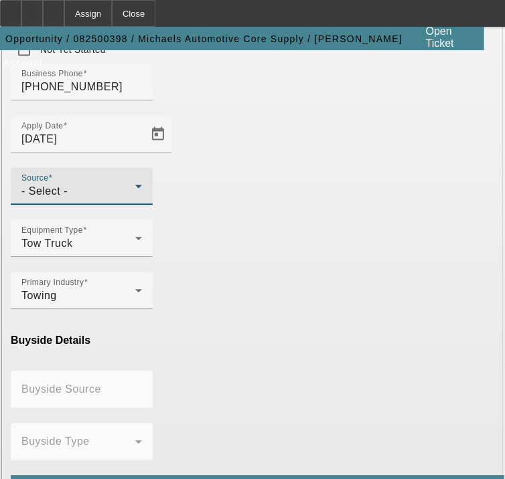
click at [135, 200] on div "- Select -" at bounding box center [78, 192] width 114 height 16
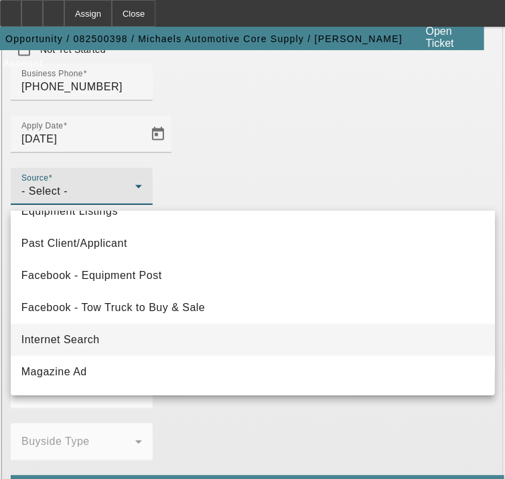
scroll to position [214, 0]
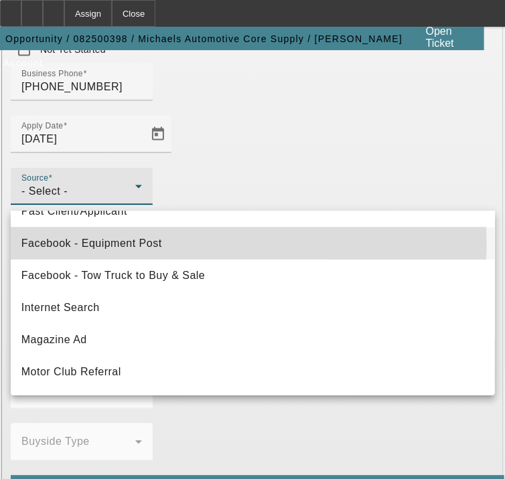
click at [153, 244] on span "Facebook - Equipment Post" at bounding box center [91, 244] width 141 height 16
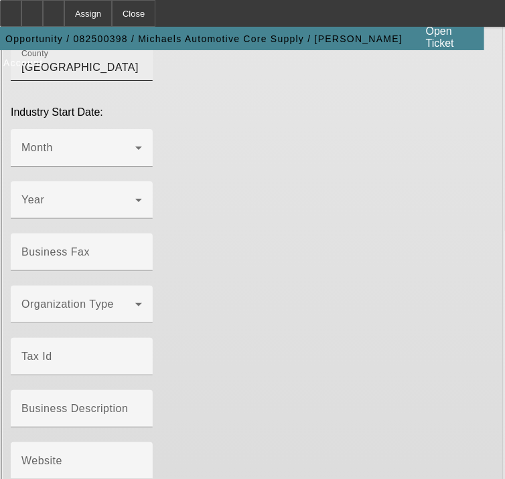
scroll to position [1231, 0]
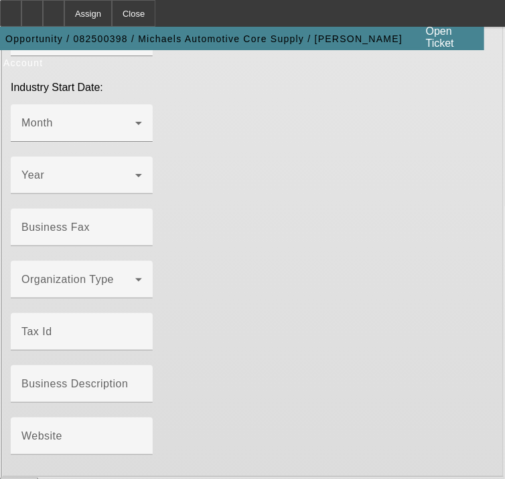
click at [38, 478] on button "Submit" at bounding box center [19, 485] width 38 height 14
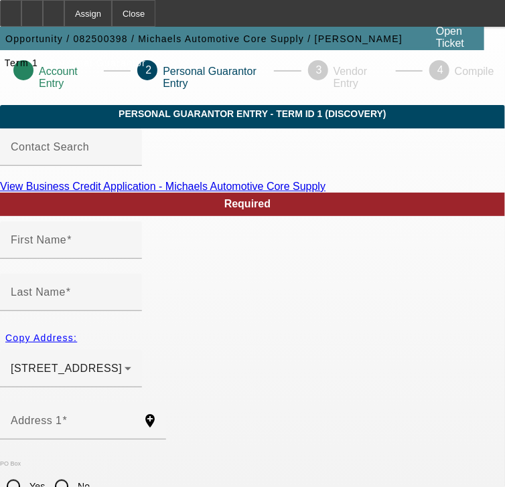
type input "Miralem"
type input "1051 E 30th st"
radio input "true"
type input "16504"
type input "[GEOGRAPHIC_DATA]"
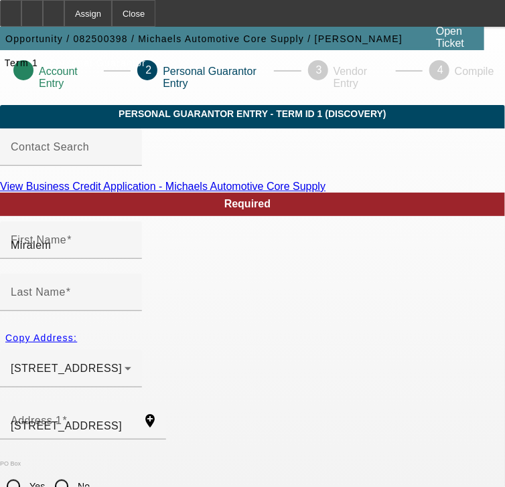
type input "[PHONE_NUMBER]"
type input "100"
type input "206-78-3677"
type input "Macsautojunk814@gmail.com"
type input "[PHONE_NUMBER]"
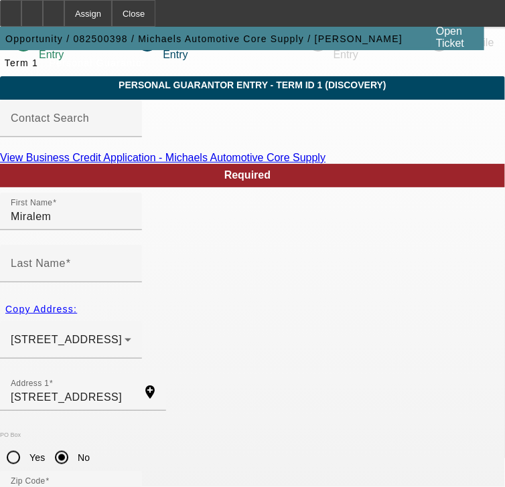
scroll to position [54, 0]
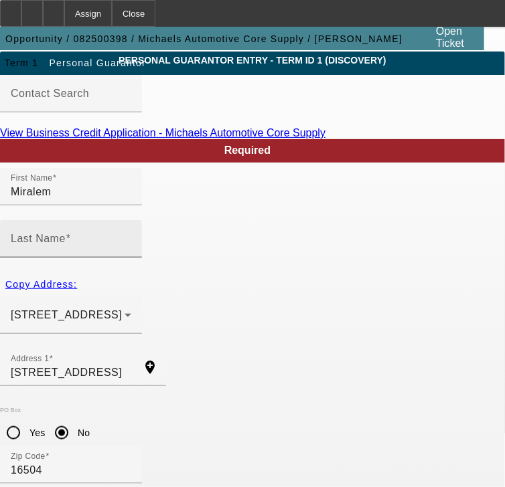
click at [131, 235] on div "Last Name" at bounding box center [71, 238] width 120 height 37
click at [131, 236] on input "Last Name" at bounding box center [71, 244] width 120 height 16
type input "Music"
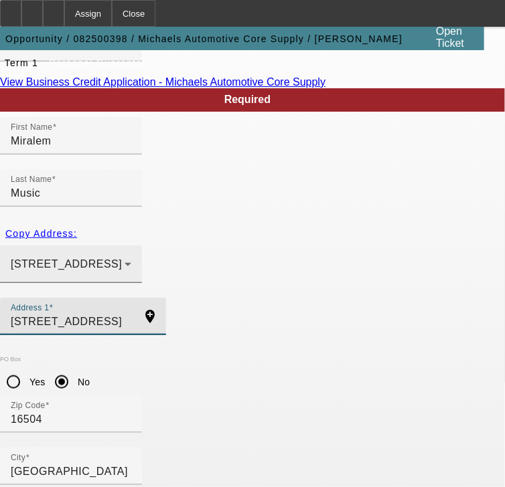
scroll to position [175, 0]
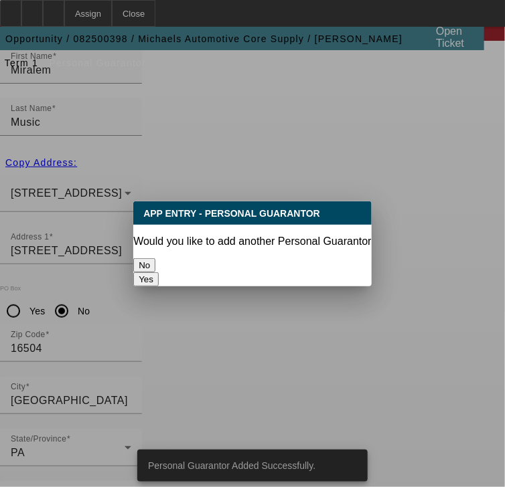
scroll to position [0, 0]
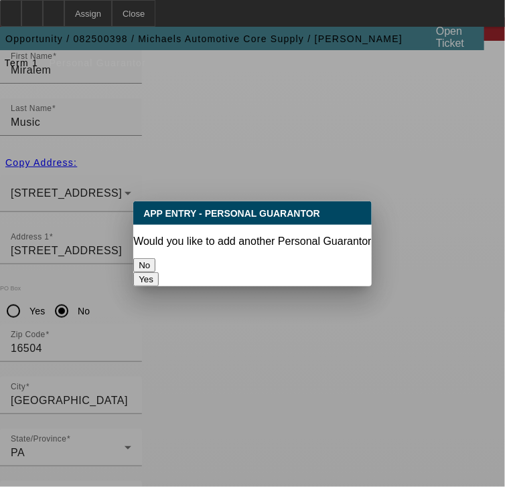
click at [155, 258] on button "No" at bounding box center [144, 265] width 22 height 14
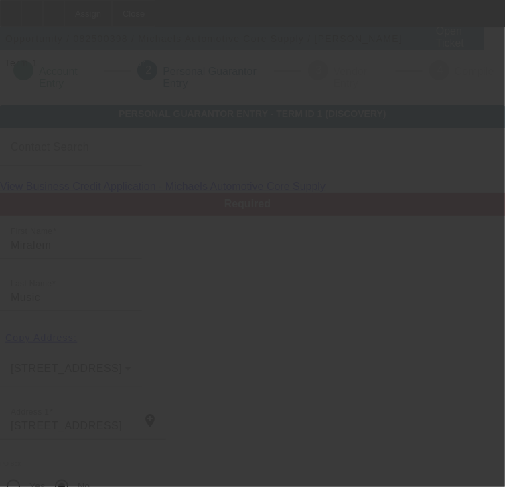
scroll to position [175, 0]
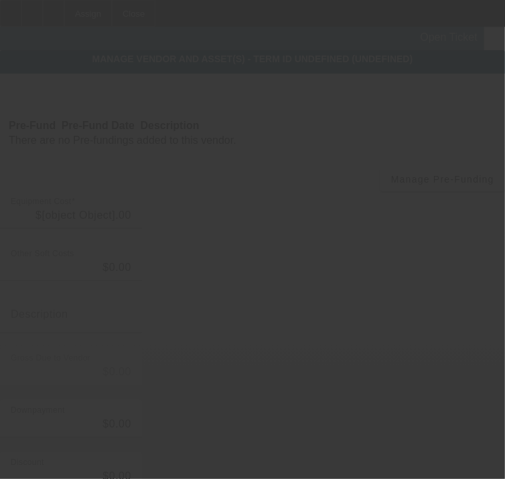
type input "$100,000.00"
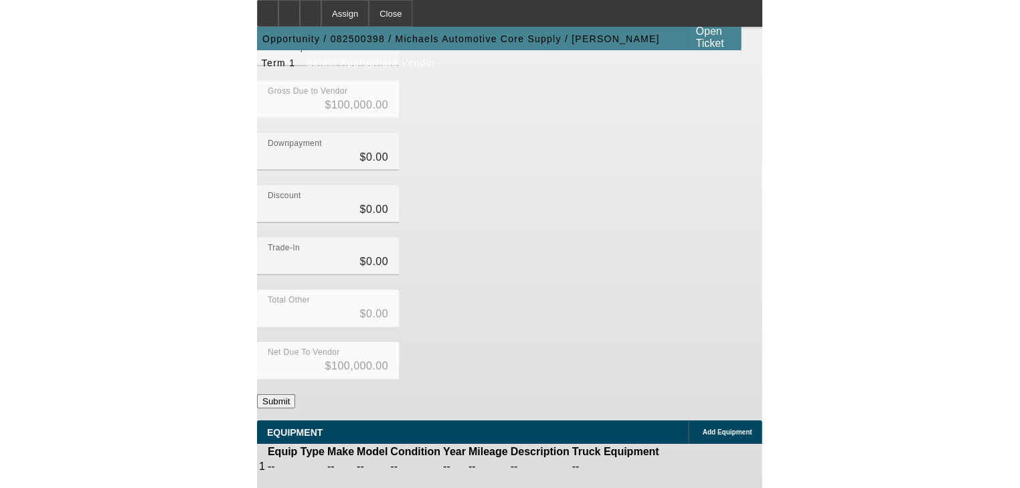
scroll to position [191, 0]
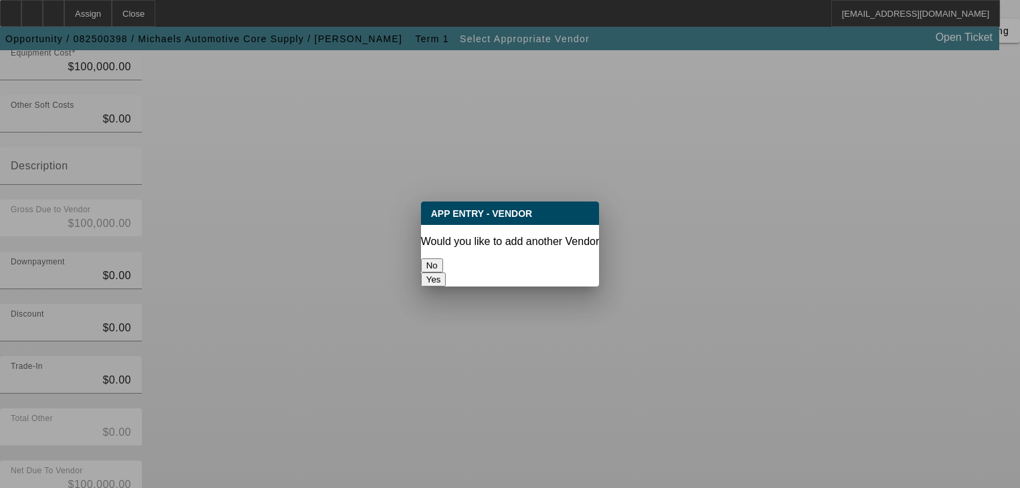
scroll to position [0, 0]
click at [443, 258] on button "No" at bounding box center [432, 265] width 22 height 14
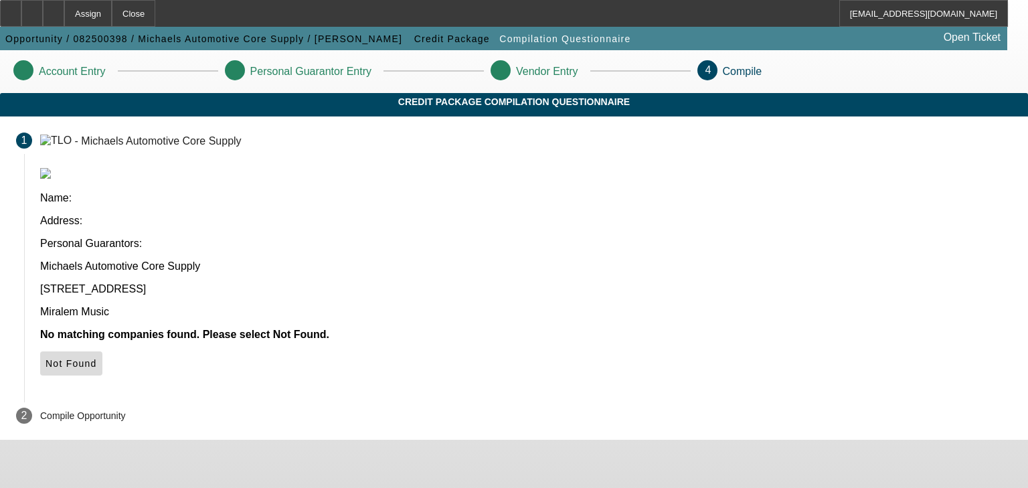
click at [46, 358] on icon at bounding box center [46, 363] width 0 height 11
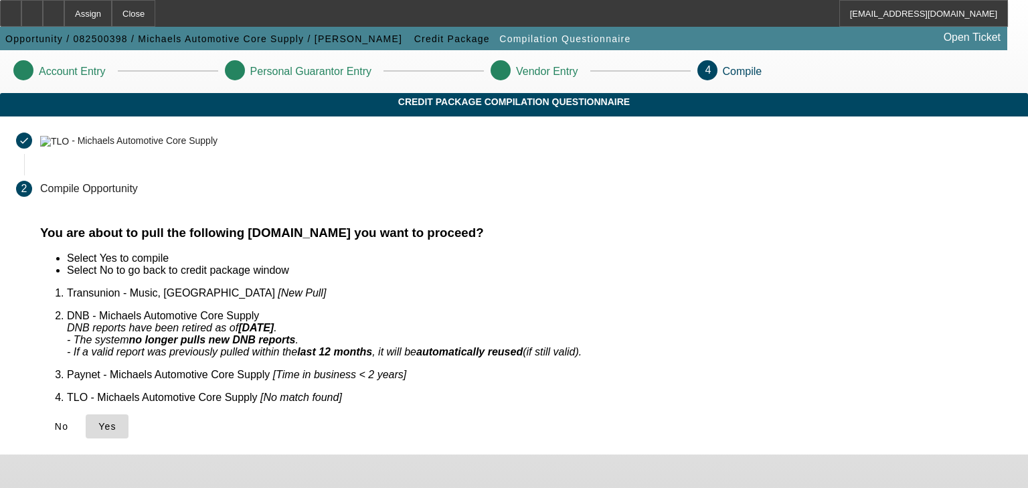
click at [98, 421] on icon at bounding box center [98, 426] width 0 height 11
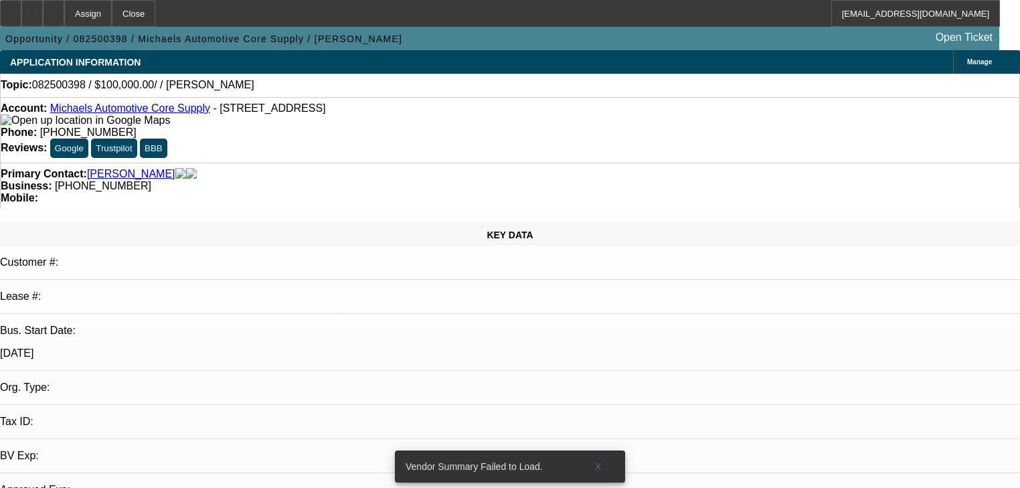
select select "0"
select select "2"
select select "0.1"
select select "4"
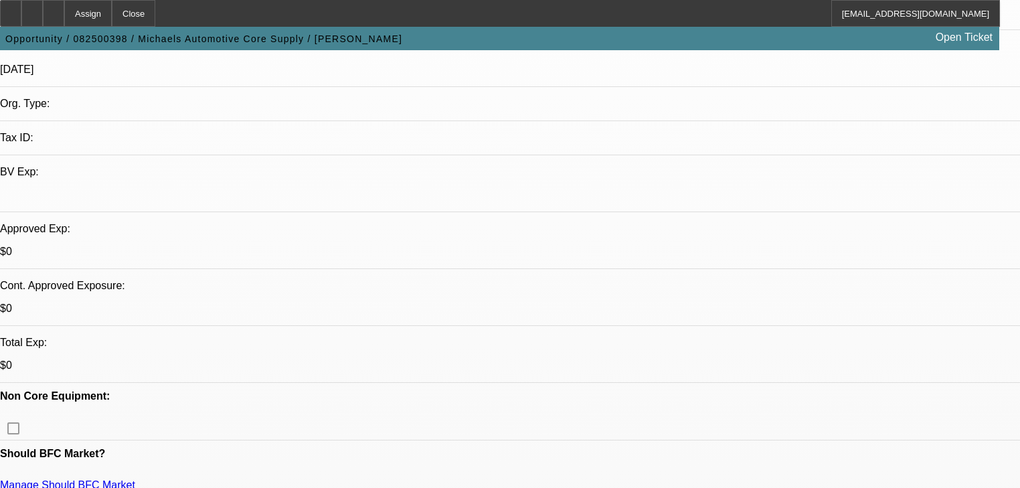
scroll to position [375, 0]
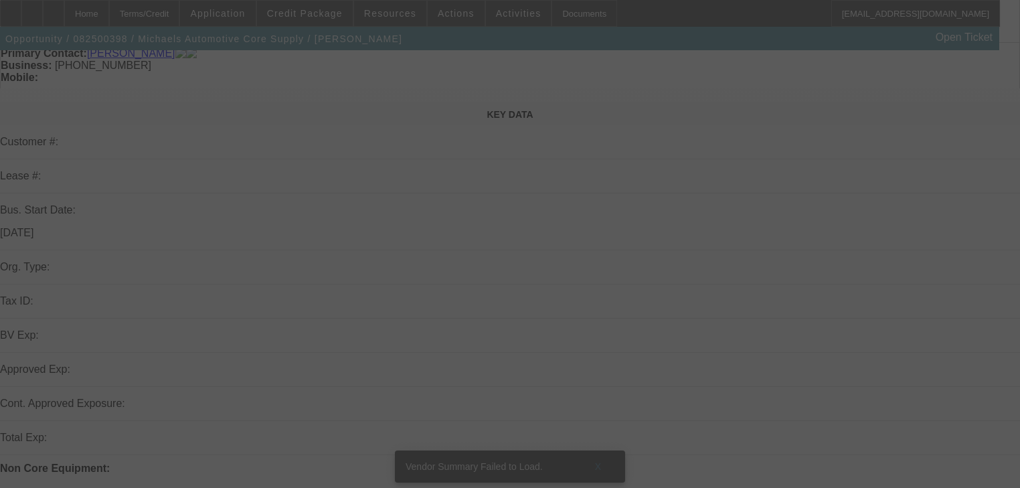
scroll to position [321, 0]
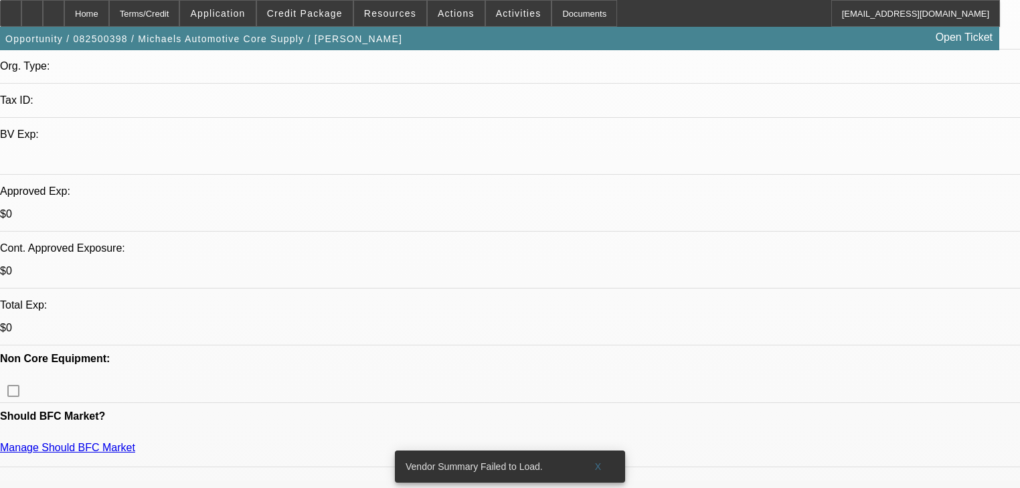
select select "0"
select select "2"
select select "0.1"
select select "4"
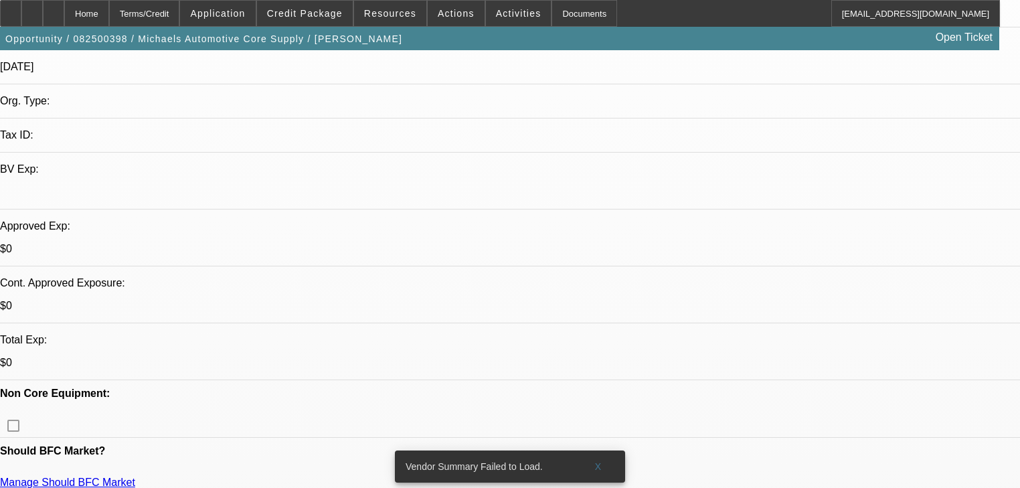
scroll to position [268, 0]
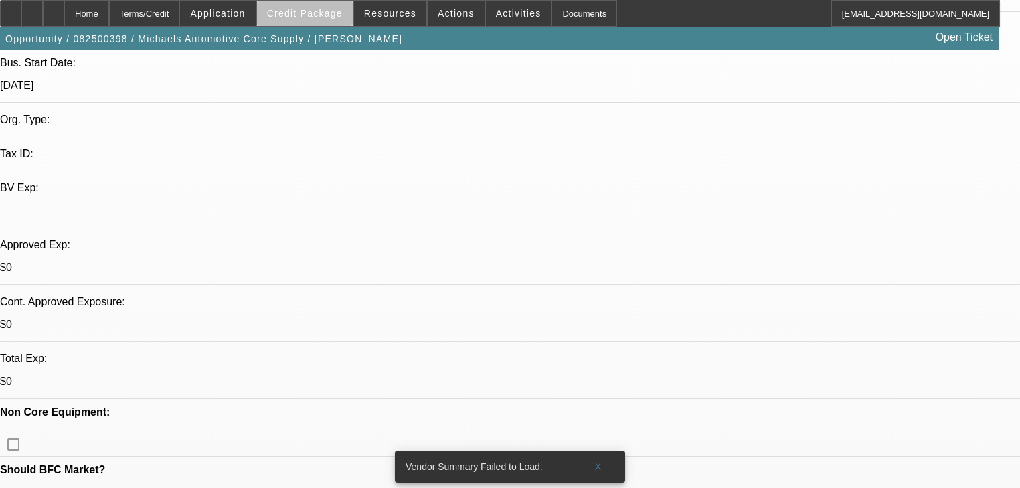
click at [327, 16] on span "Credit Package" at bounding box center [305, 13] width 76 height 11
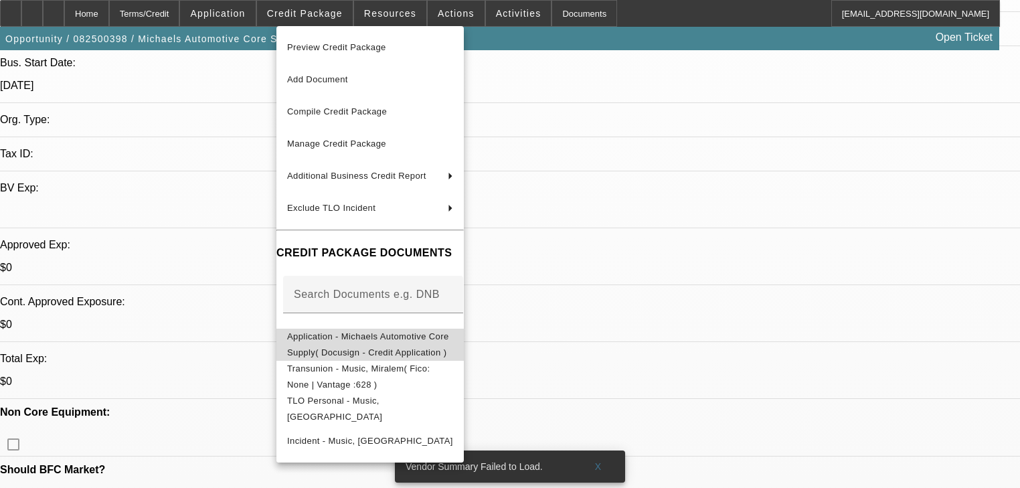
click at [371, 353] on button "Application - Michaels Automotive Core Supply( Docusign - Credit Application )" at bounding box center [369, 345] width 187 height 32
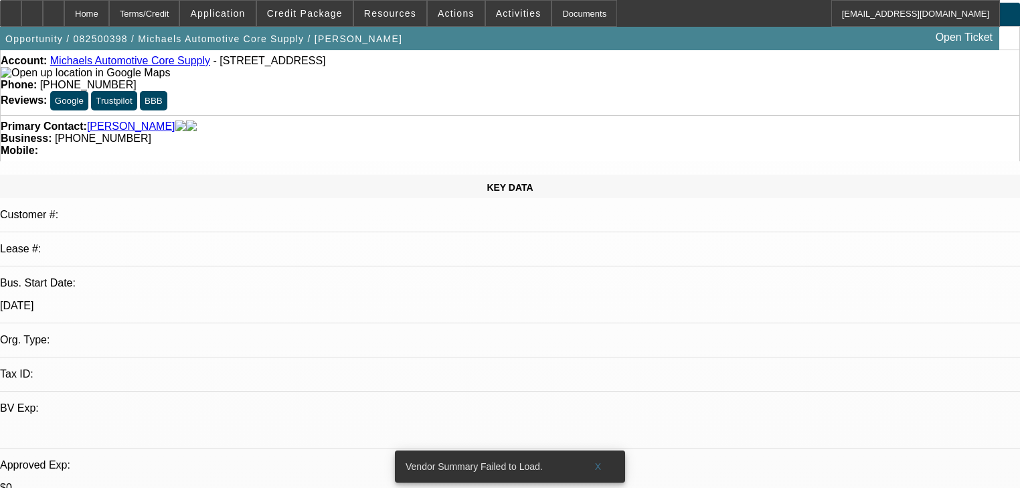
scroll to position [0, 0]
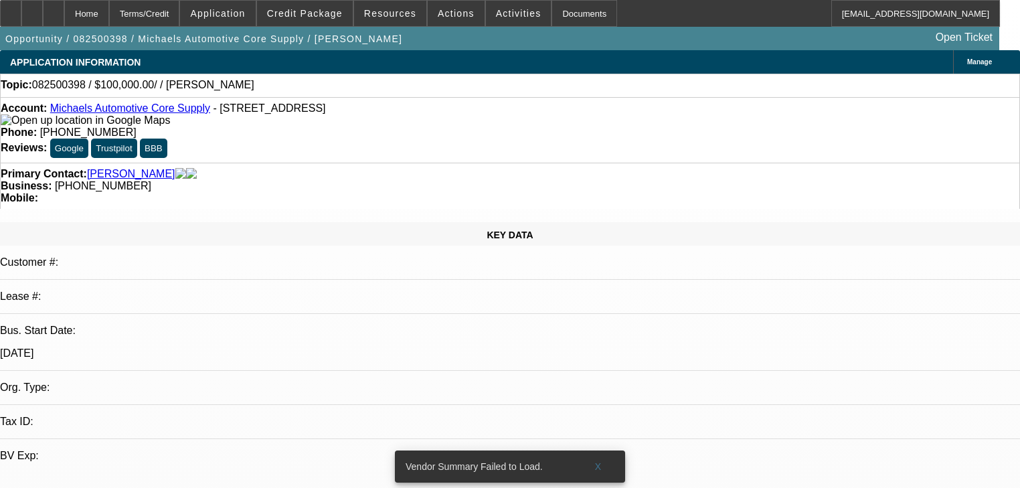
click at [122, 168] on link "Barvallo, Michael" at bounding box center [131, 174] width 88 height 12
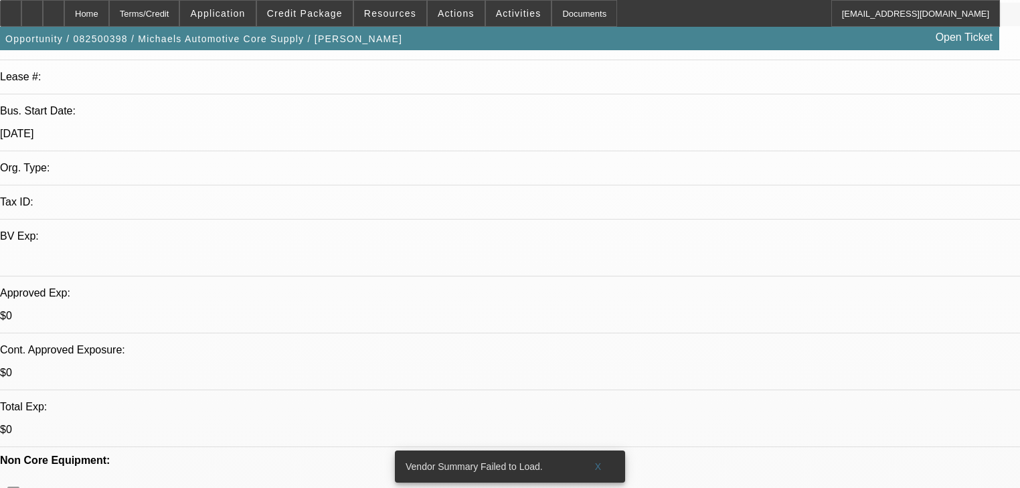
scroll to position [428, 0]
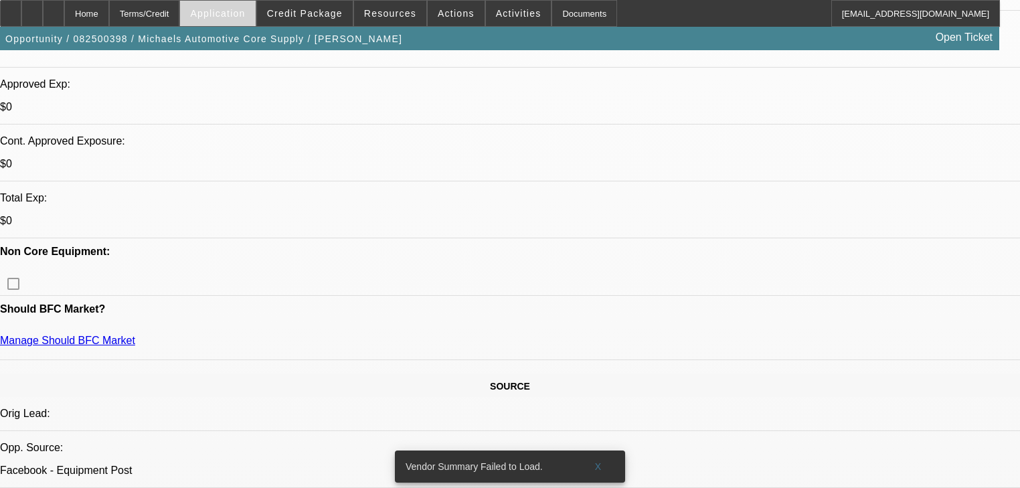
click at [255, 13] on span at bounding box center [217, 13] width 75 height 32
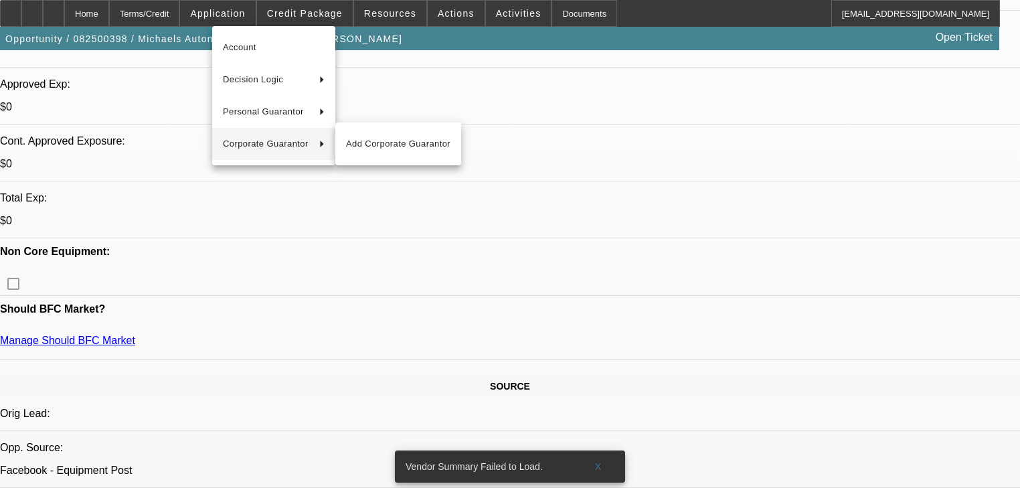
click at [650, 206] on div at bounding box center [510, 244] width 1020 height 488
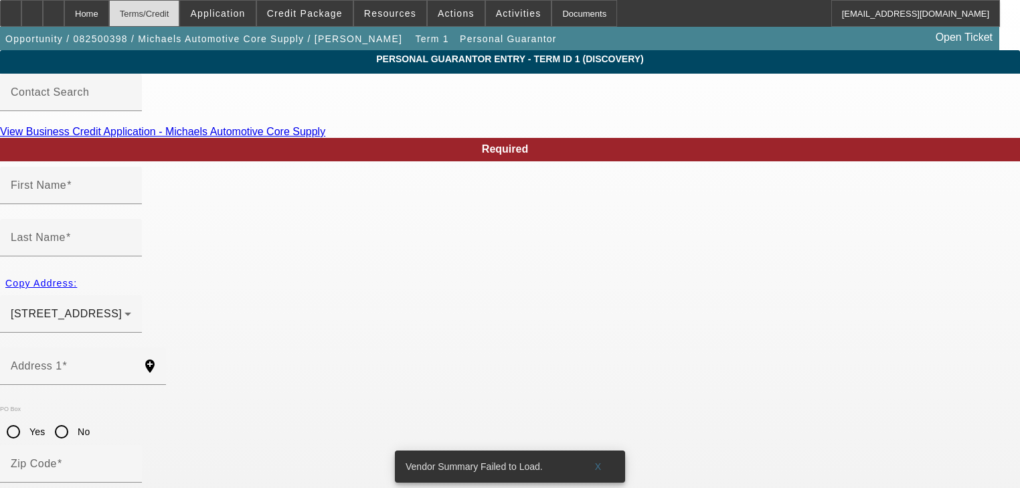
type input "Miralem"
type input "Music"
type input "1051 E 30th st"
radio input "true"
type input "16504"
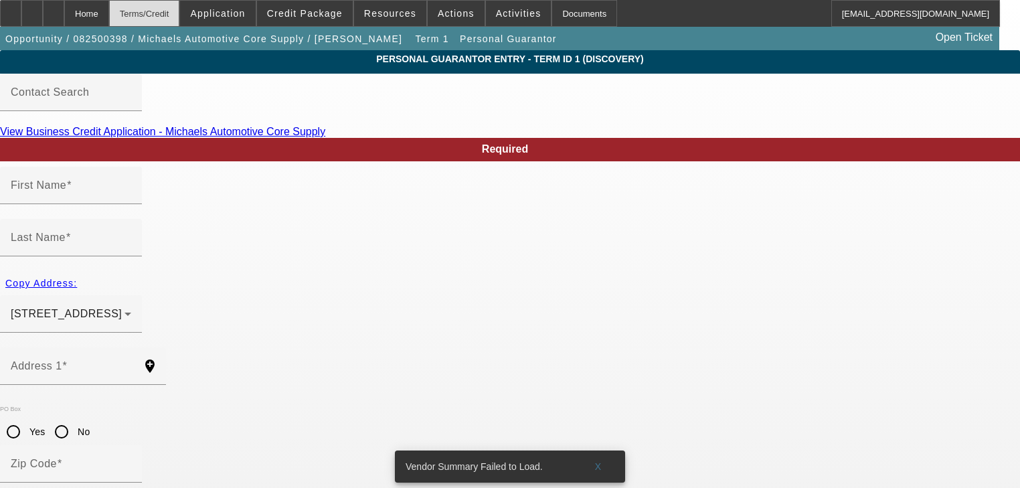
type input "Erie"
type input "(814) 384-7339"
type input "100"
type input "206-78-3677"
type input "Macsautojunk814@gmail.com"
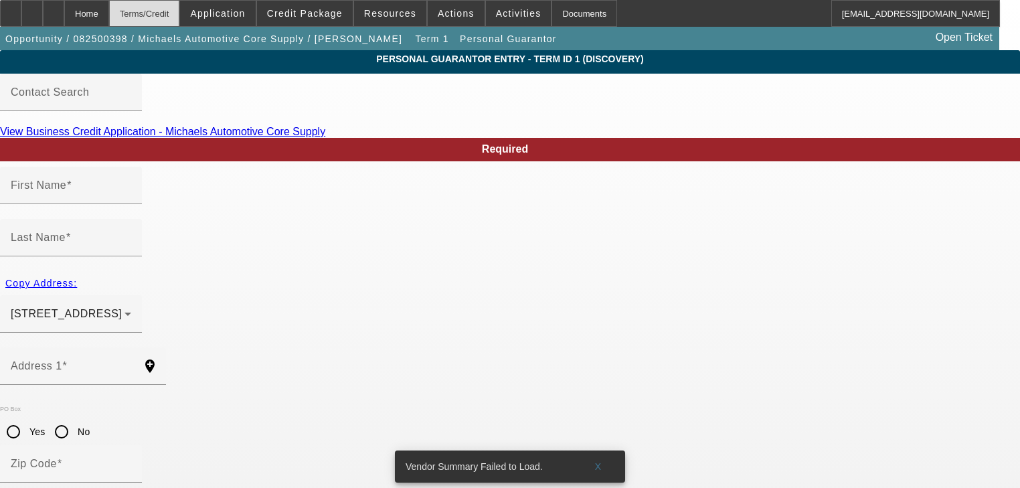
type input "(814) 384-7339"
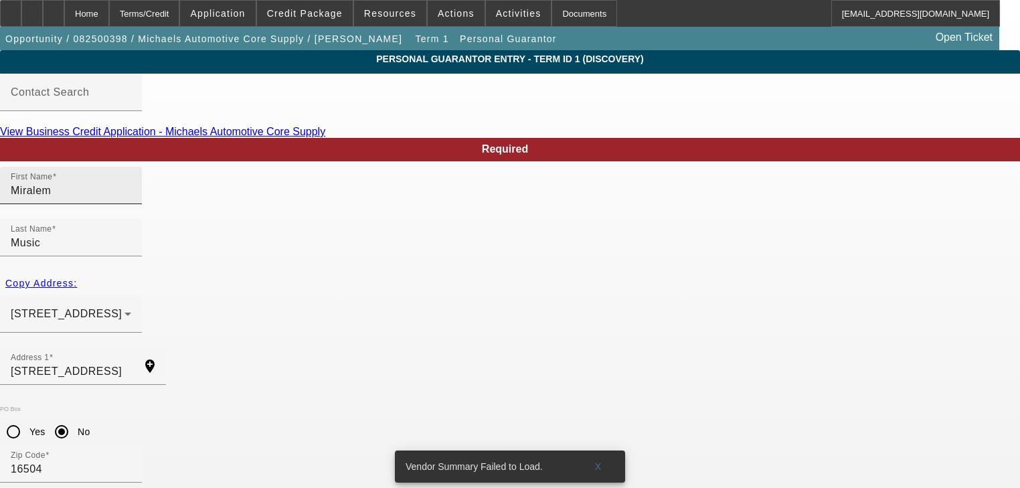
click at [131, 199] on input "Miralem" at bounding box center [71, 191] width 120 height 16
click at [109, 8] on div "Home" at bounding box center [86, 13] width 45 height 27
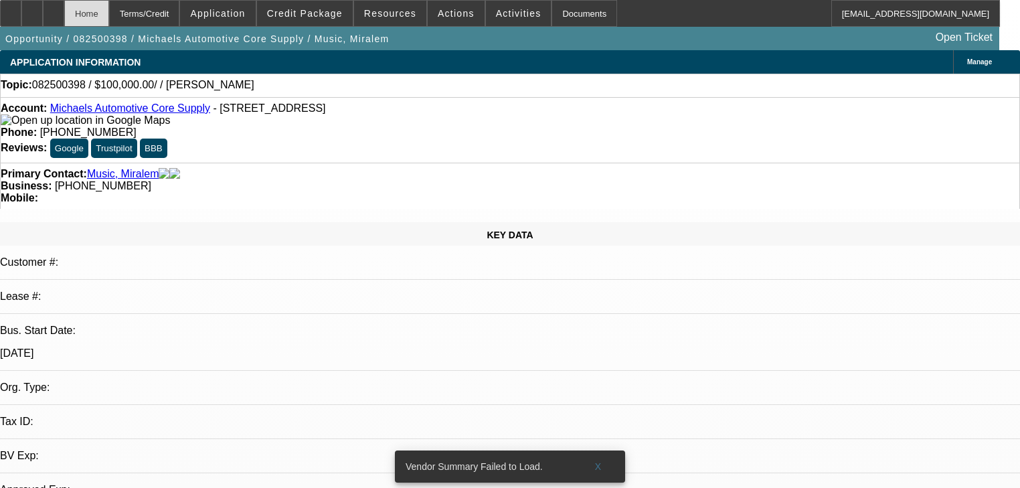
select select "0"
select select "2"
select select "0.1"
select select "4"
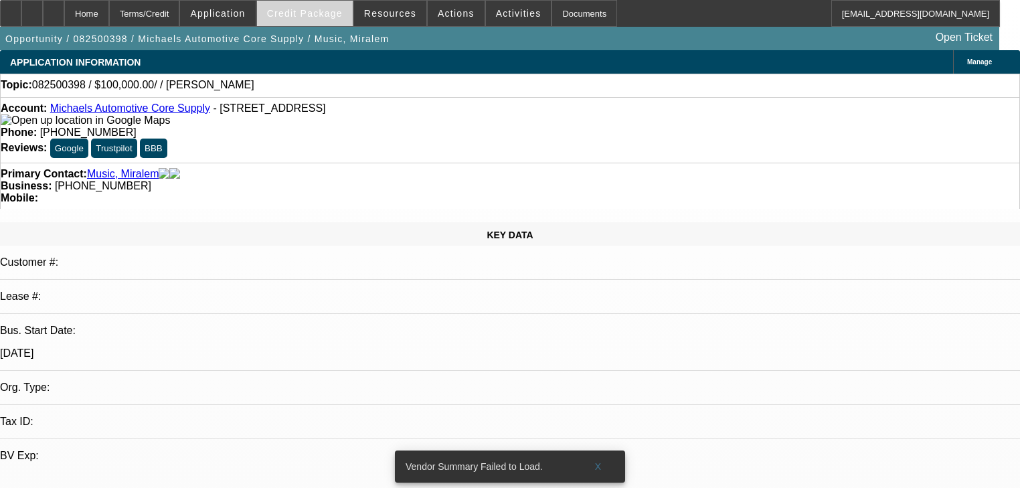
click at [299, 18] on span "Credit Package" at bounding box center [305, 13] width 76 height 11
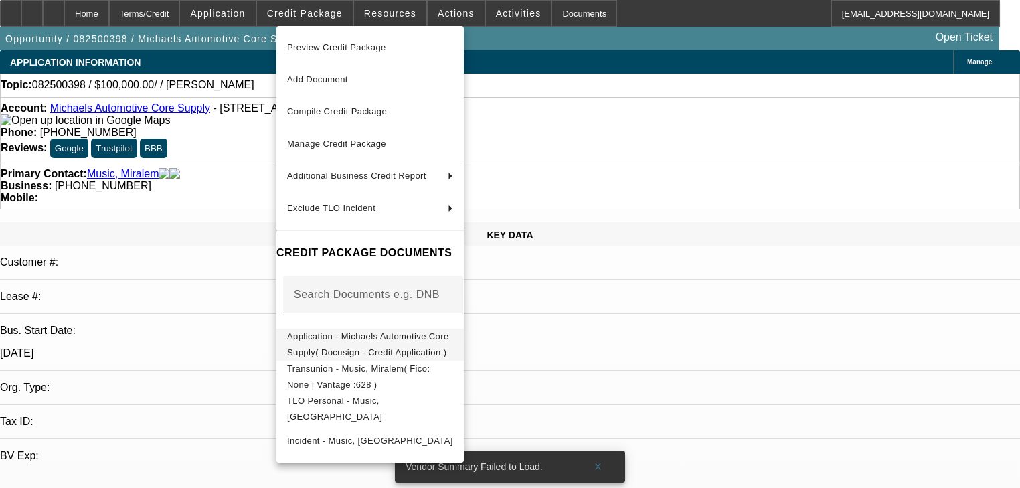
click at [384, 341] on span "Application - Michaels Automotive Core Supply( Docusign - Credit Application )" at bounding box center [368, 344] width 162 height 26
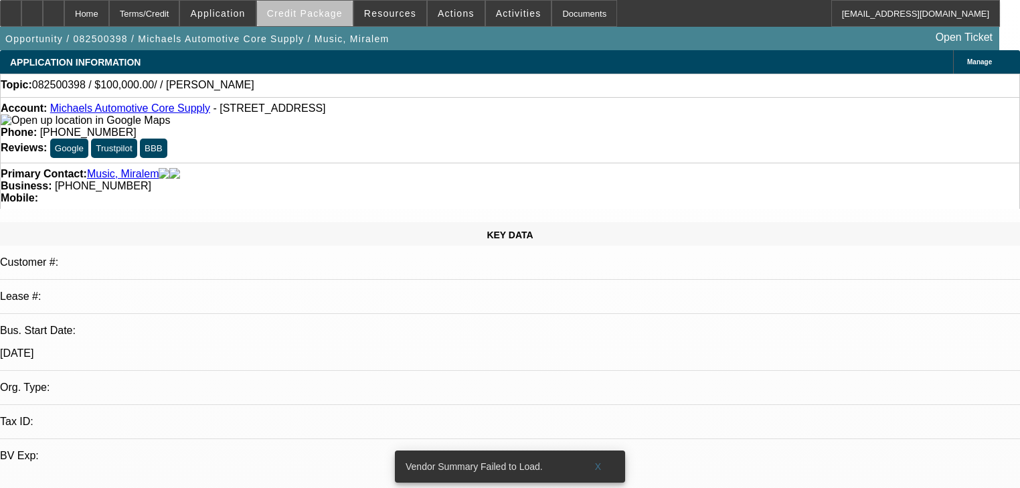
click at [331, 15] on span "Credit Package" at bounding box center [305, 13] width 76 height 11
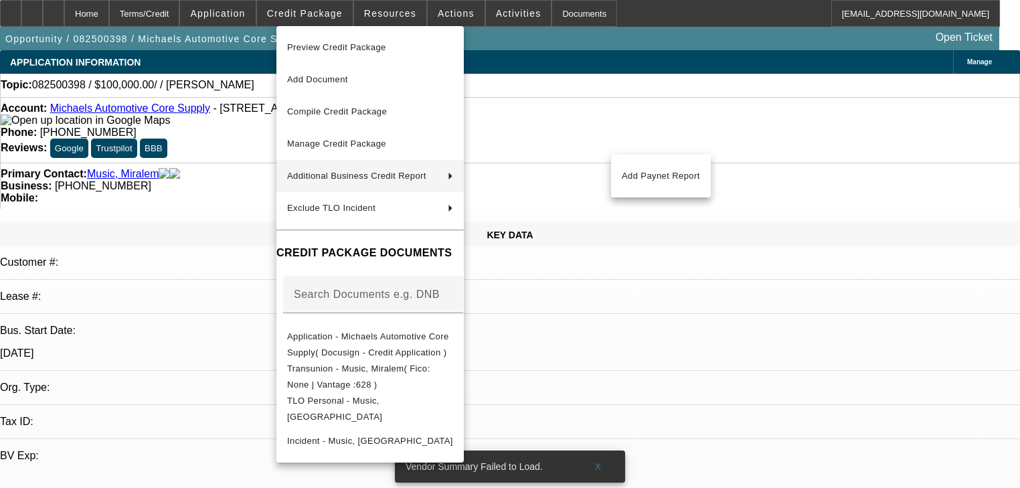
click at [190, 189] on div at bounding box center [510, 244] width 1020 height 488
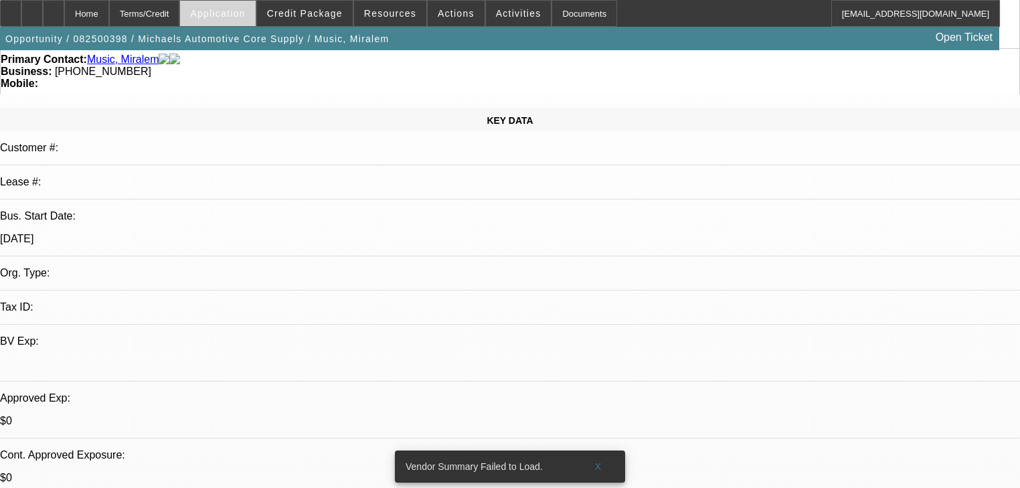
scroll to position [107, 0]
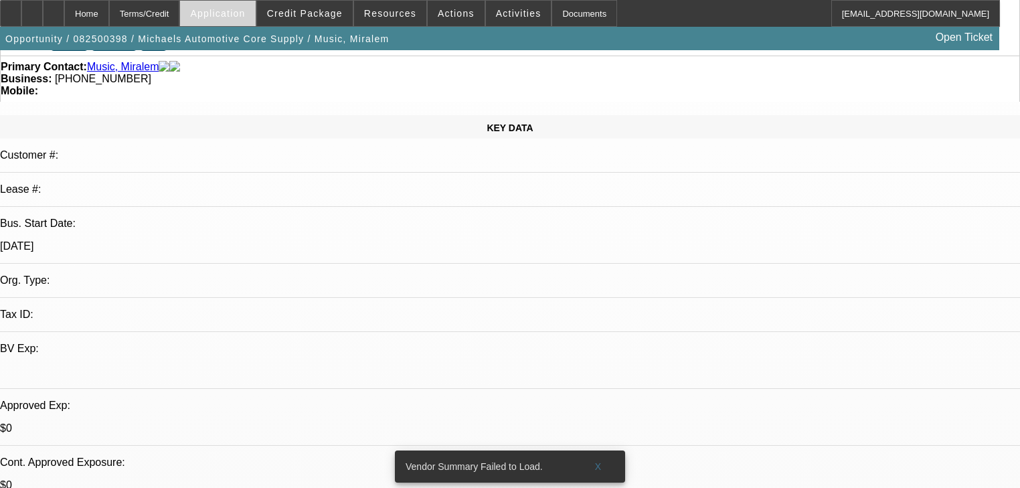
click at [255, 19] on span at bounding box center [217, 13] width 75 height 32
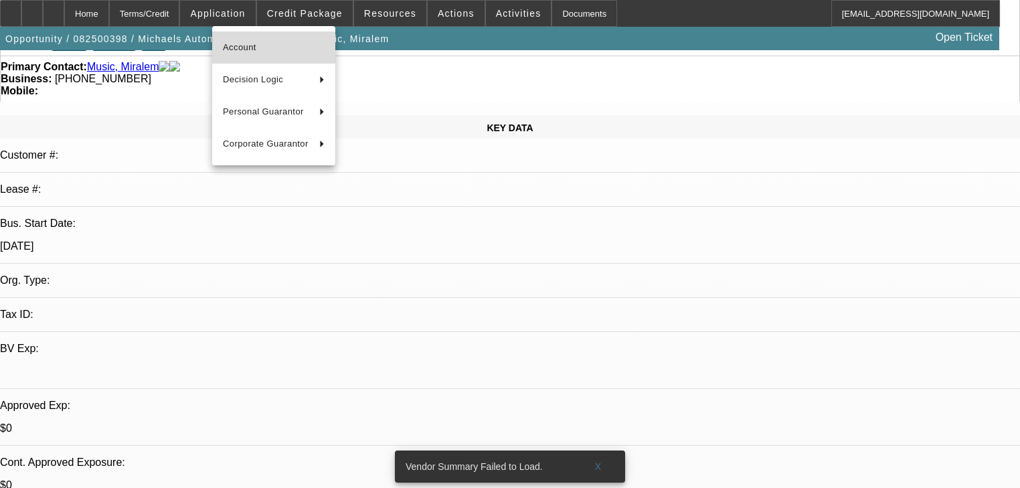
click at [269, 41] on span "Account" at bounding box center [274, 47] width 102 height 16
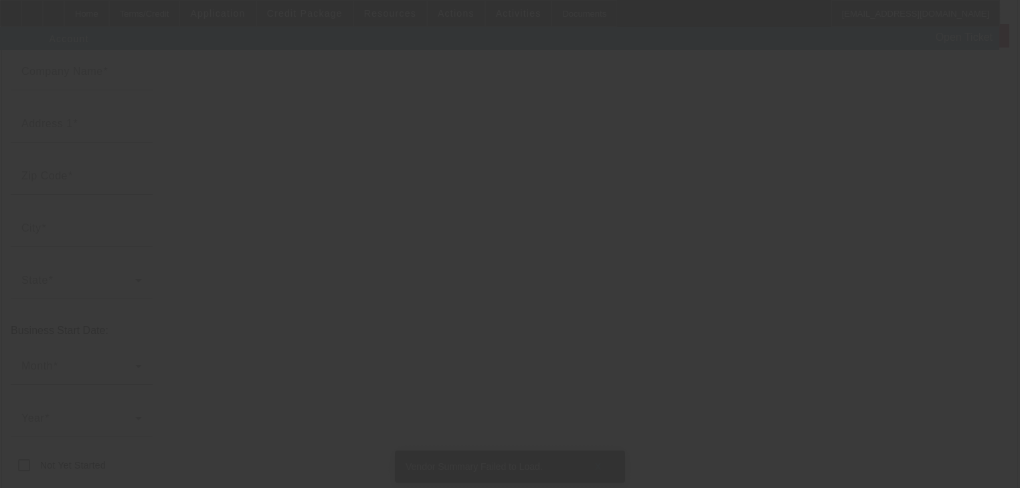
type input "Michaels Automotive Core Supply"
type input "1119 w 26th st"
type input "16508"
type input "Erie"
type input "(814) 384-7339"
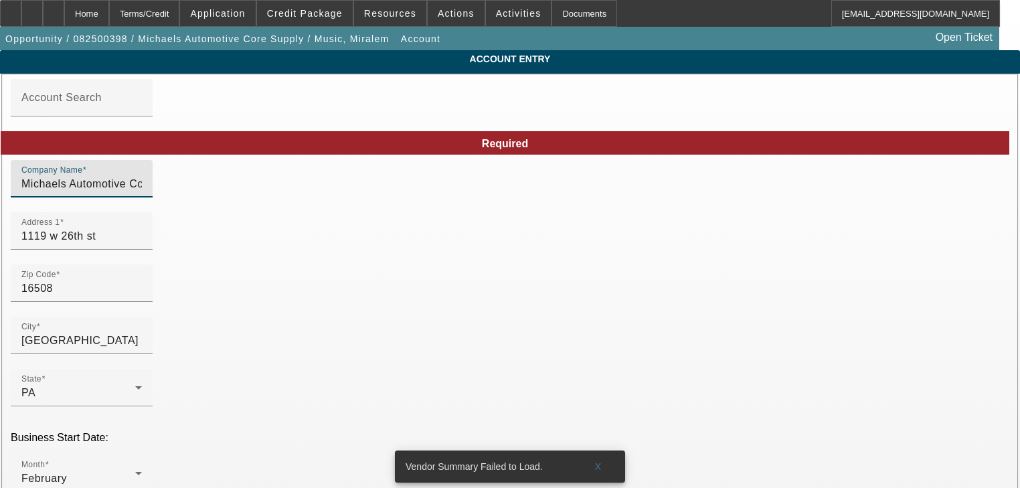
drag, startPoint x: 176, startPoint y: 195, endPoint x: 74, endPoint y: 195, distance: 101.7
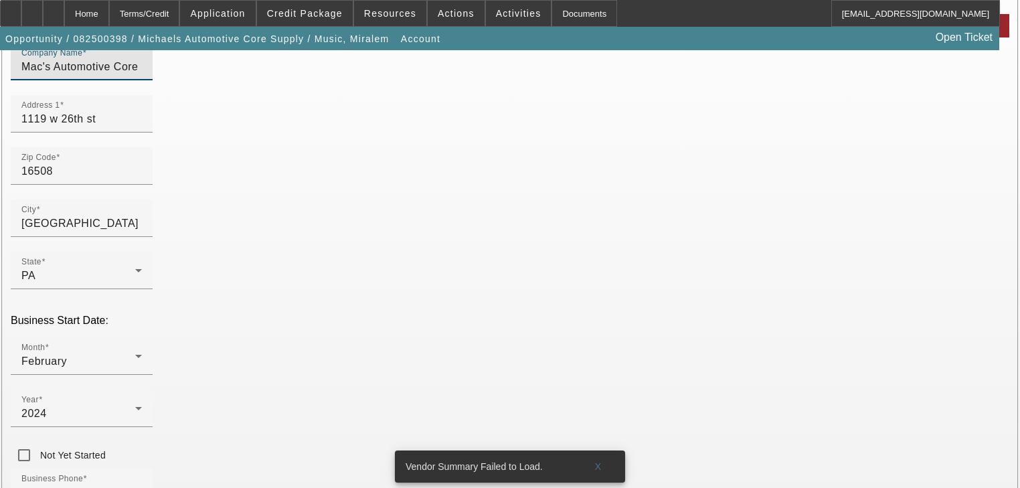
scroll to position [268, 0]
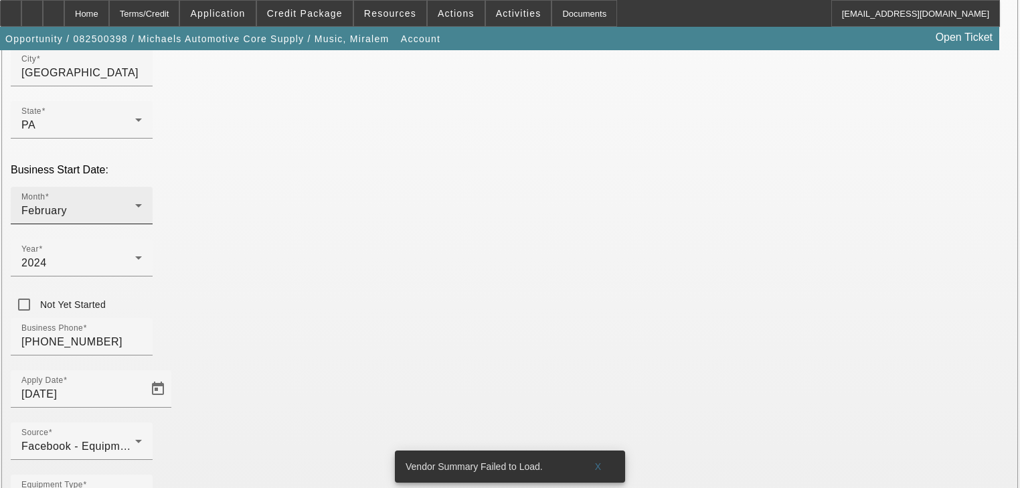
type input "Mac's Automotive Core Supply"
click at [135, 203] on div "February" at bounding box center [78, 211] width 114 height 16
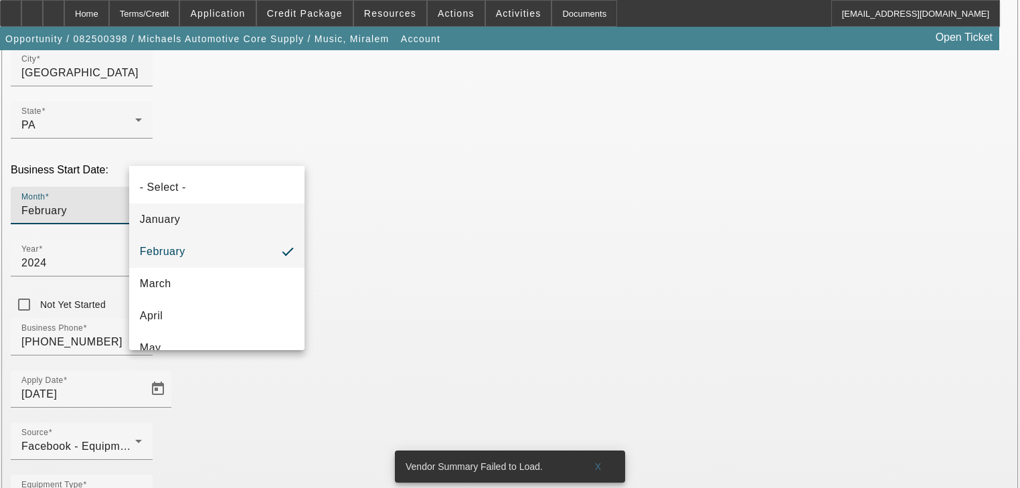
click at [195, 214] on mat-option "January" at bounding box center [216, 219] width 175 height 32
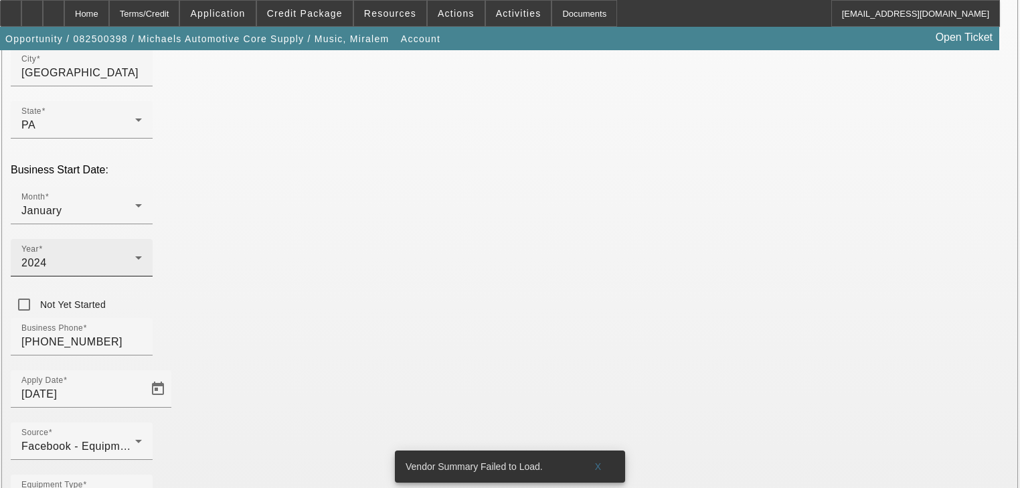
click at [142, 239] on div "Year 2024" at bounding box center [81, 257] width 120 height 37
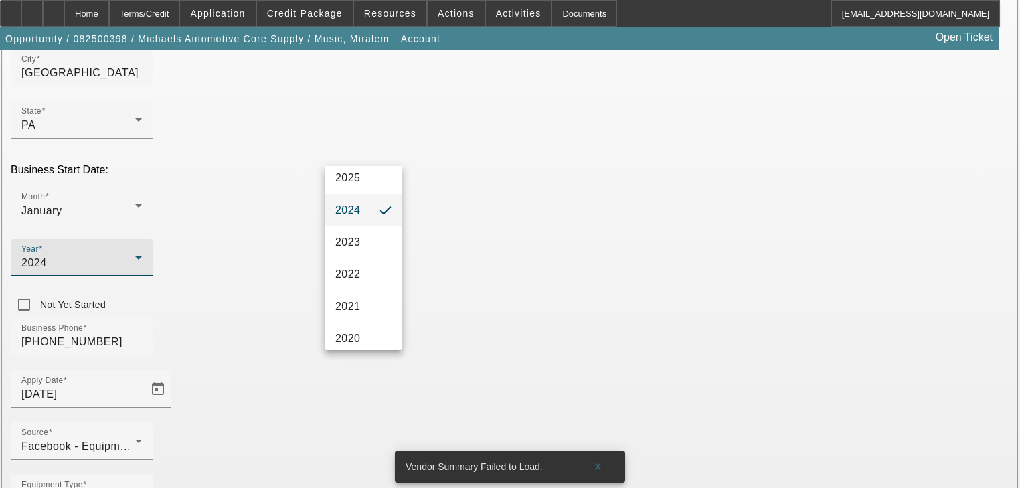
scroll to position [107, 0]
click at [360, 247] on span "2023" at bounding box center [347, 241] width 25 height 16
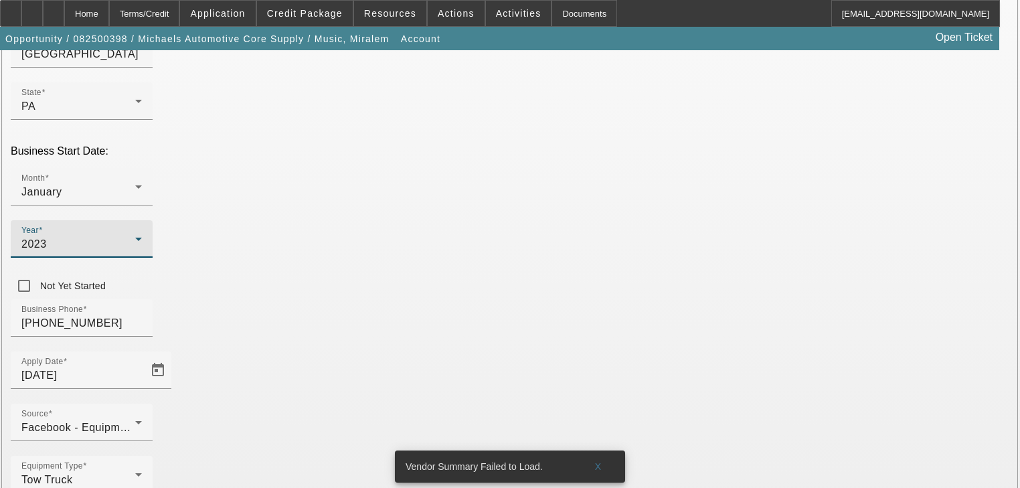
scroll to position [297, 0]
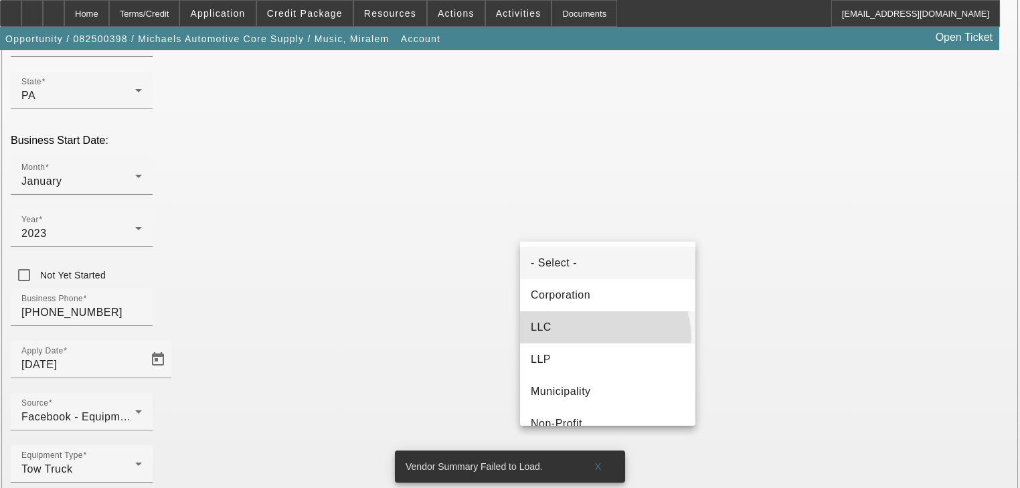
click at [591, 339] on mat-option "LLC" at bounding box center [607, 327] width 175 height 32
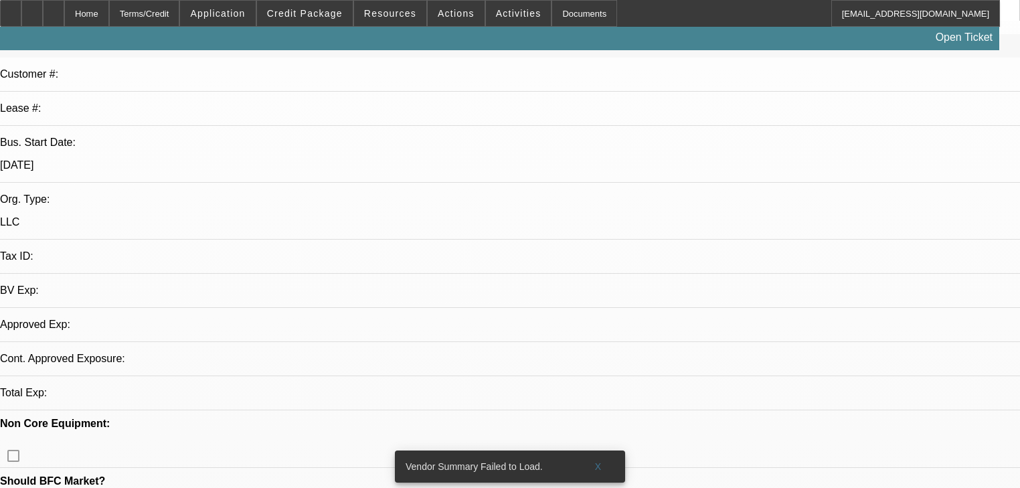
select select "0"
select select "2"
select select "0.1"
select select "4"
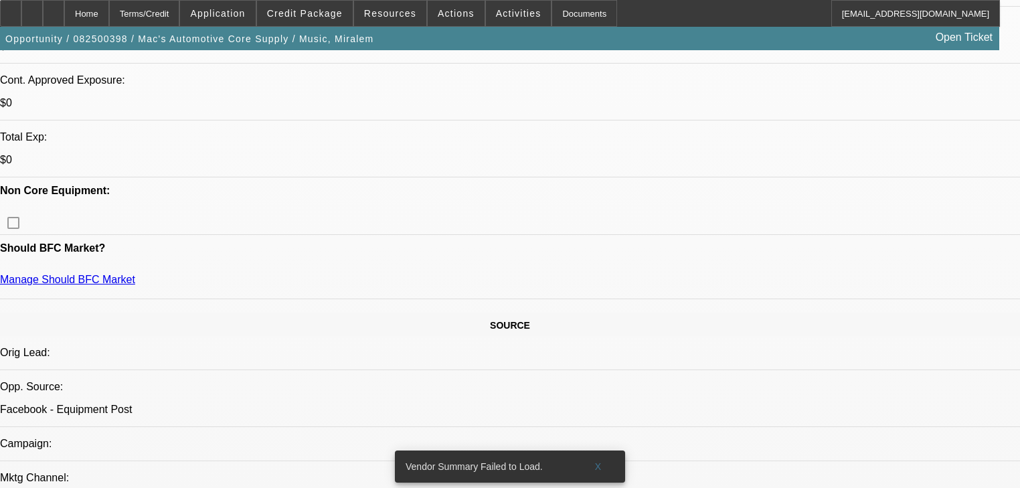
scroll to position [535, 0]
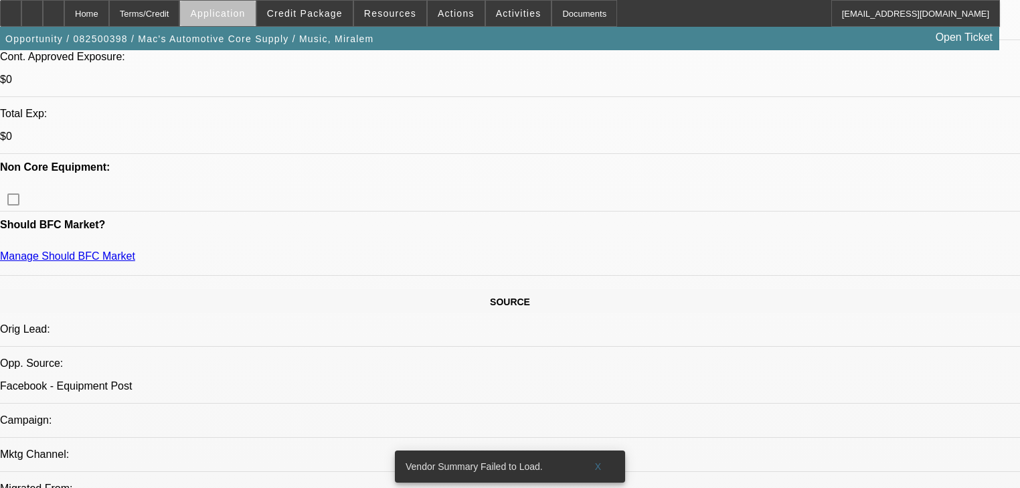
click at [255, 19] on span at bounding box center [217, 13] width 75 height 32
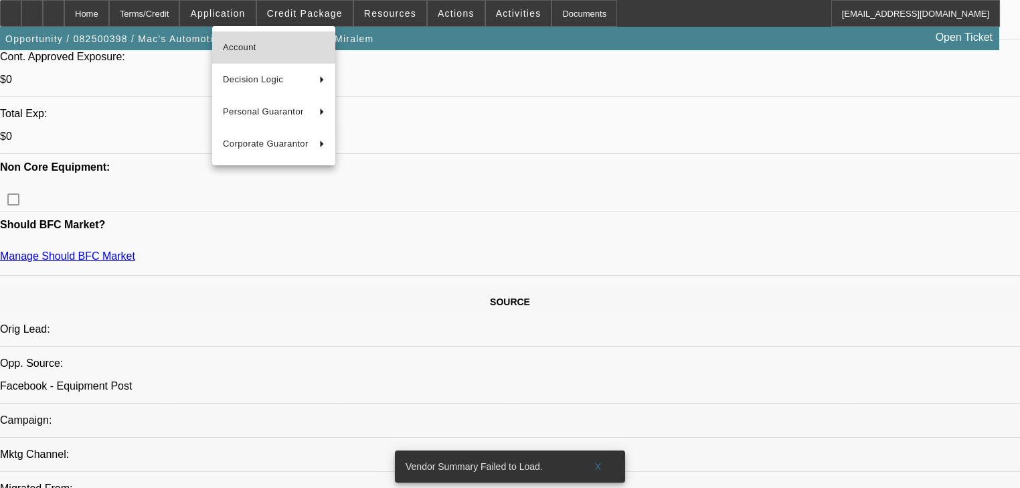
click at [271, 53] on span "Account" at bounding box center [274, 47] width 102 height 16
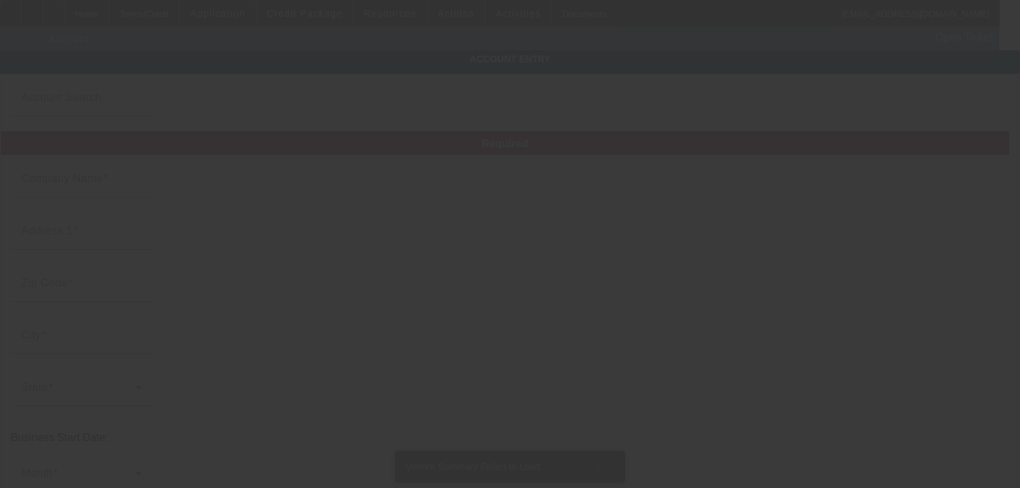
type input "Mac's Automotive Core Supply"
type input "1119 w 26th st"
type input "16508"
type input "Erie"
type input "(814) 384-7339"
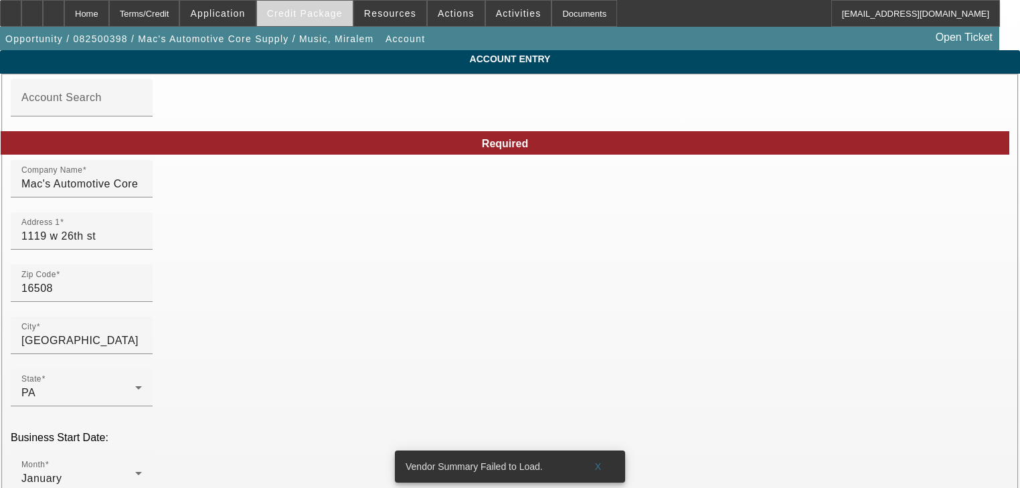
click at [307, 17] on span "Credit Package" at bounding box center [305, 13] width 76 height 11
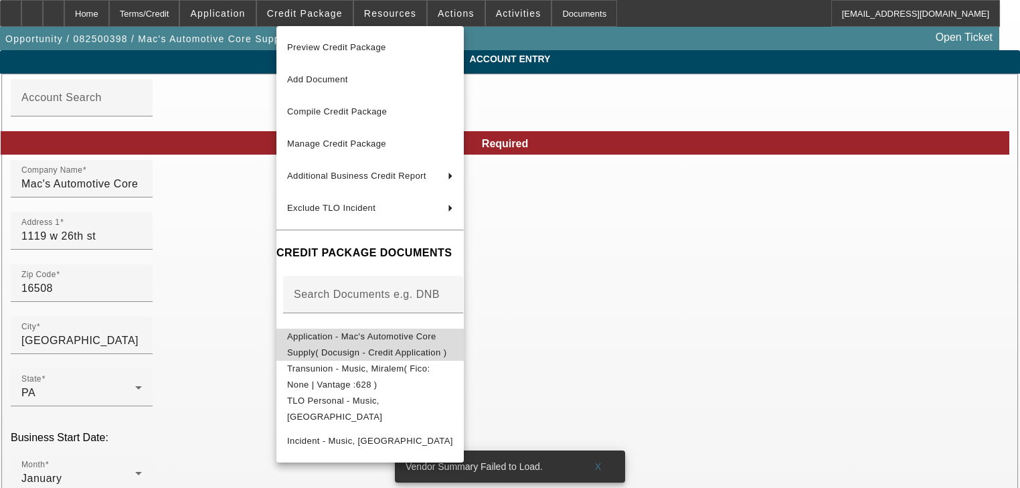
click at [335, 348] on button "Application - Mac's Automotive Core Supply( Docusign - Credit Application )" at bounding box center [369, 345] width 187 height 32
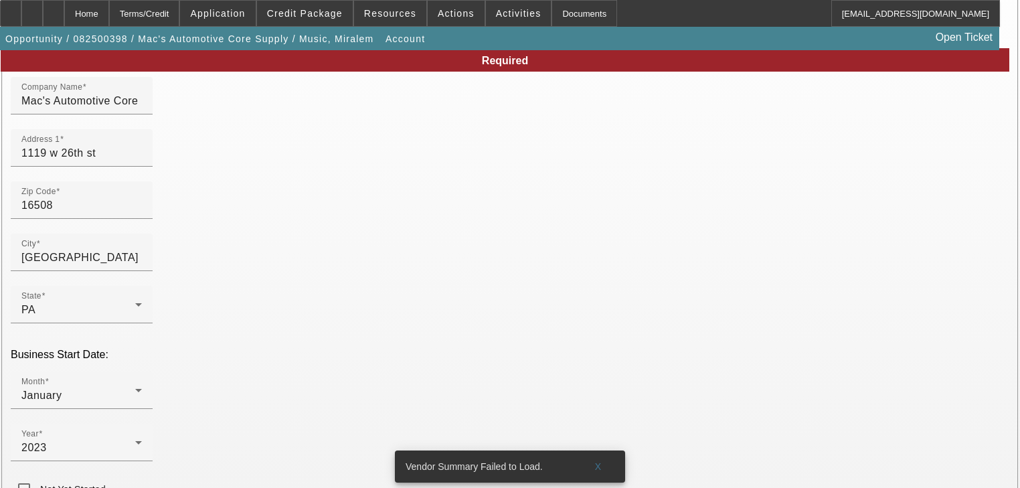
scroll to position [214, 0]
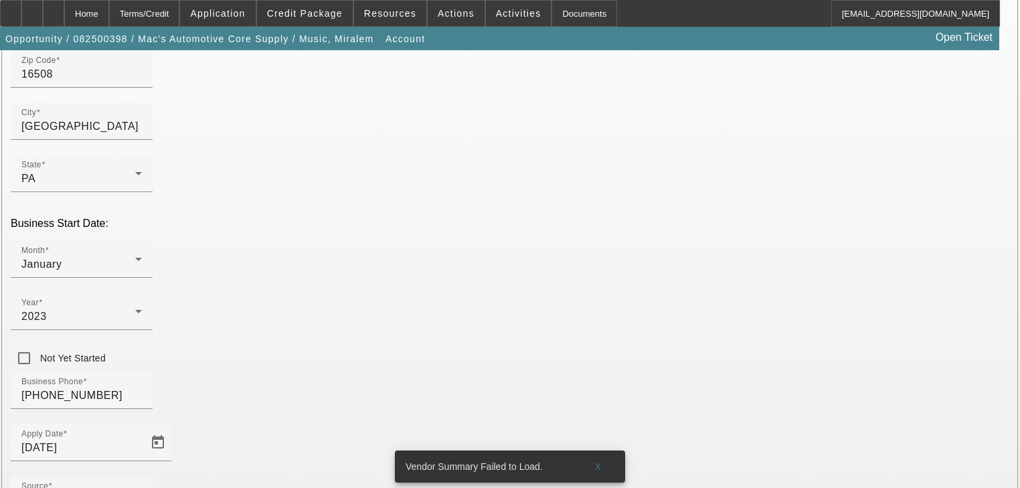
paste input "922591168"
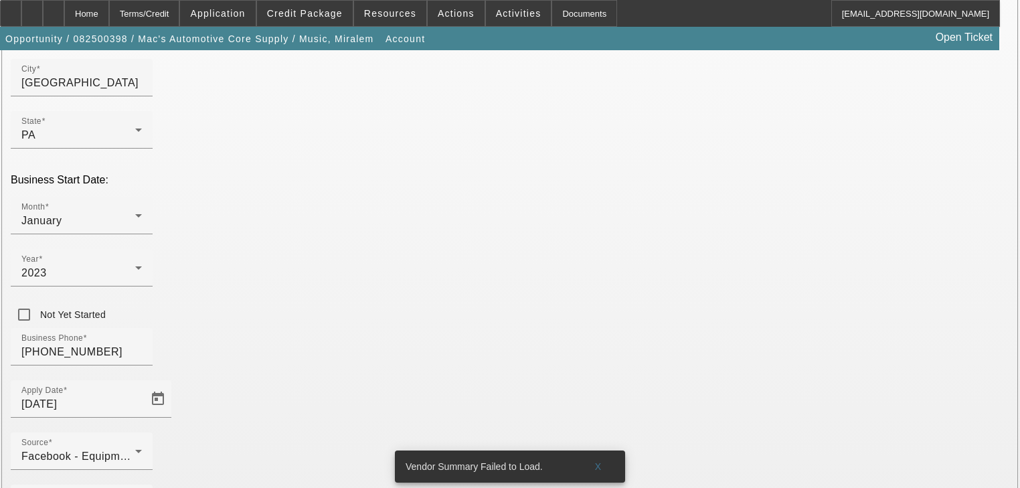
scroll to position [297, 0]
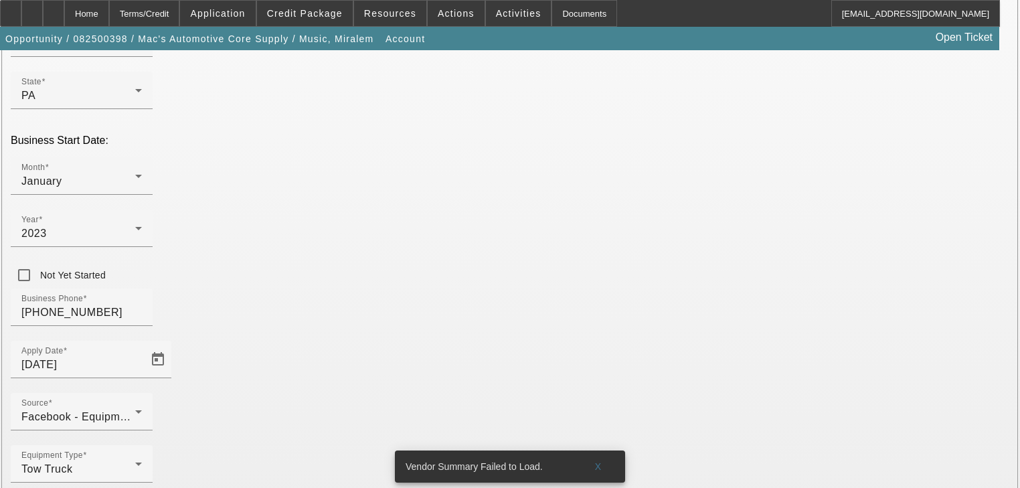
type input "922591168"
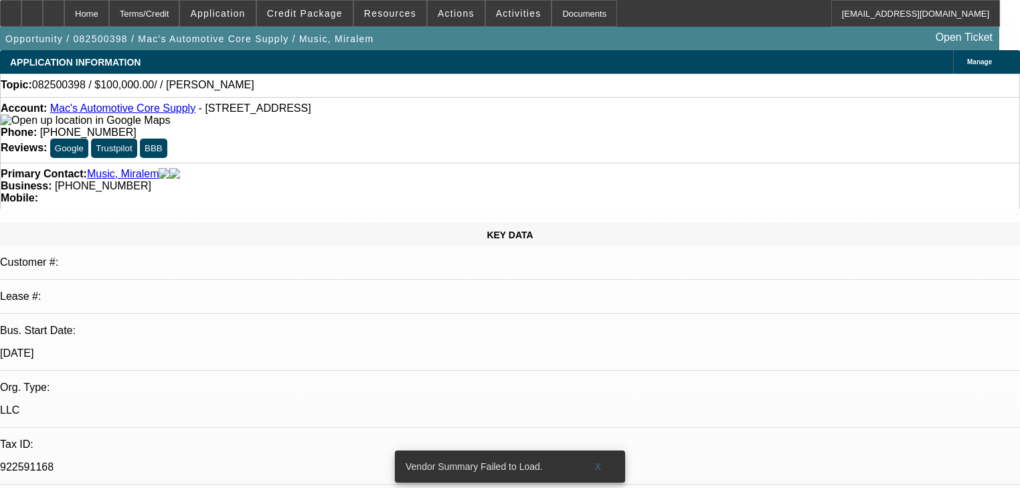
select select "0"
select select "2"
select select "0.1"
select select "4"
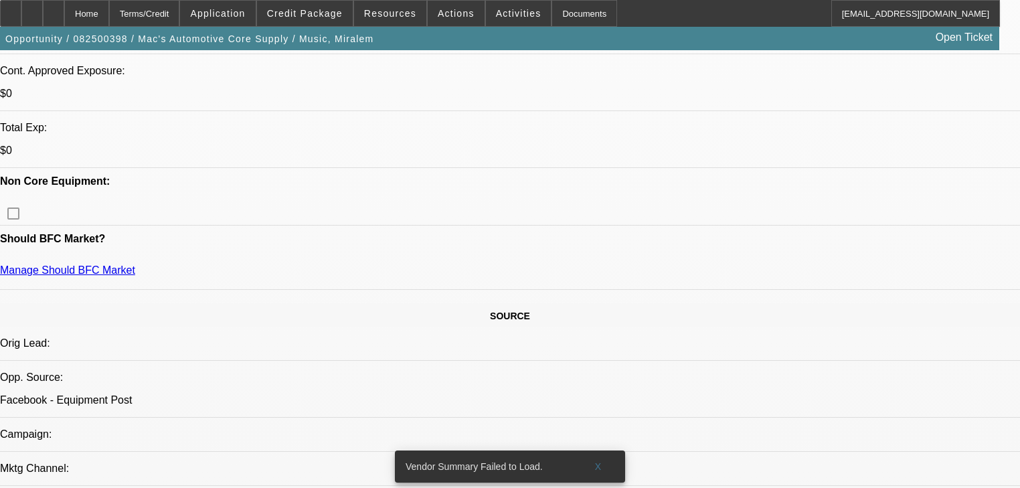
scroll to position [375, 0]
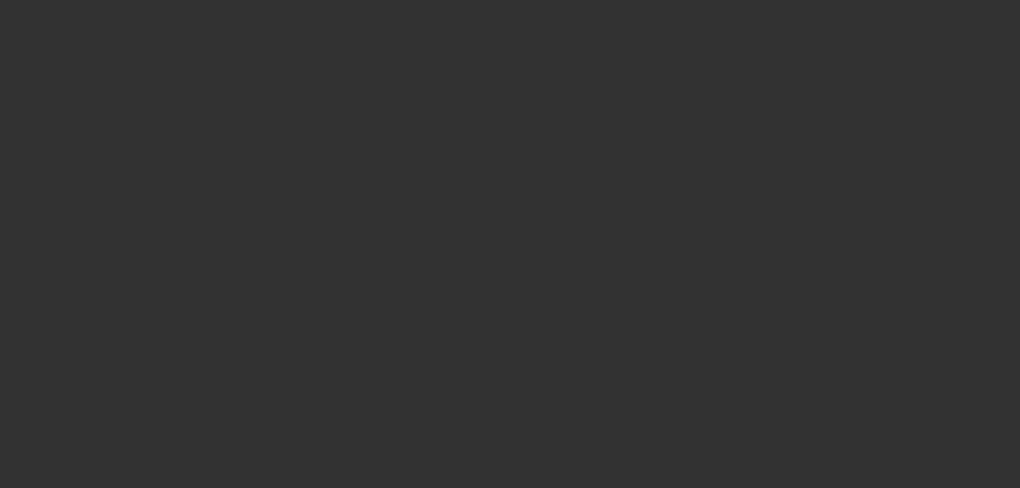
select select "0"
select select "2"
select select "0.1"
select select "4"
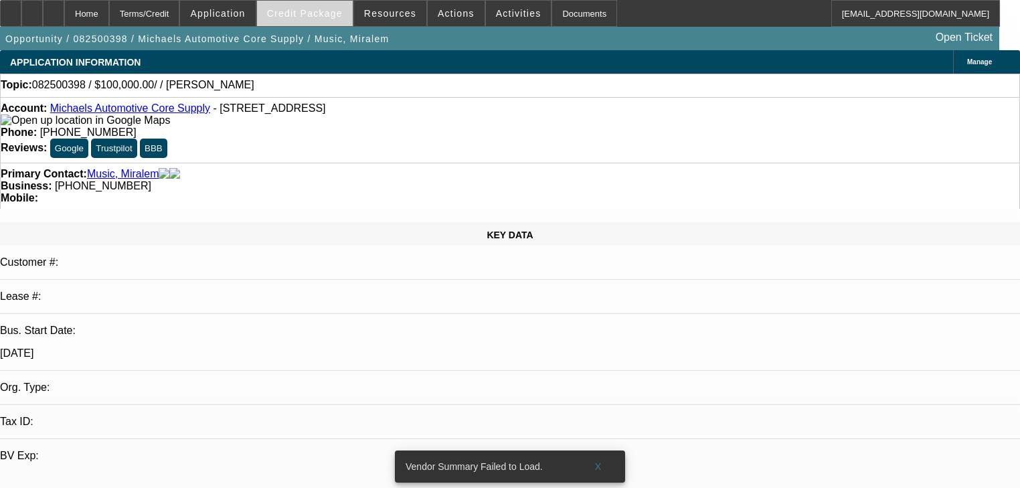
click at [297, 16] on span "Credit Package" at bounding box center [305, 13] width 76 height 11
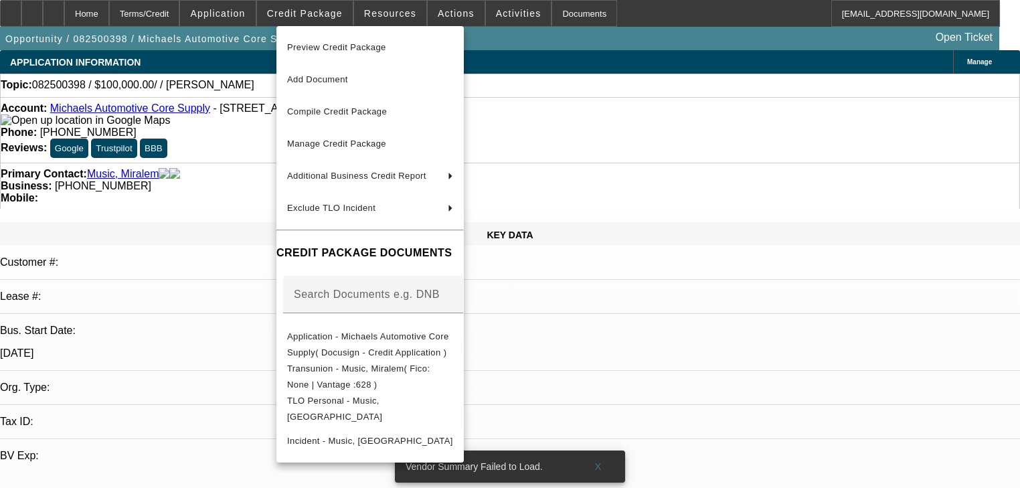
click at [207, 181] on div at bounding box center [510, 244] width 1020 height 488
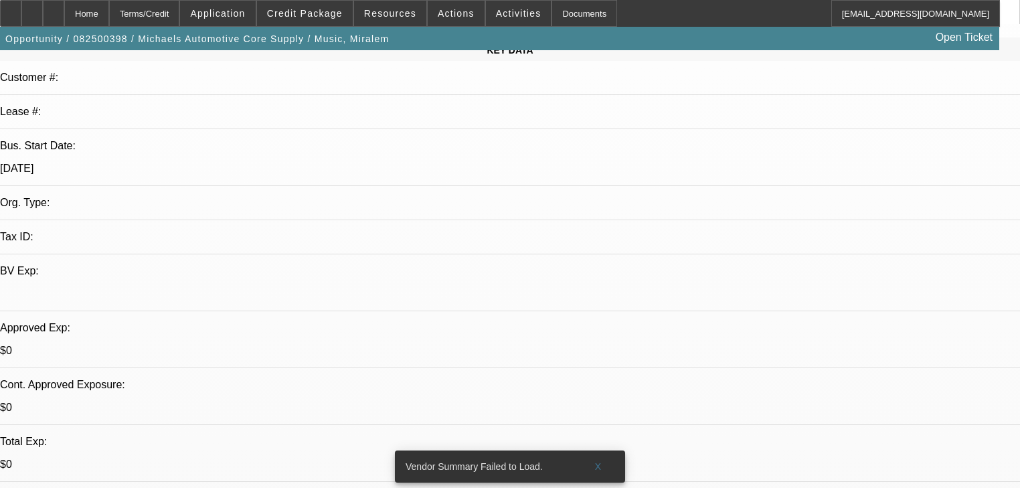
scroll to position [161, 0]
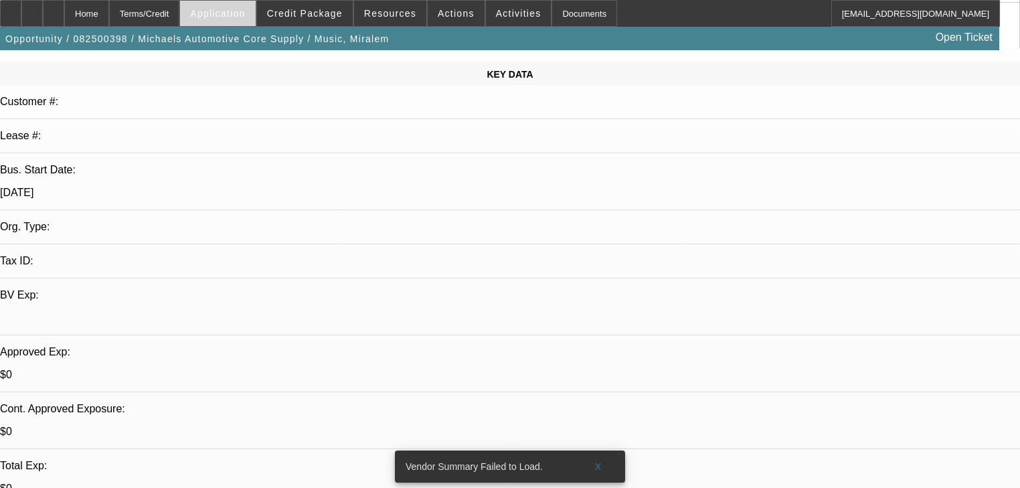
click at [245, 11] on span "Application" at bounding box center [217, 13] width 55 height 11
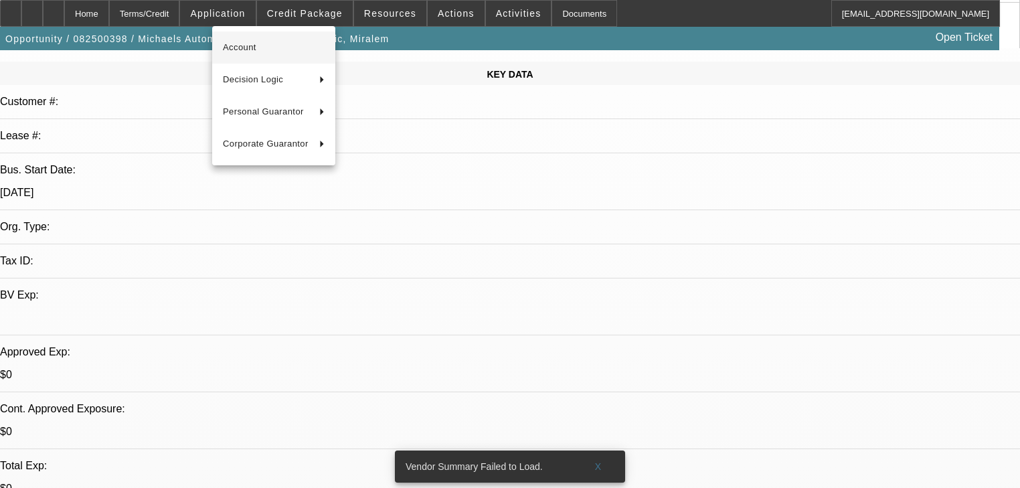
click at [253, 37] on button "Account" at bounding box center [273, 47] width 123 height 32
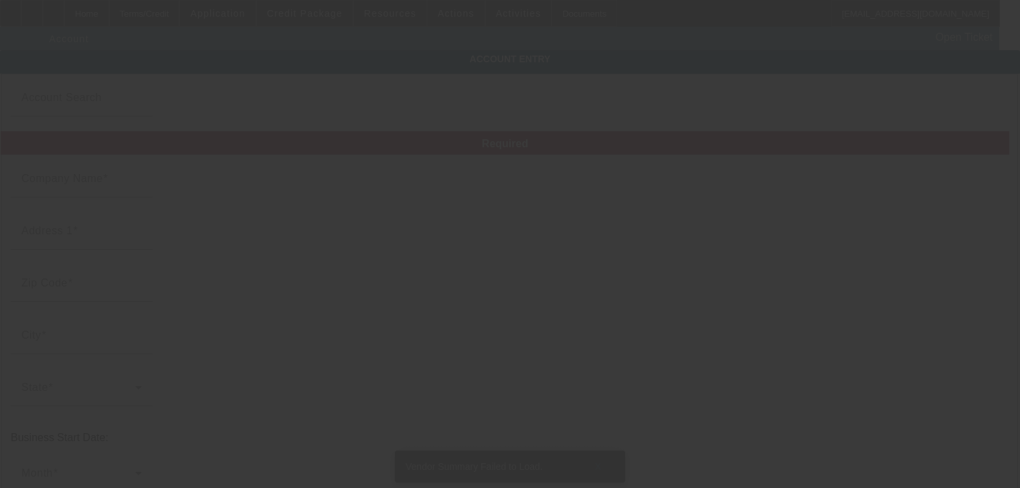
type input "Michaels Automotive Core Supply"
type input "1119 w 26th st"
type input "16508"
type input "[GEOGRAPHIC_DATA]"
type input "[PHONE_NUMBER]"
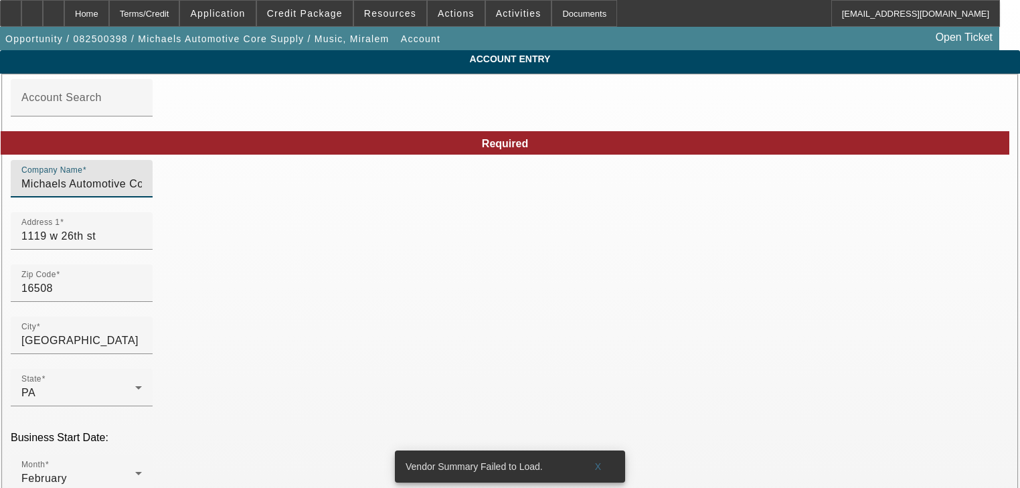
click at [142, 192] on input "Michaels Automotive Core Supply" at bounding box center [81, 184] width 120 height 16
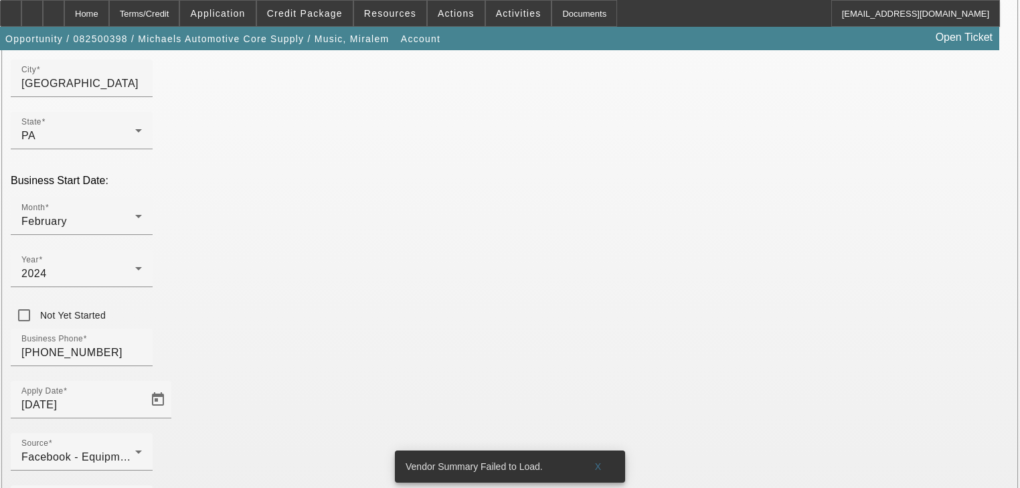
scroll to position [268, 0]
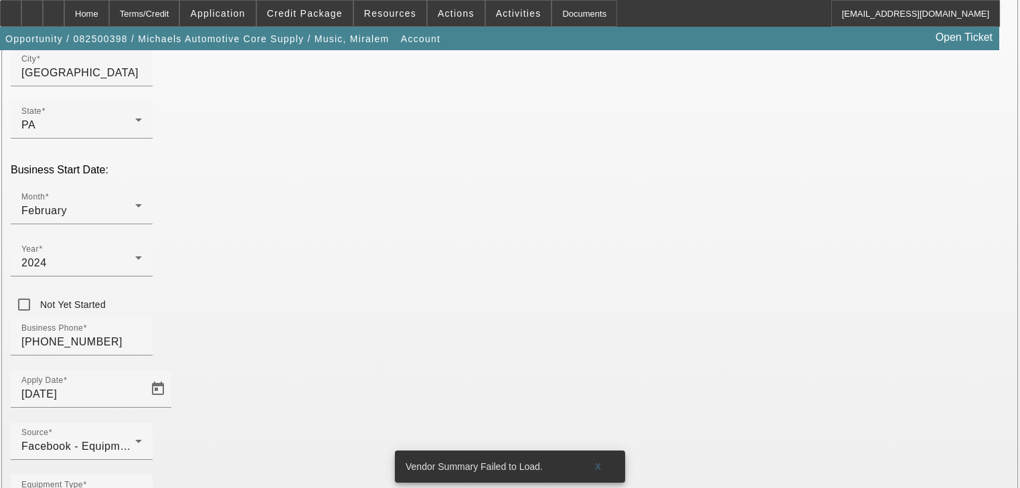
type input "Mac's Automotive Core Supply"
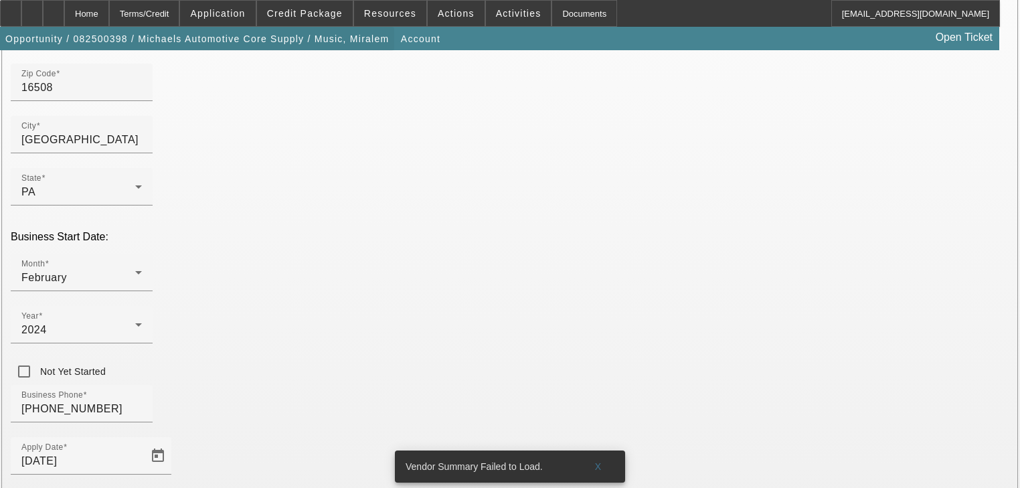
scroll to position [54, 0]
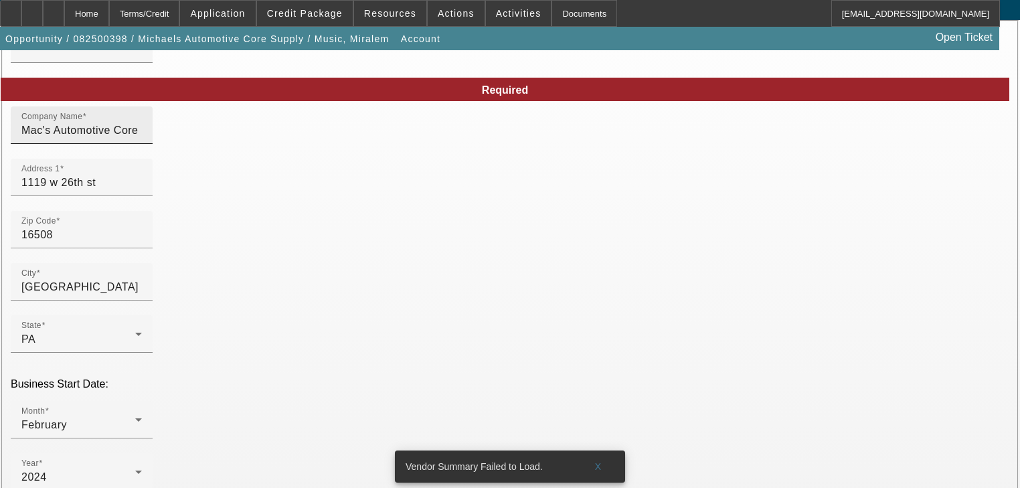
drag, startPoint x: 130, startPoint y: 19, endPoint x: 337, endPoint y: 126, distance: 233.4
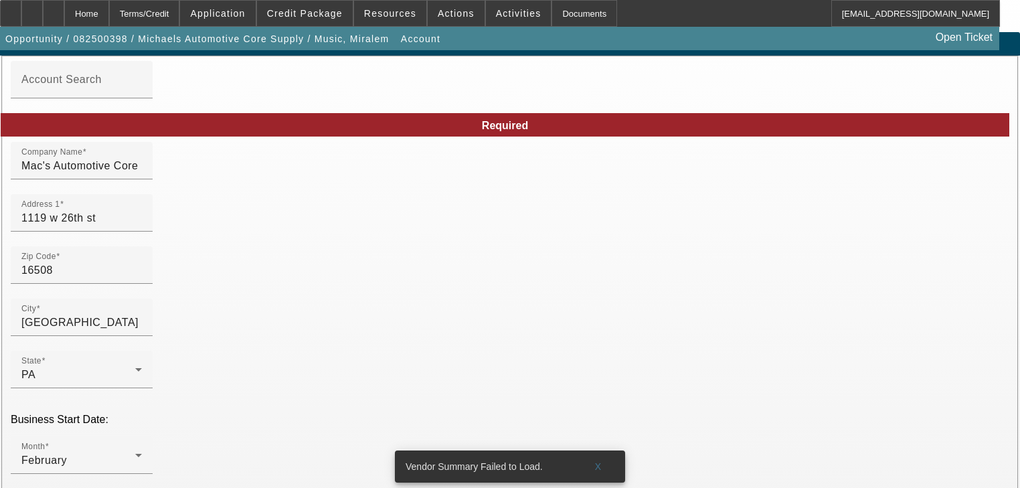
scroll to position [0, 0]
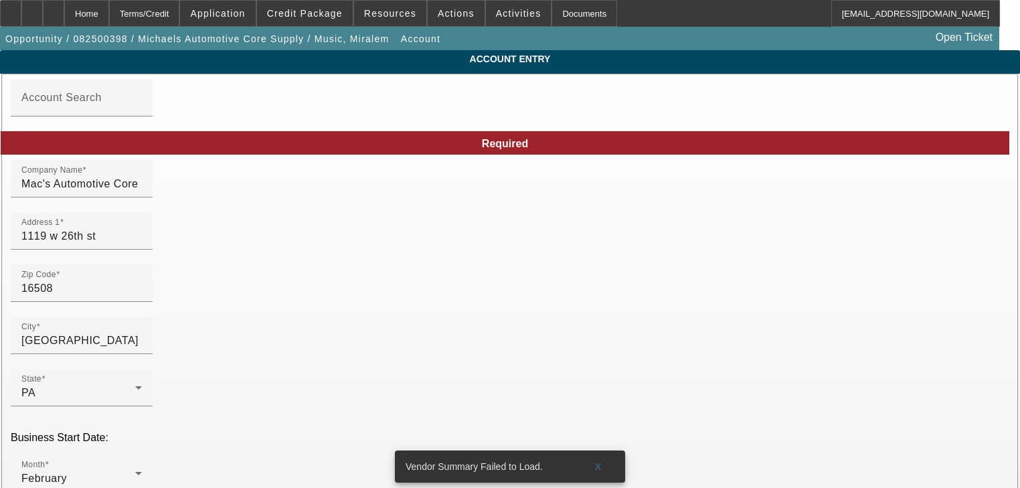
click at [409, 147] on div "Required" at bounding box center [505, 142] width 1008 height 23
click at [109, 21] on div "Home" at bounding box center [86, 13] width 45 height 27
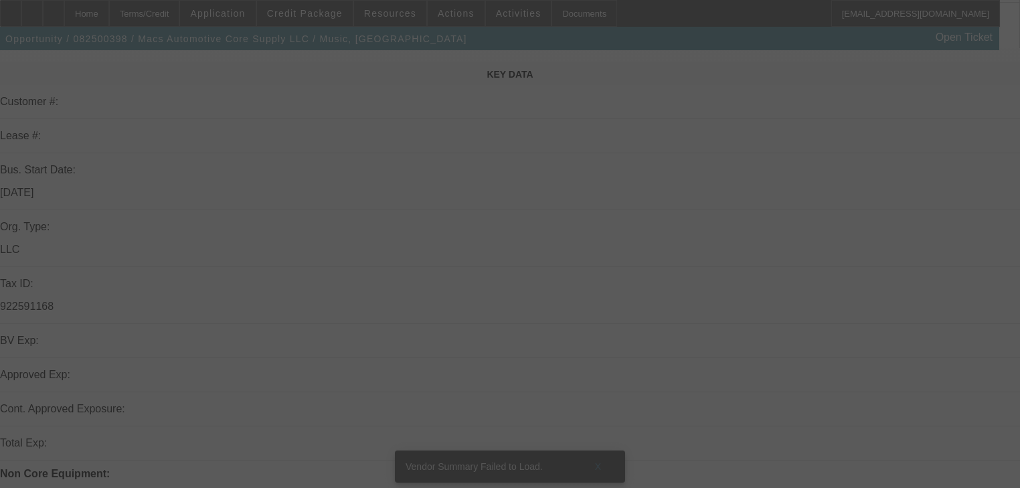
scroll to position [214, 0]
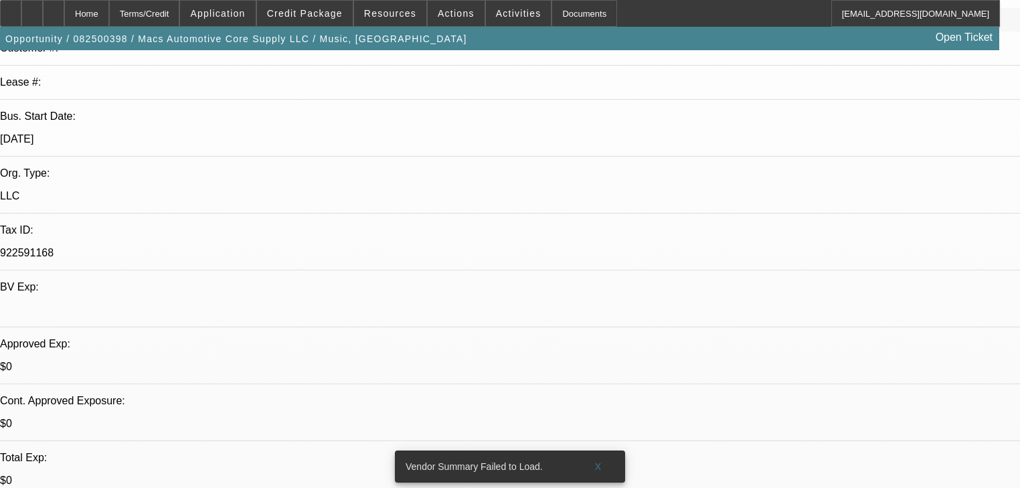
select select "0"
select select "2"
select select "0.1"
select select "4"
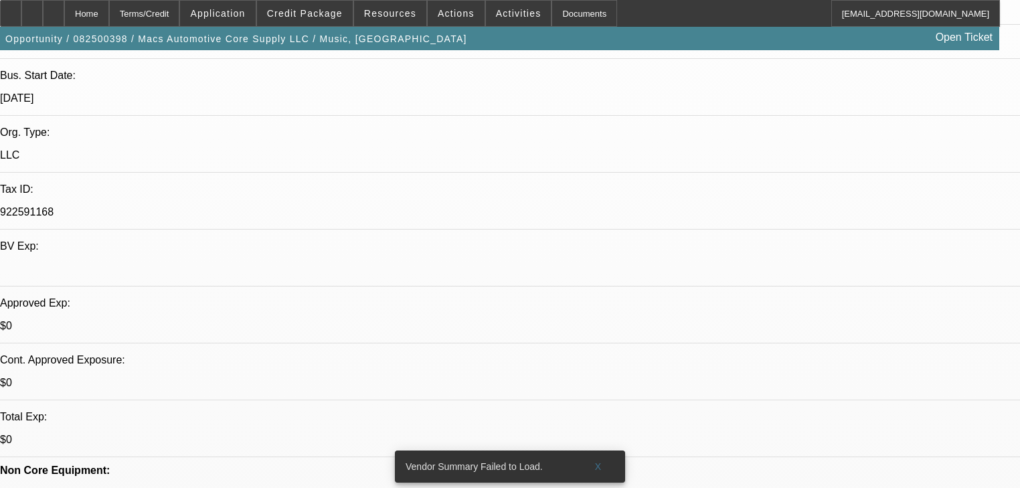
scroll to position [321, 0]
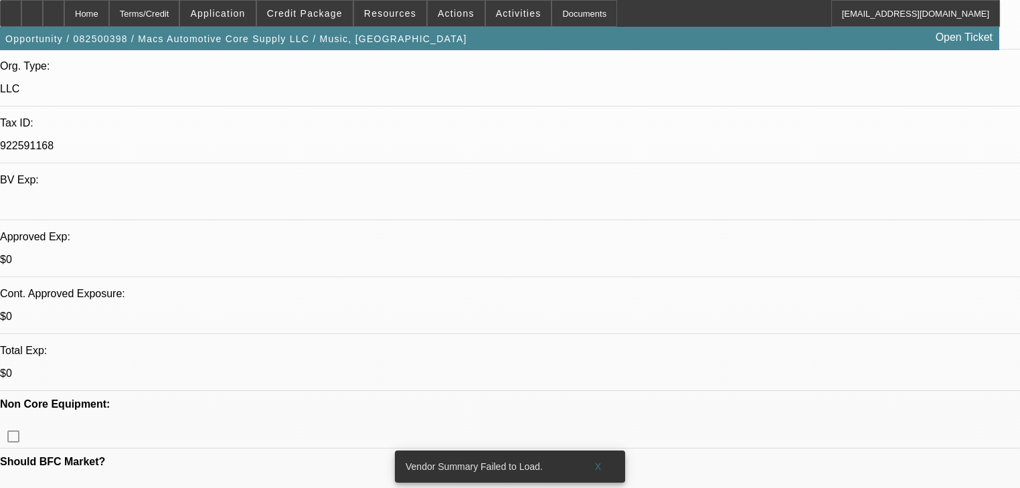
drag, startPoint x: 786, startPoint y: 57, endPoint x: 779, endPoint y: 69, distance: 13.8
drag, startPoint x: 818, startPoint y: 217, endPoint x: 798, endPoint y: 255, distance: 43.1
radio input "true"
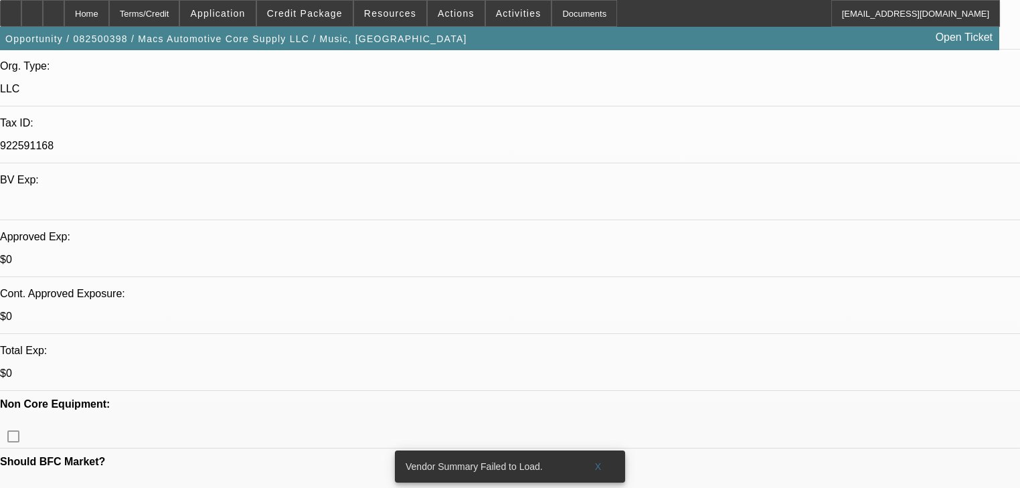
paste textarea "They sold me a Vehicle with a bad motor after I told what was going on they did…"
type textarea "They sold me a Vehicle with a bad motor after I told what was going on they did…"
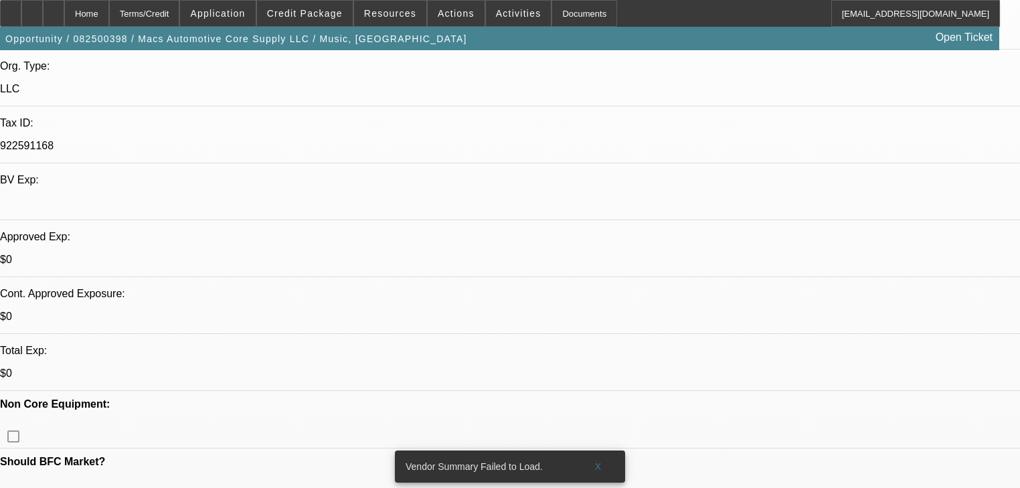
radio input "true"
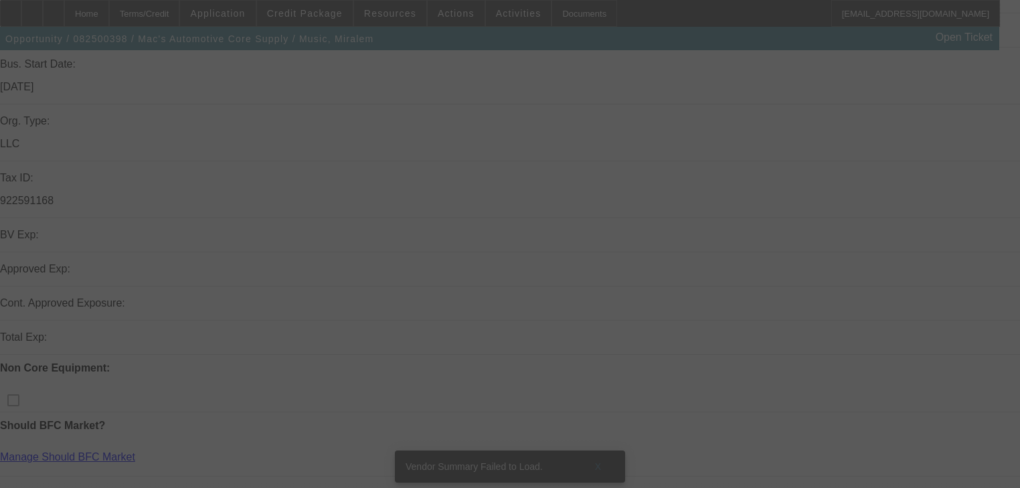
scroll to position [268, 0]
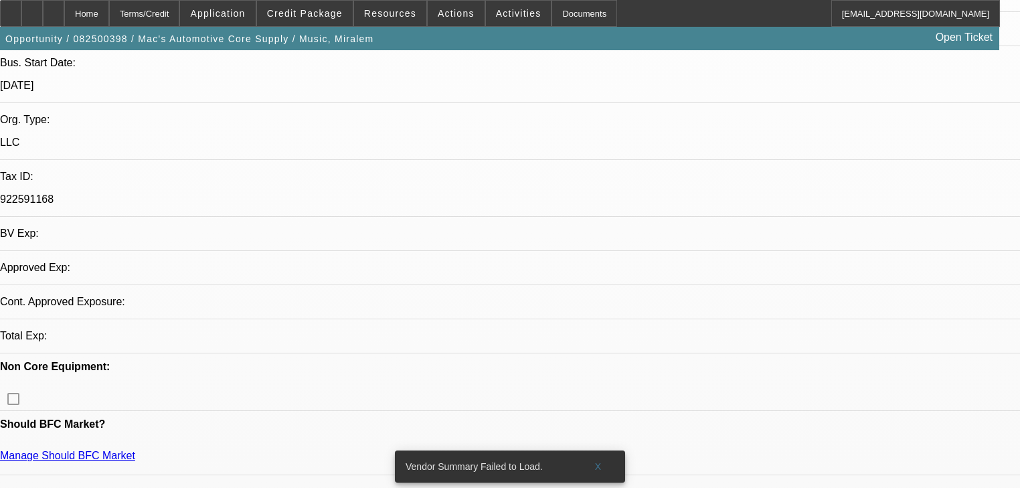
select select "0"
select select "2"
select select "0.1"
select select "4"
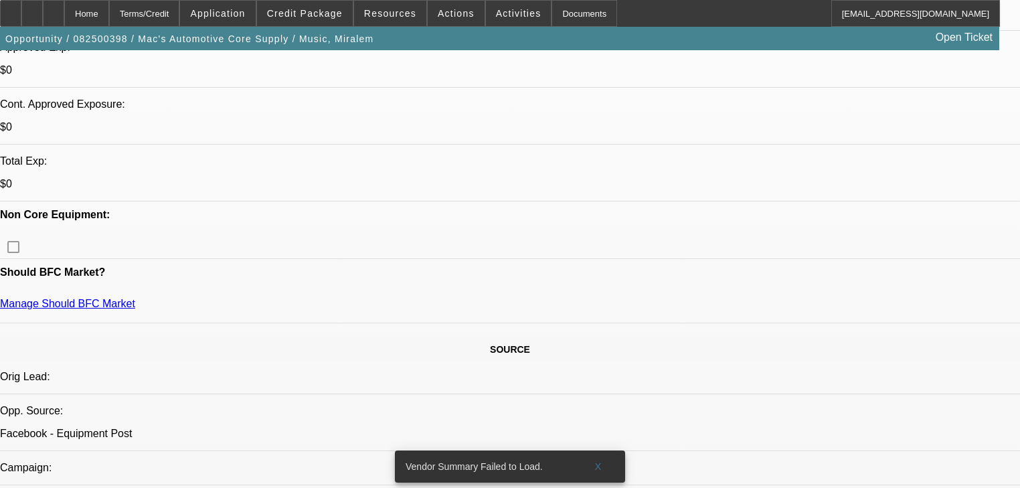
scroll to position [535, 0]
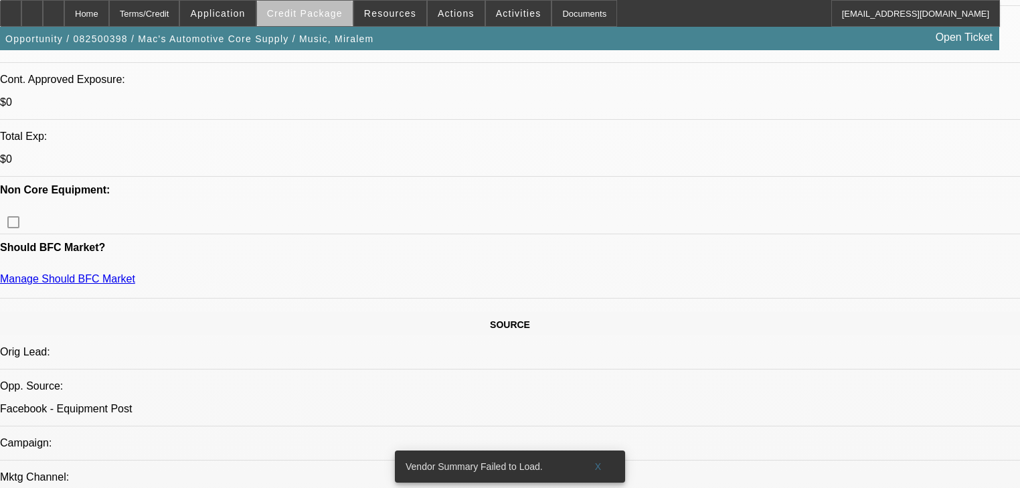
click at [324, 19] on span at bounding box center [305, 13] width 96 height 32
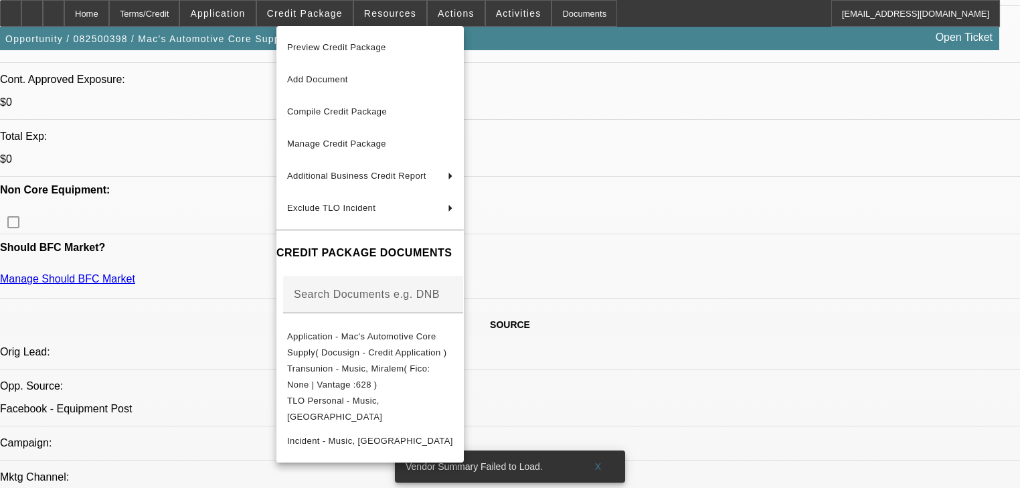
click at [486, 18] on div at bounding box center [510, 244] width 1020 height 488
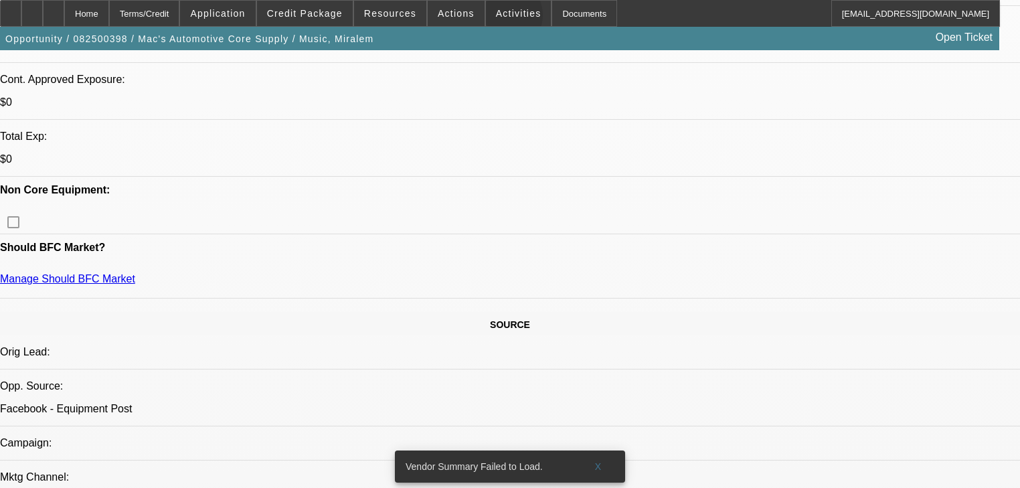
click at [496, 18] on span "Activities" at bounding box center [519, 13] width 46 height 11
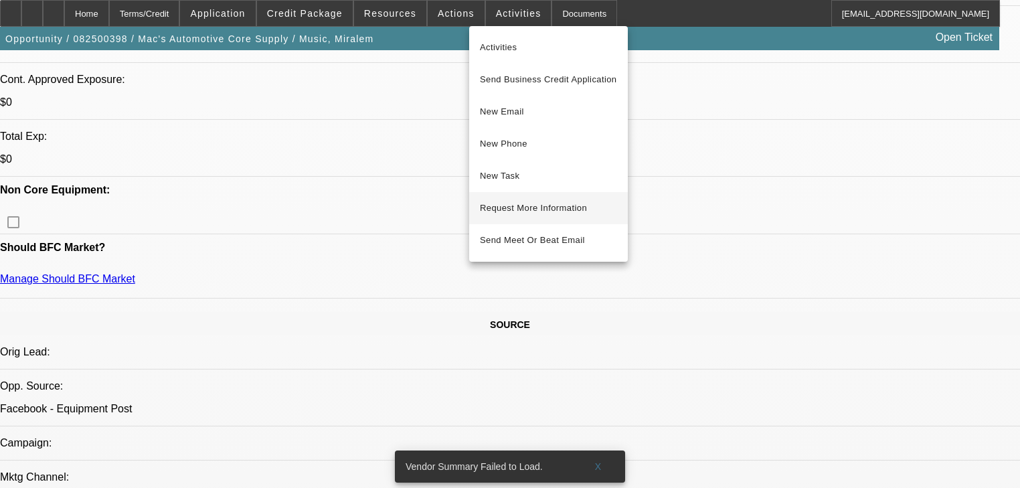
click at [518, 200] on button "Request More Information" at bounding box center [548, 208] width 159 height 32
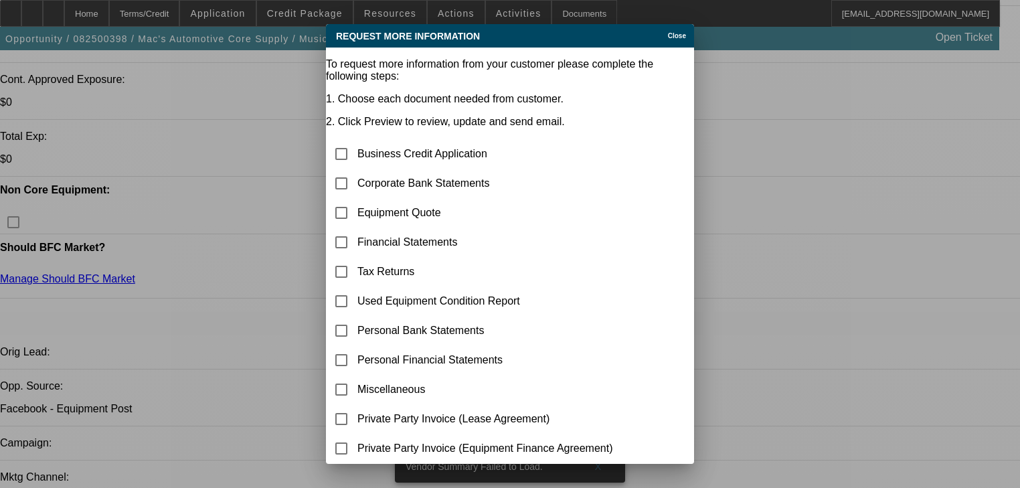
scroll to position [0, 0]
click at [355, 170] on input "checkbox" at bounding box center [341, 183] width 27 height 27
checkbox input "true"
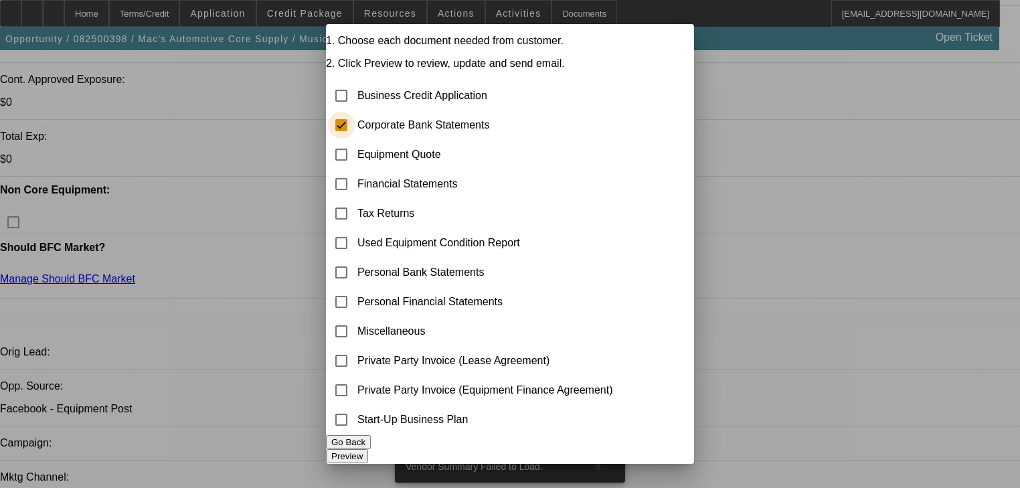
scroll to position [77, 0]
click at [368, 449] on button "Preview" at bounding box center [347, 456] width 42 height 14
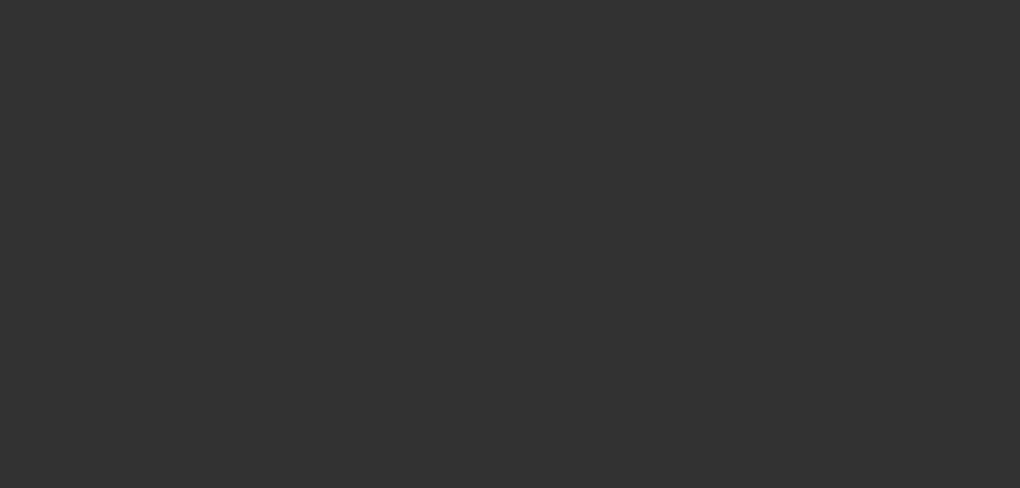
scroll to position [535, 0]
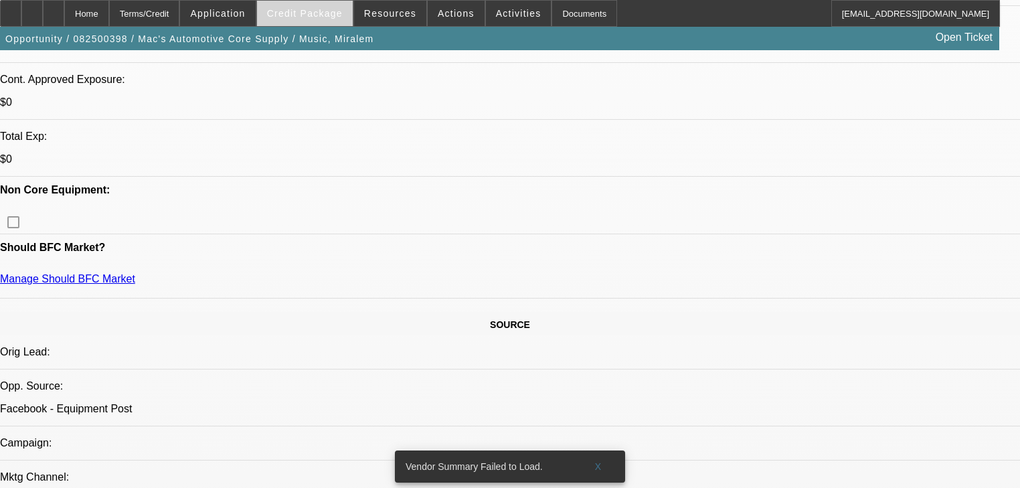
click at [287, 13] on span "Credit Package" at bounding box center [305, 13] width 76 height 11
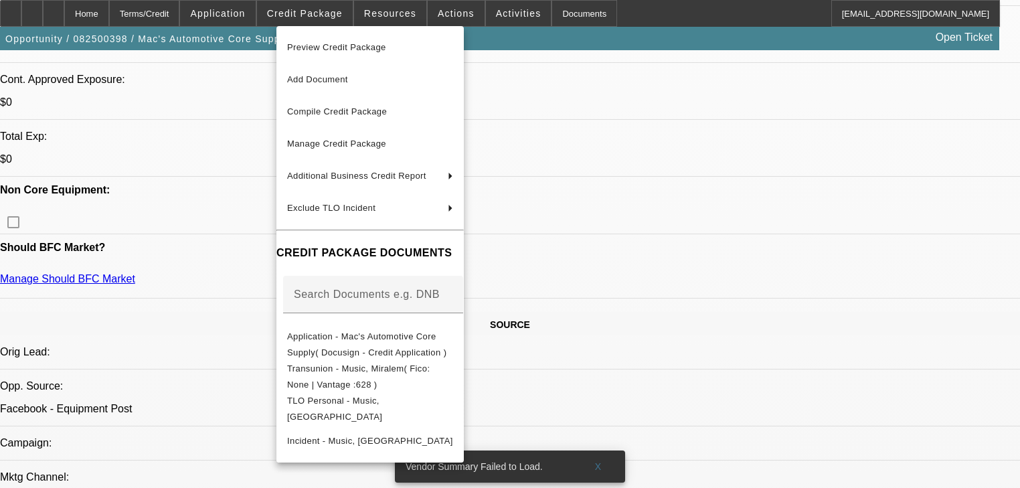
click at [246, 13] on div at bounding box center [510, 244] width 1020 height 488
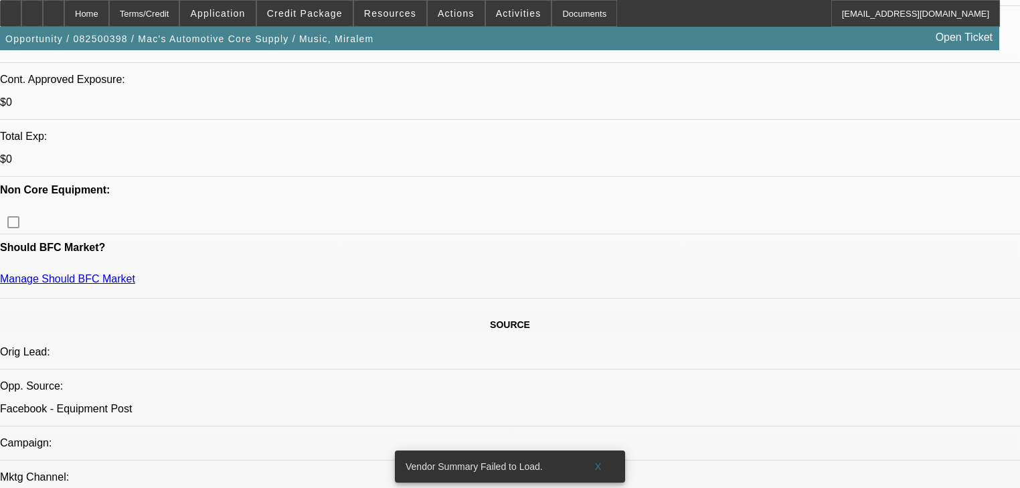
click at [245, 13] on span "Application" at bounding box center [217, 13] width 55 height 11
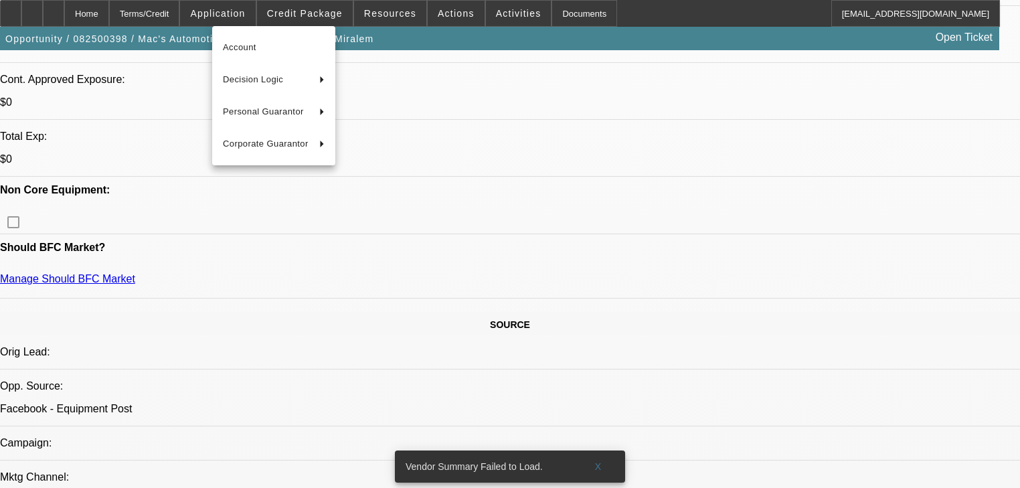
click at [355, 10] on div at bounding box center [510, 244] width 1020 height 488
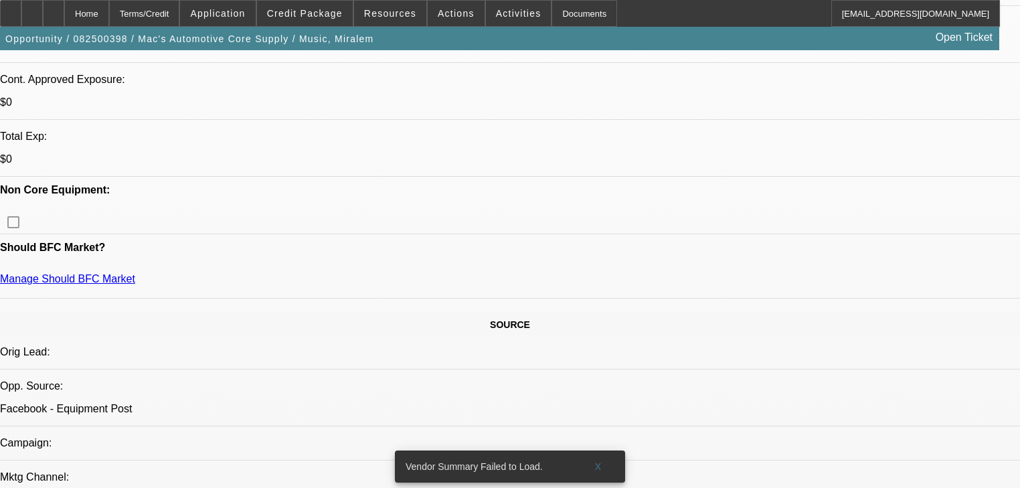
click at [355, 10] on div at bounding box center [510, 244] width 1020 height 488
click at [386, 13] on span "Resources" at bounding box center [390, 13] width 52 height 11
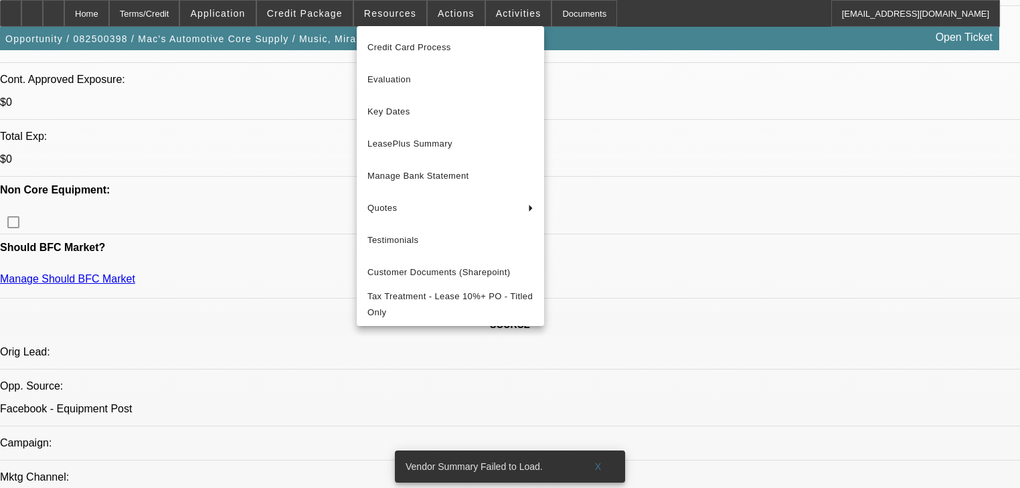
click at [310, 13] on div at bounding box center [510, 244] width 1020 height 488
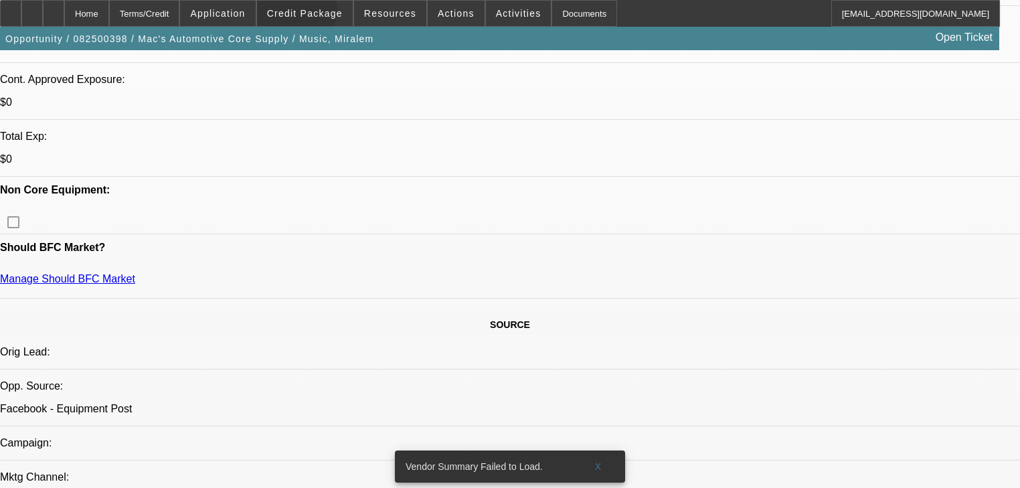
click at [310, 13] on span "Credit Package" at bounding box center [305, 13] width 76 height 11
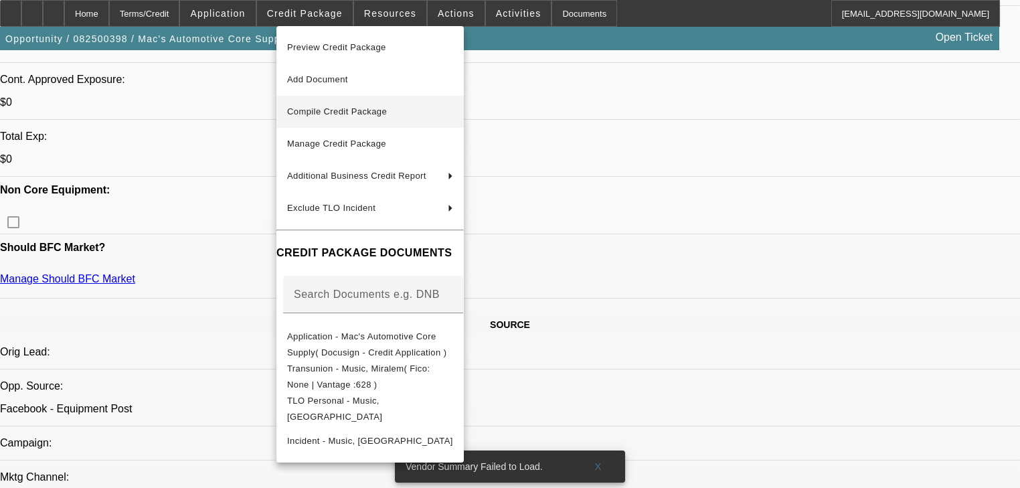
click at [331, 114] on span "Compile Credit Package" at bounding box center [337, 111] width 100 height 10
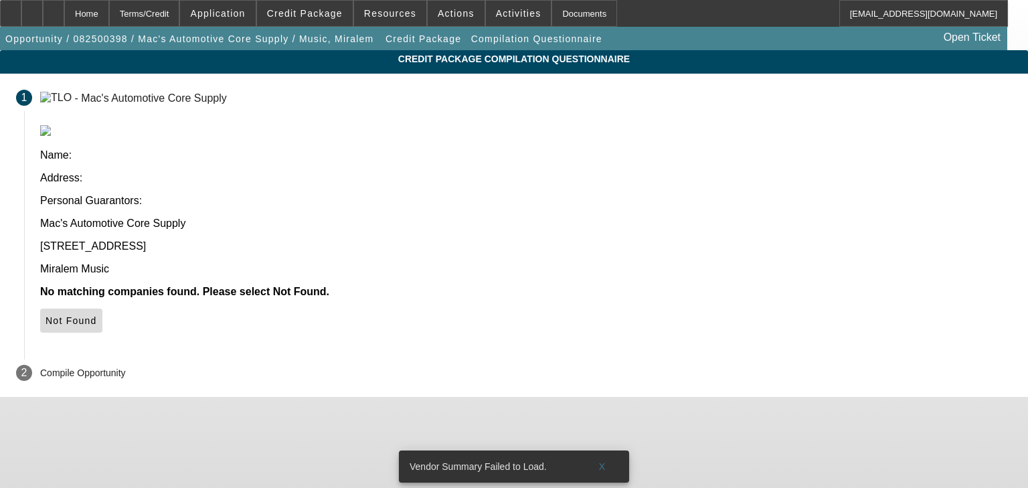
click at [46, 315] on icon at bounding box center [46, 320] width 0 height 11
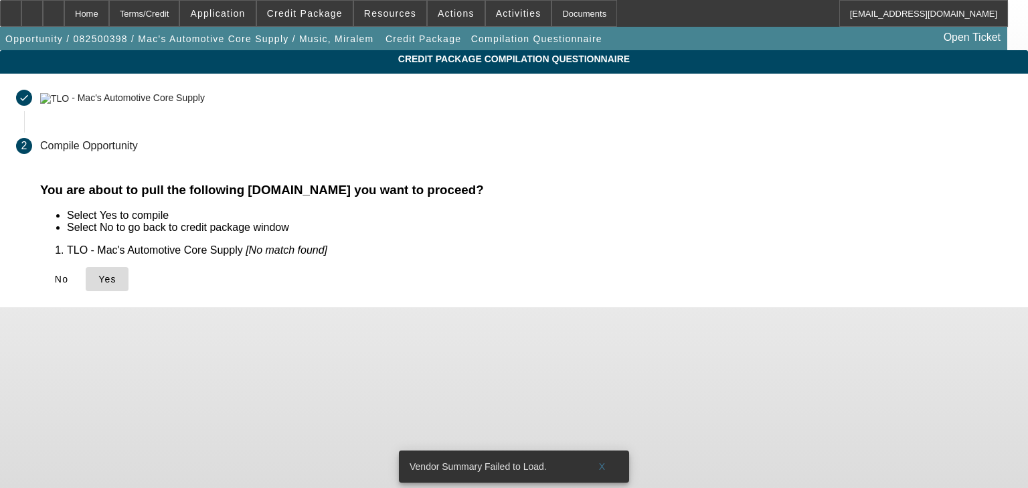
click at [116, 280] on span "Yes" at bounding box center [107, 279] width 18 height 11
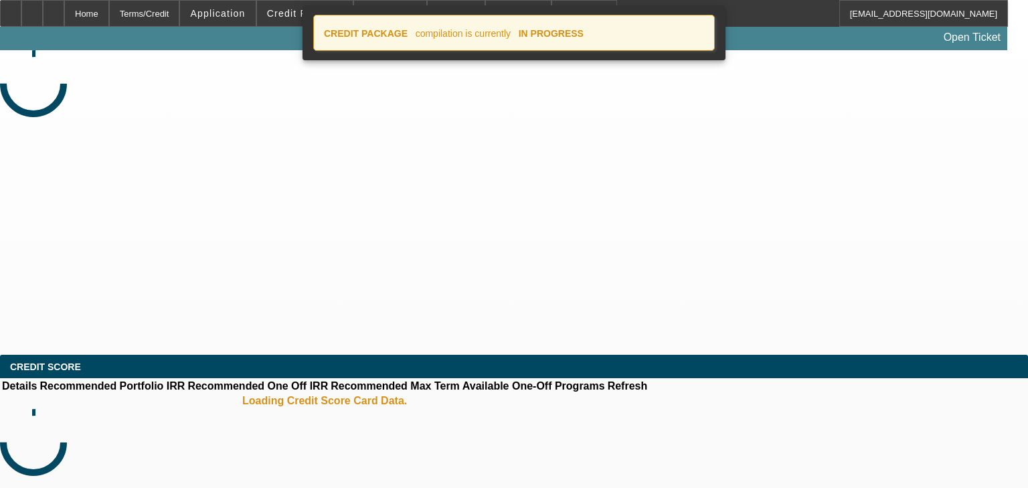
select select "0"
select select "2"
select select "0.1"
select select "4"
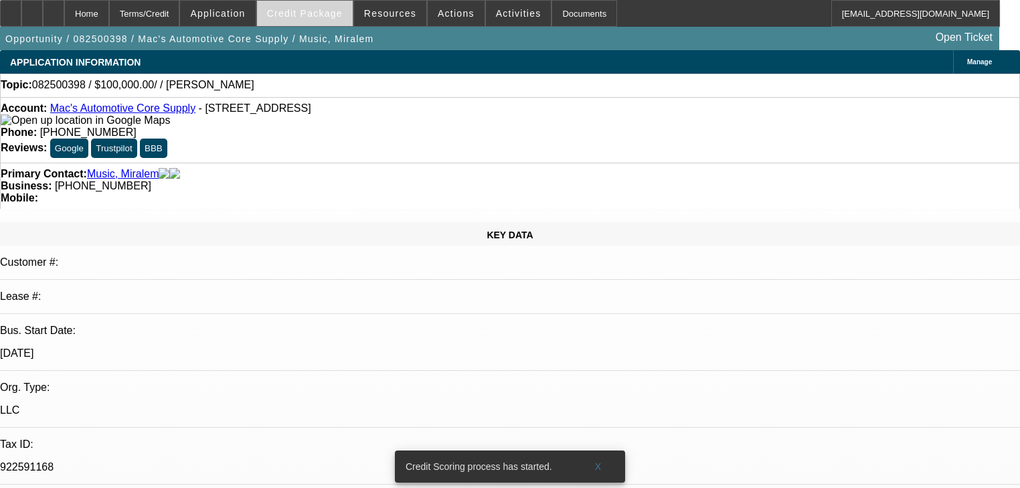
click at [335, 20] on span at bounding box center [305, 13] width 96 height 32
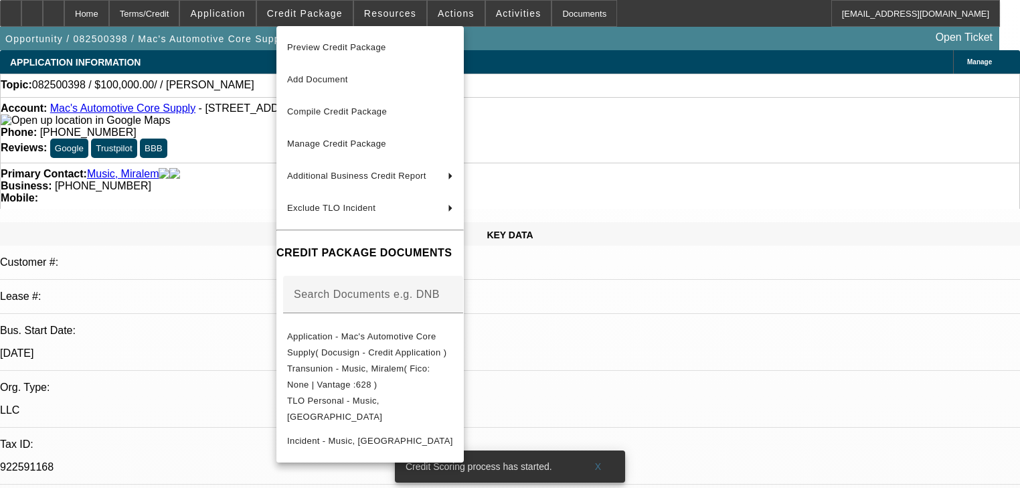
click at [264, 17] on div at bounding box center [510, 244] width 1020 height 488
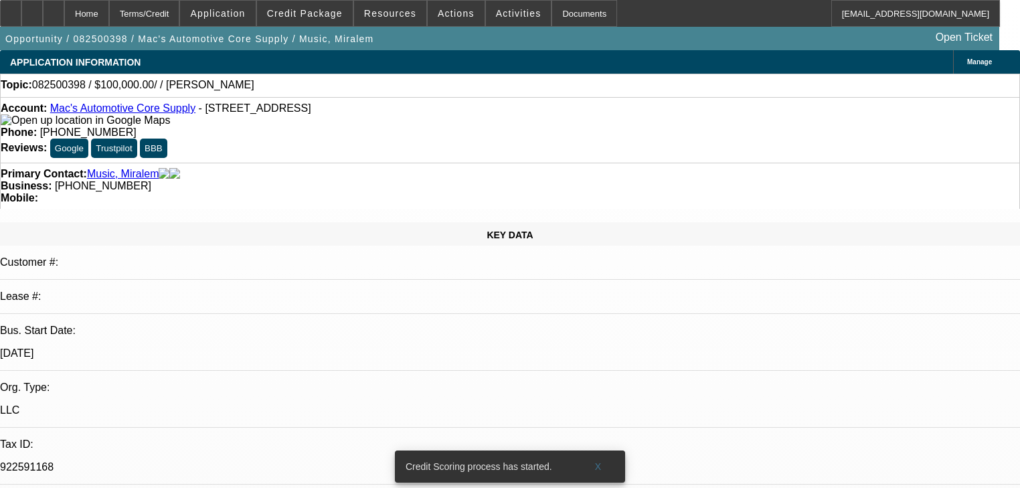
click at [245, 17] on span "Application" at bounding box center [217, 13] width 55 height 11
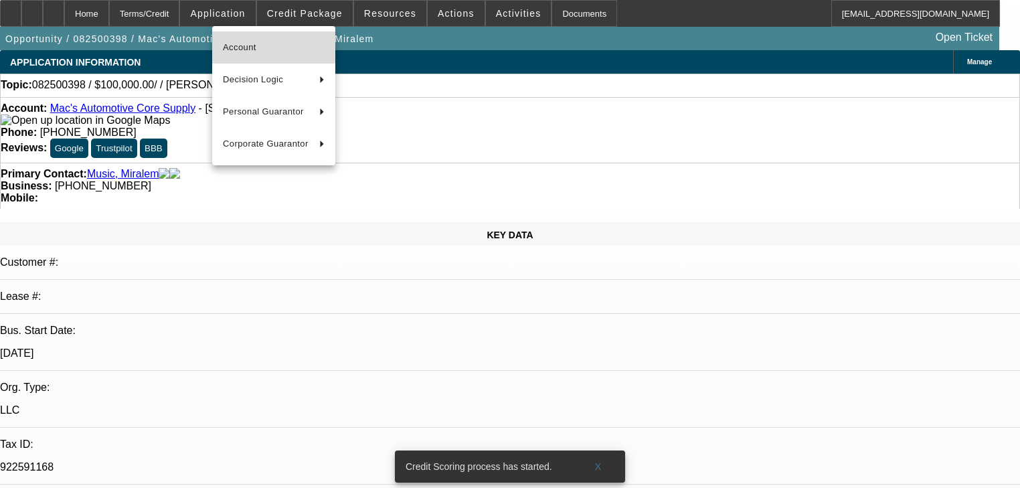
click at [276, 45] on span "Account" at bounding box center [274, 47] width 102 height 16
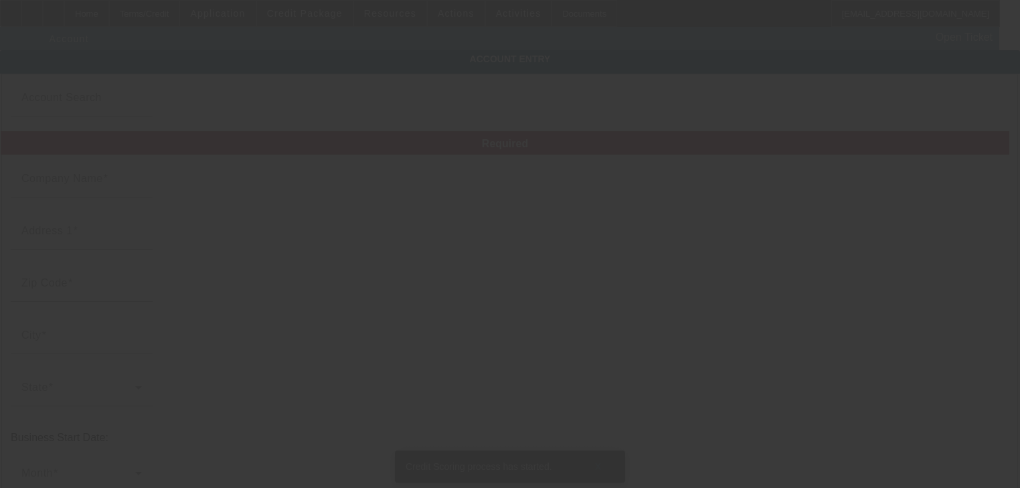
type input "Mac's Automotive Core Supply"
type input "1119 w 26th st"
type input "16508"
type input "Erie"
type input "(814) 384-7339"
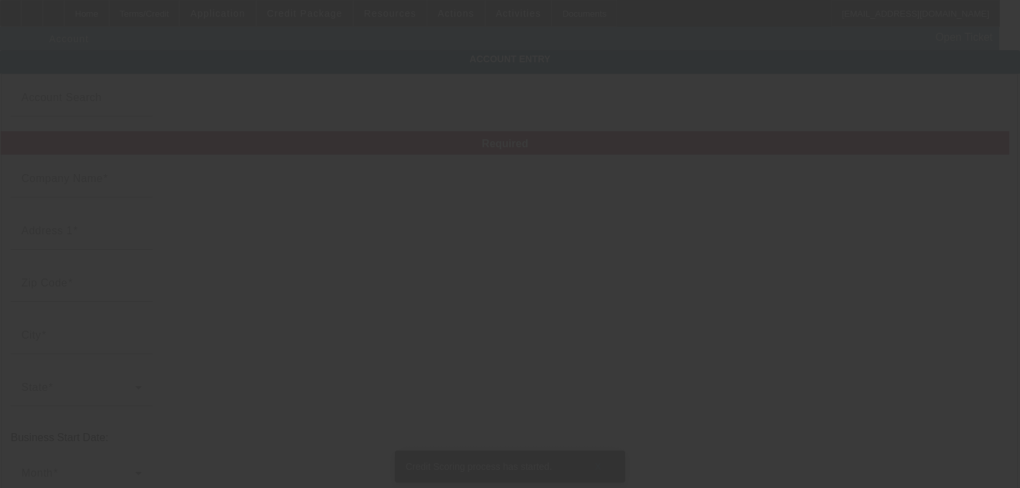
type input "922591168"
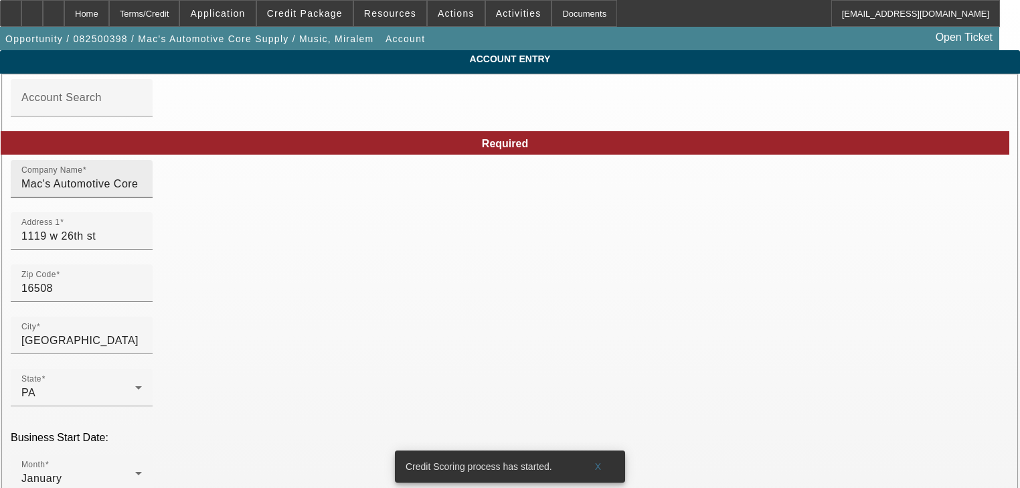
click at [142, 192] on input "Mac's Automotive Core Supply" at bounding box center [81, 184] width 120 height 16
click at [142, 192] on input "Macs Automotive Core Supply" at bounding box center [81, 184] width 120 height 16
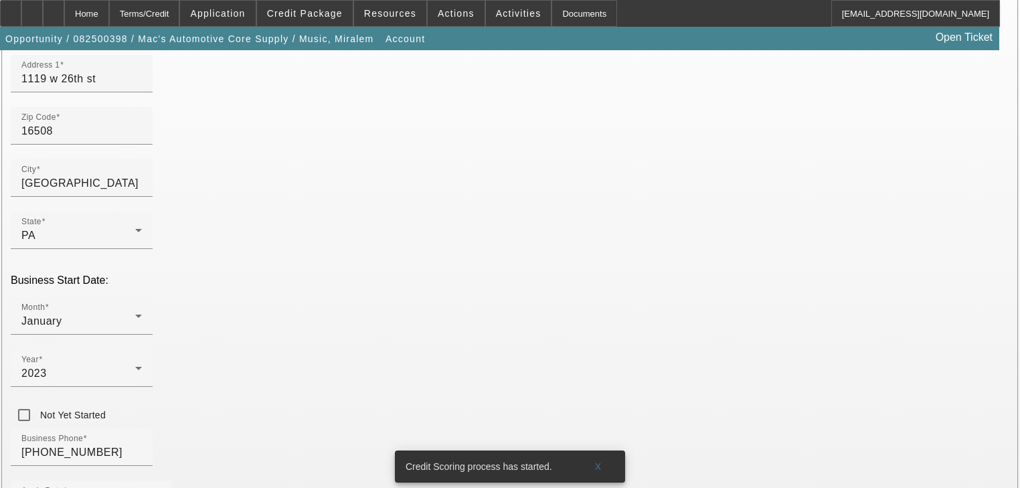
scroll to position [297, 0]
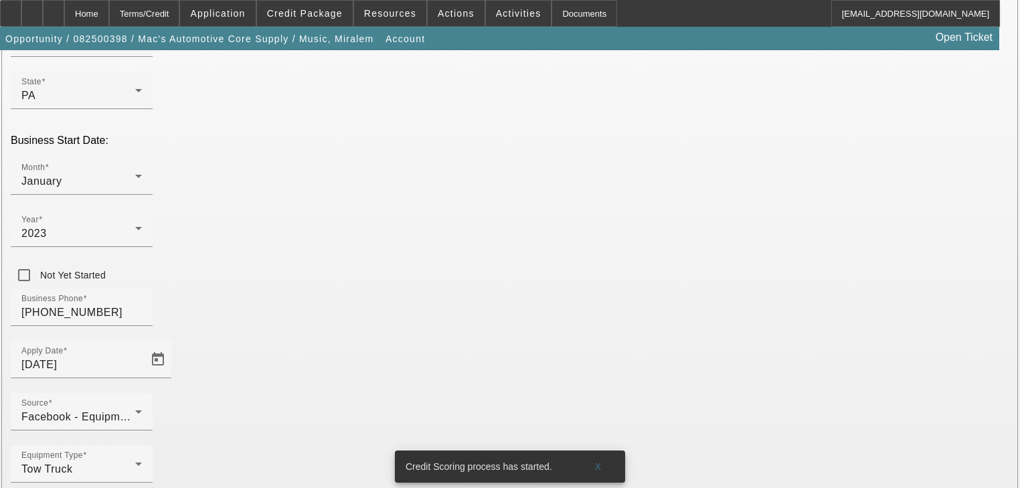
type input "Macs Automotive Core Supply LLC"
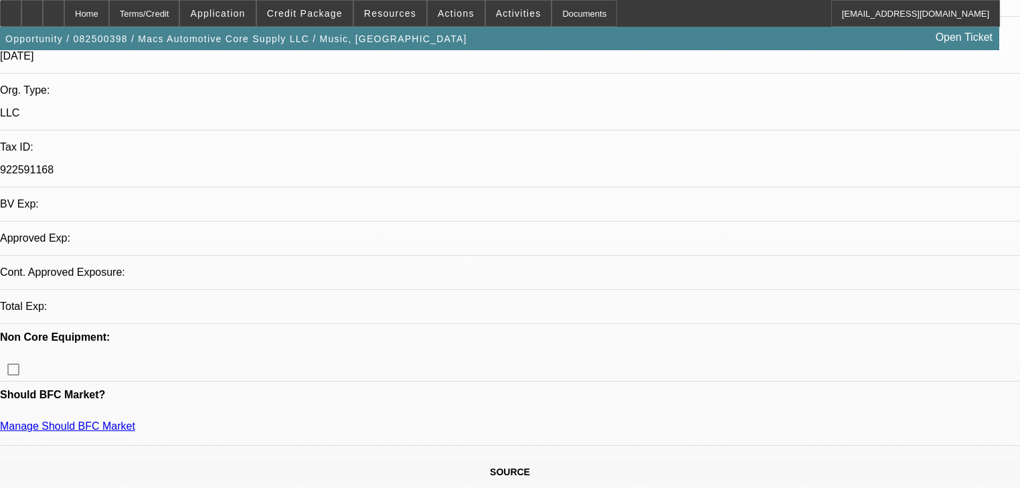
select select "0"
select select "2"
select select "0.1"
select select "4"
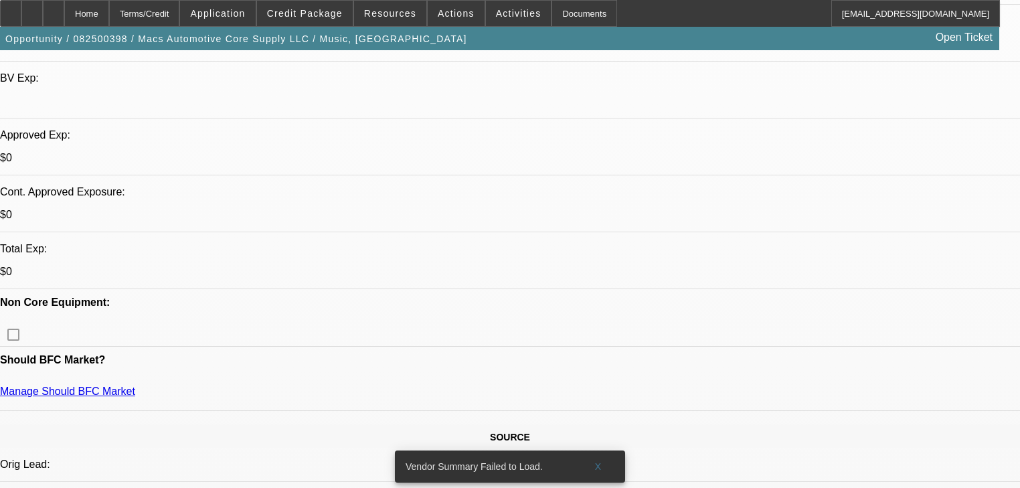
scroll to position [428, 0]
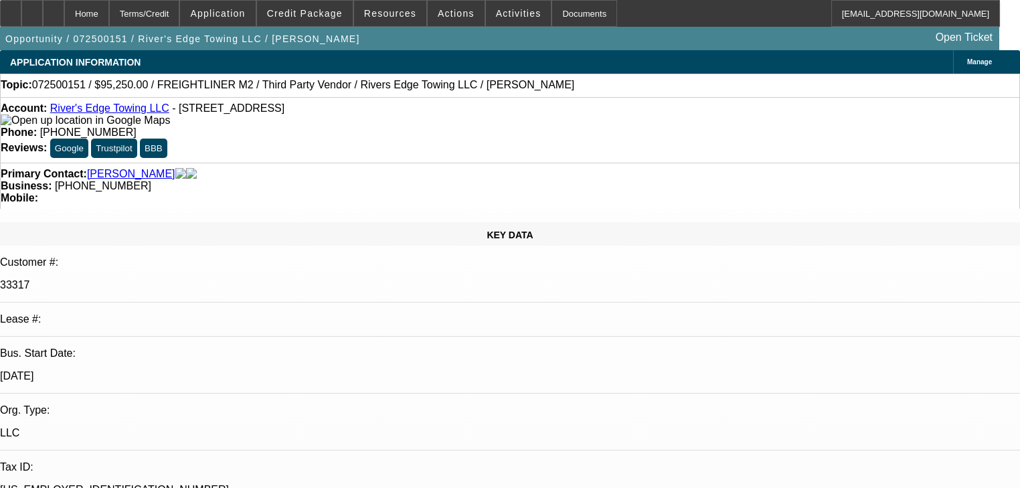
select select "0"
select select "2"
select select "0"
select select "6"
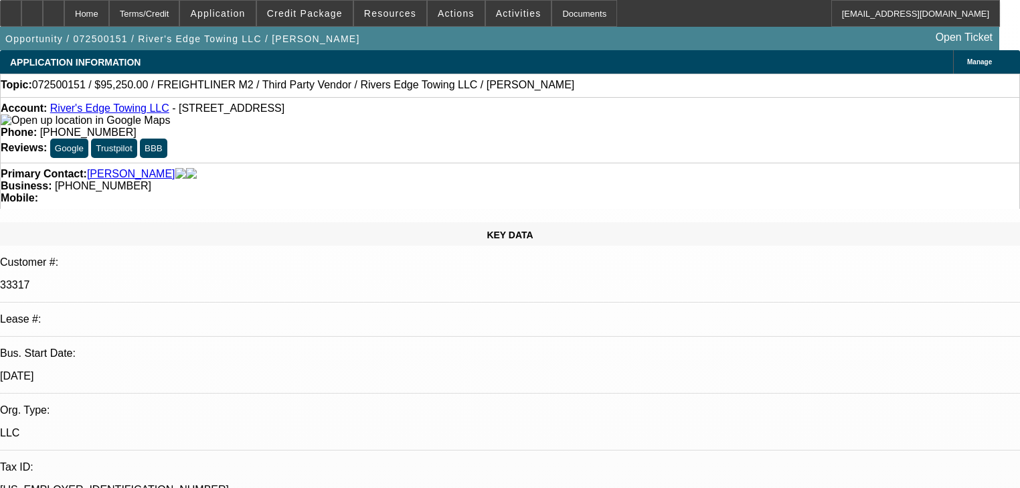
select select "0"
select select "2"
select select "0"
select select "6"
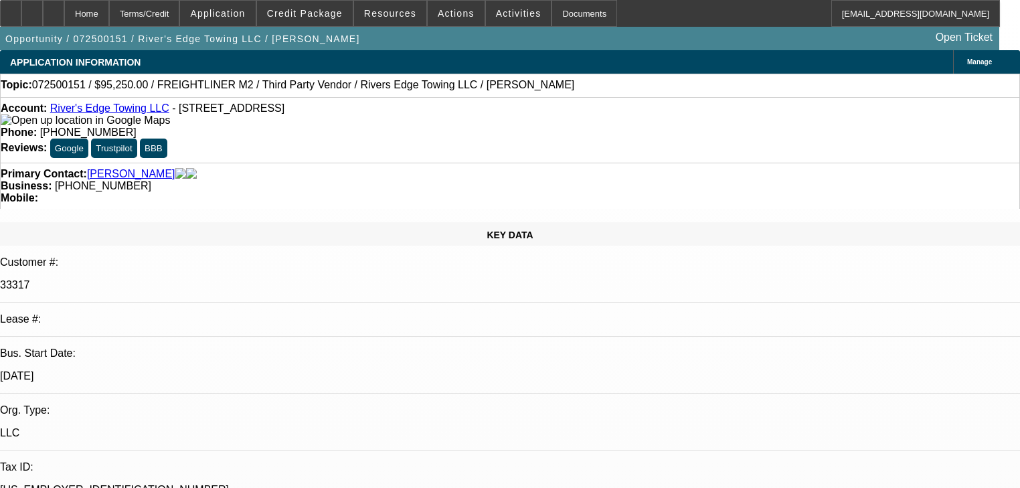
select select "0"
select select "6"
select select "0"
select select "2"
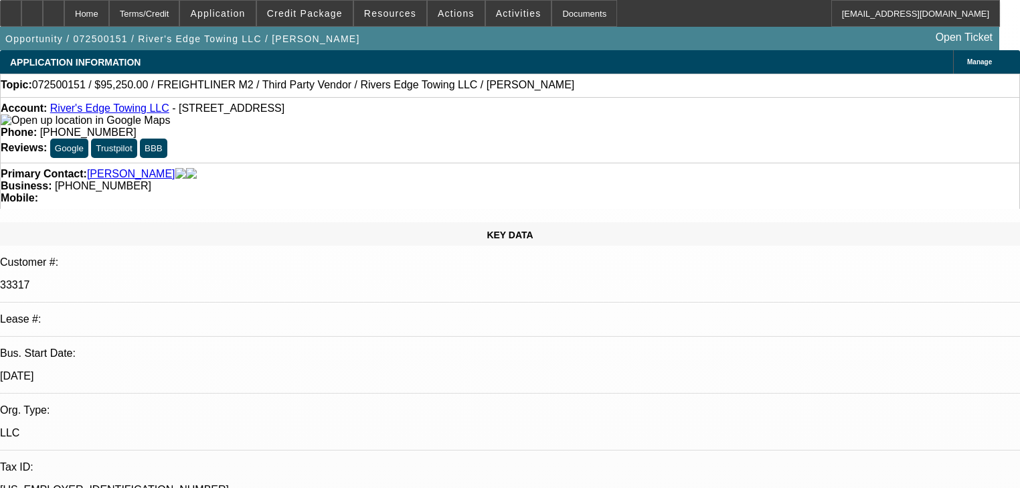
select select "2"
select select "0"
select select "6"
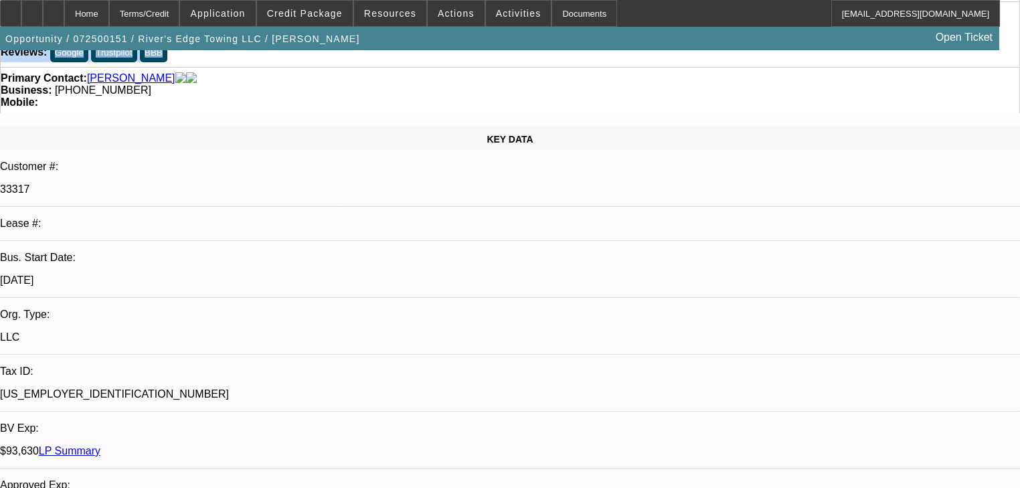
drag, startPoint x: 819, startPoint y: 225, endPoint x: 795, endPoint y: 252, distance: 36.0
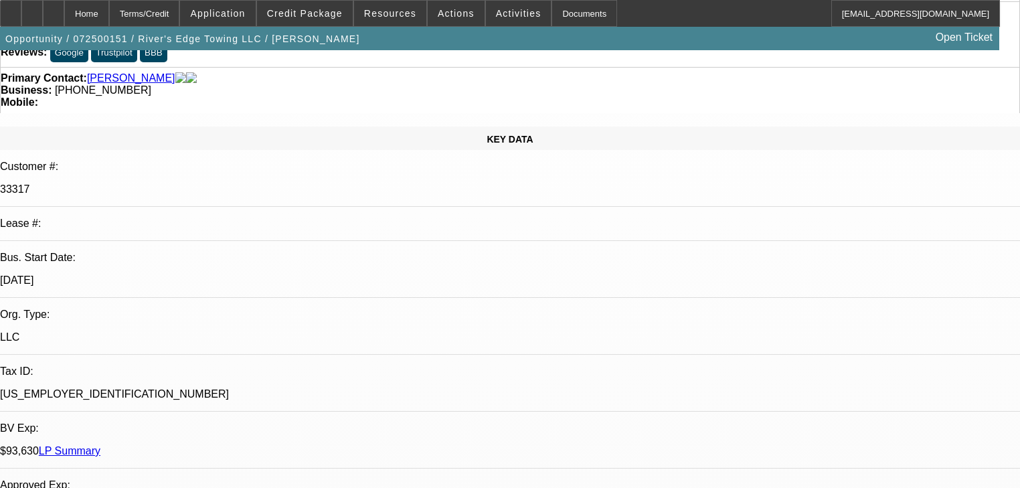
radio input "true"
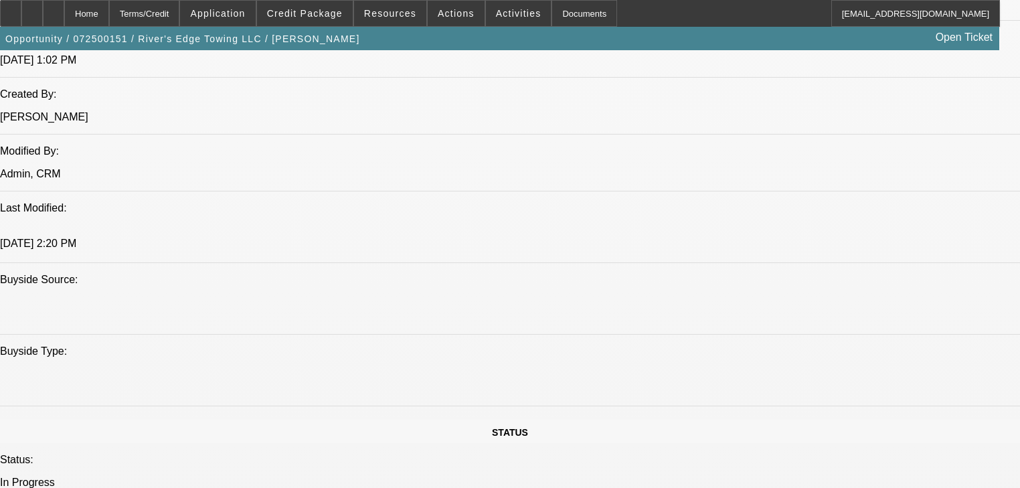
scroll to position [1273, 0]
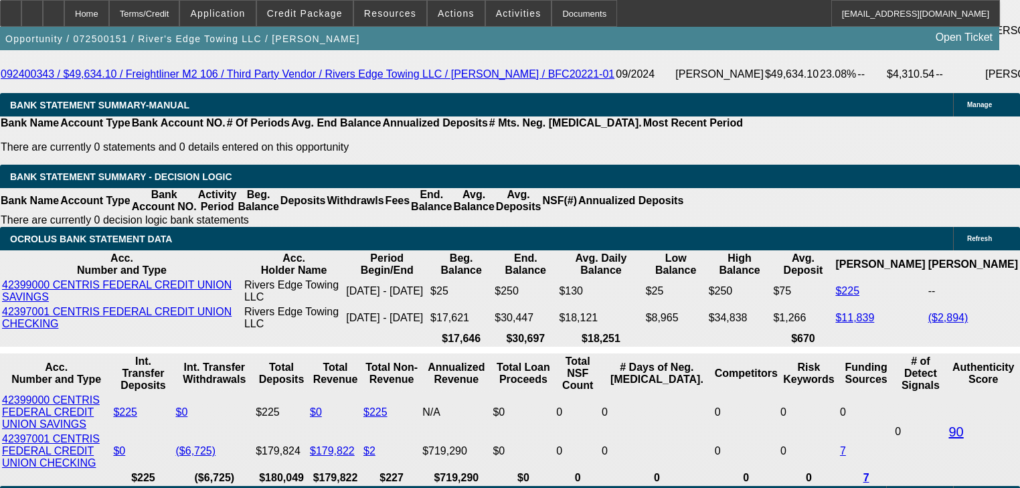
scroll to position [2665, 0]
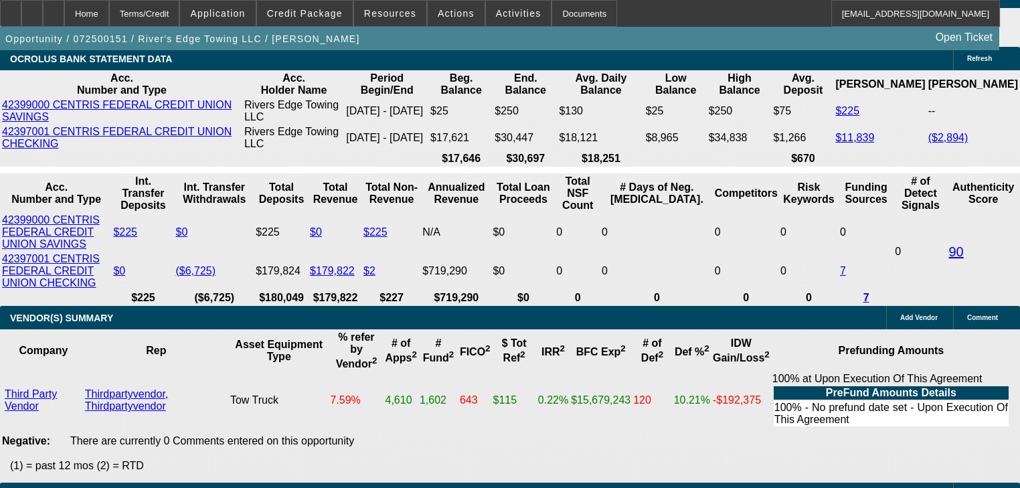
drag, startPoint x: 899, startPoint y: 276, endPoint x: 976, endPoint y: 276, distance: 76.9
type textarea "Lien on it for commercial credit group - 105-110k. [EMAIL_ADDRESS][DOMAIN_NAME]."
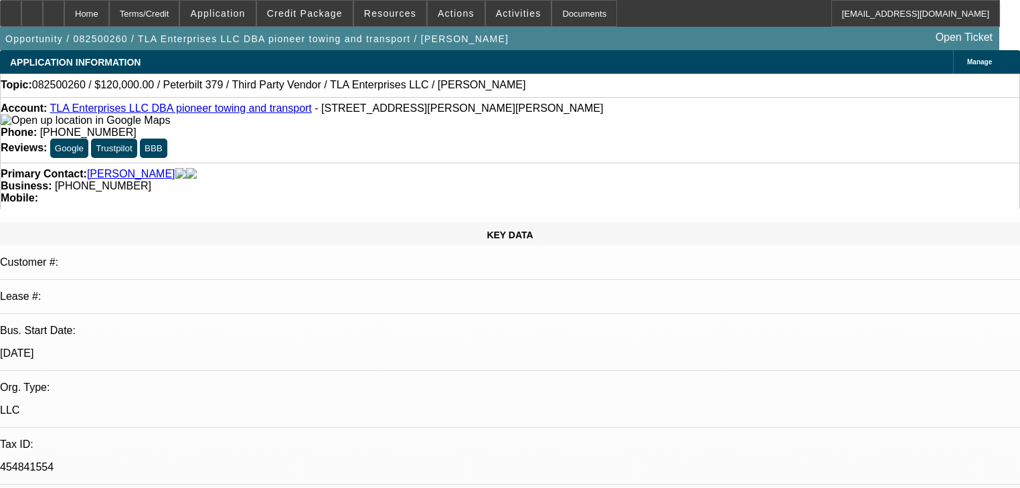
select select "0.2"
select select "2"
select select "0"
select select "6"
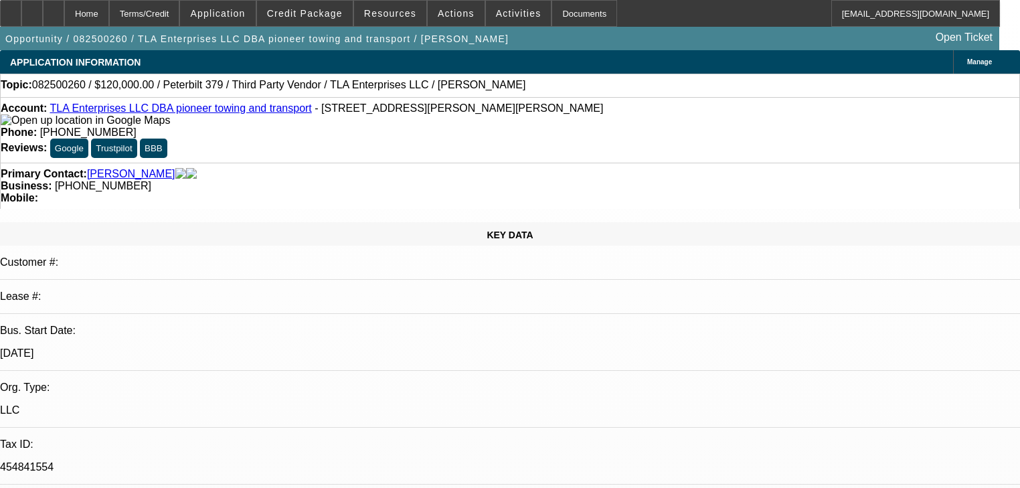
select select "0.2"
select select "2"
select select "0"
select select "6"
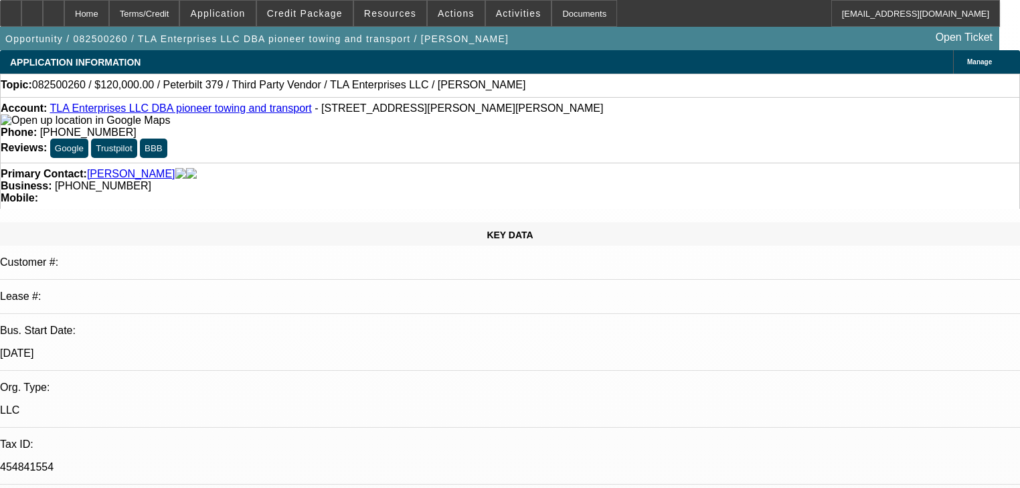
select select "0"
select select "6"
select select "0"
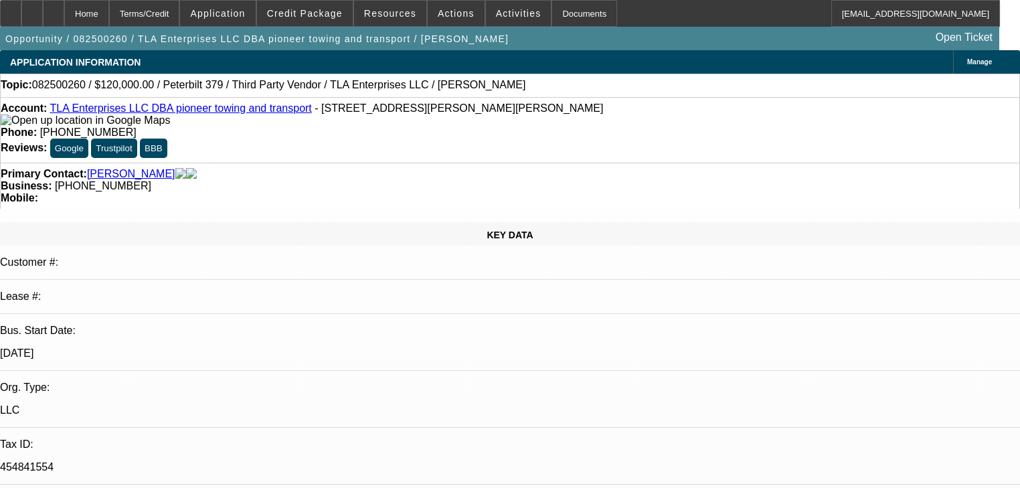
select select "0"
select select "6"
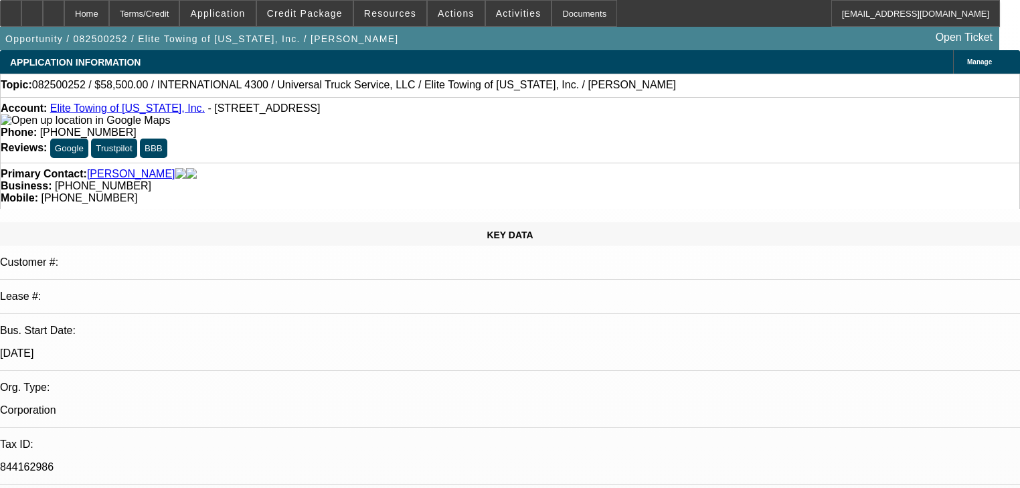
select select "0.1"
select select "0"
select select "6"
select select "0.1"
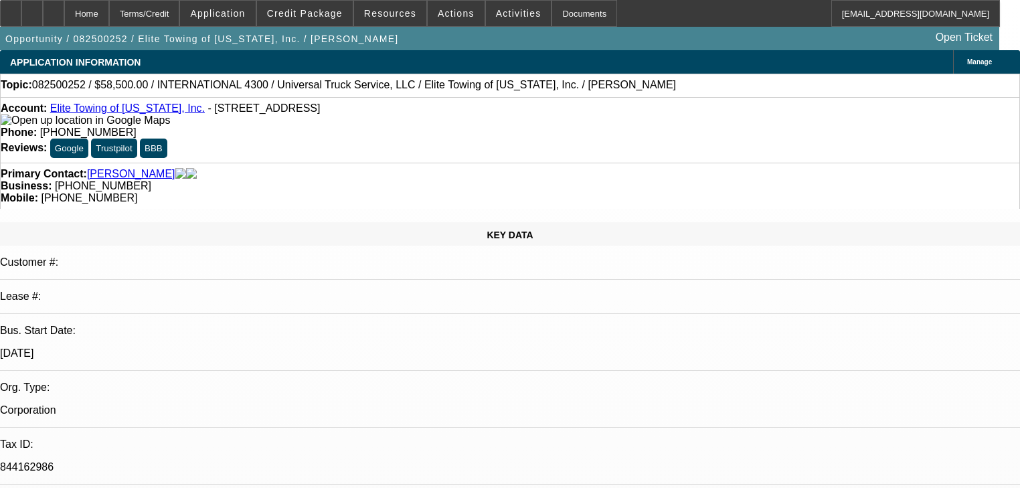
select select "0"
select select "6"
select select "0"
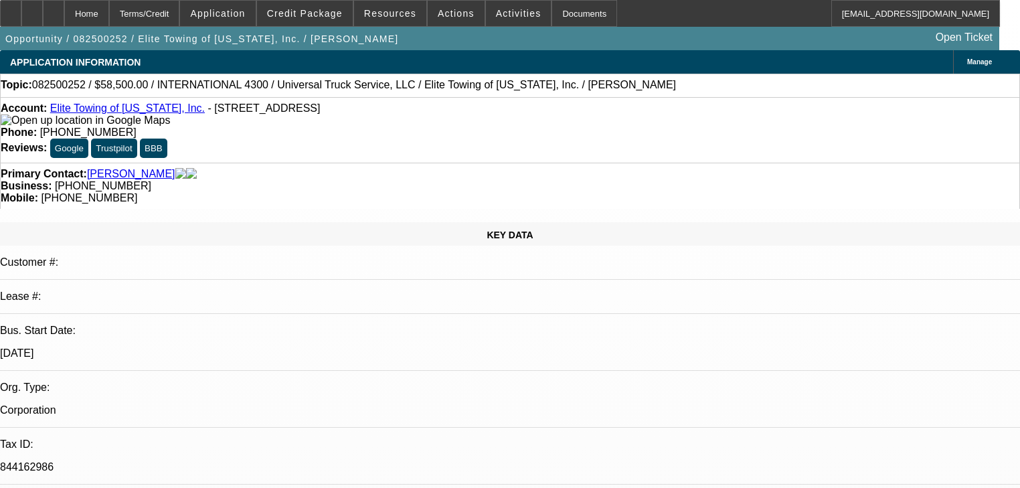
select select "0"
select select "6"
select select "0"
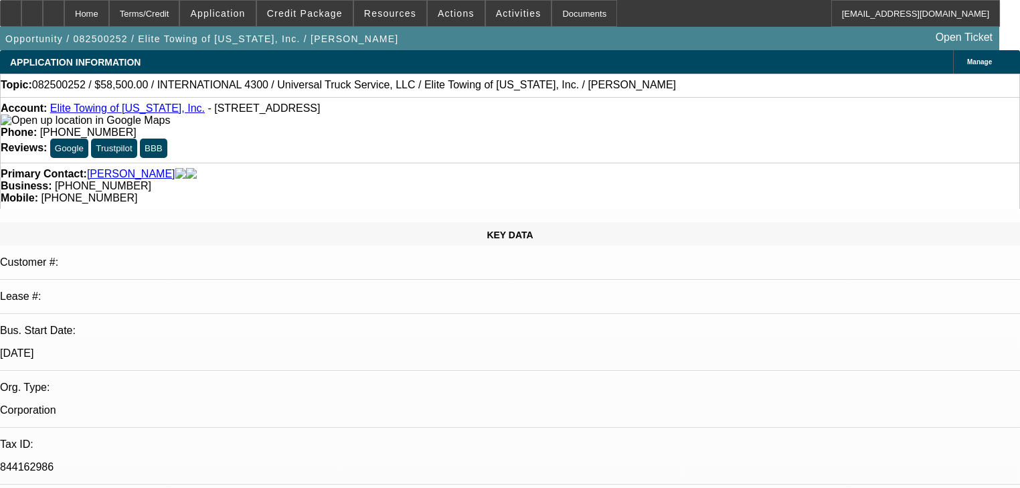
select select "6"
drag, startPoint x: 816, startPoint y: 221, endPoint x: 782, endPoint y: 280, distance: 68.4
radio input "true"
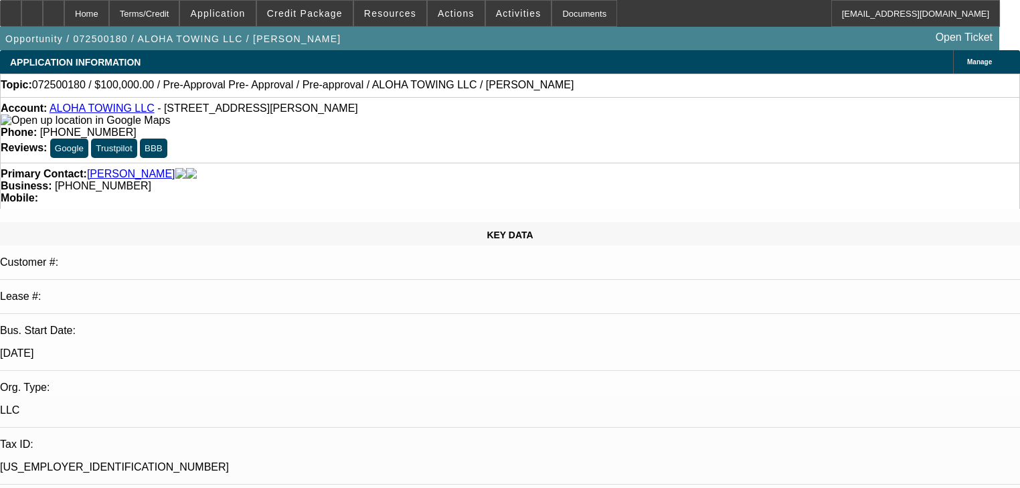
select select "0"
select select "3"
select select "0"
select select "6"
select select "0"
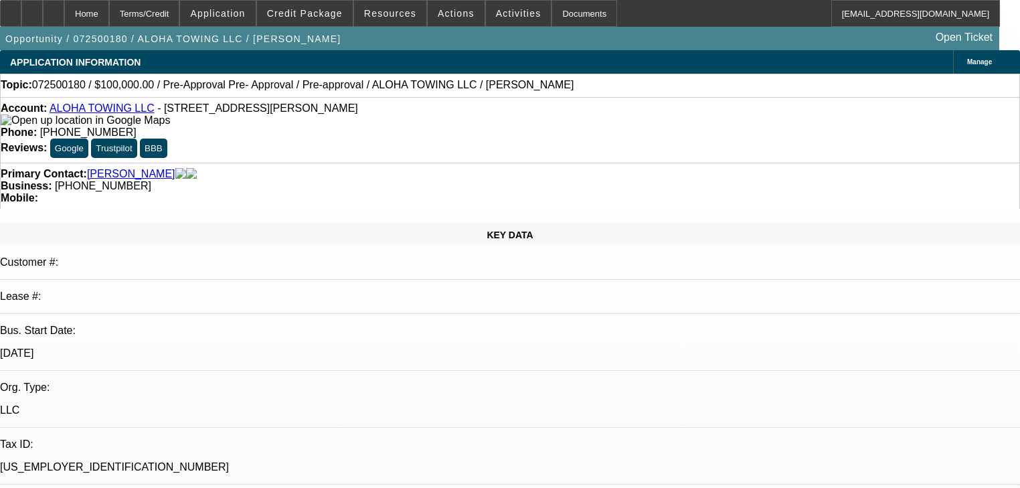
select select "0"
select select "3"
select select "0"
select select "6"
